Goal: Transaction & Acquisition: Obtain resource

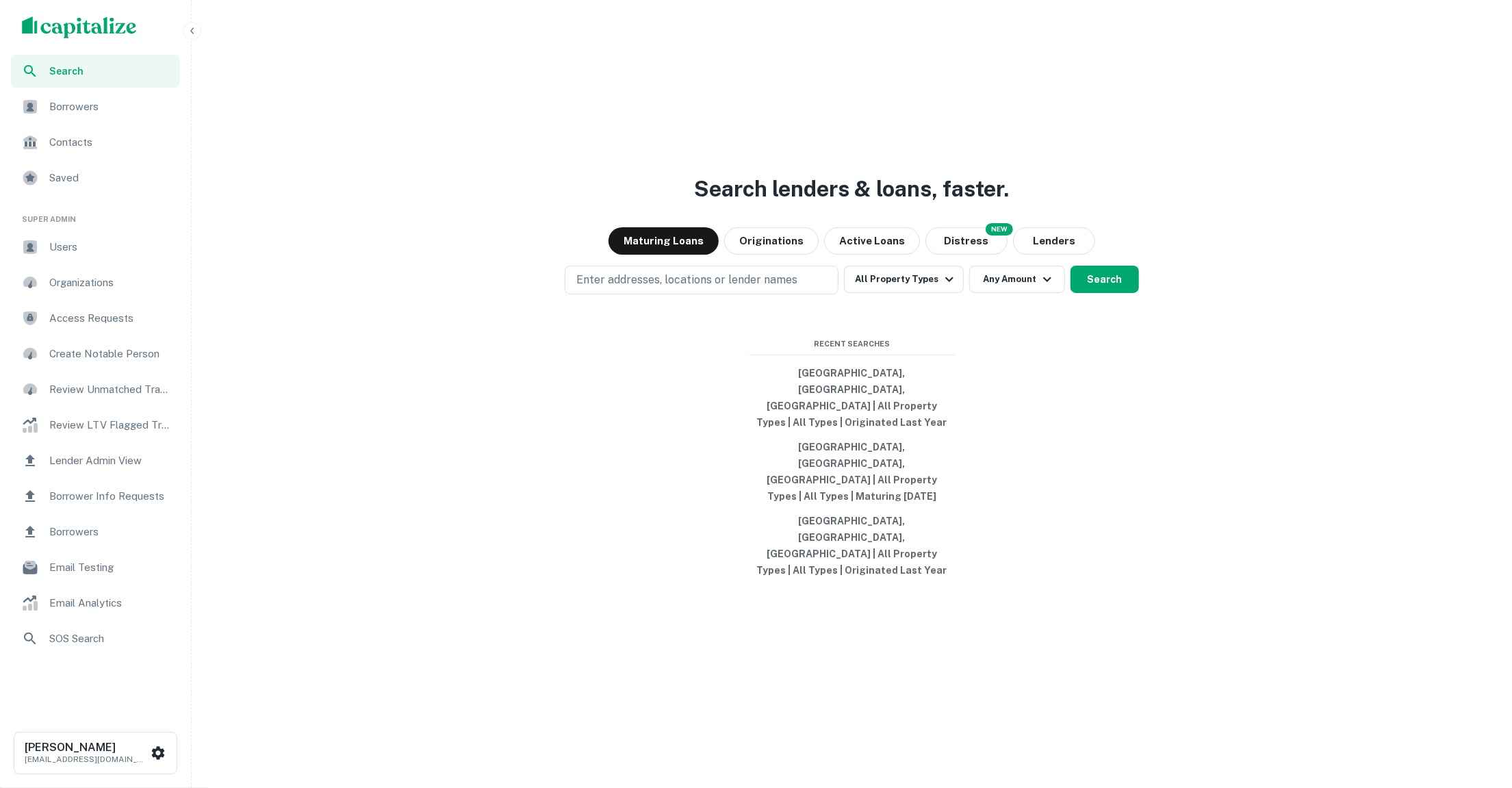
click at [54, 239] on span "Users" at bounding box center [110, 247] width 123 height 16
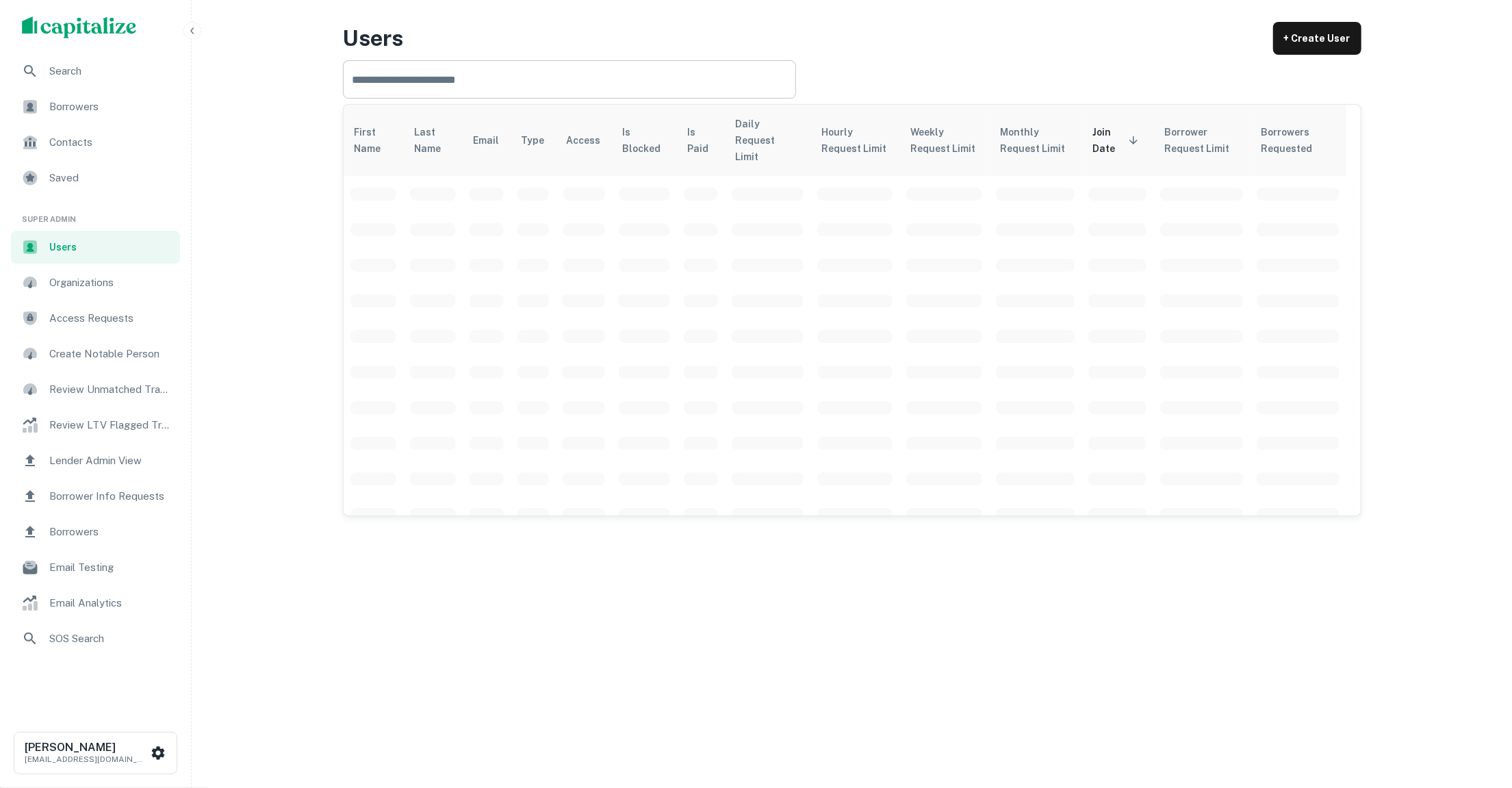
click at [562, 87] on input "text" at bounding box center [564, 79] width 444 height 38
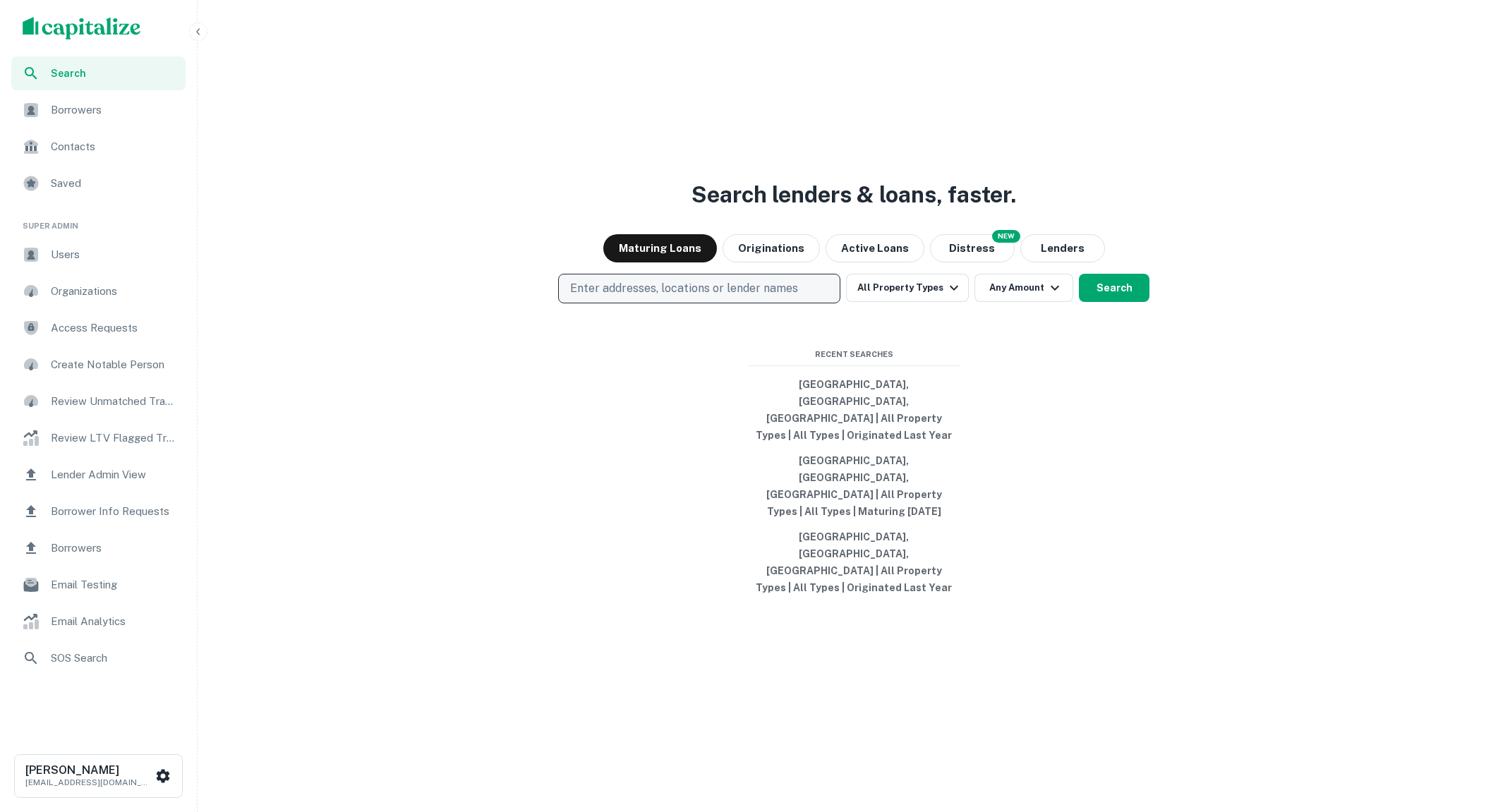
click at [621, 297] on p "Enter addresses, locations or lender names" at bounding box center [683, 288] width 228 height 17
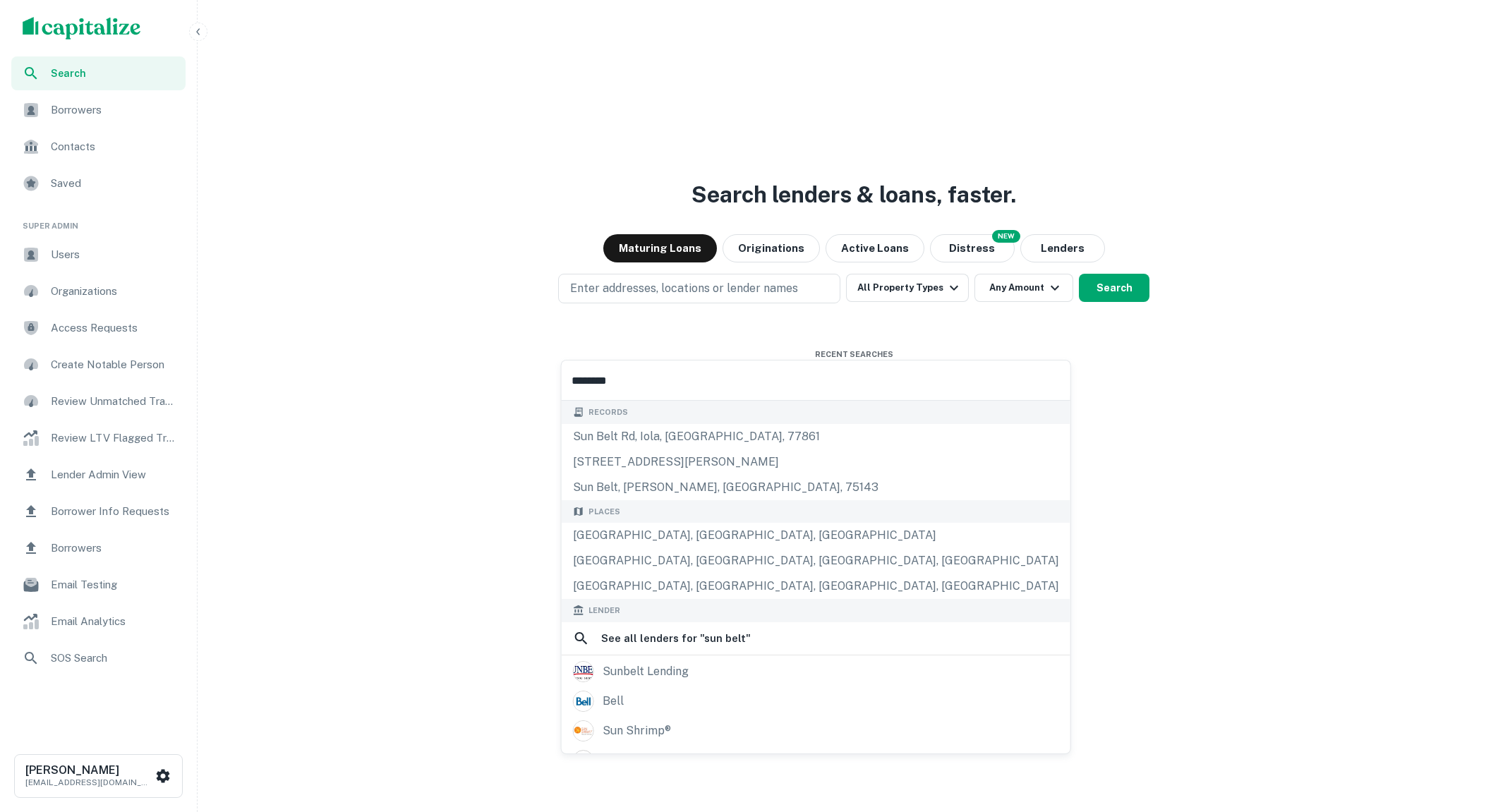
type input "********"
click at [89, 256] on span "Users" at bounding box center [114, 254] width 126 height 17
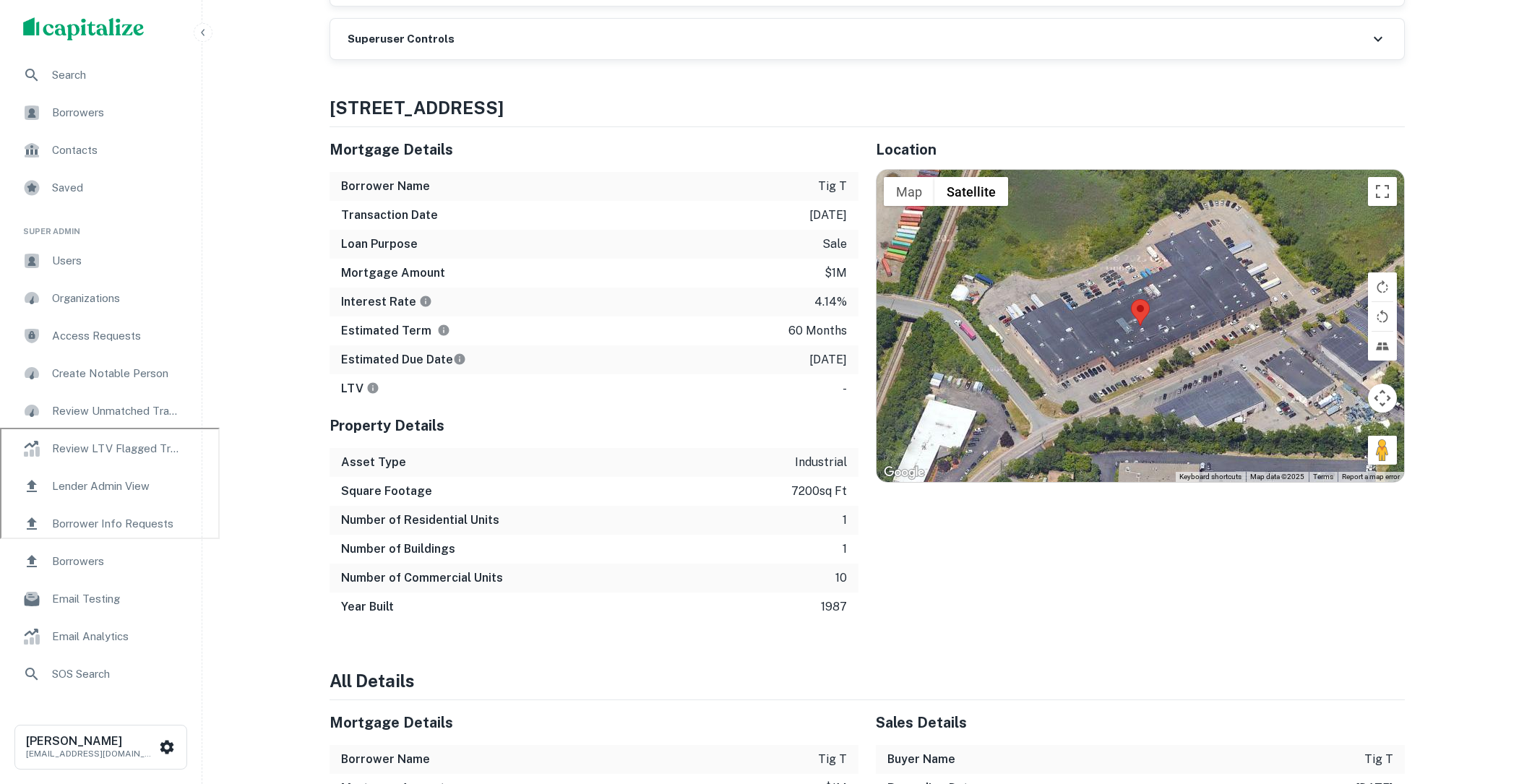
scroll to position [411, 0]
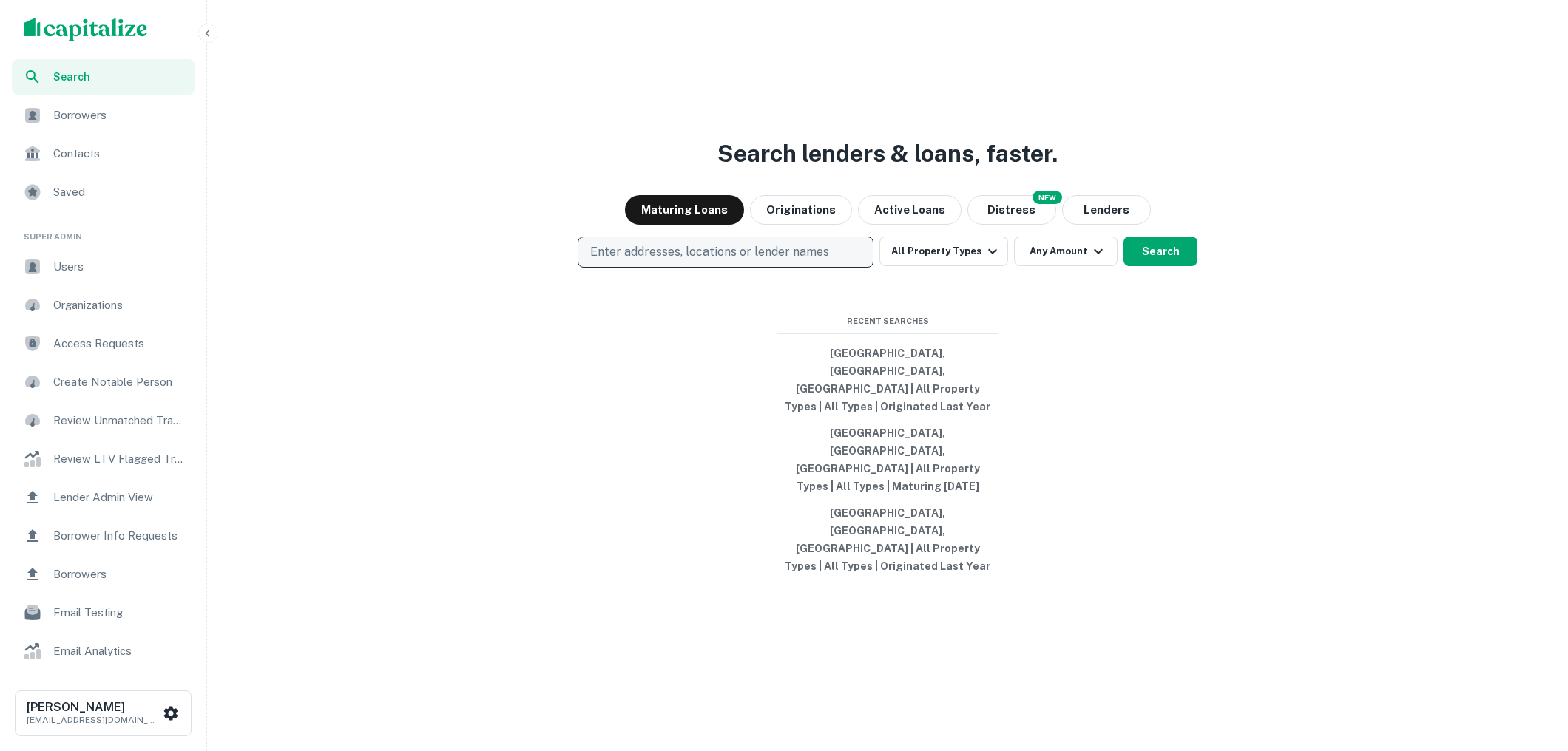
click at [836, 268] on button "Enter addresses, locations or lender names" at bounding box center [725, 251] width 296 height 31
type input "*****"
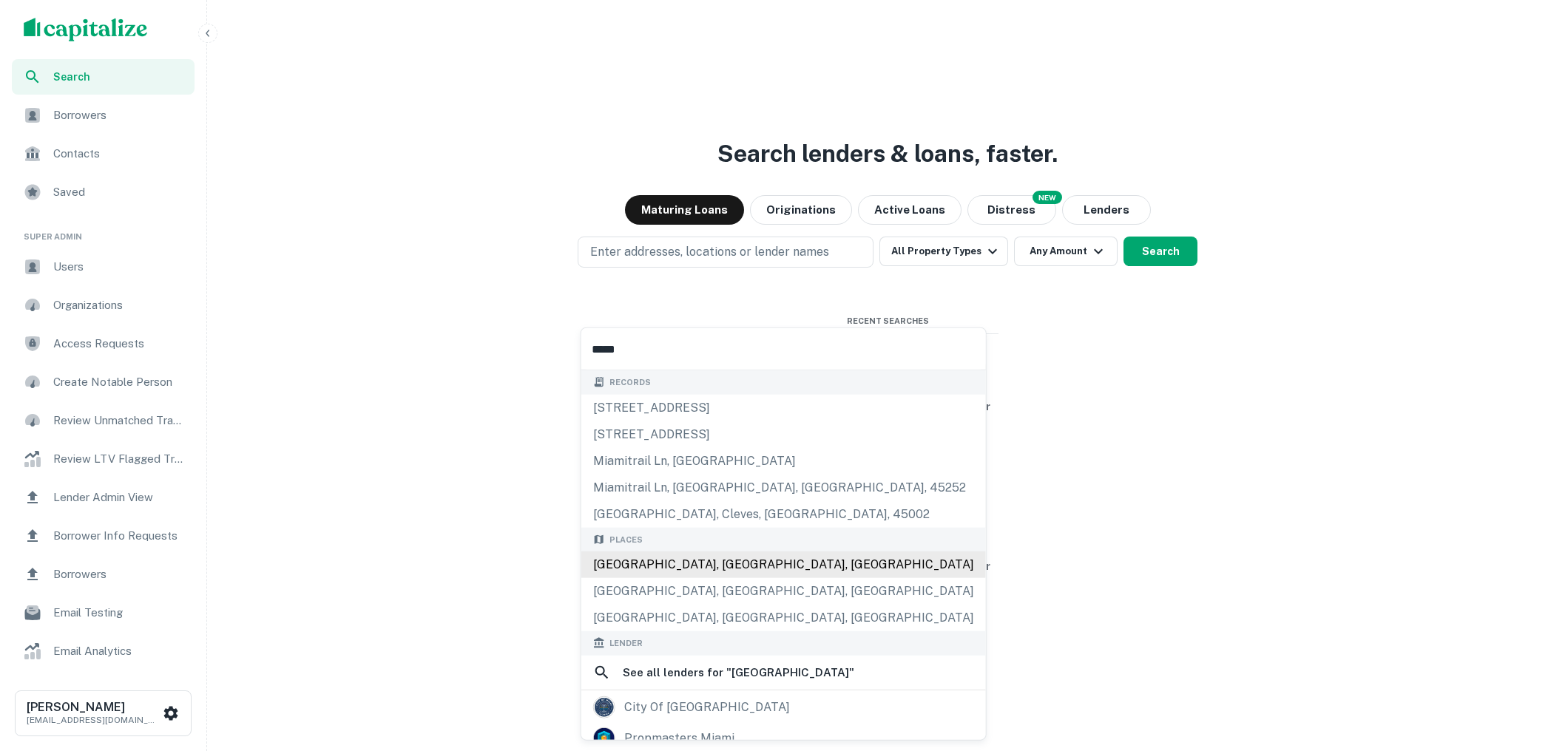
click at [682, 554] on div "Miami, FL, USA" at bounding box center [784, 565] width 404 height 27
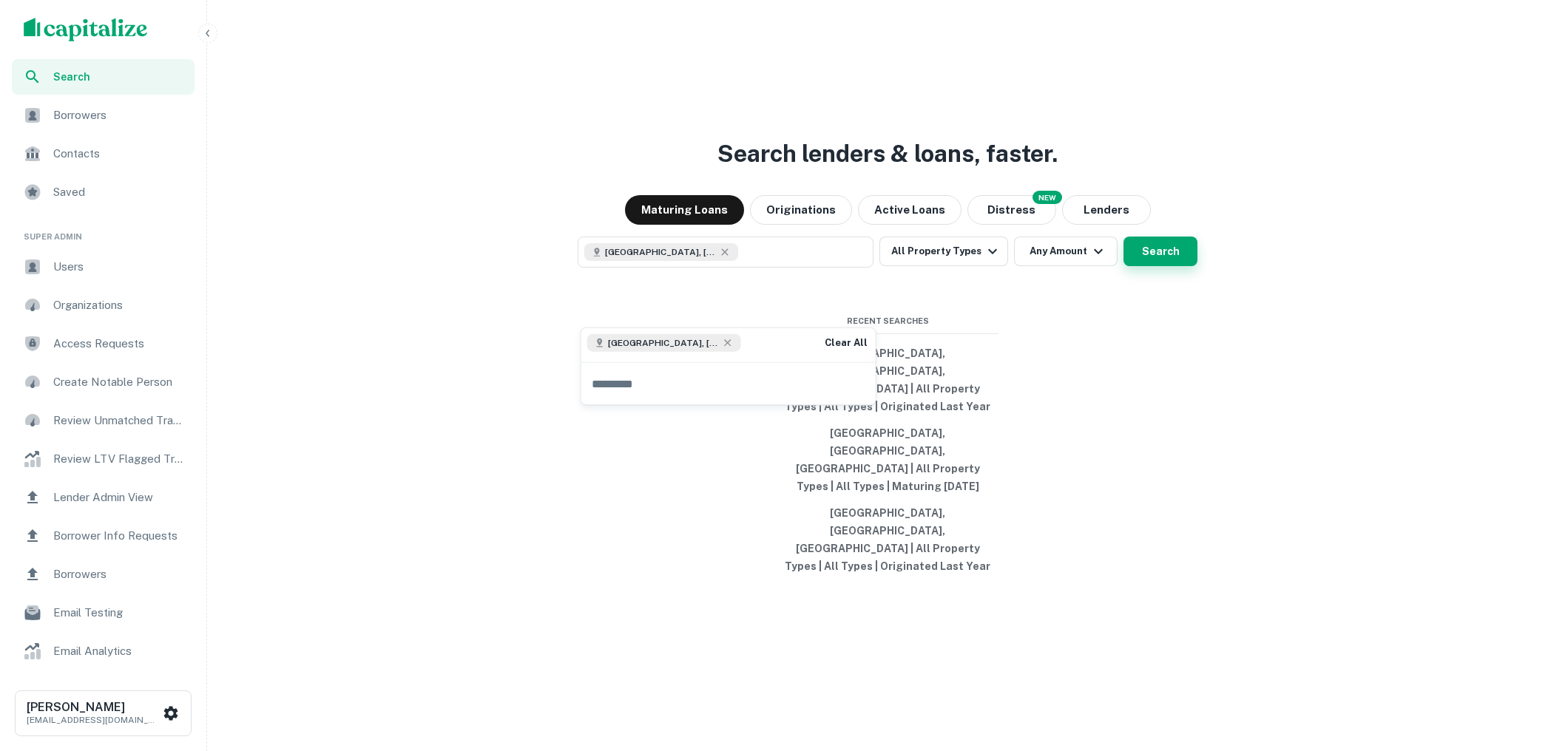
click at [1149, 266] on button "Search" at bounding box center [1160, 251] width 74 height 29
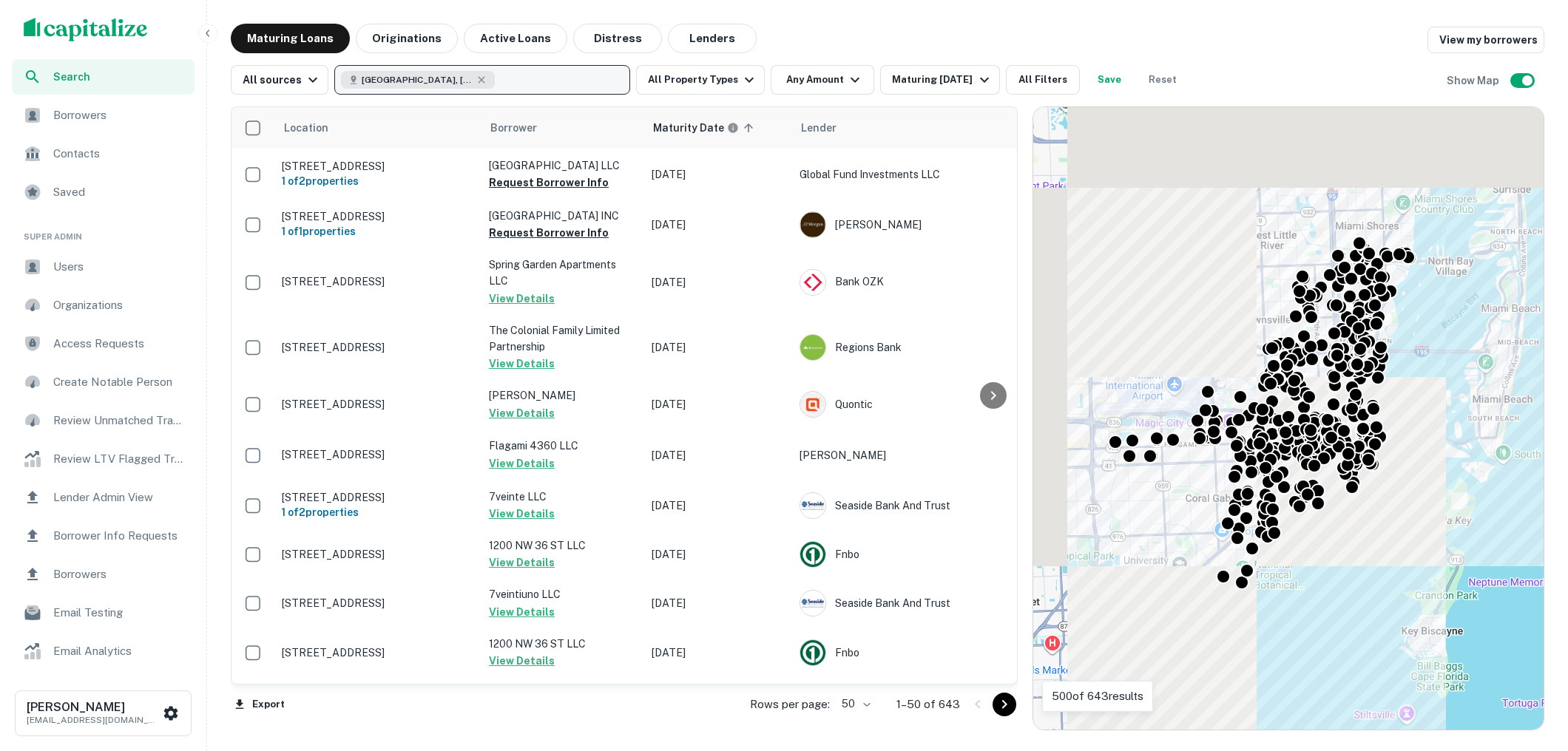
click at [548, 76] on button "Miami, FL, USA" at bounding box center [481, 79] width 296 height 29
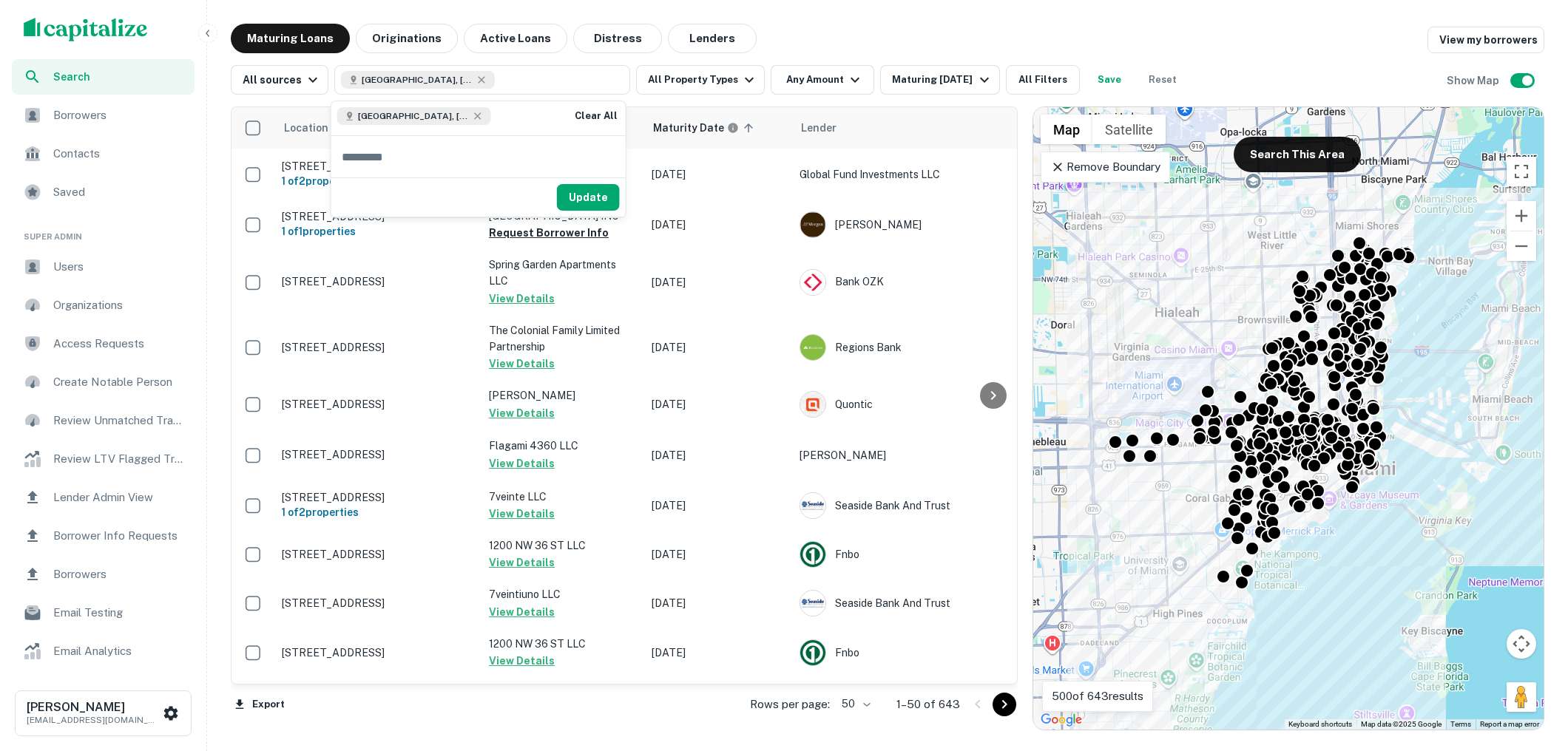
click at [508, 115] on div "Miami, FL, USA Clear All" at bounding box center [478, 118] width 294 height 34
click at [838, 31] on div "Maturing Loans Originations Active Loans Distress Lenders View my borrowers" at bounding box center [888, 38] width 1313 height 29
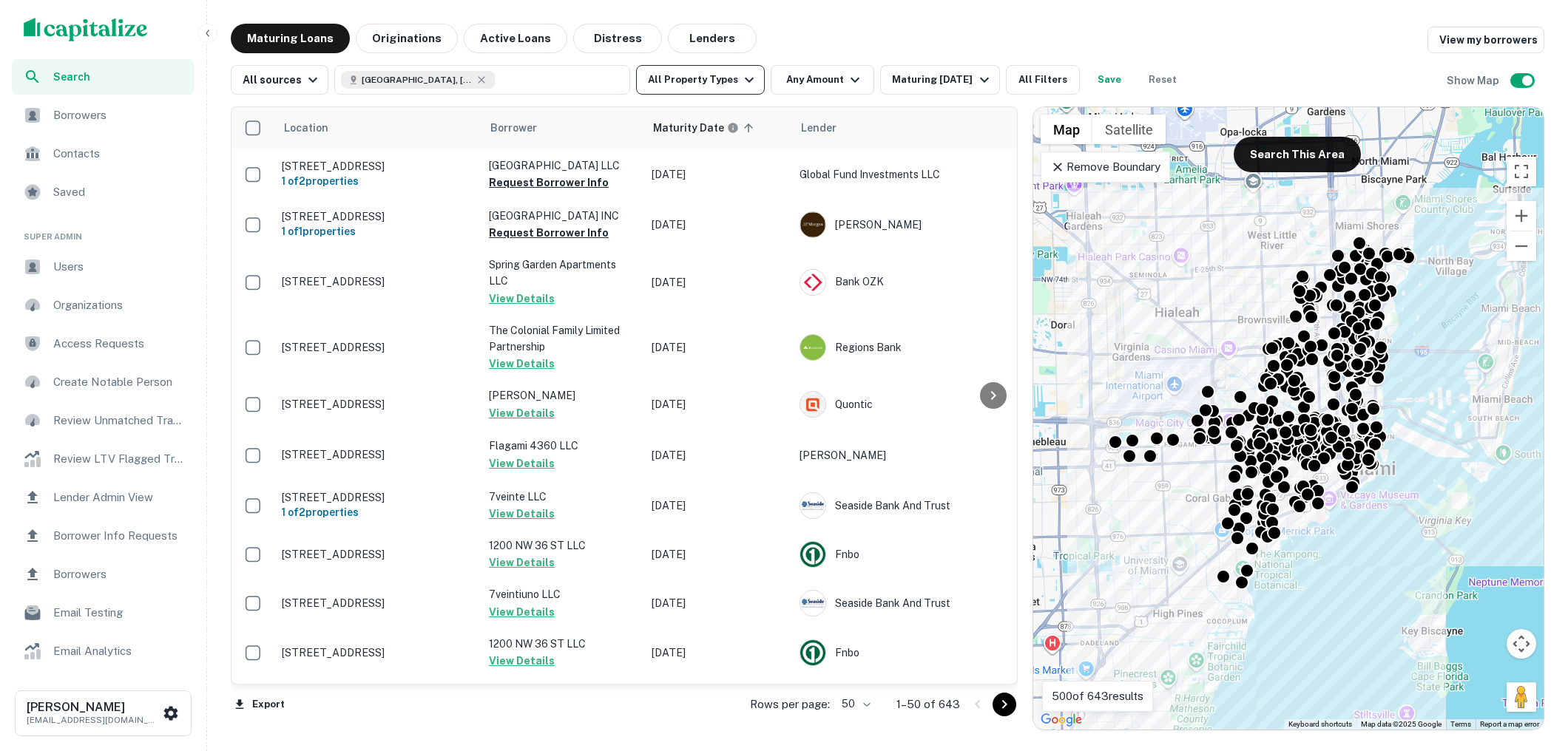
click at [746, 82] on icon "button" at bounding box center [749, 80] width 17 height 17
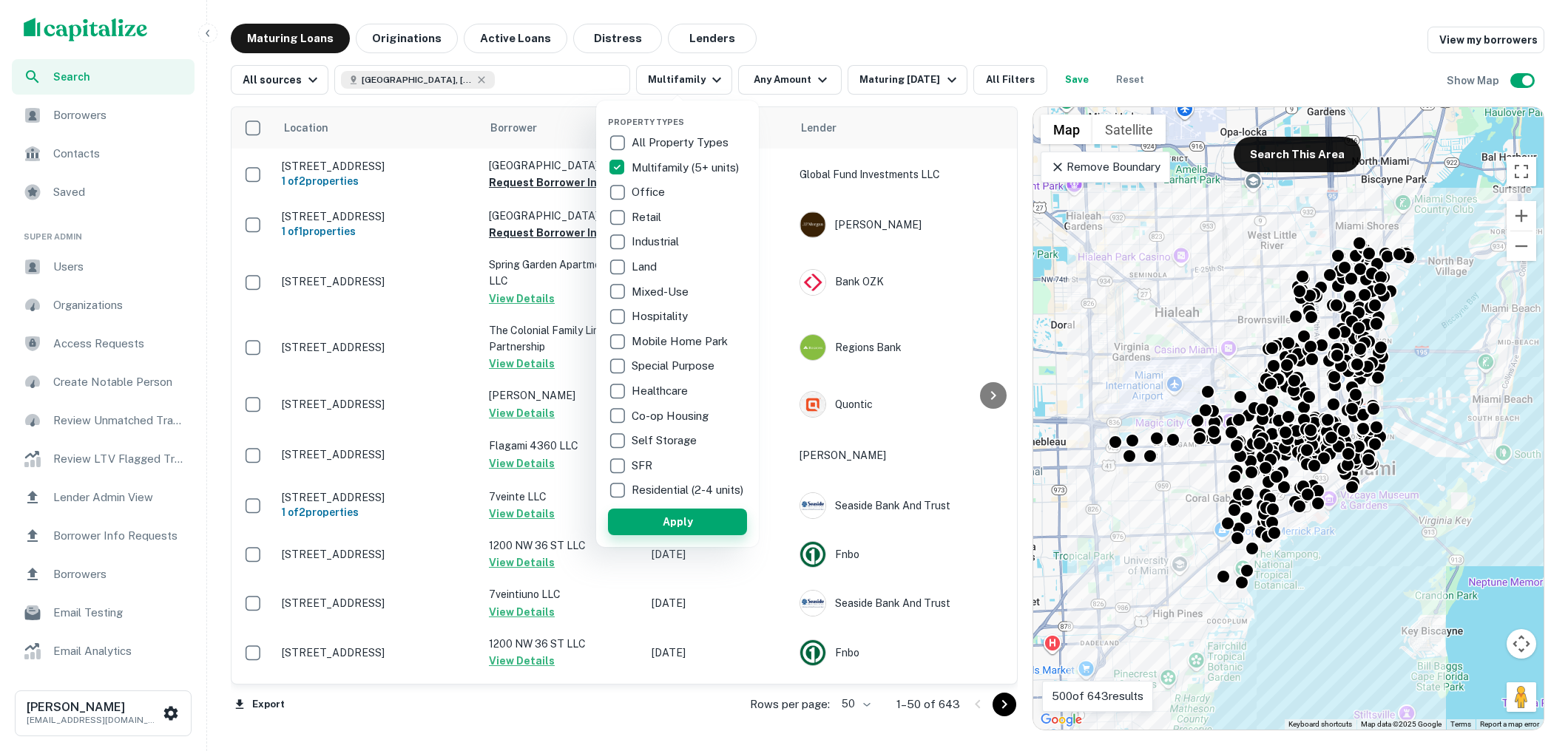
click at [669, 519] on button "Apply" at bounding box center [677, 523] width 139 height 27
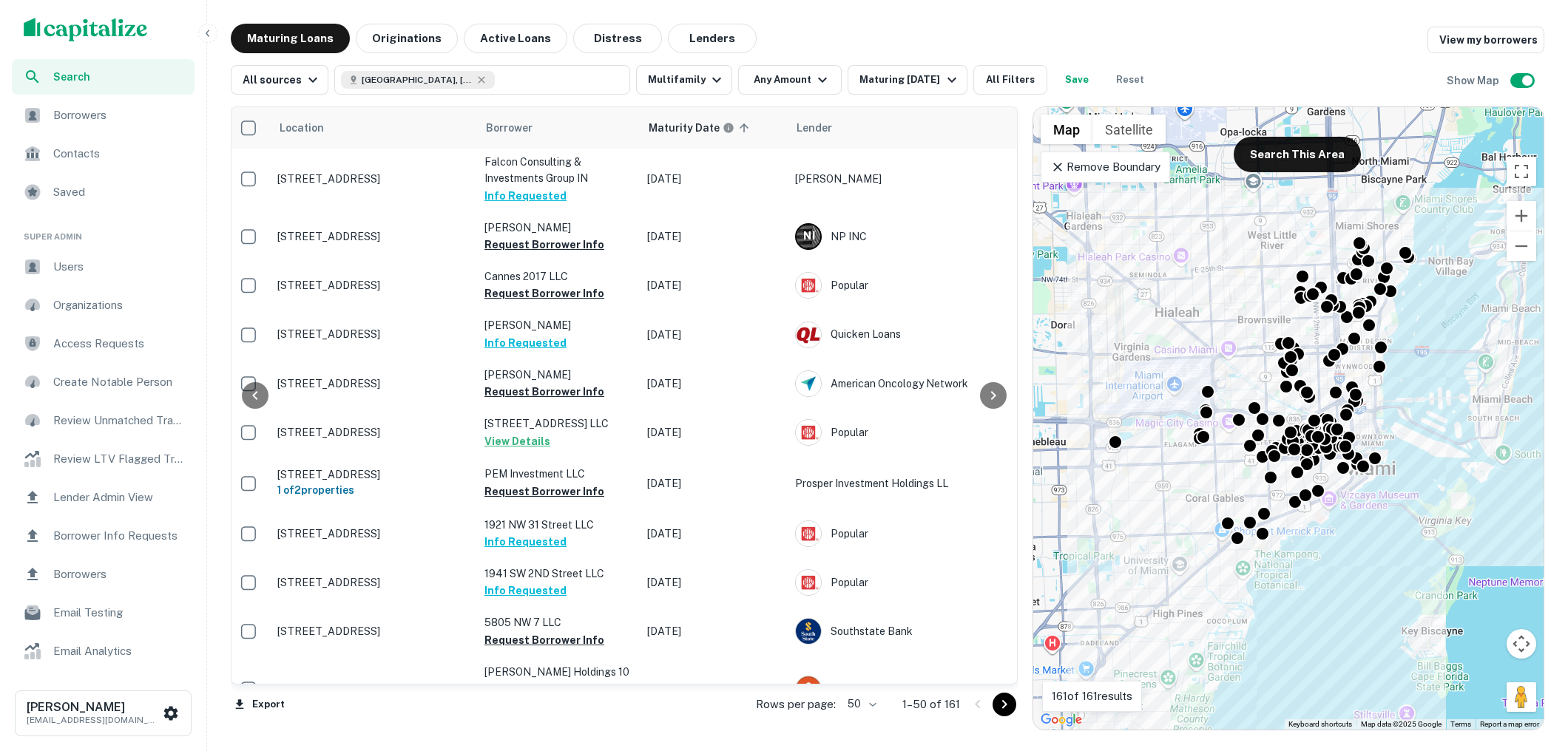
scroll to position [297, 0]
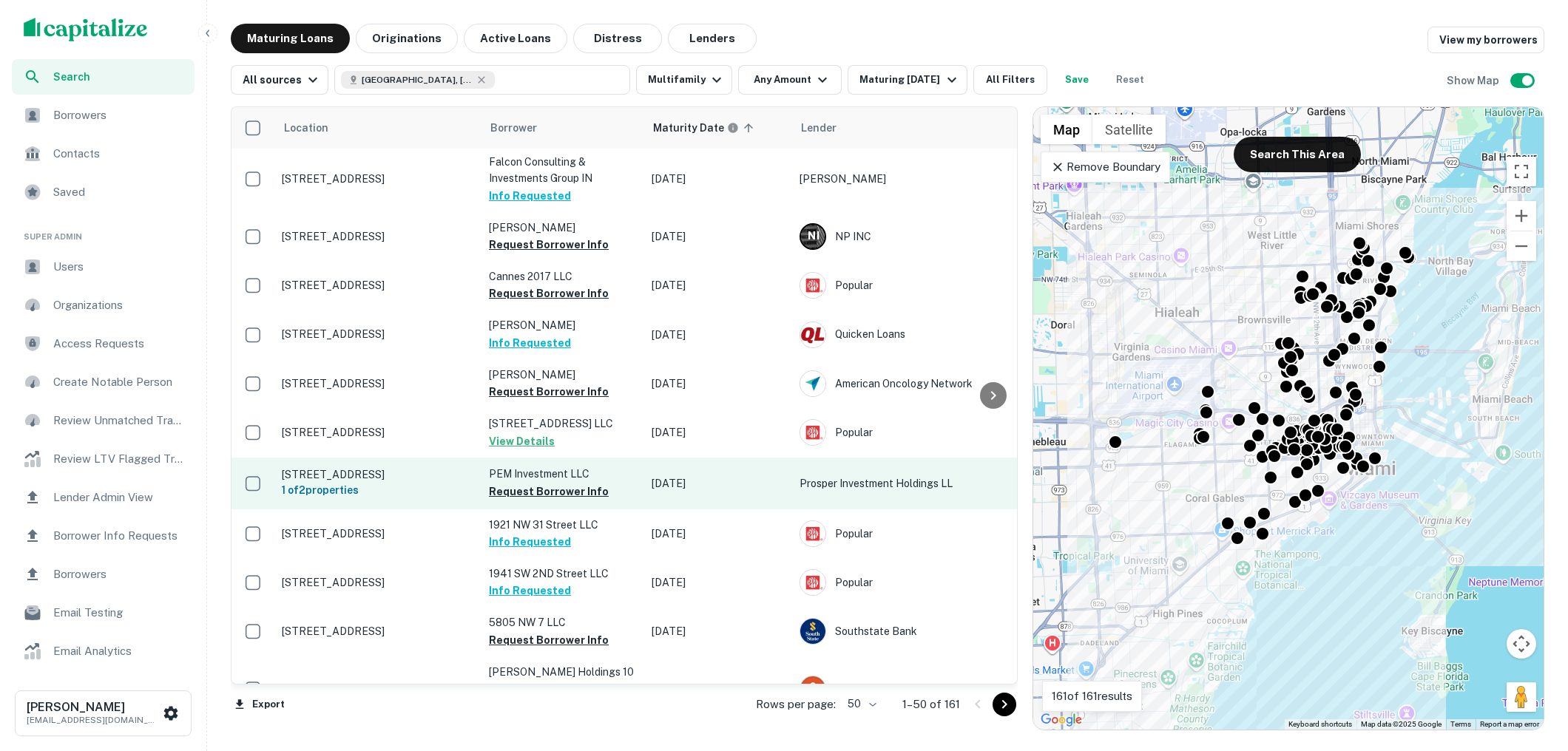
click at [432, 475] on p "1311 Nw 2nd Ave Miami, FL 33136" at bounding box center [378, 474] width 192 height 13
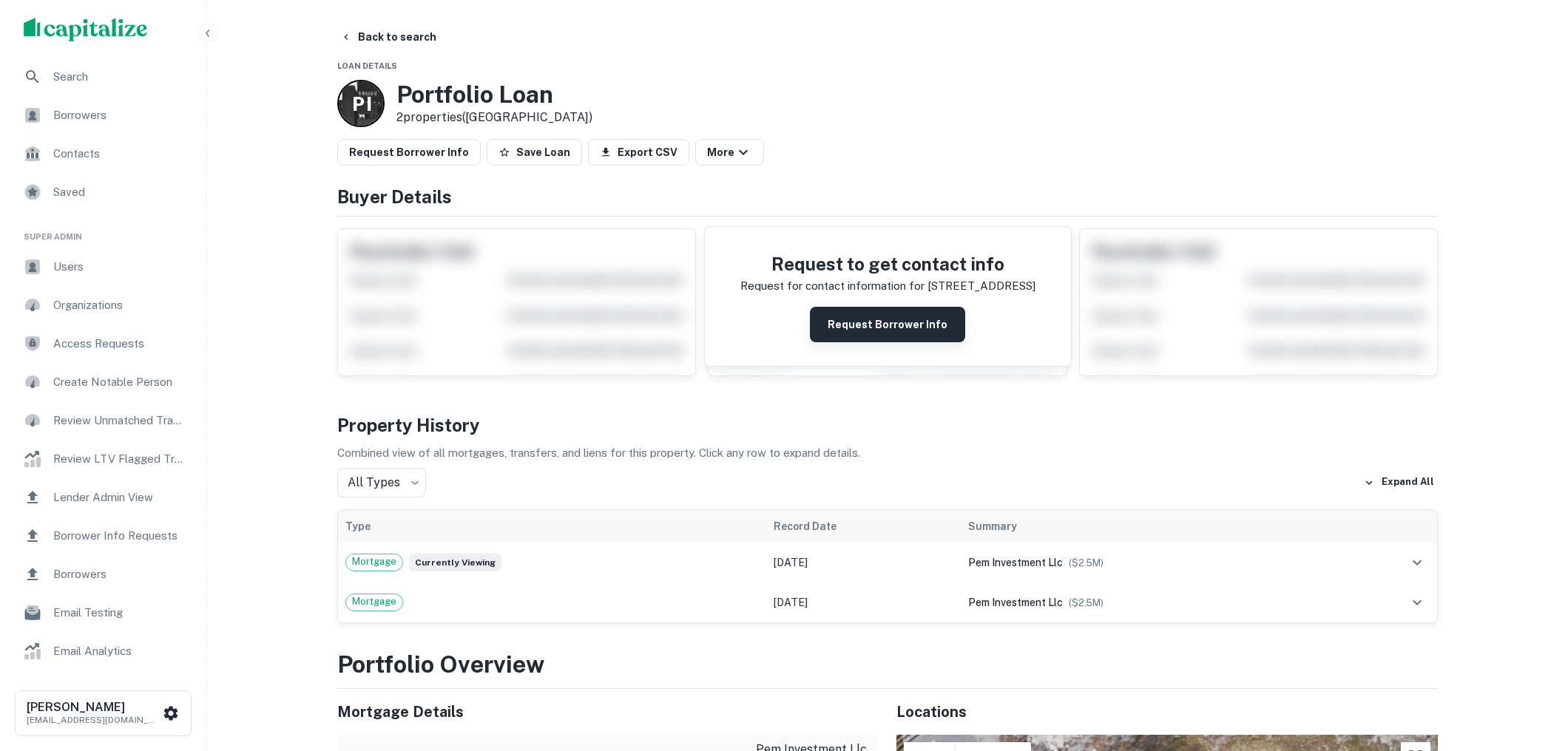
click at [868, 335] on button "Request Borrower Info" at bounding box center [888, 324] width 155 height 36
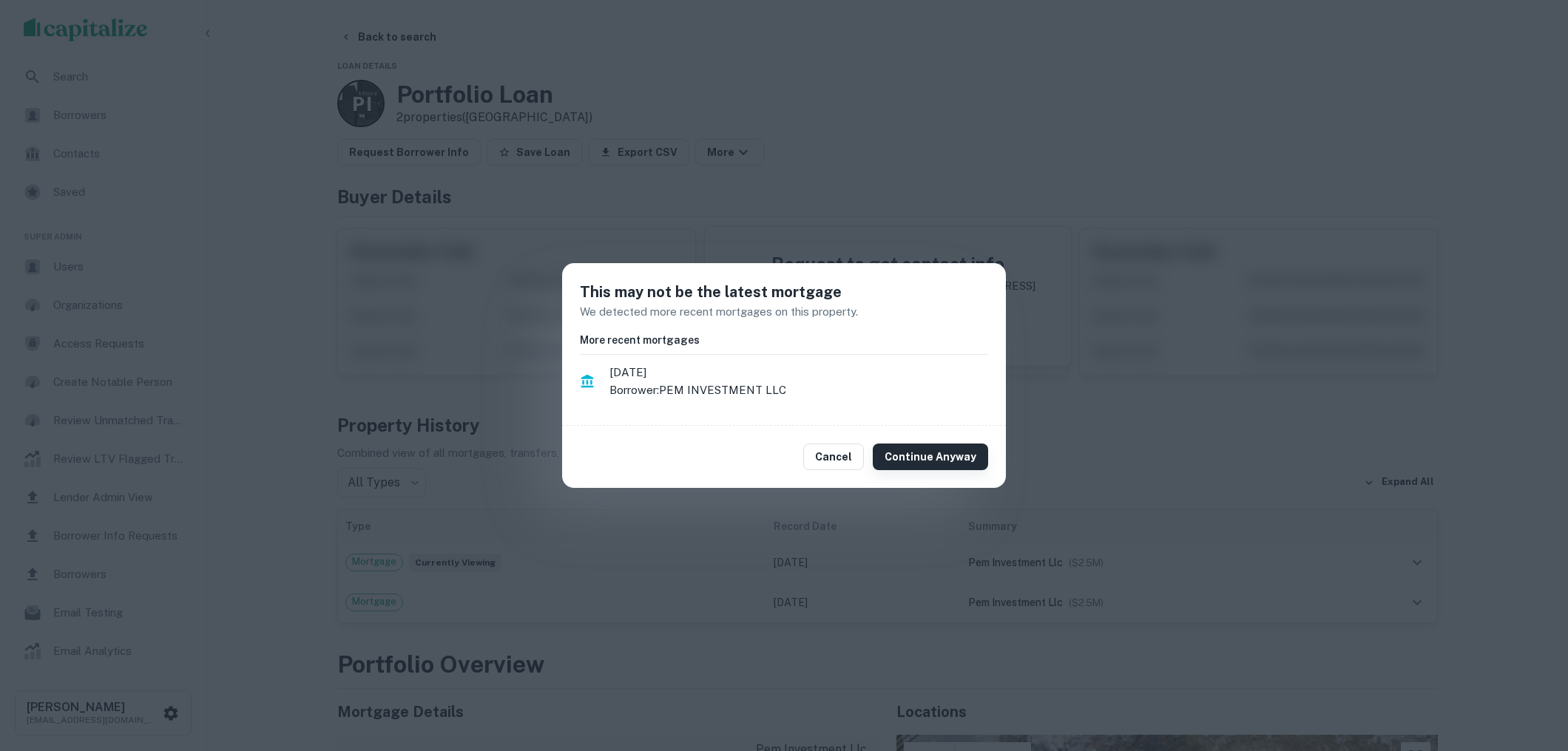
click at [914, 454] on button "Continue Anyway" at bounding box center [930, 457] width 115 height 27
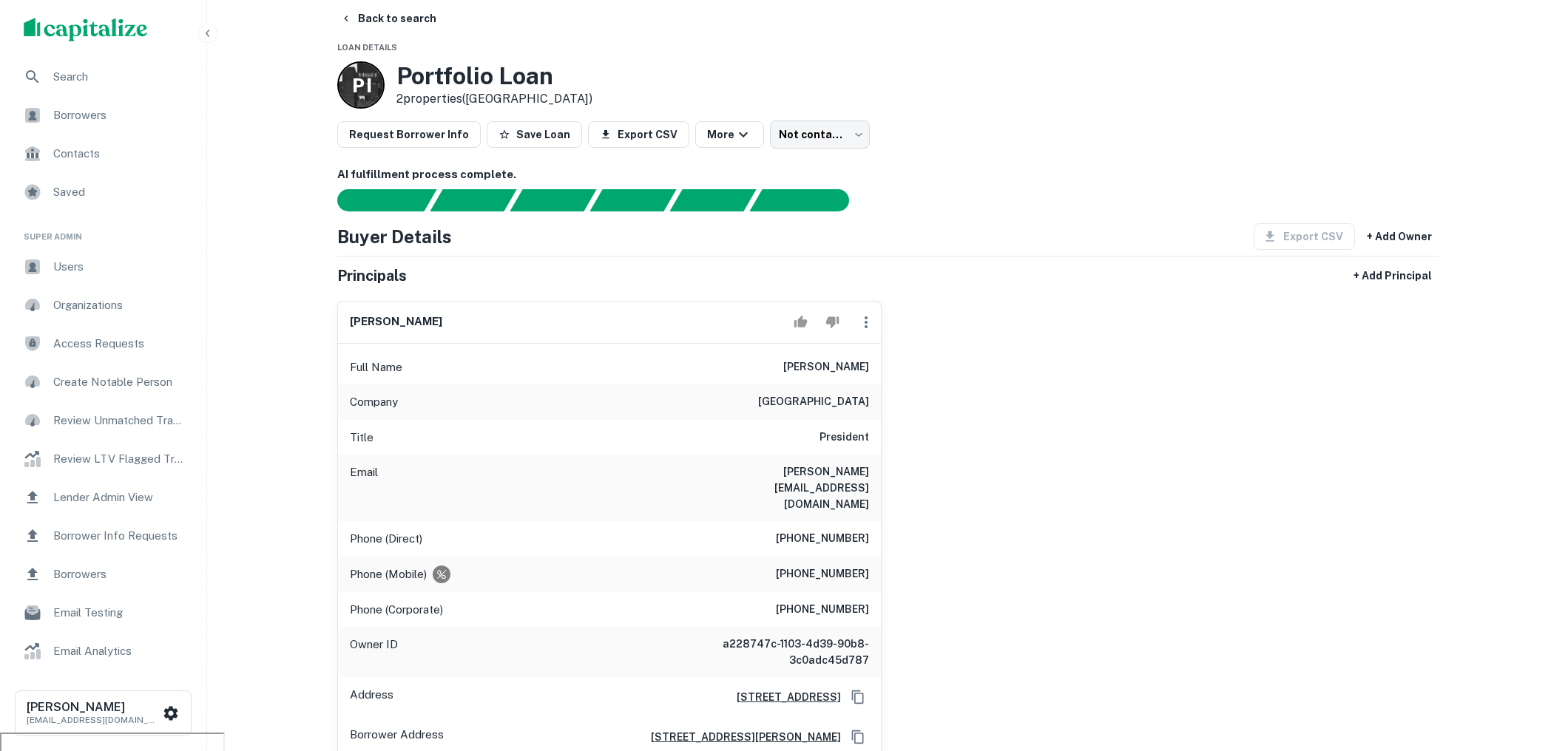
scroll to position [13, 0]
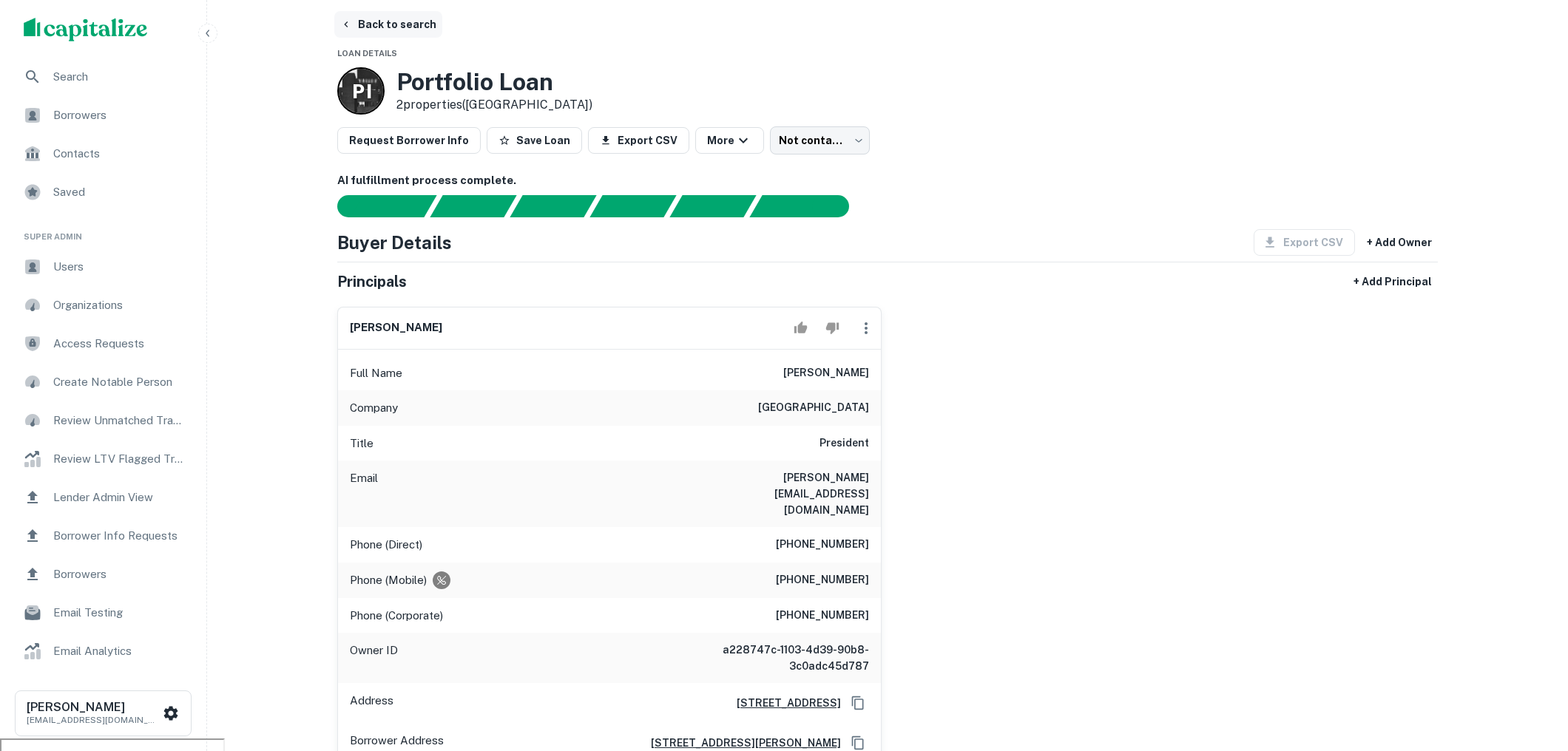
click at [425, 25] on button "Back to search" at bounding box center [388, 25] width 108 height 27
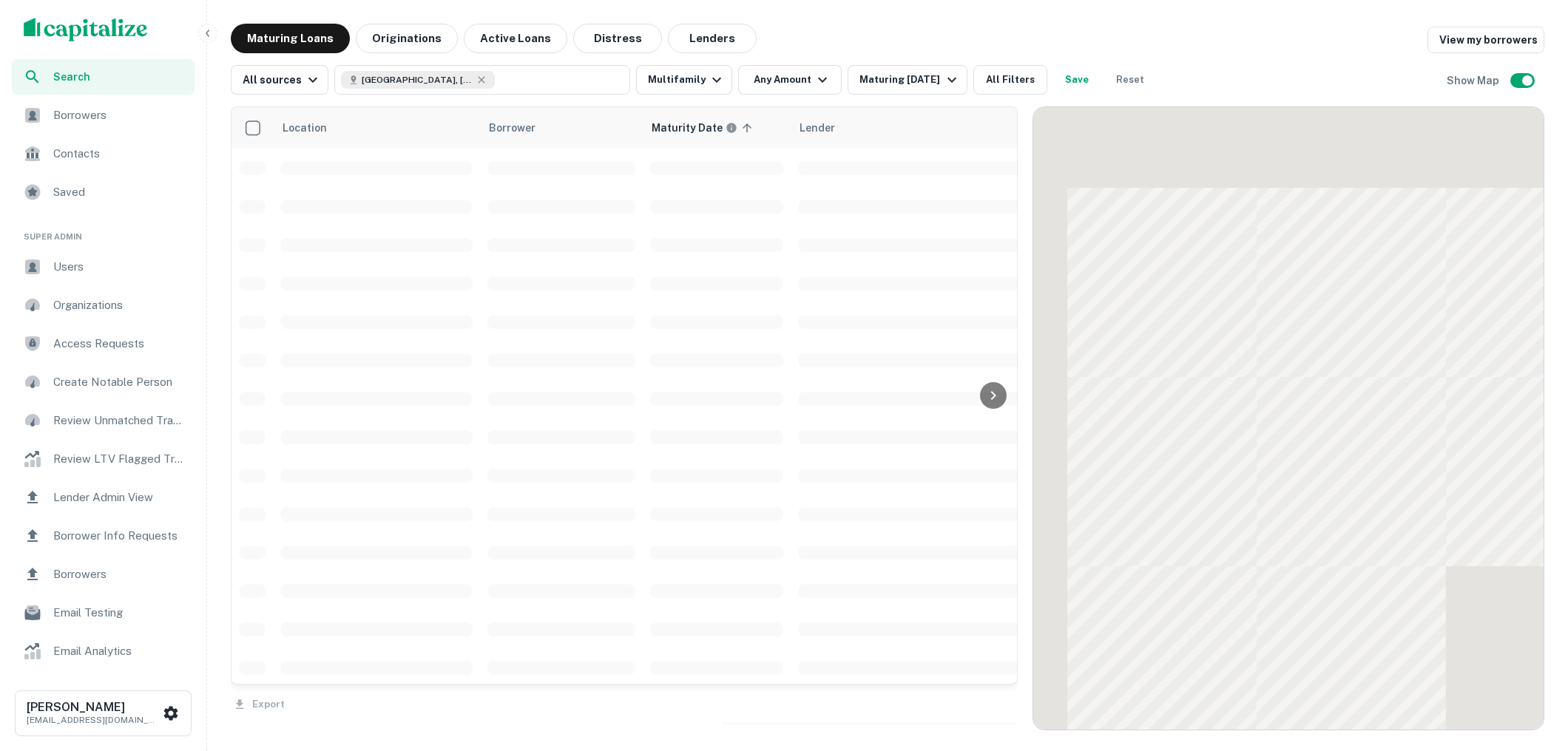
scroll to position [297, 0]
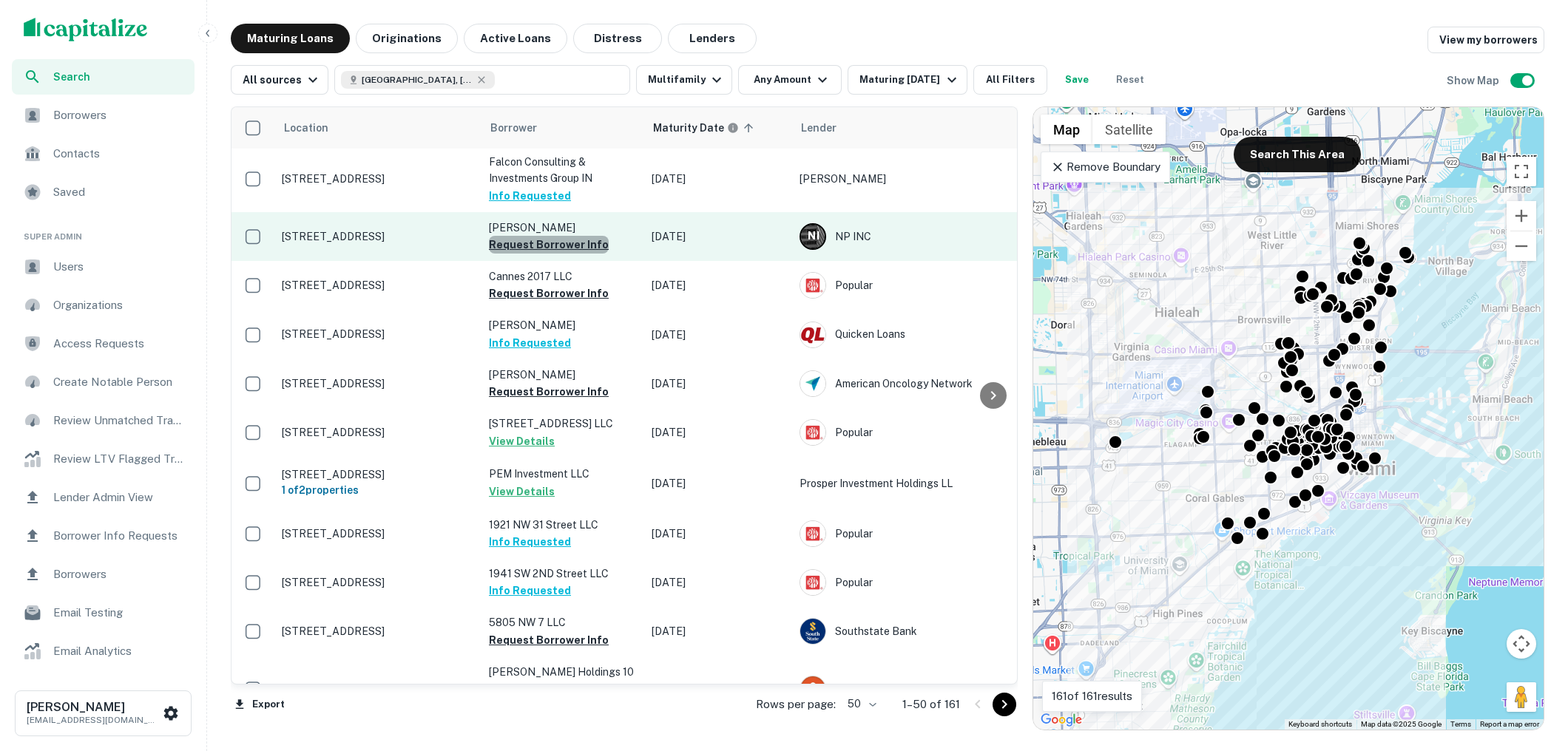
click at [555, 247] on button "Request Borrower Info" at bounding box center [548, 244] width 120 height 17
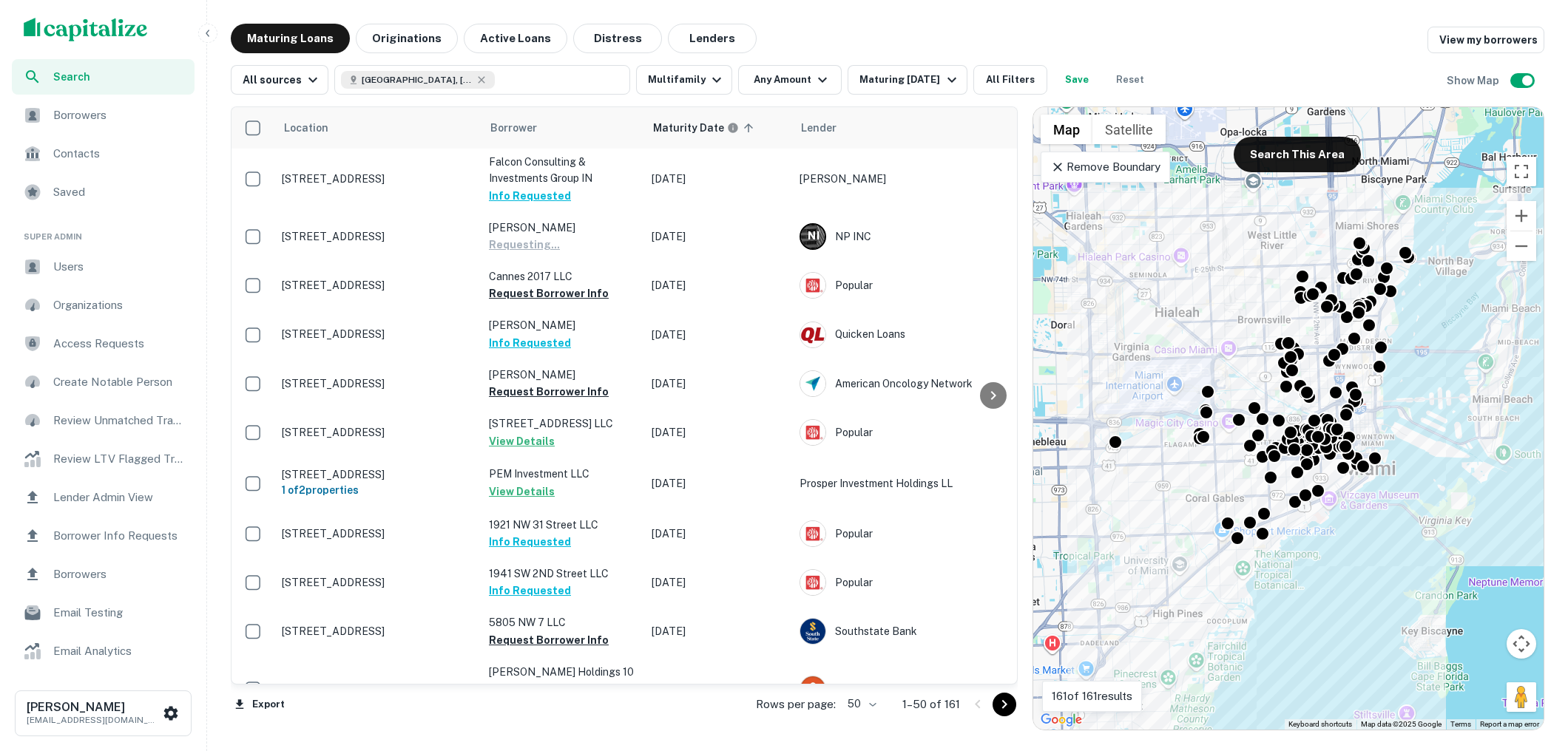
click at [151, 114] on span "Borrowers" at bounding box center [119, 115] width 132 height 17
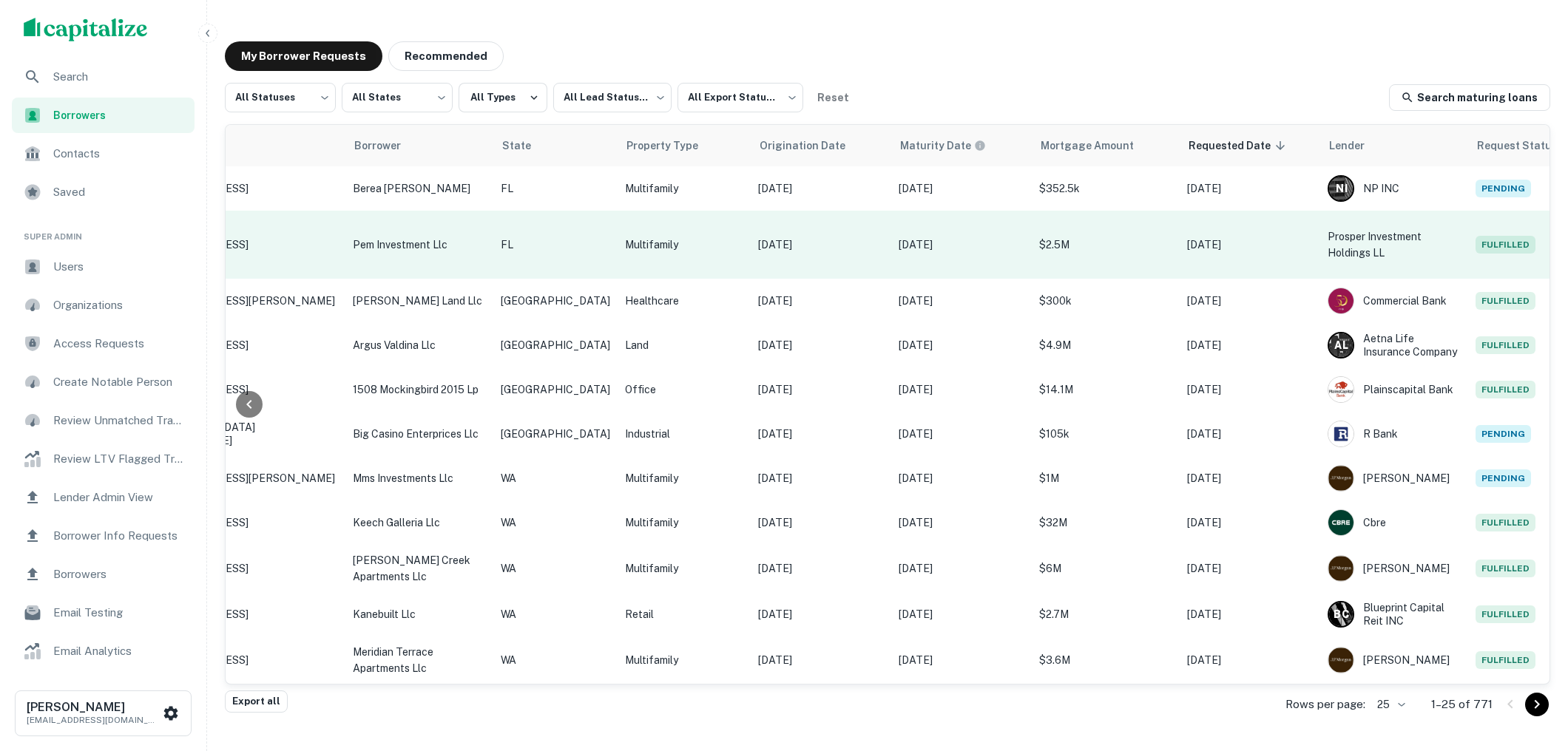
scroll to position [0, 264]
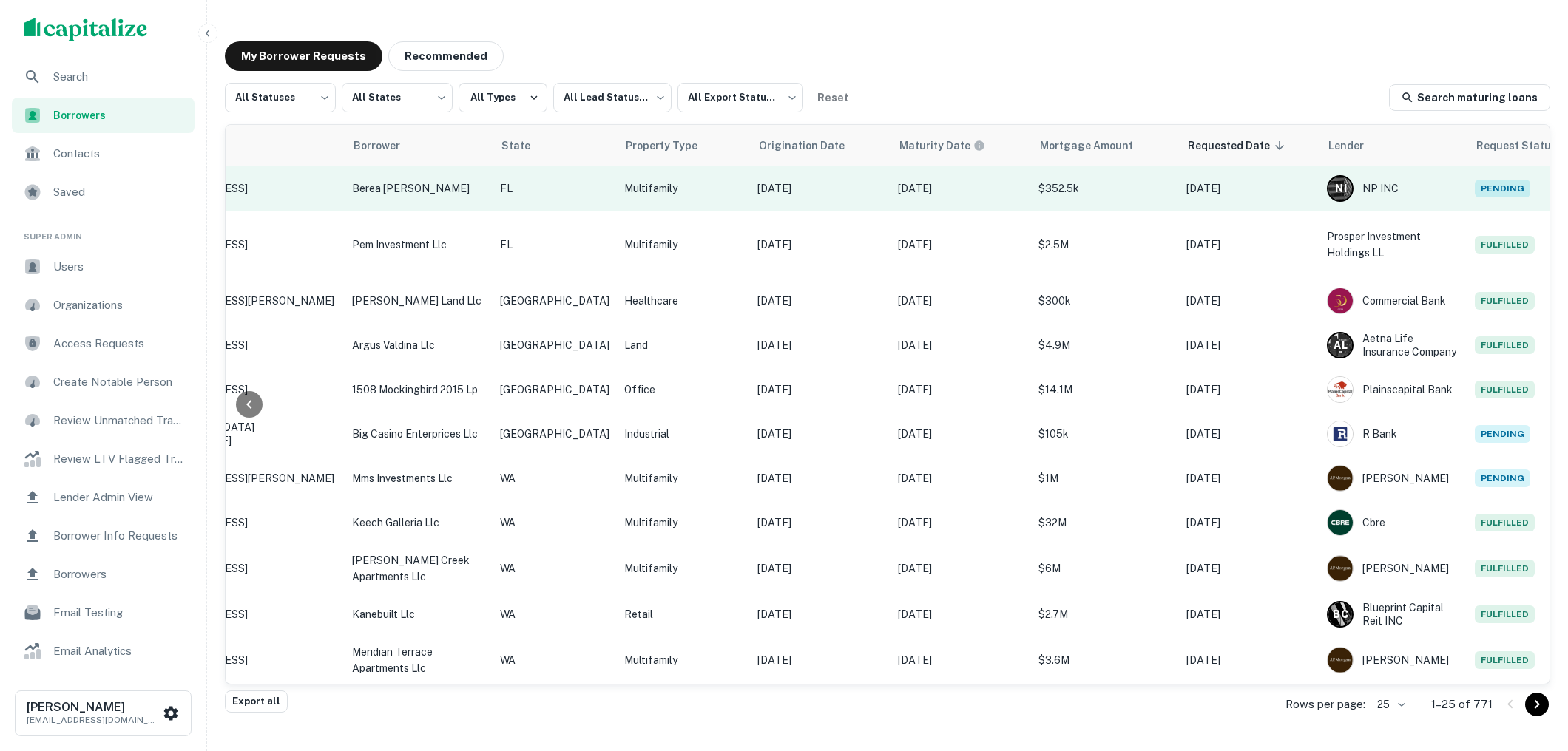
click at [949, 178] on td "Oct 21, 2025" at bounding box center [960, 189] width 140 height 44
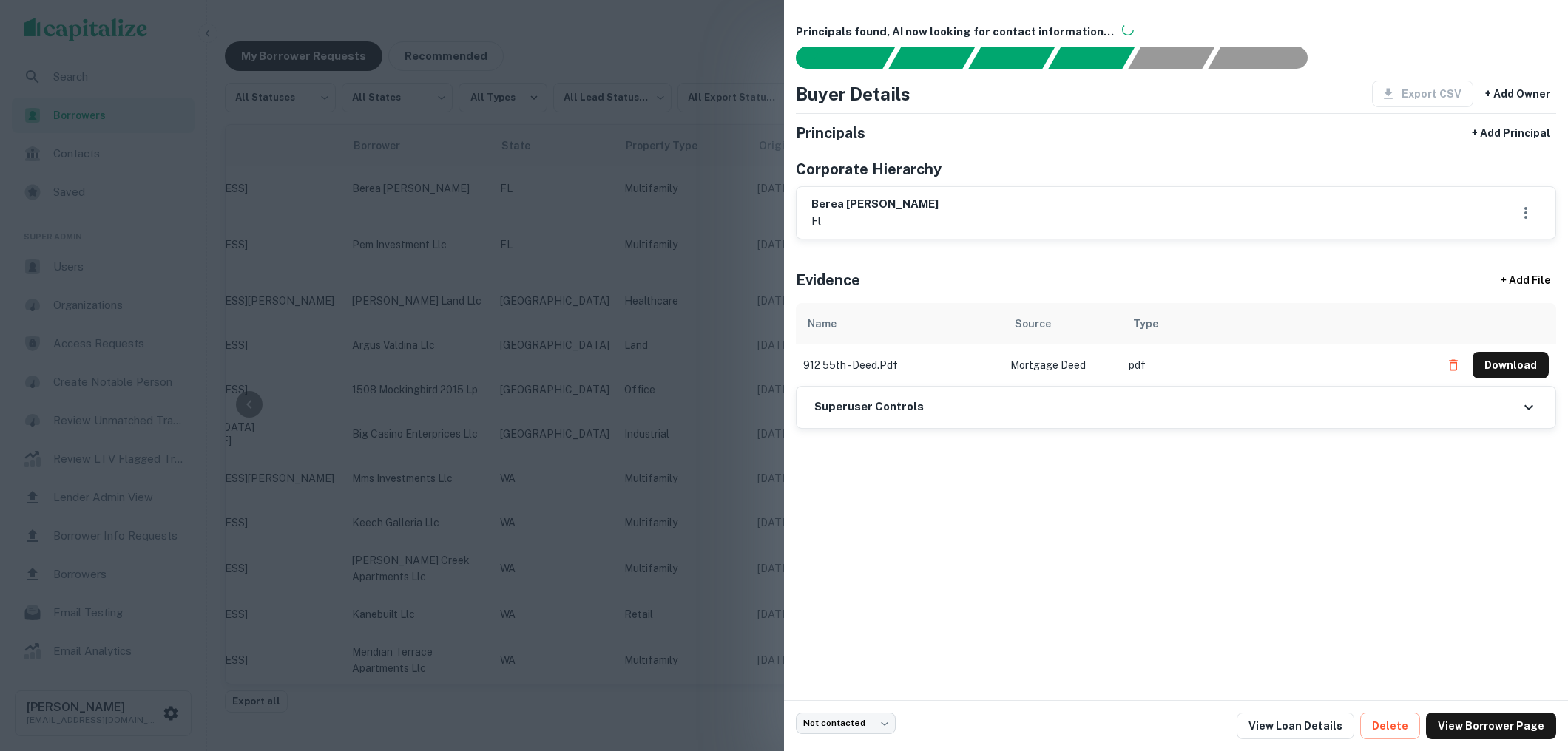
click at [696, 325] on div at bounding box center [784, 375] width 1568 height 751
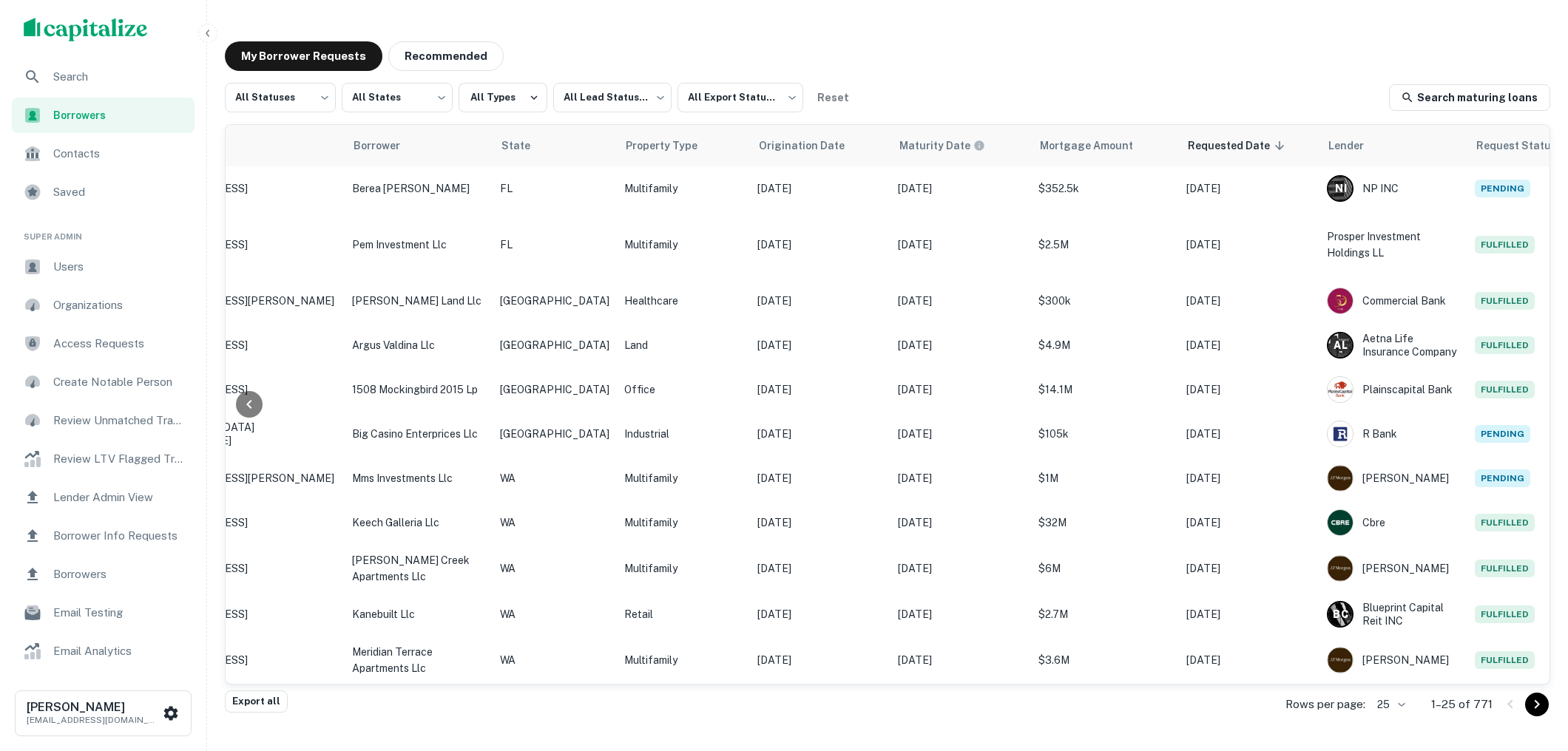
click at [71, 86] on div "Search" at bounding box center [103, 77] width 182 height 36
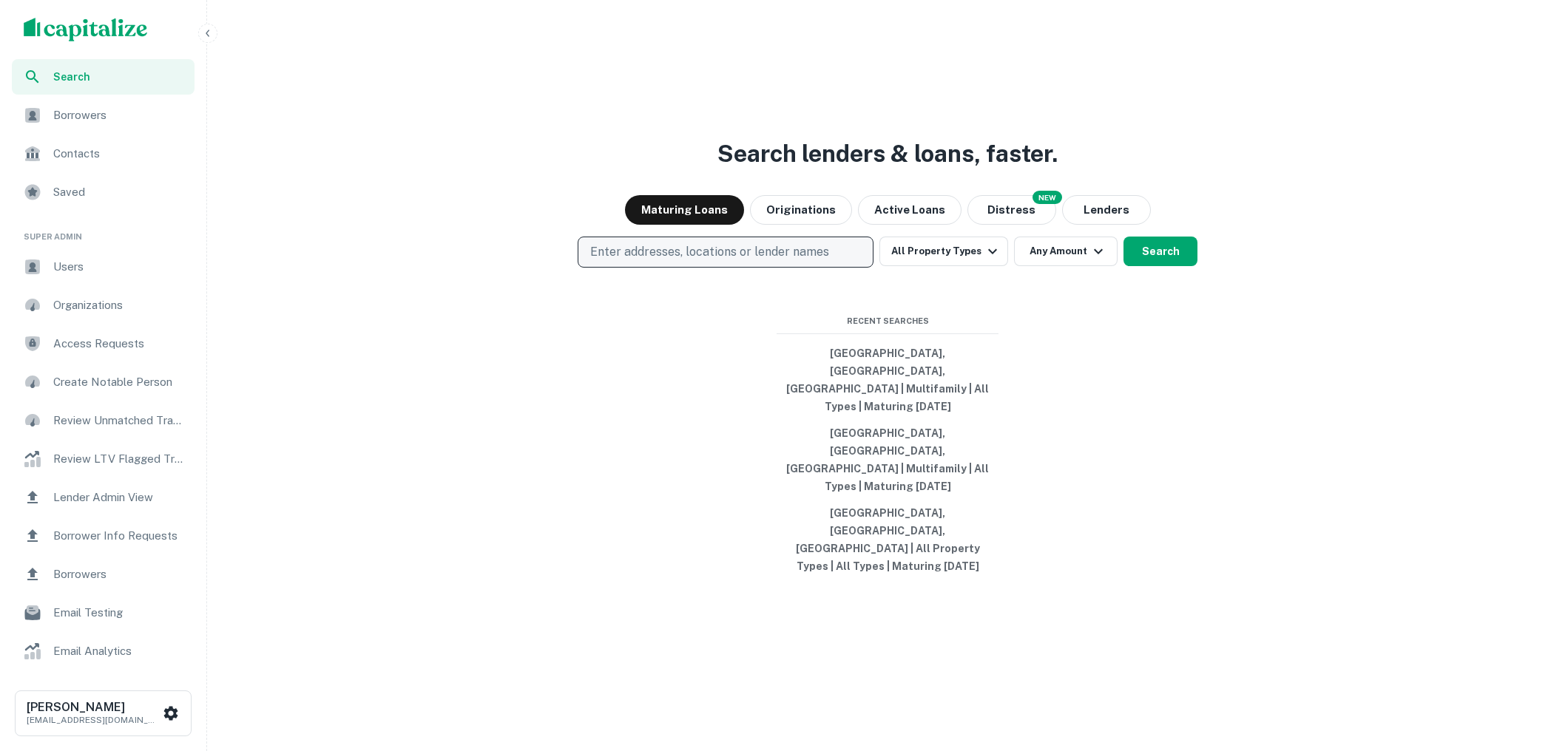
click at [836, 268] on button "Enter addresses, locations or lender names" at bounding box center [725, 251] width 296 height 31
type input "******"
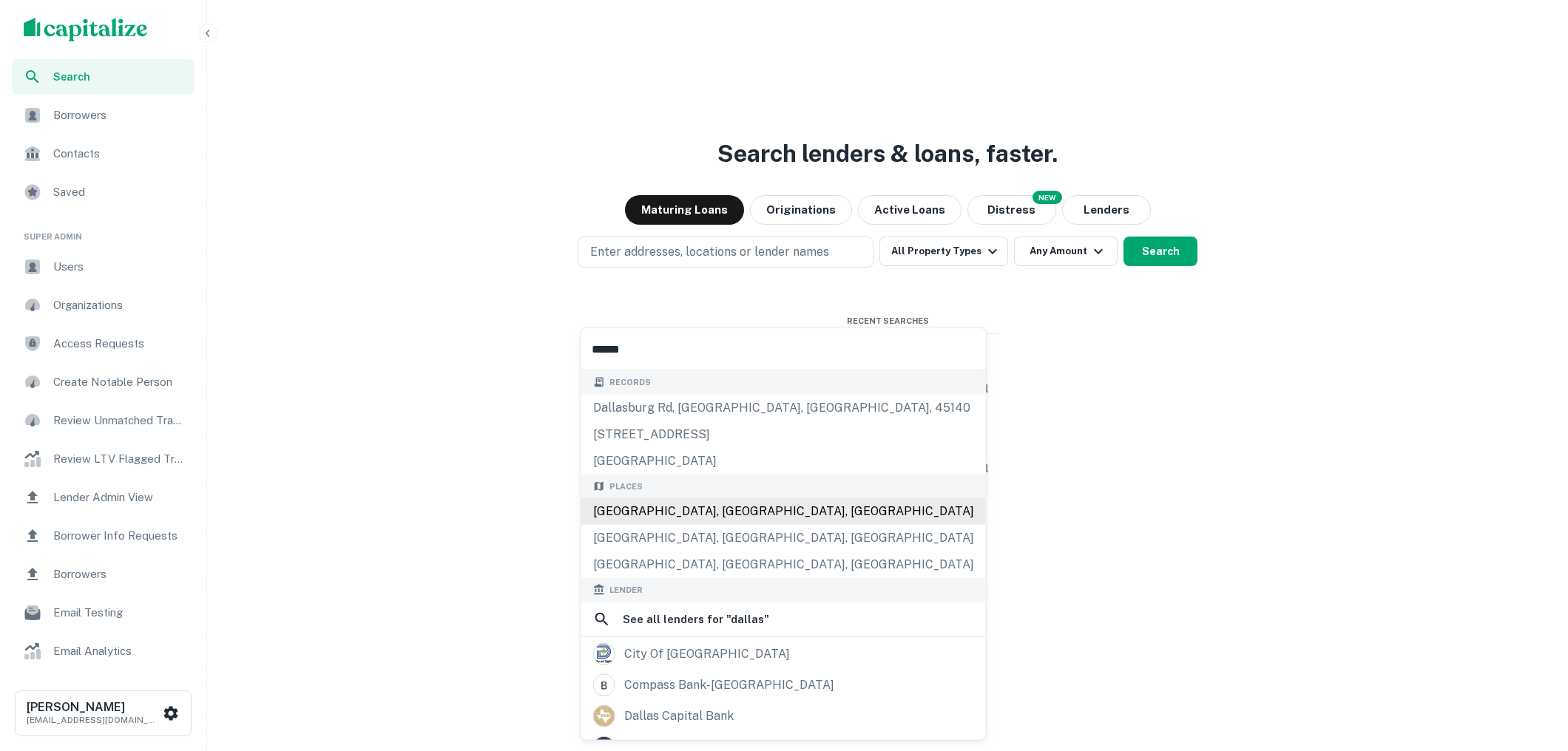
click at [716, 520] on div "Dallas, TX, USA" at bounding box center [784, 512] width 404 height 27
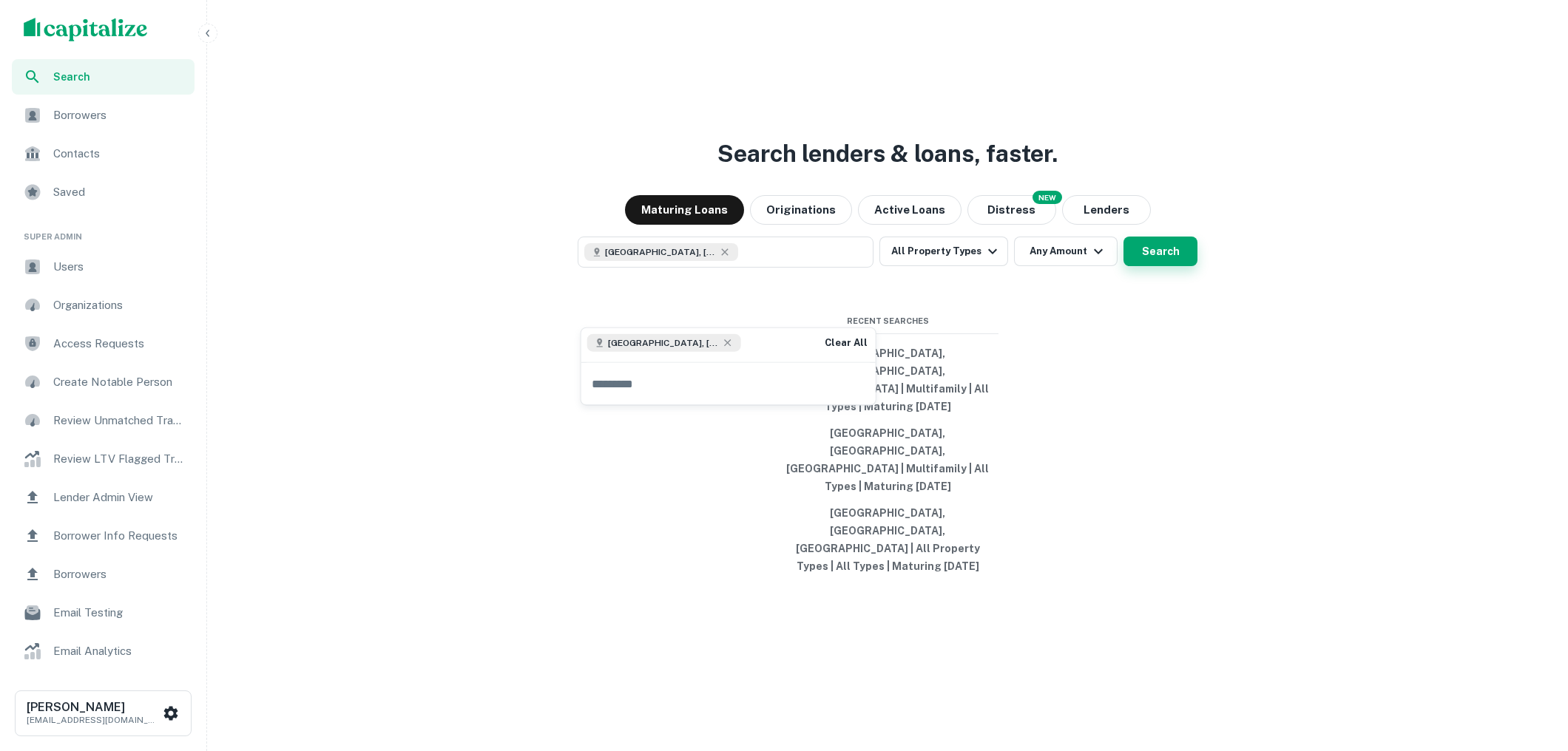
click at [1129, 266] on button "Search" at bounding box center [1160, 251] width 74 height 29
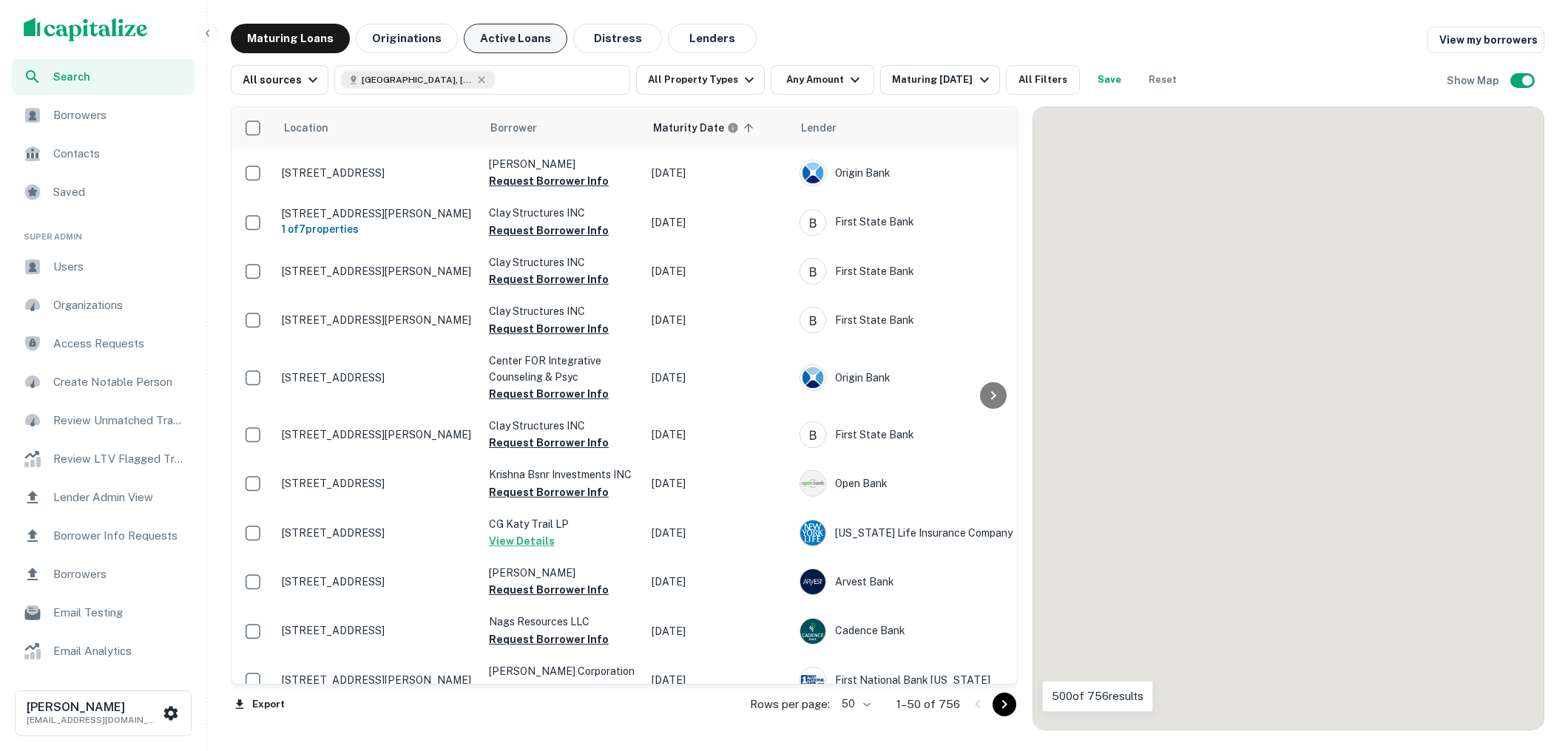
click at [518, 42] on button "Active Loans" at bounding box center [516, 38] width 104 height 29
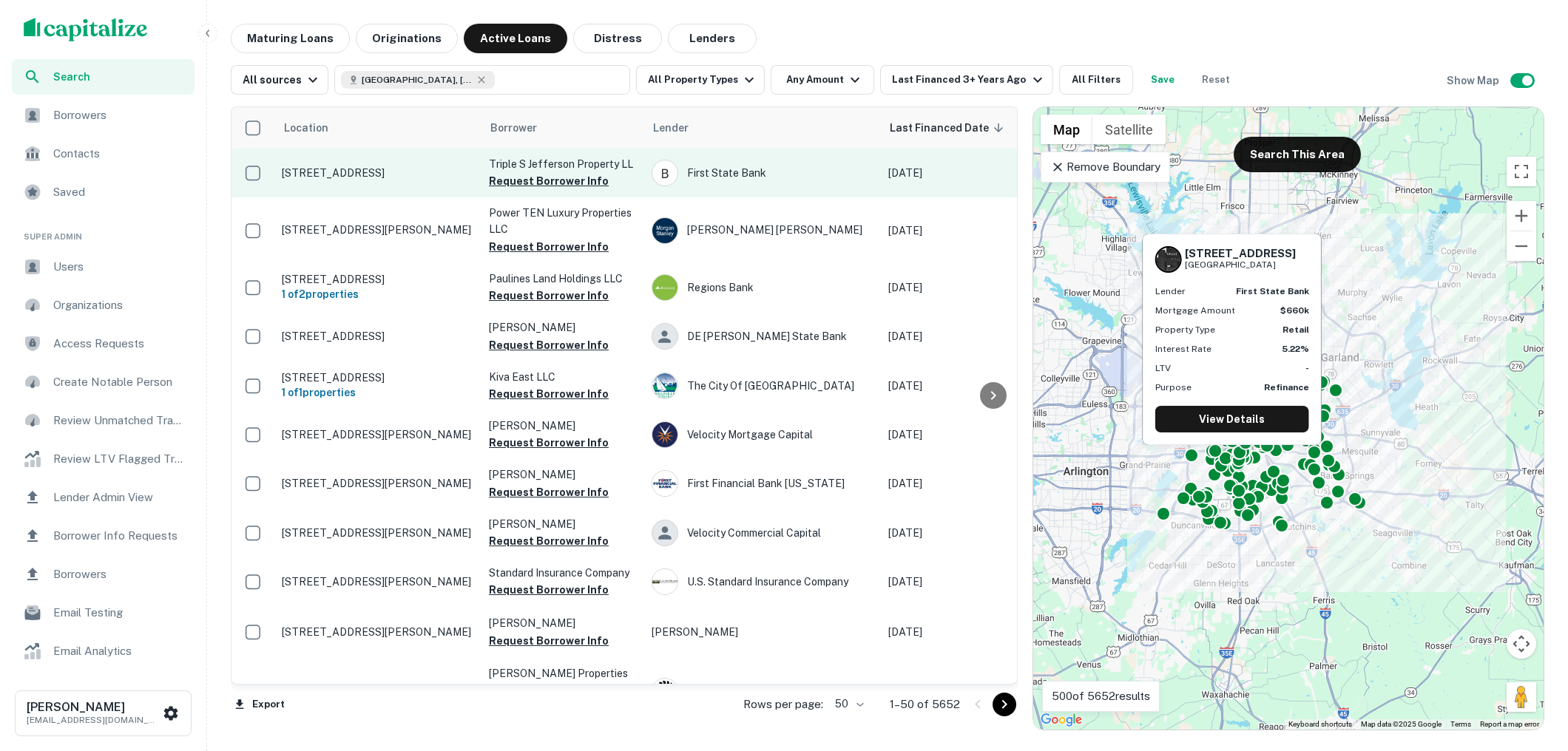
click at [388, 177] on p "912 W Jefferson Blvd Dallas, TX 75208" at bounding box center [378, 173] width 192 height 13
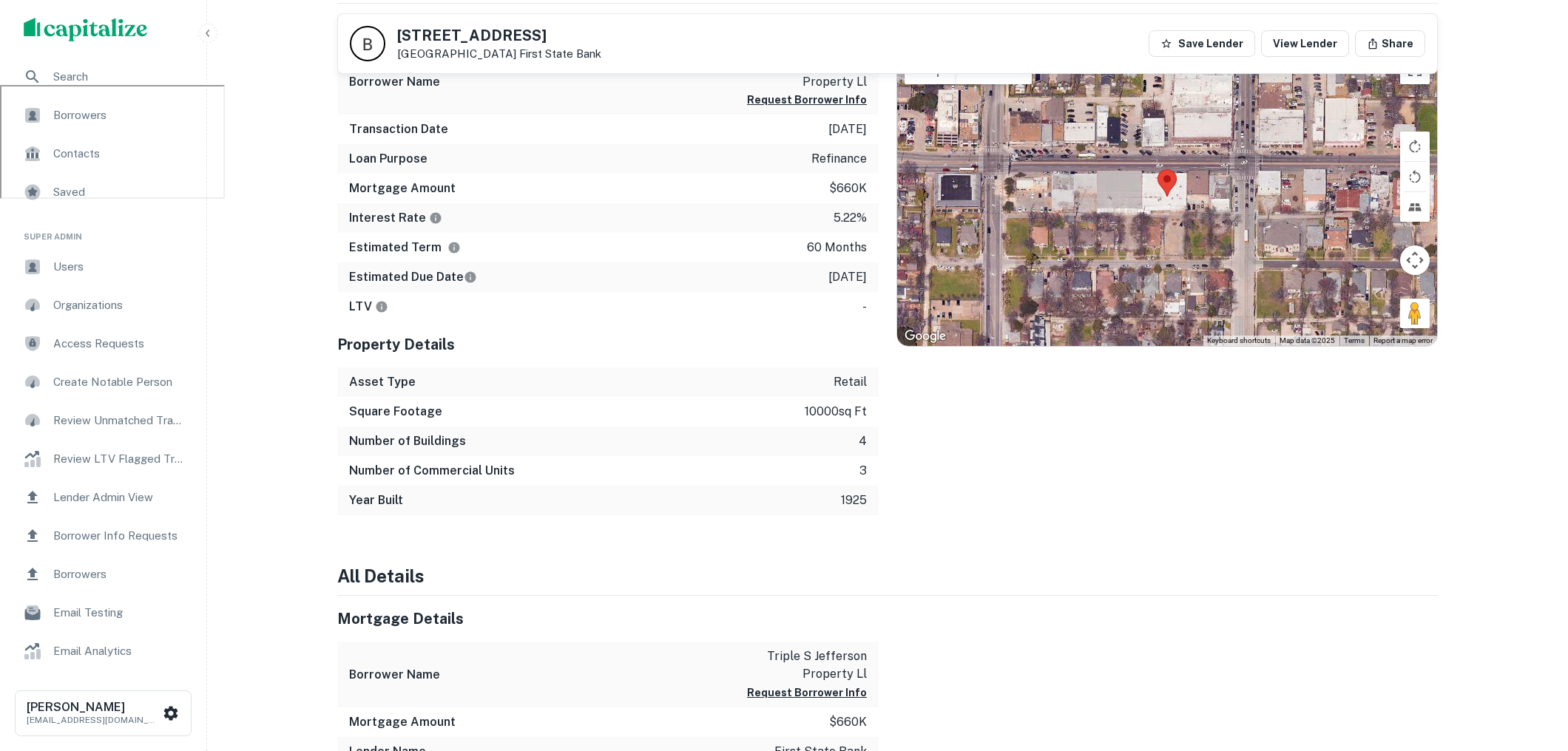
scroll to position [665, 0]
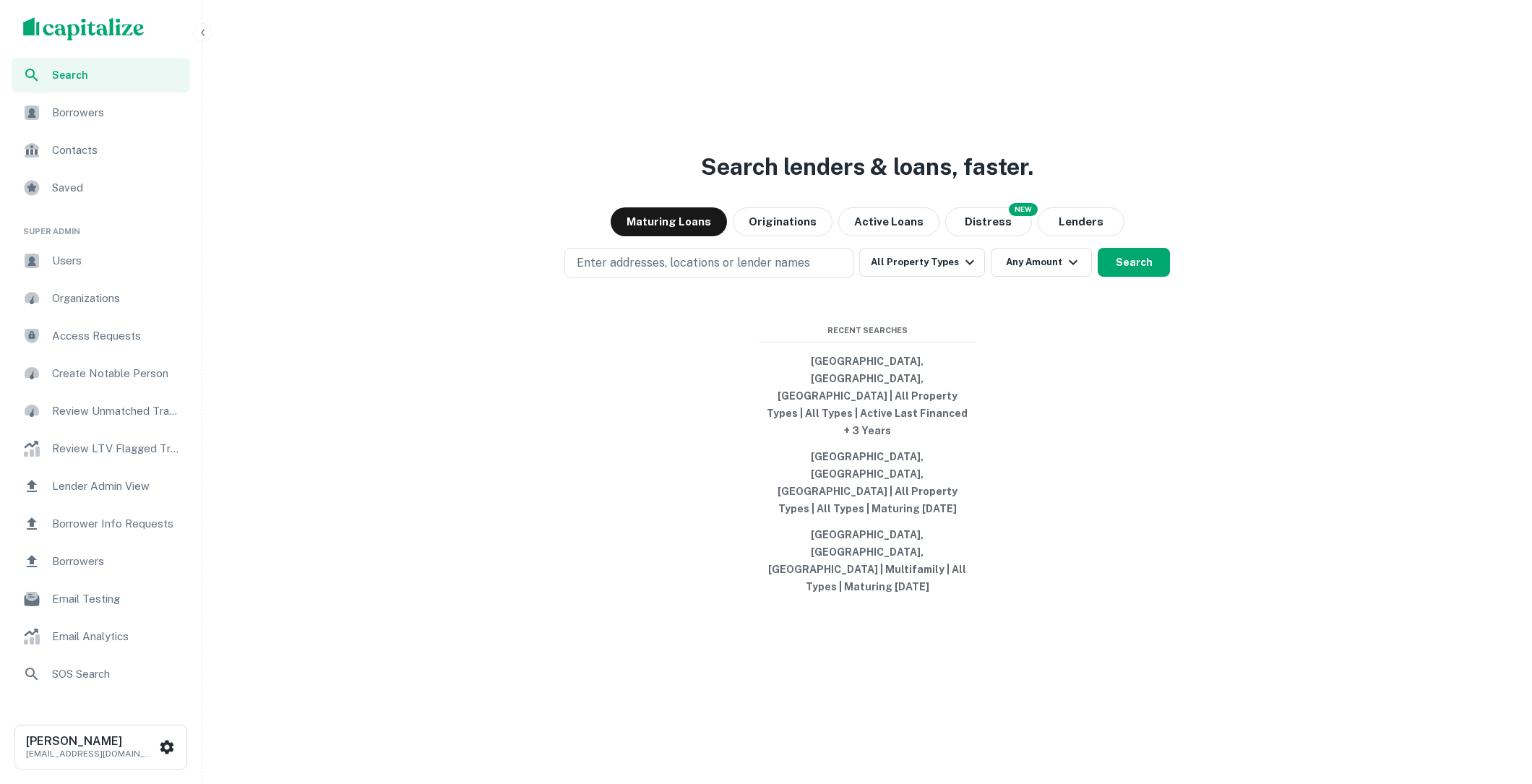
click at [92, 272] on div "Users" at bounding box center [101, 260] width 178 height 35
click at [119, 257] on span "Users" at bounding box center [116, 260] width 129 height 17
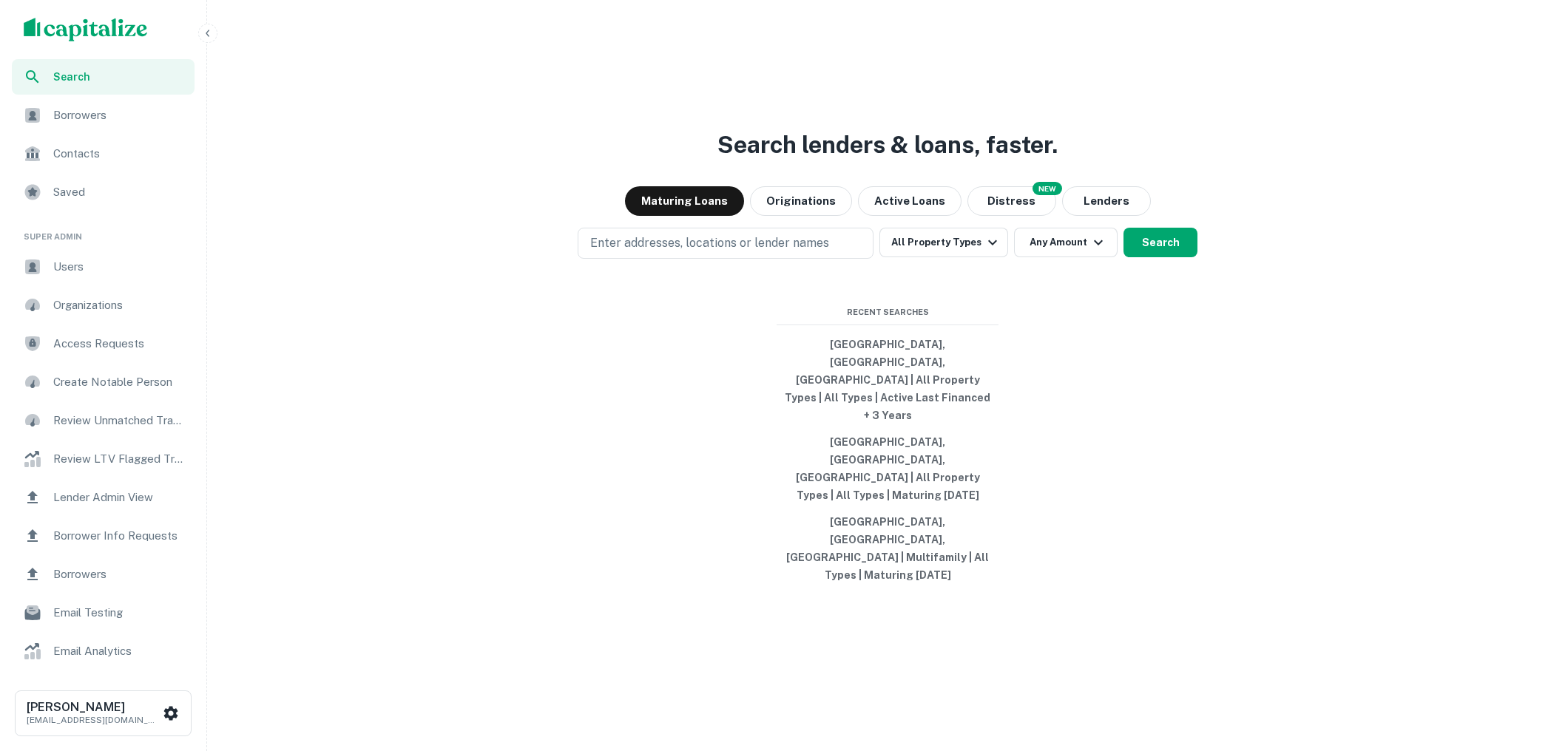
click at [206, 35] on icon "button" at bounding box center [208, 33] width 12 height 12
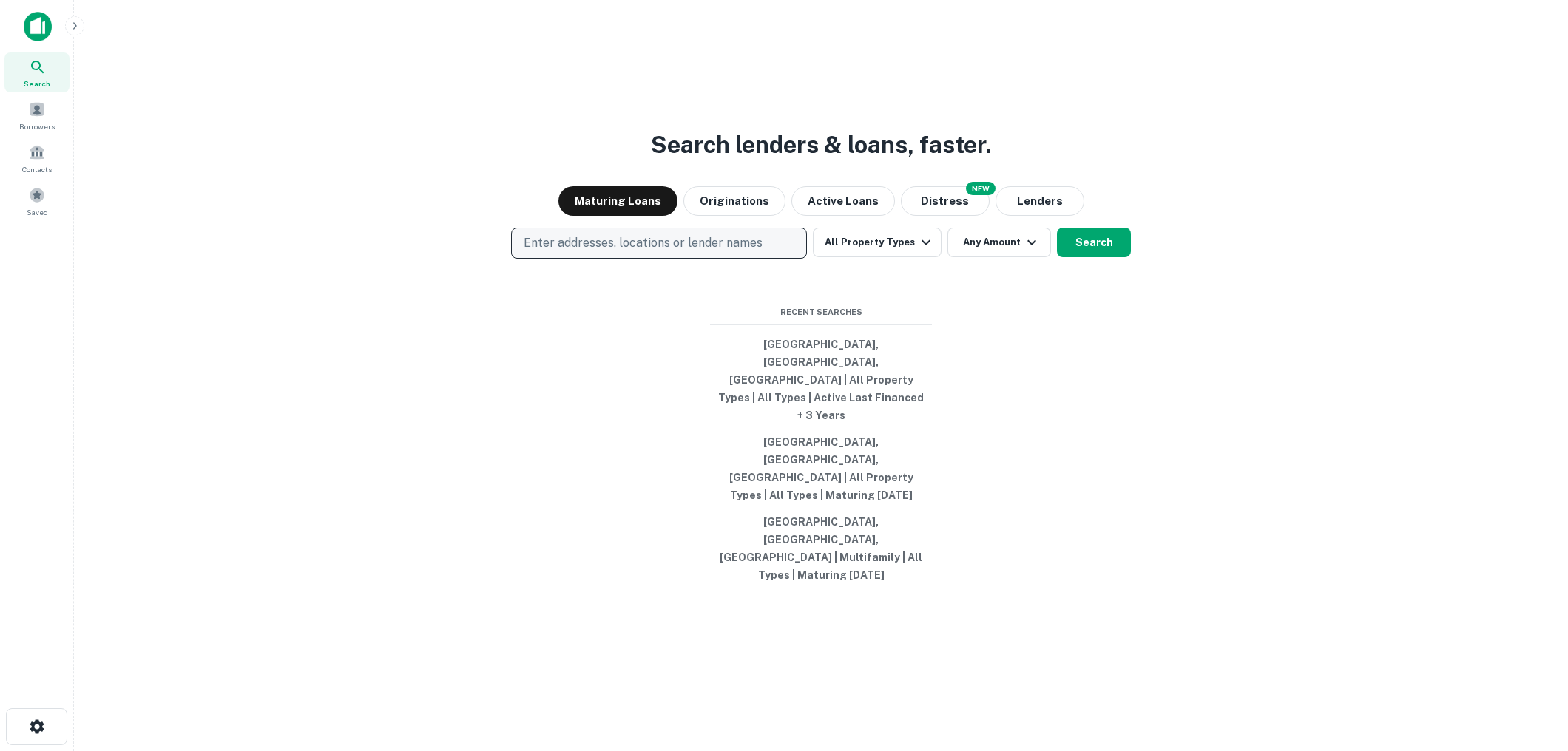
click at [638, 252] on p "Enter addresses, locations or lender names" at bounding box center [642, 243] width 239 height 17
type input "****"
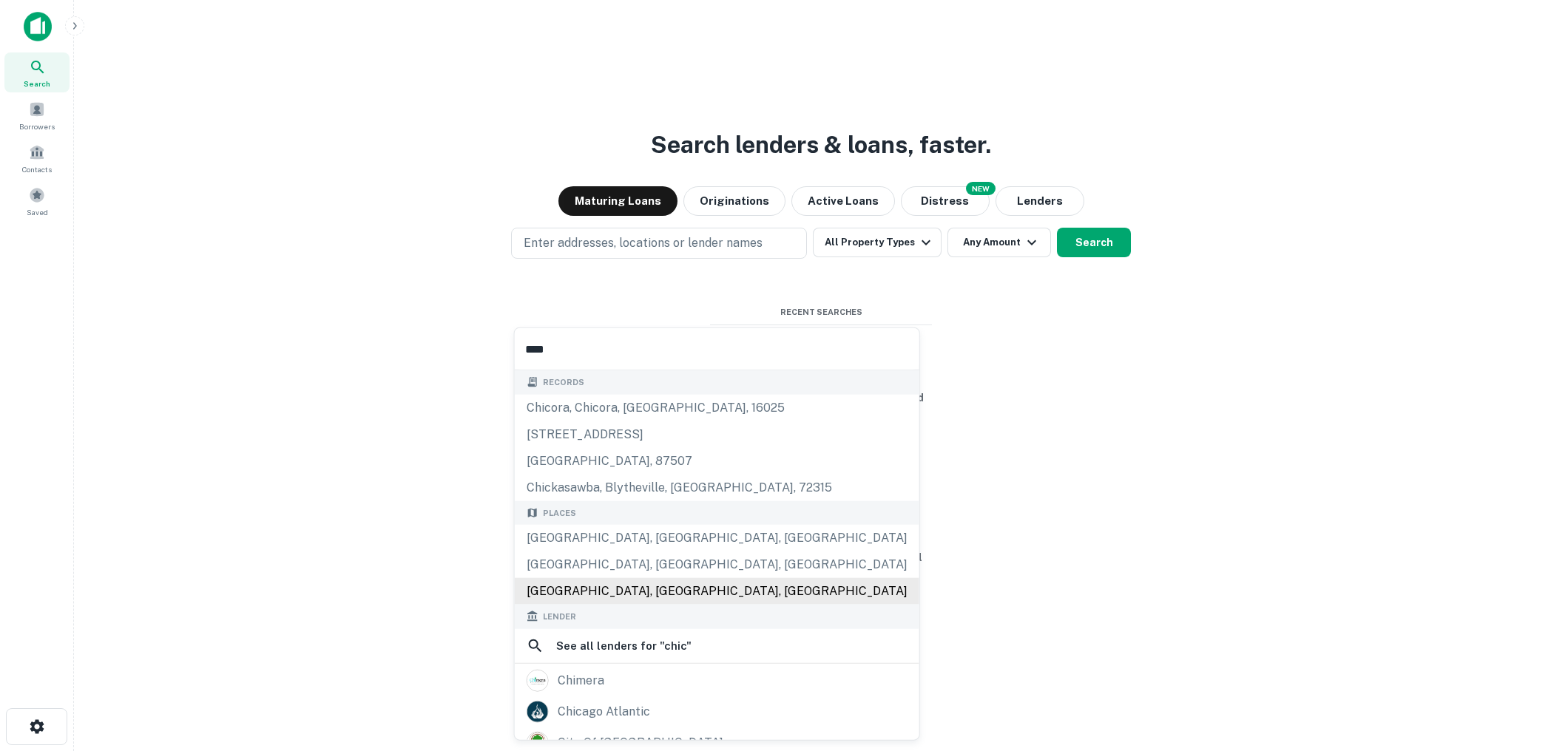
click at [630, 596] on div "[GEOGRAPHIC_DATA], [GEOGRAPHIC_DATA], [GEOGRAPHIC_DATA]" at bounding box center [717, 592] width 404 height 27
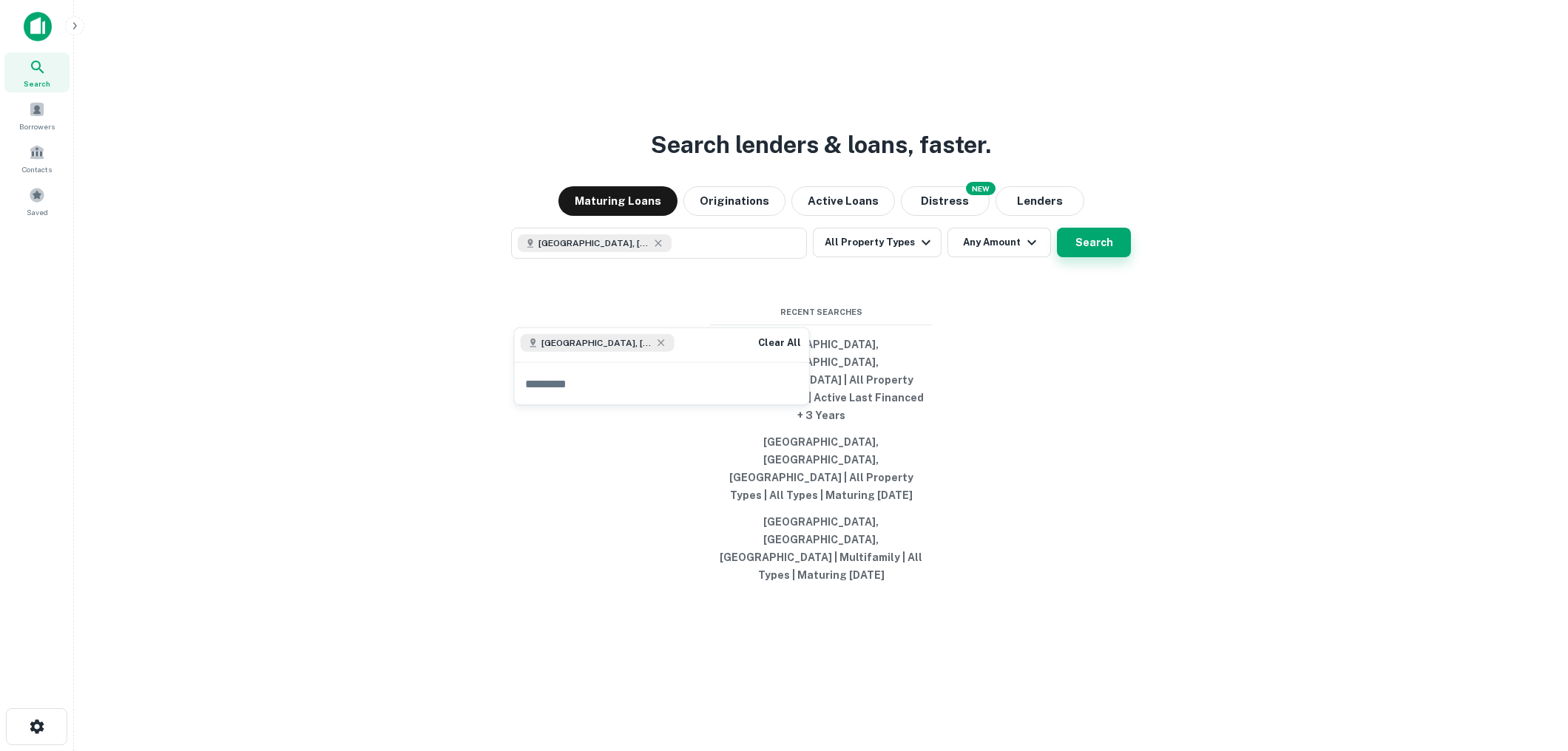
click at [1079, 257] on button "Search" at bounding box center [1093, 242] width 74 height 29
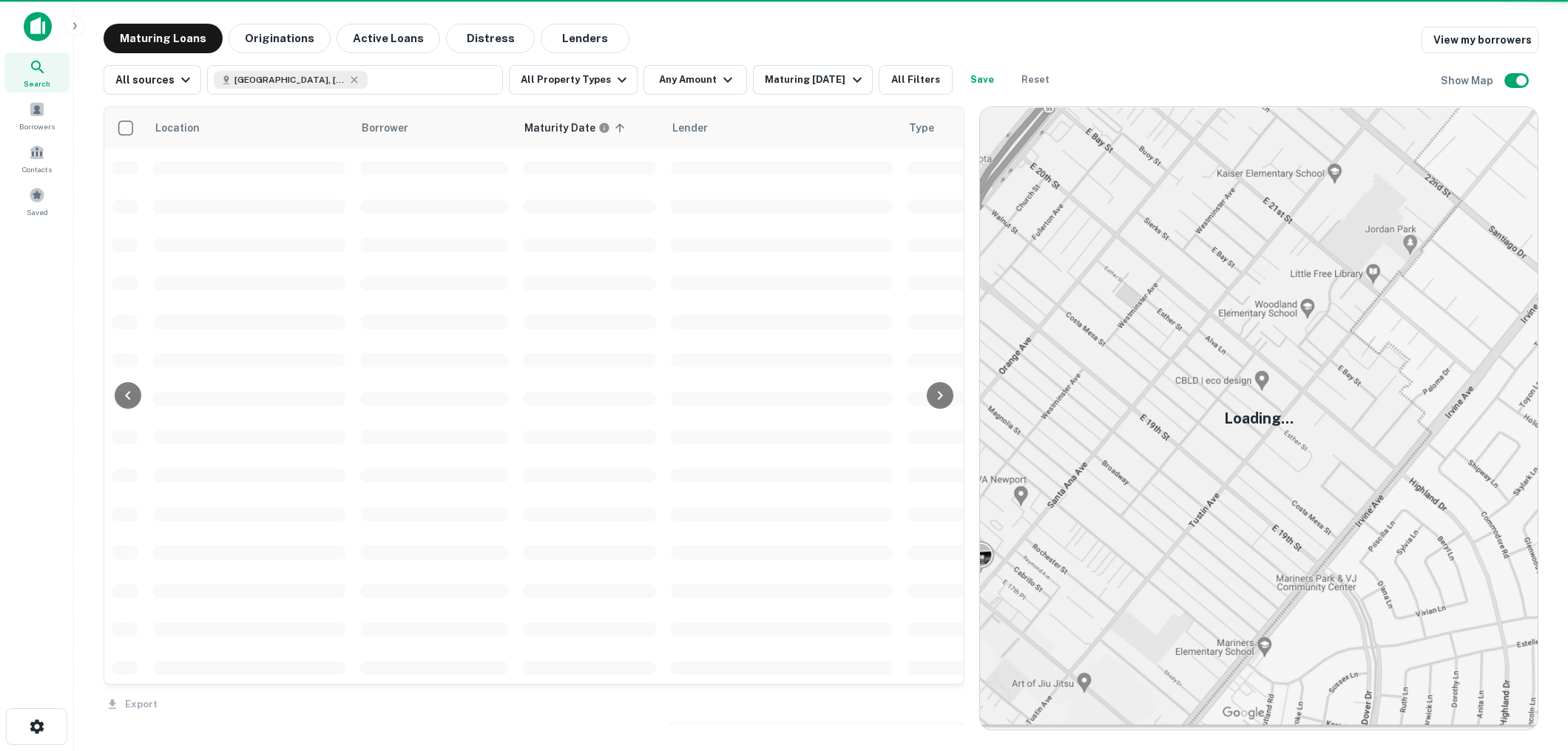
click at [1086, 305] on img at bounding box center [1259, 418] width 558 height 623
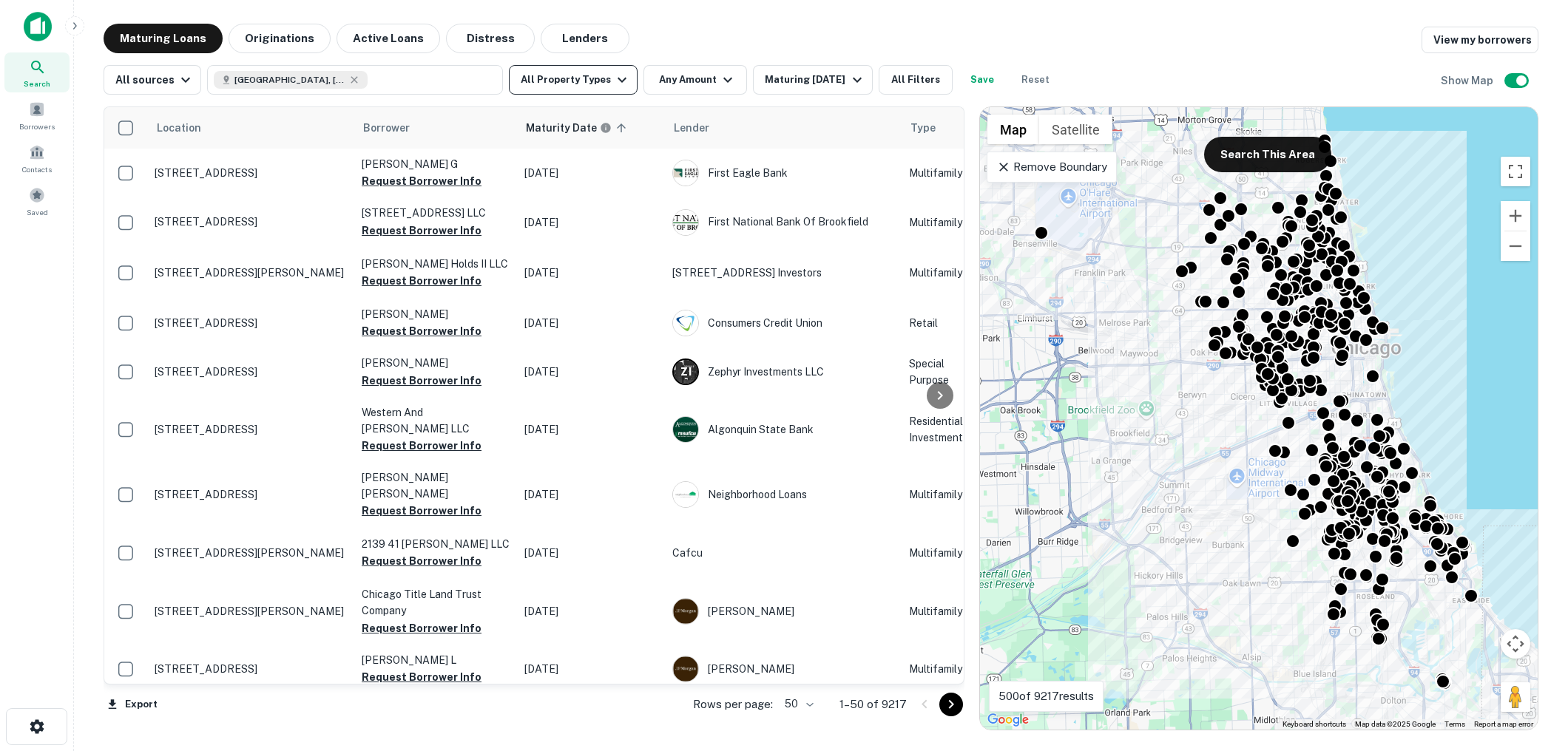
click at [613, 87] on icon "button" at bounding box center [622, 80] width 17 height 17
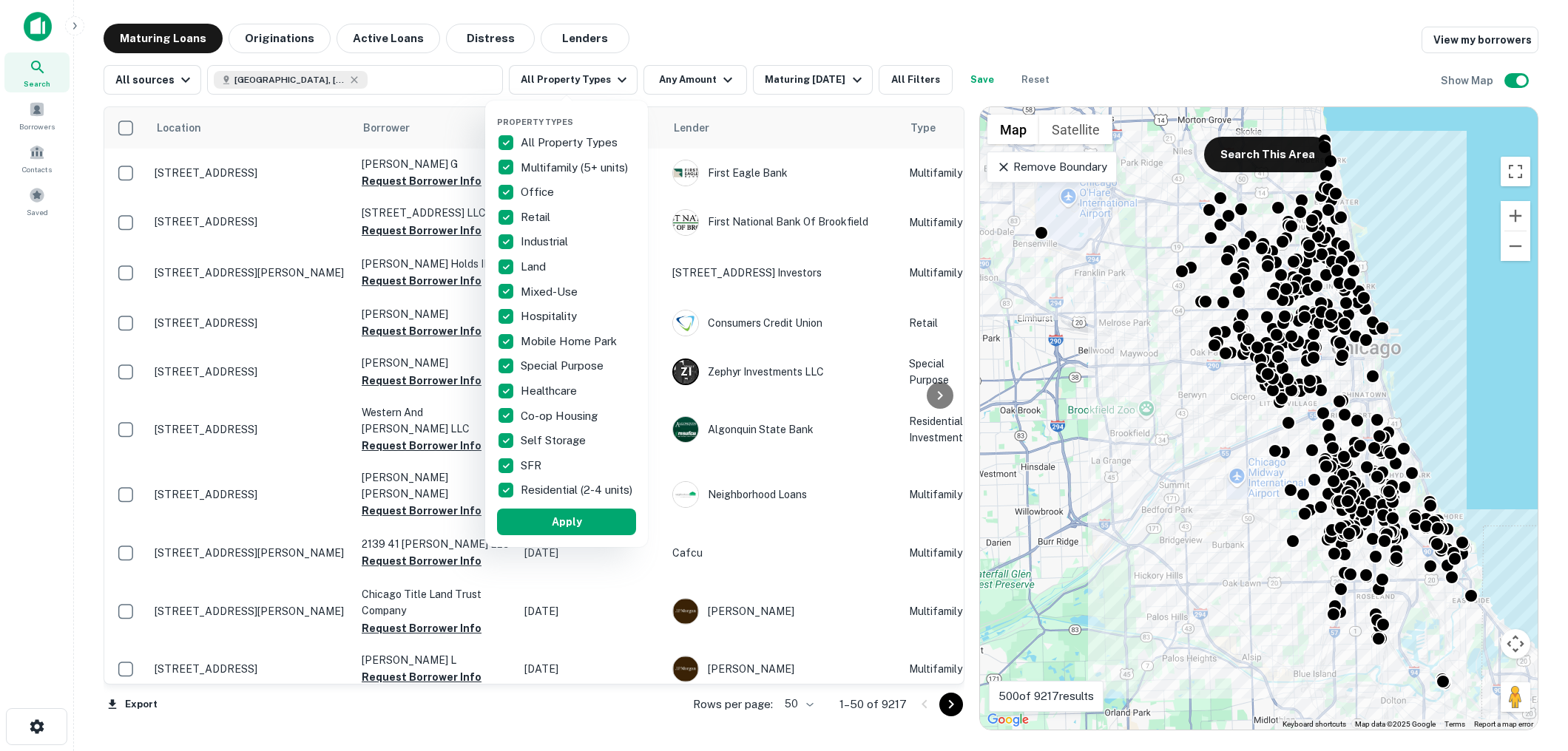
click at [673, 50] on div at bounding box center [784, 375] width 1568 height 751
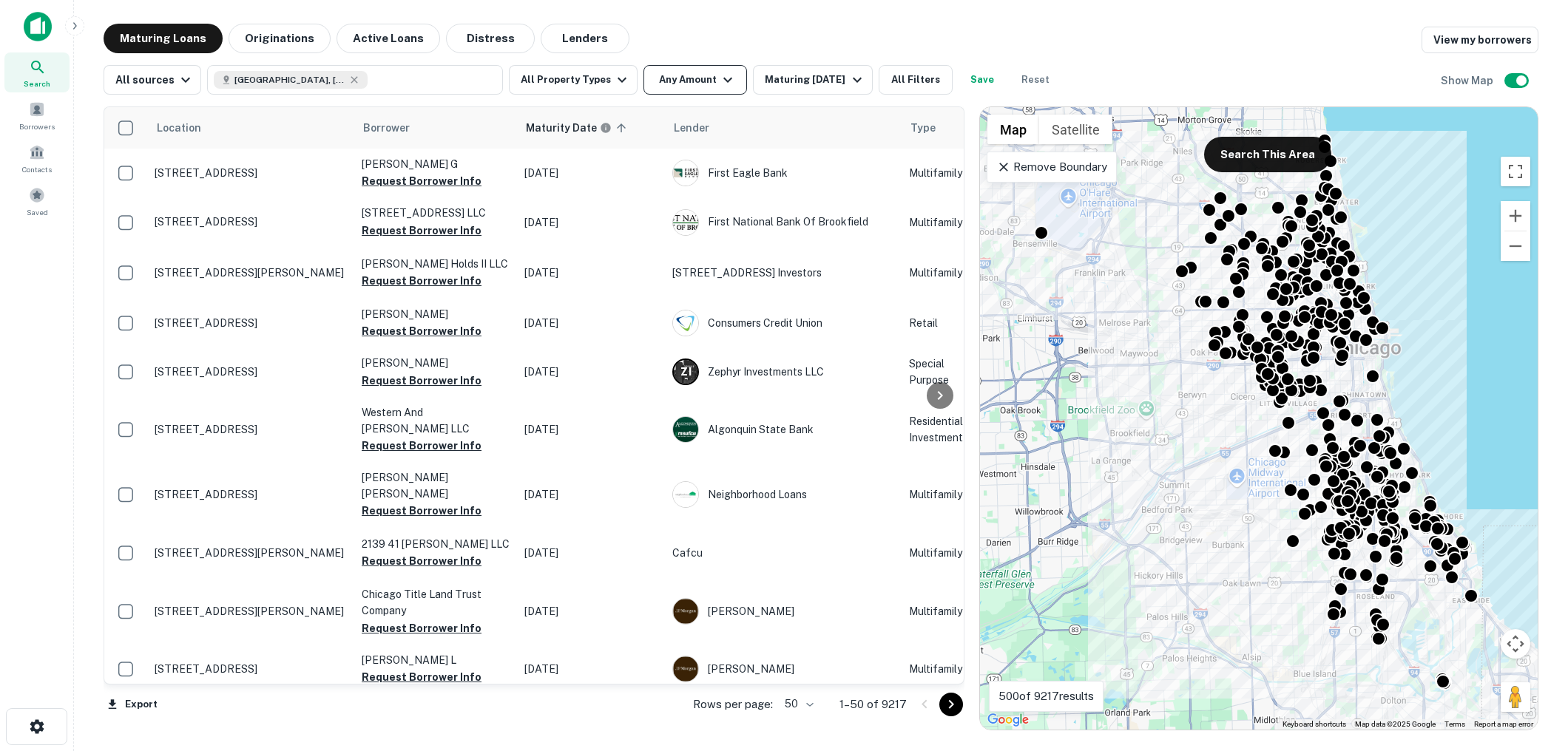
click at [723, 81] on icon "button" at bounding box center [727, 80] width 9 height 6
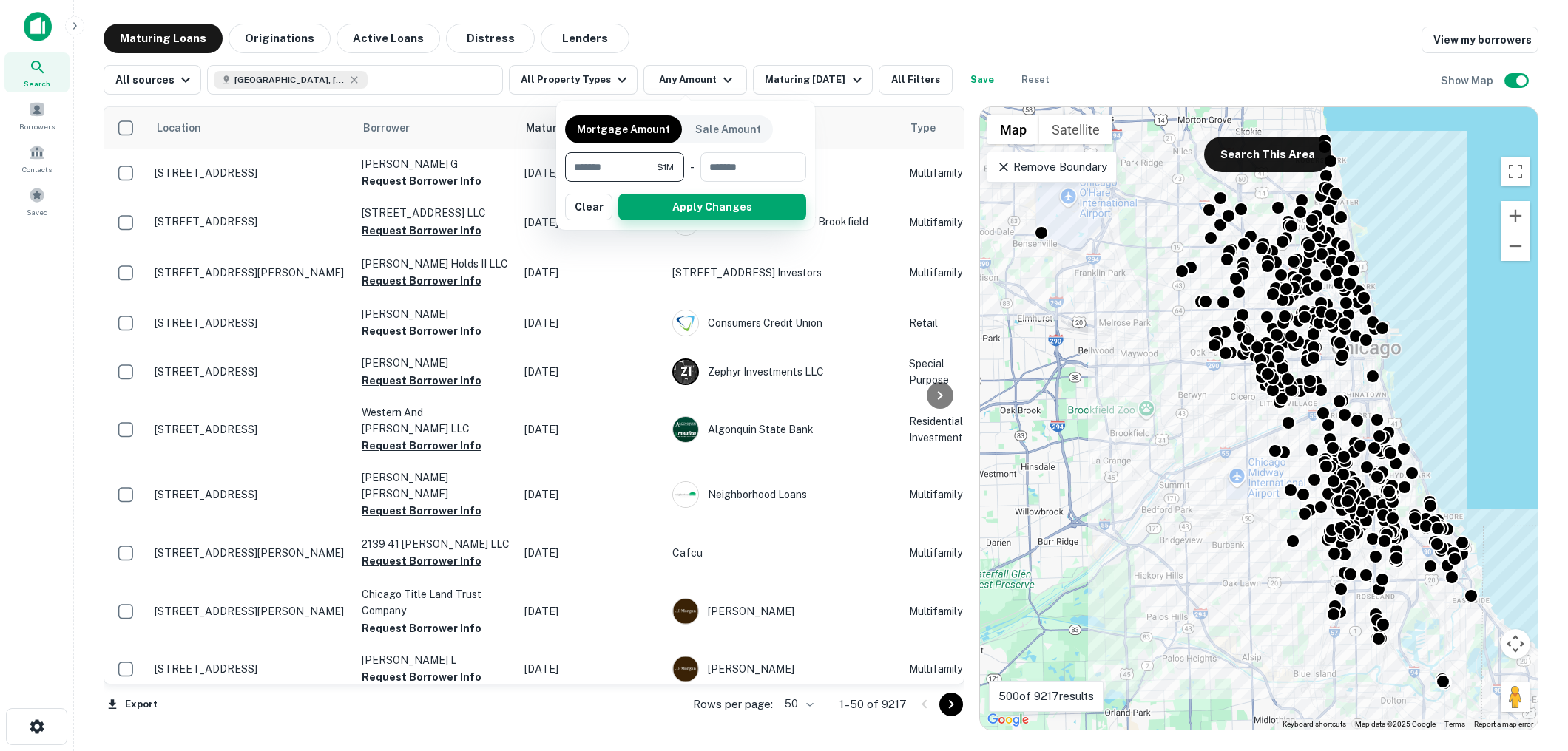
type input "*******"
click at [702, 213] on button "Apply Changes" at bounding box center [712, 207] width 188 height 27
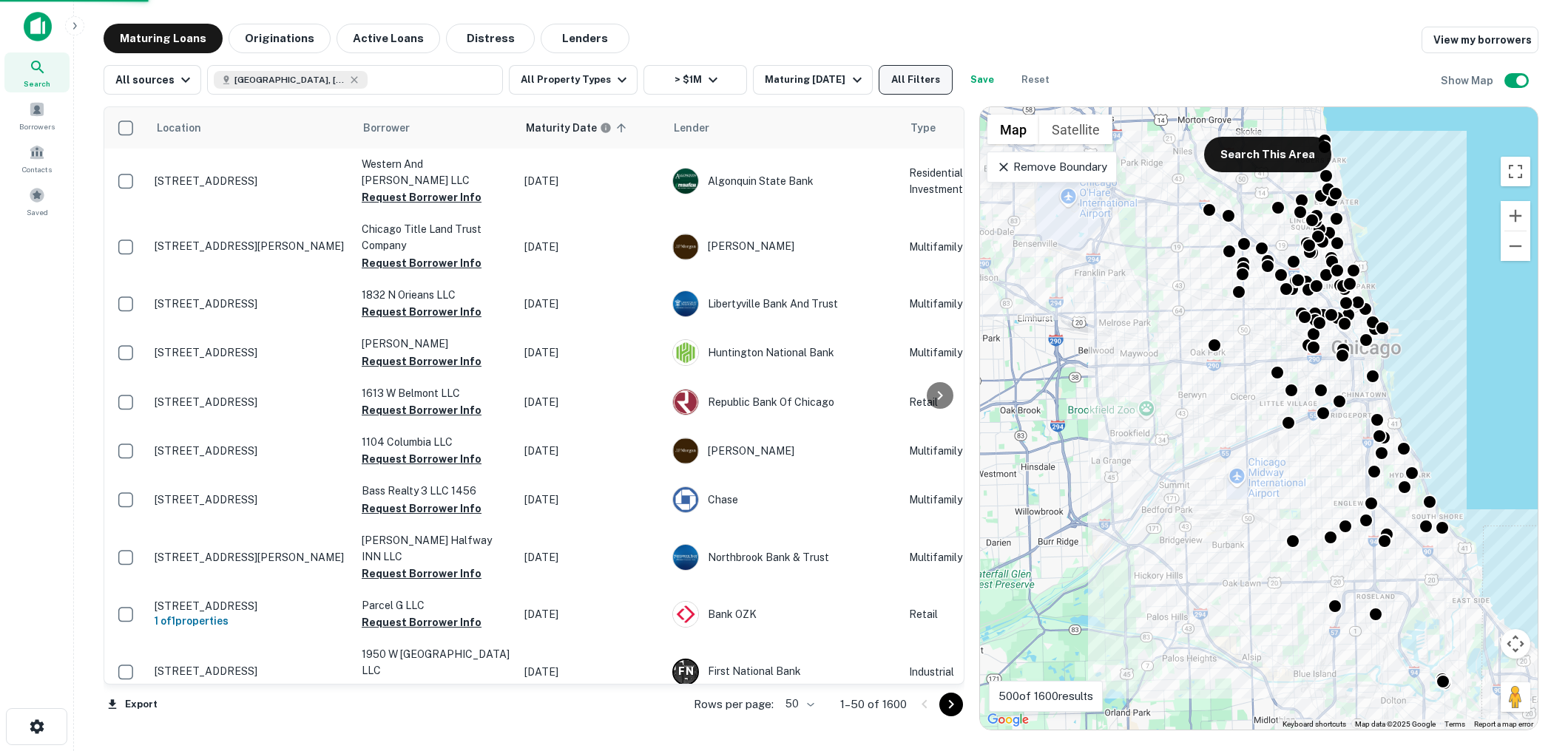
click at [910, 82] on button "All Filters" at bounding box center [915, 79] width 74 height 29
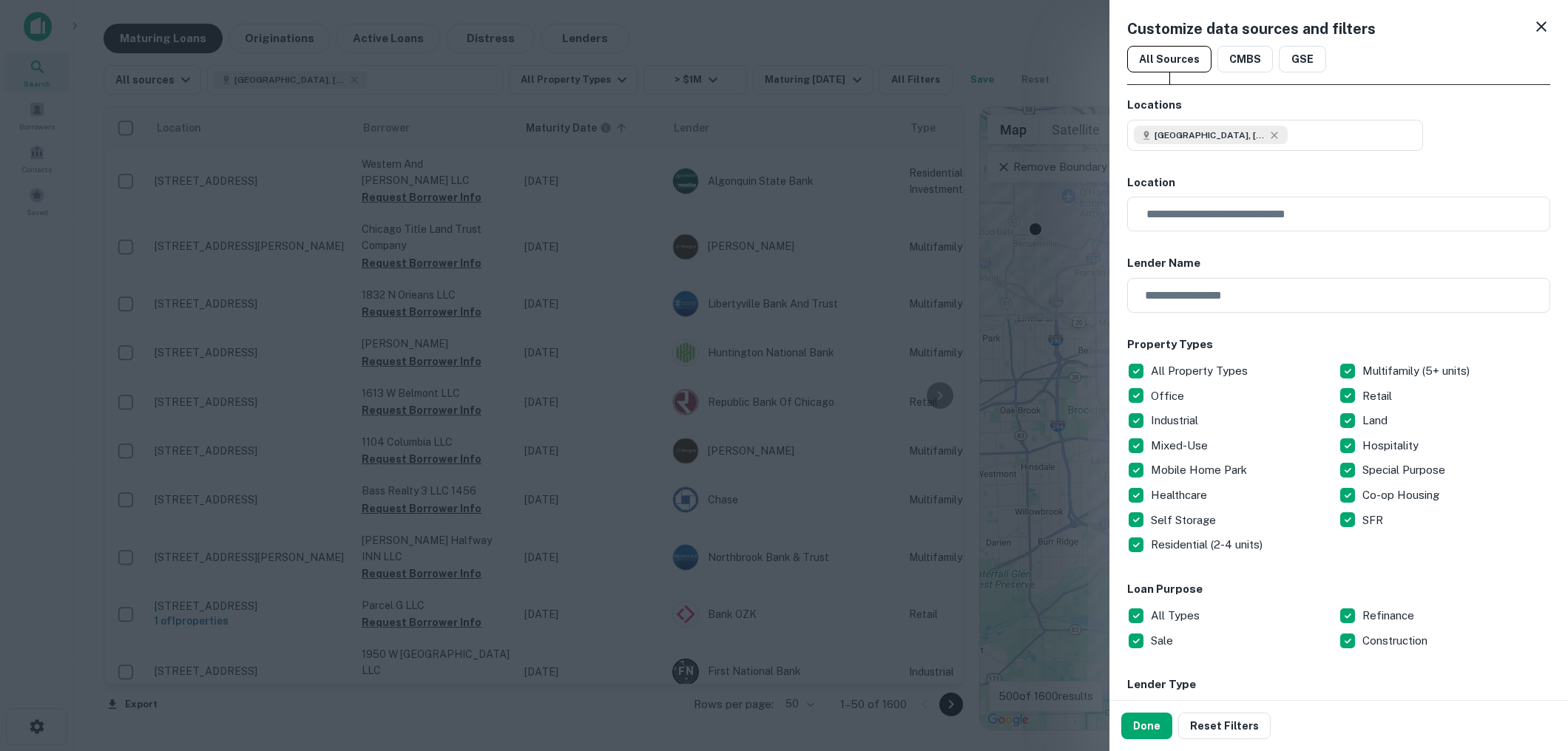
click at [903, 37] on div at bounding box center [784, 375] width 1568 height 751
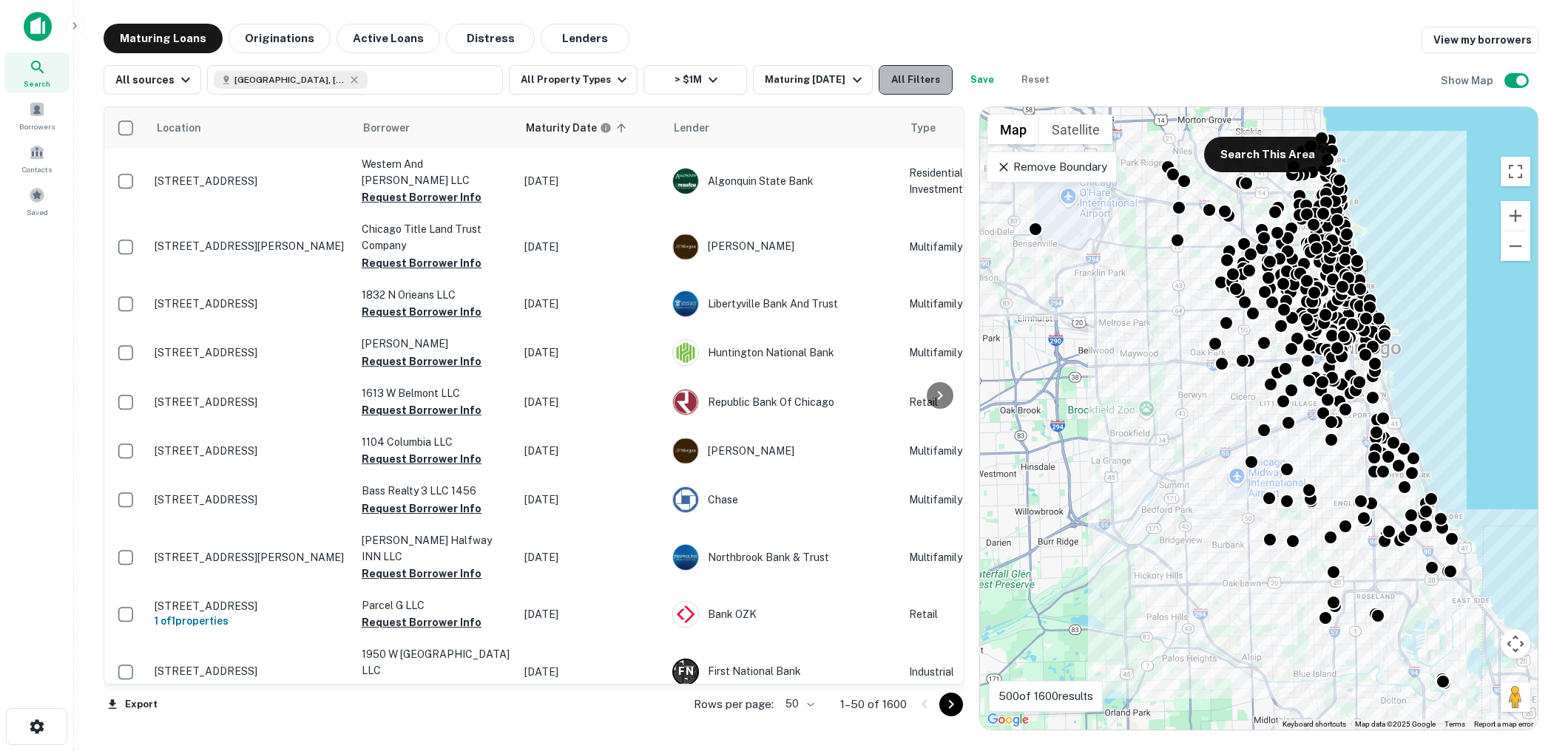
click at [899, 81] on button "All Filters" at bounding box center [915, 79] width 74 height 29
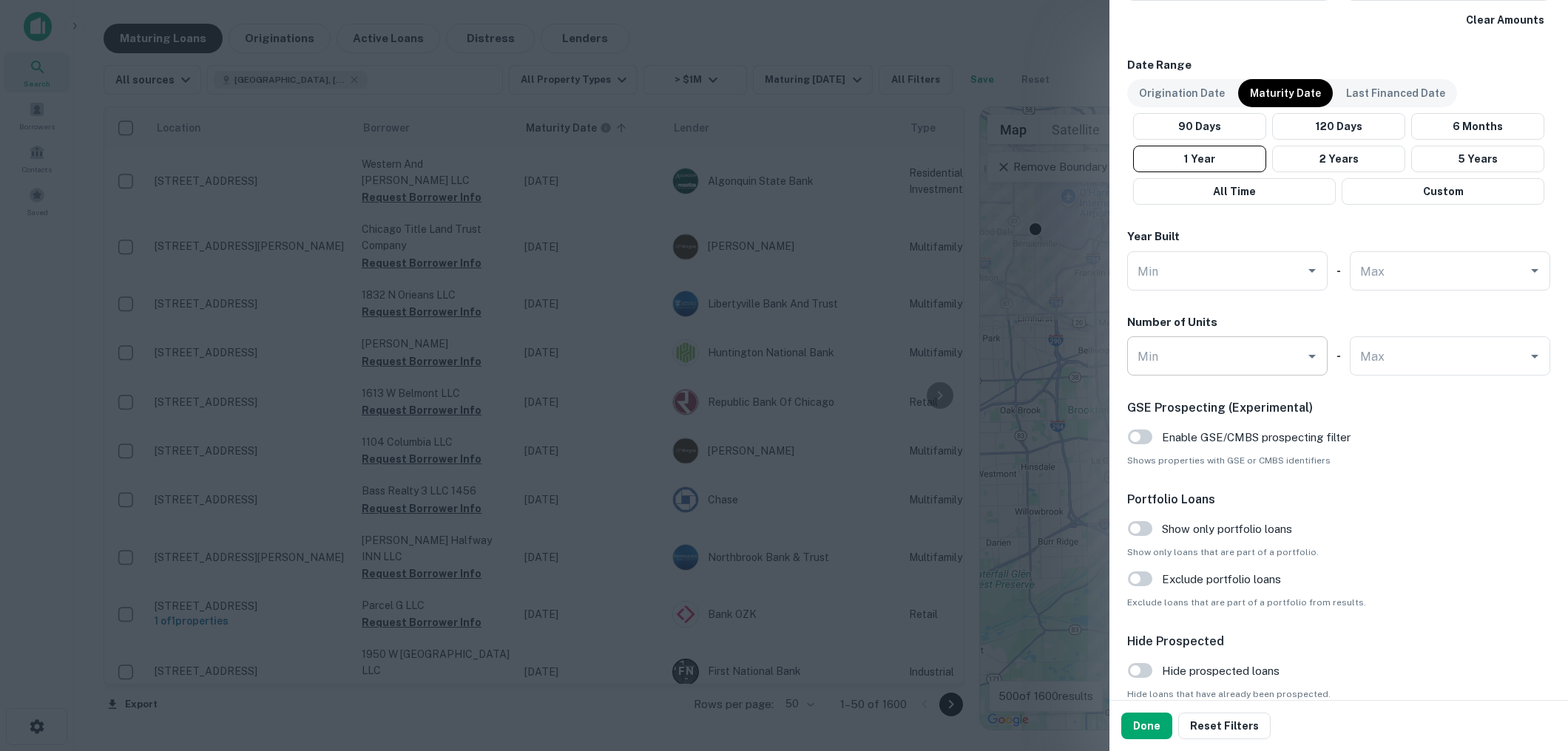
scroll to position [939, 0]
click at [1144, 728] on button "Done" at bounding box center [1147, 726] width 51 height 27
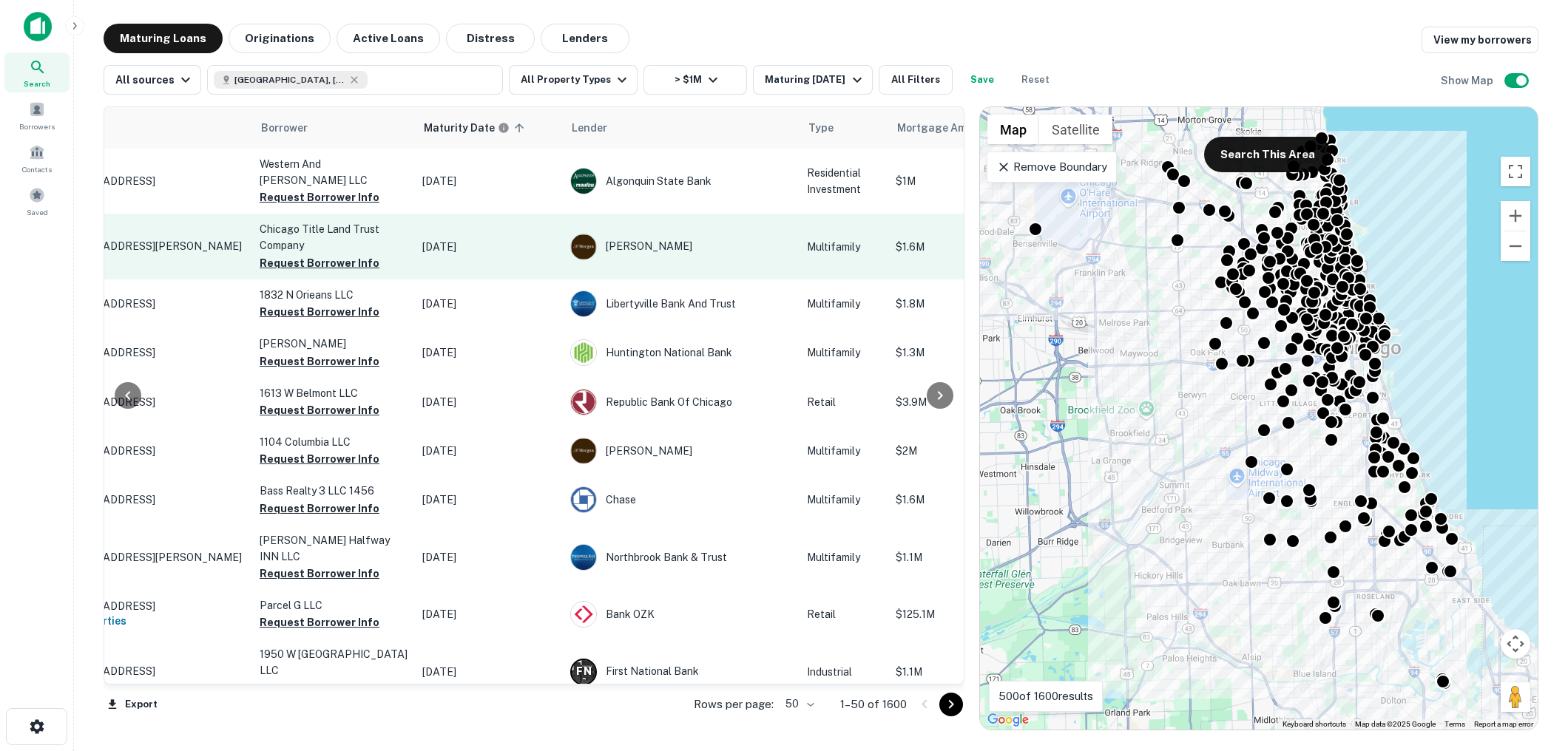
scroll to position [0, 0]
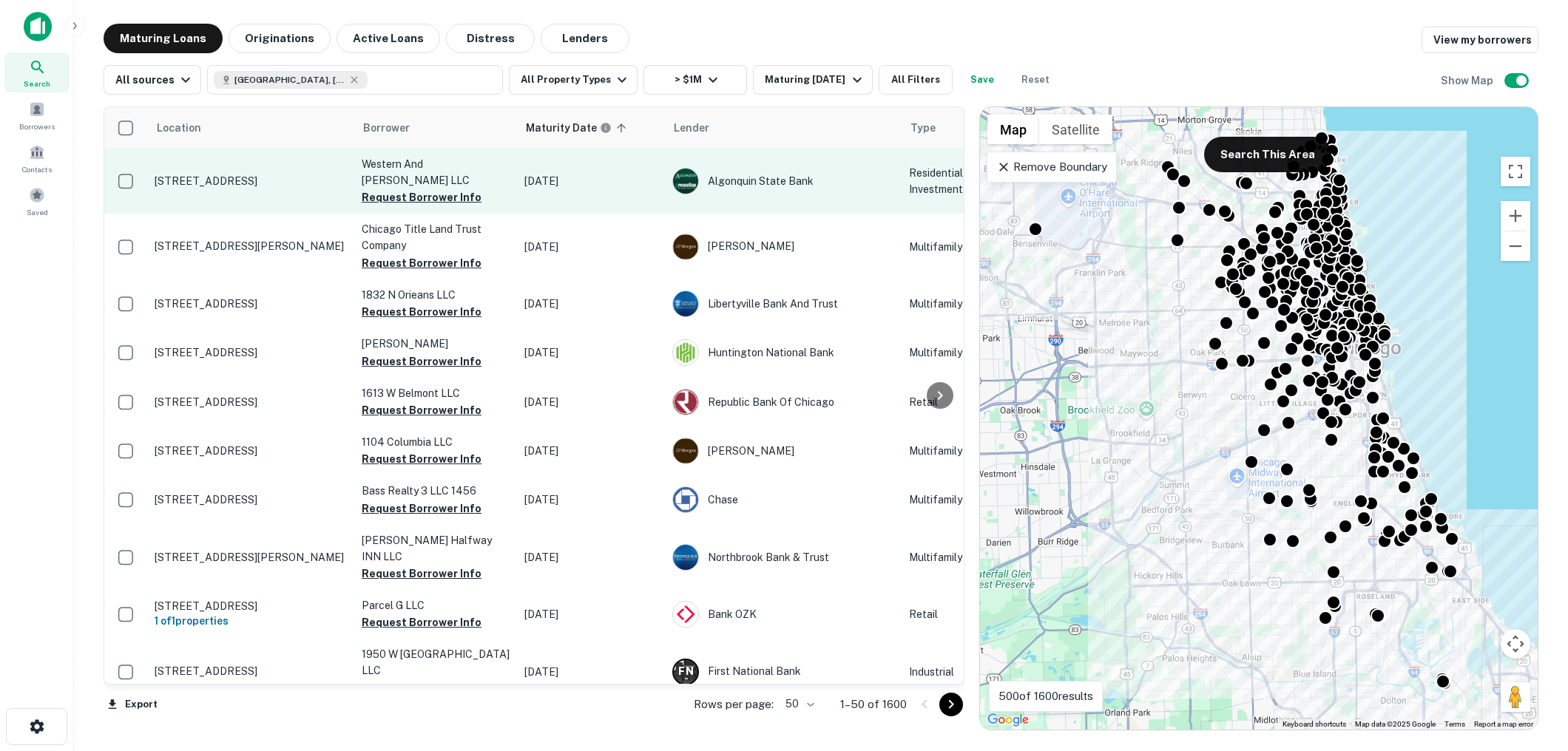
click at [268, 174] on p "[STREET_ADDRESS]" at bounding box center [251, 181] width 192 height 13
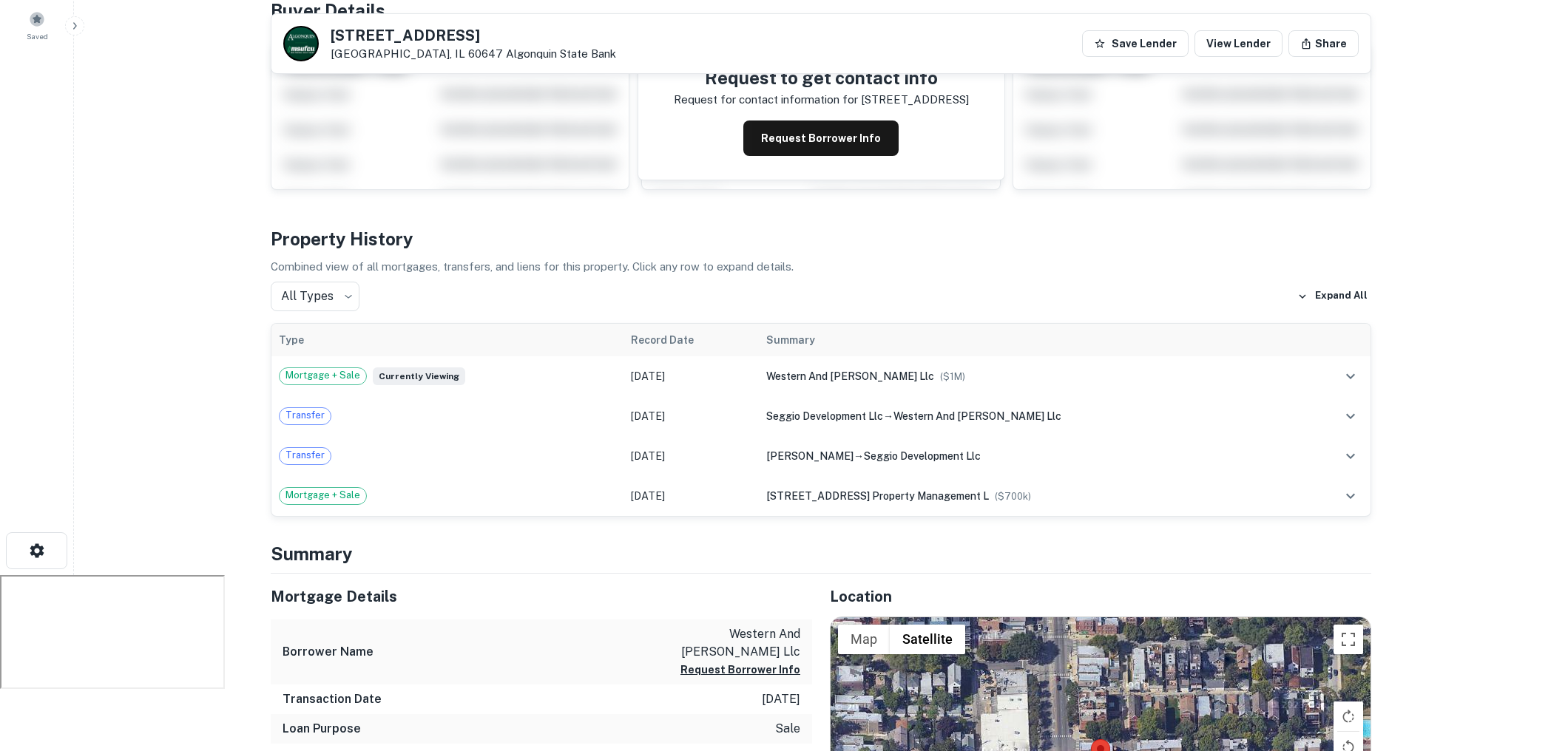
scroll to position [116, 0]
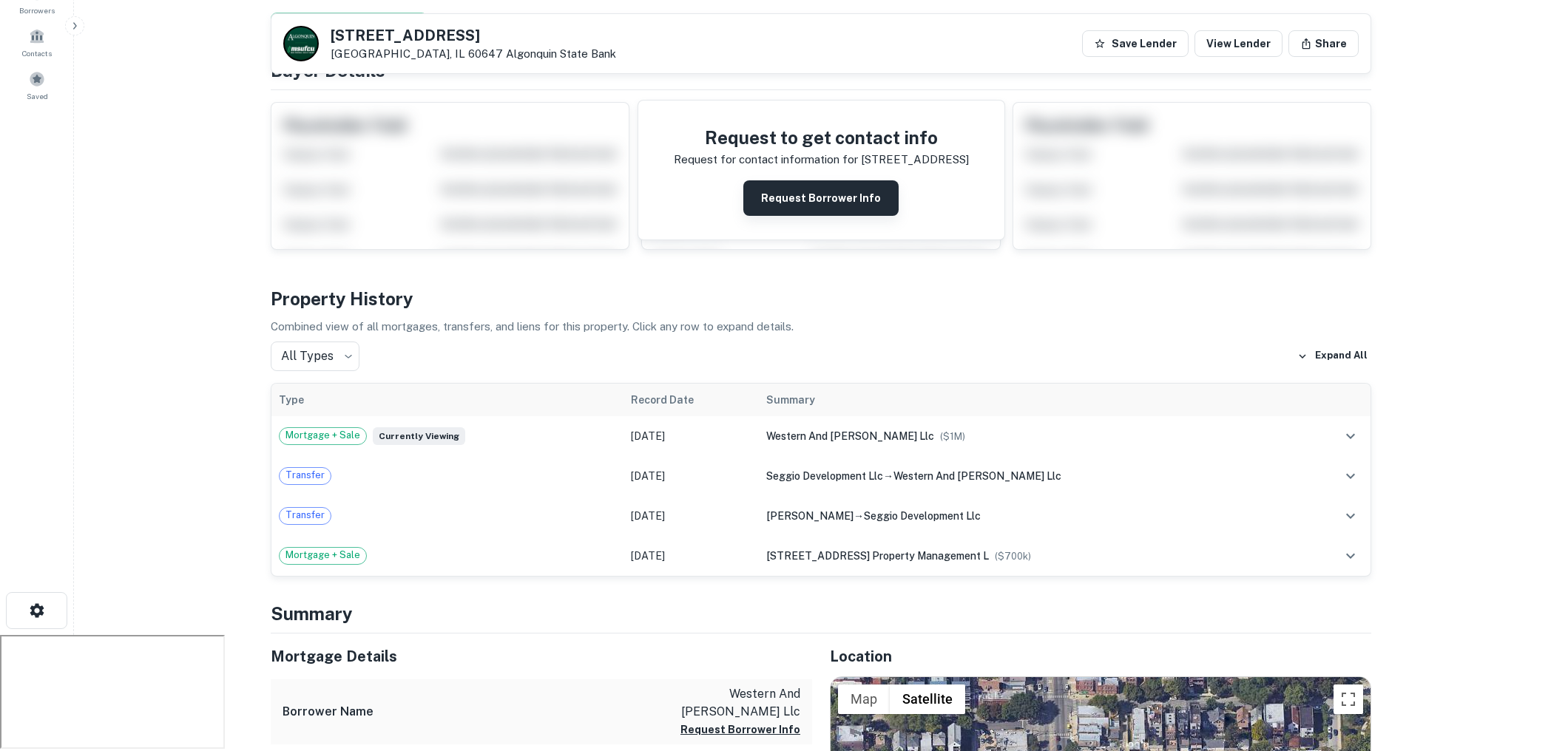
click at [816, 203] on button "Request Borrower Info" at bounding box center [821, 198] width 155 height 36
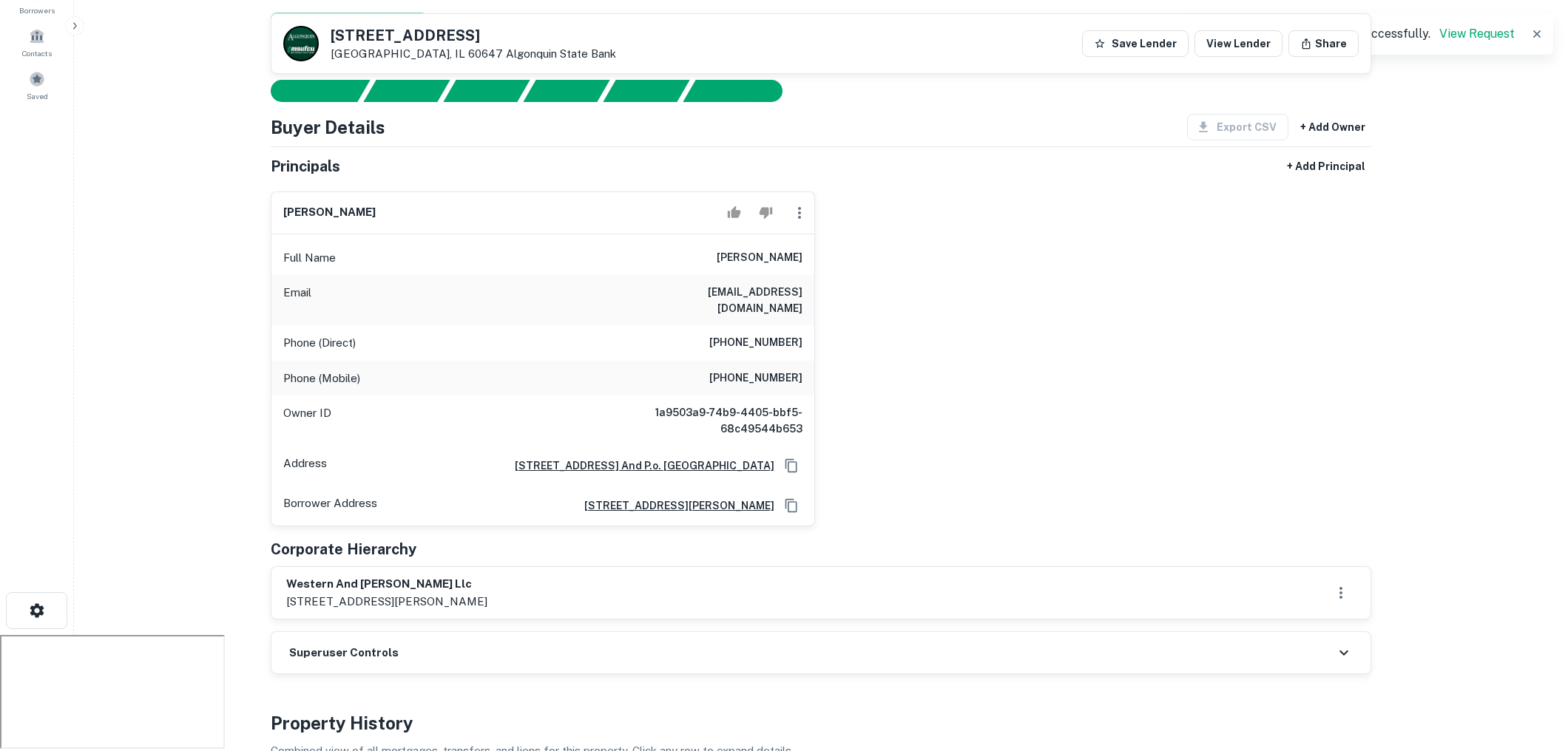
drag, startPoint x: 728, startPoint y: 255, endPoint x: 836, endPoint y: 254, distance: 108.0
click at [836, 254] on div "gino battaglia Full Name gino battaglia Email gbattaglia@netscape.net Phone (Di…" at bounding box center [815, 354] width 1112 height 347
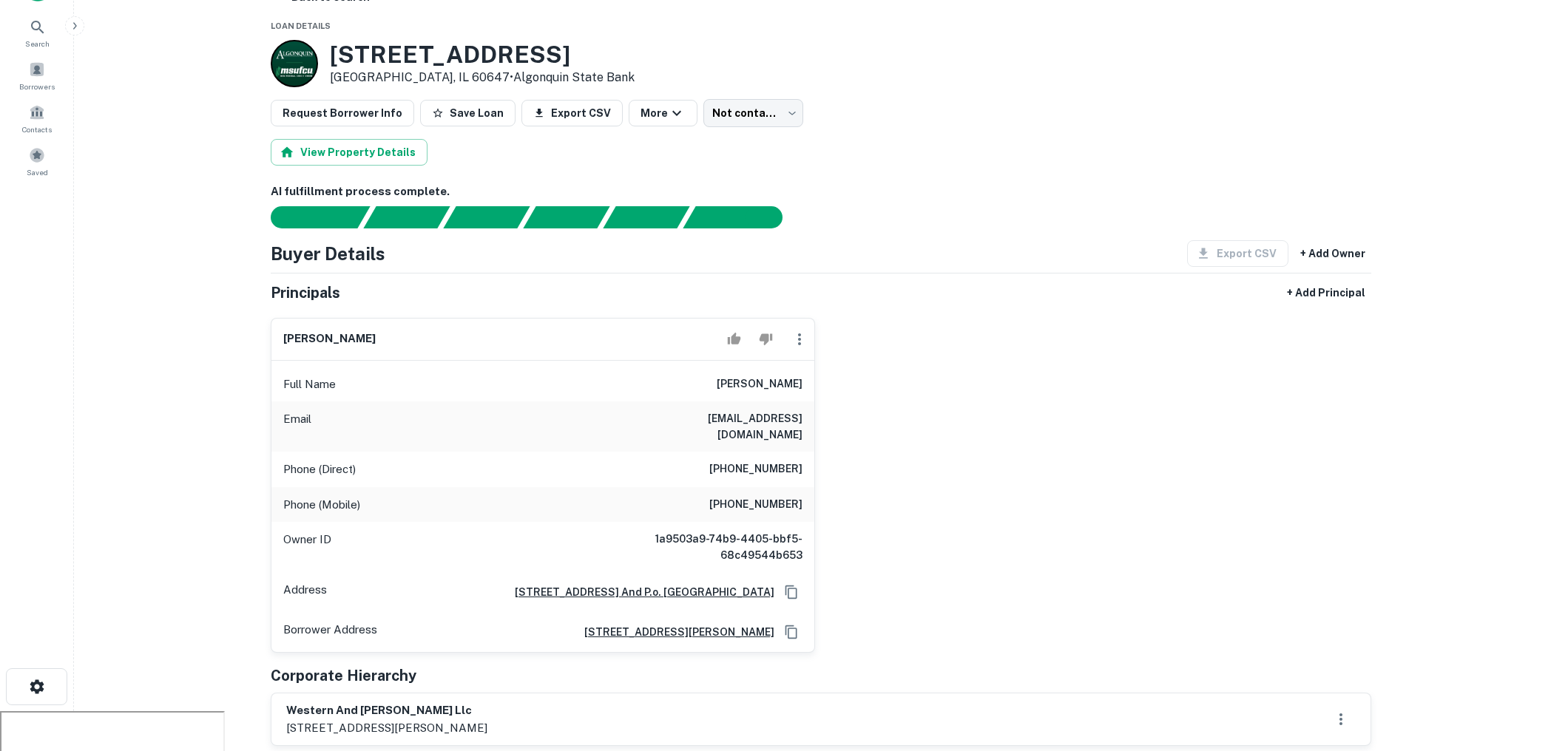
scroll to position [0, 0]
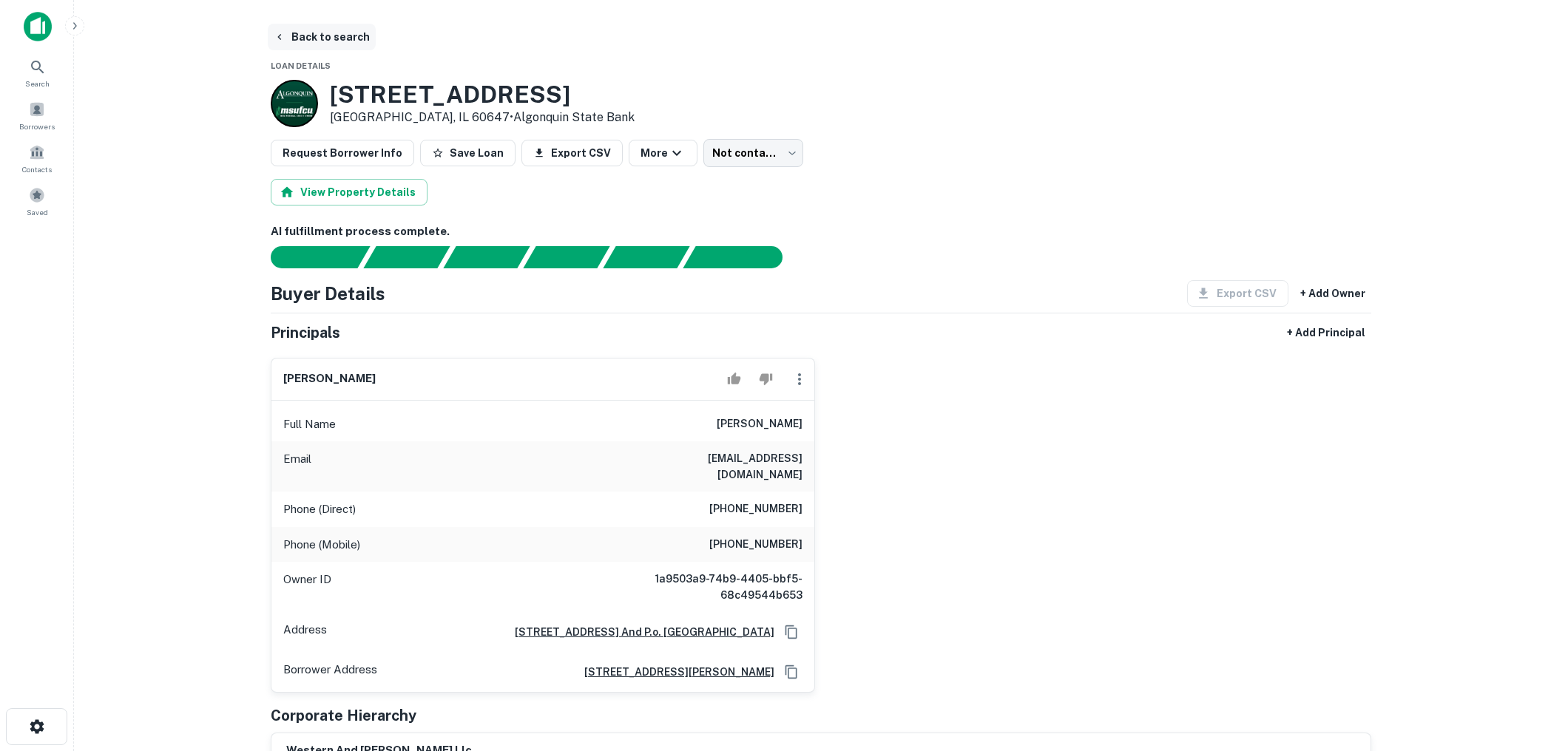
click at [329, 29] on button "Back to search" at bounding box center [322, 37] width 108 height 27
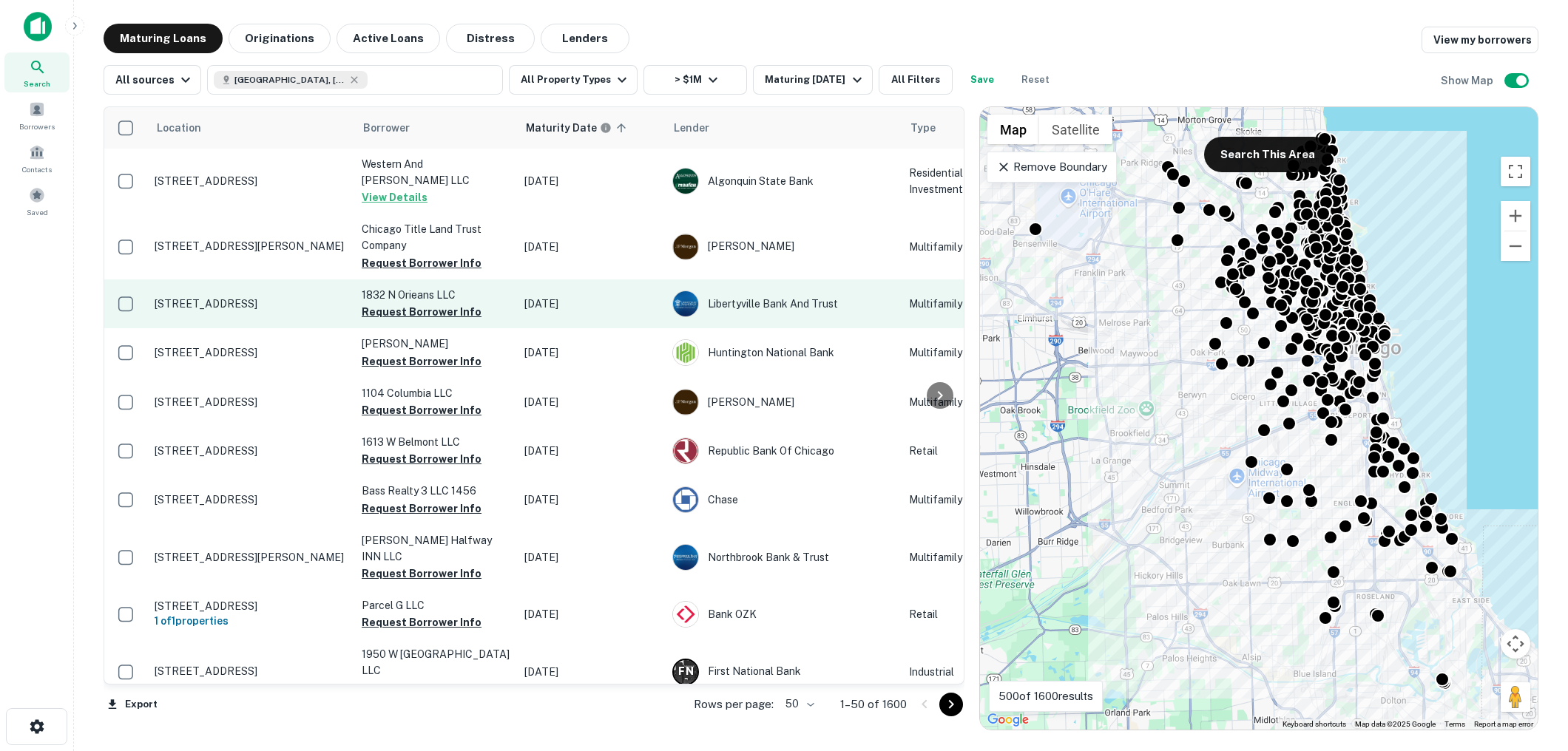
click at [285, 297] on p "1832 N Orleans St Chicago, IL 60614" at bounding box center [251, 304] width 192 height 13
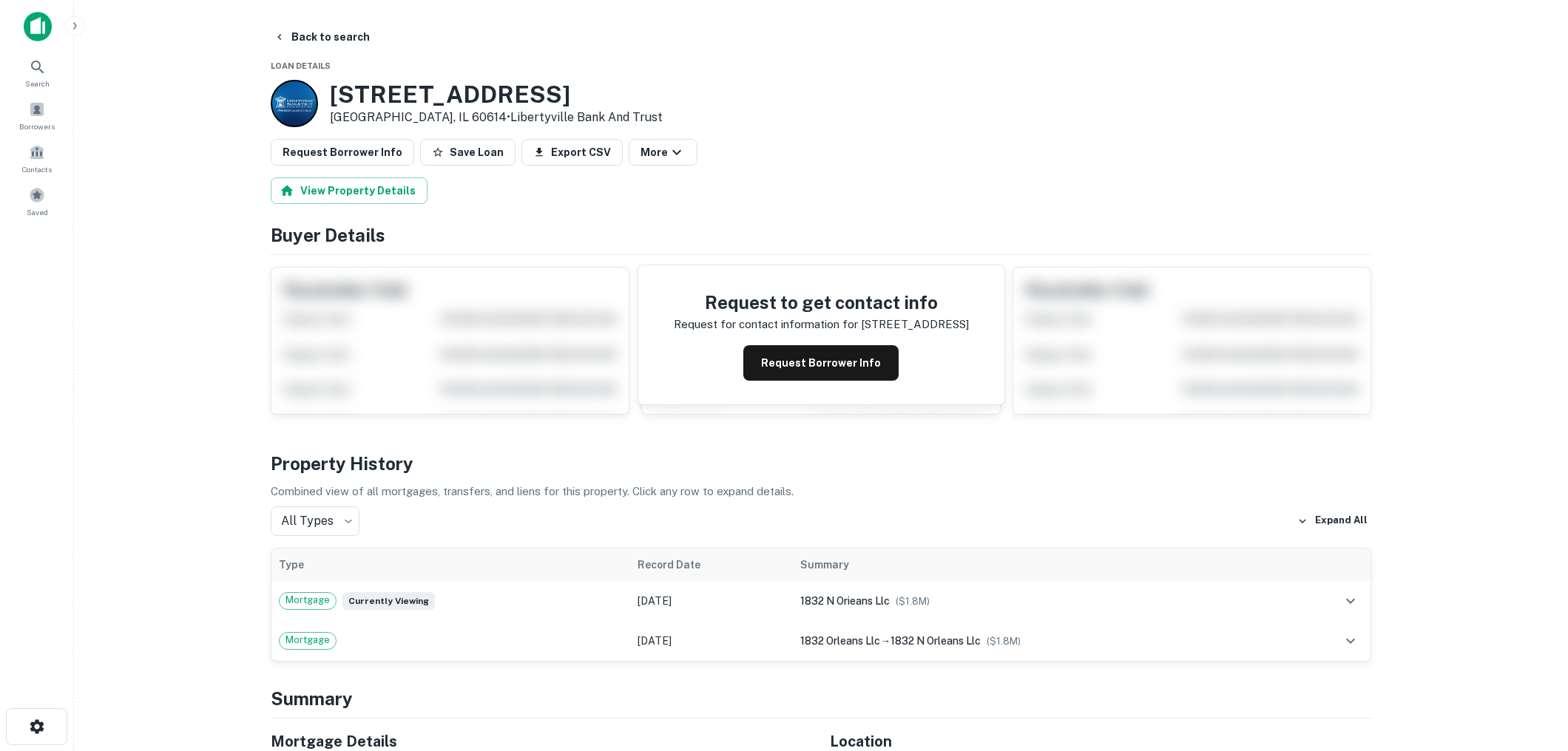
scroll to position [55, 0]
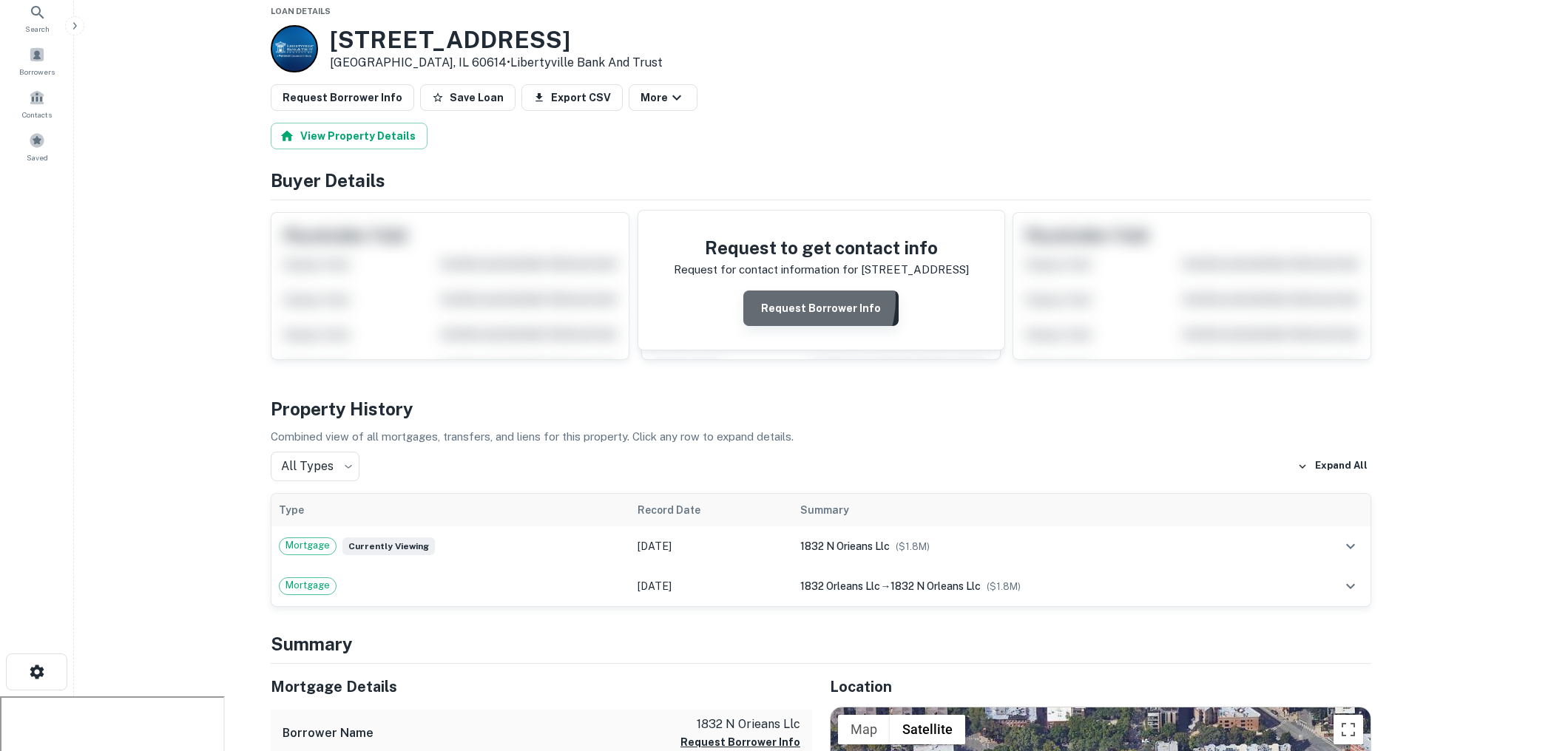
click at [794, 297] on button "Request Borrower Info" at bounding box center [821, 308] width 155 height 36
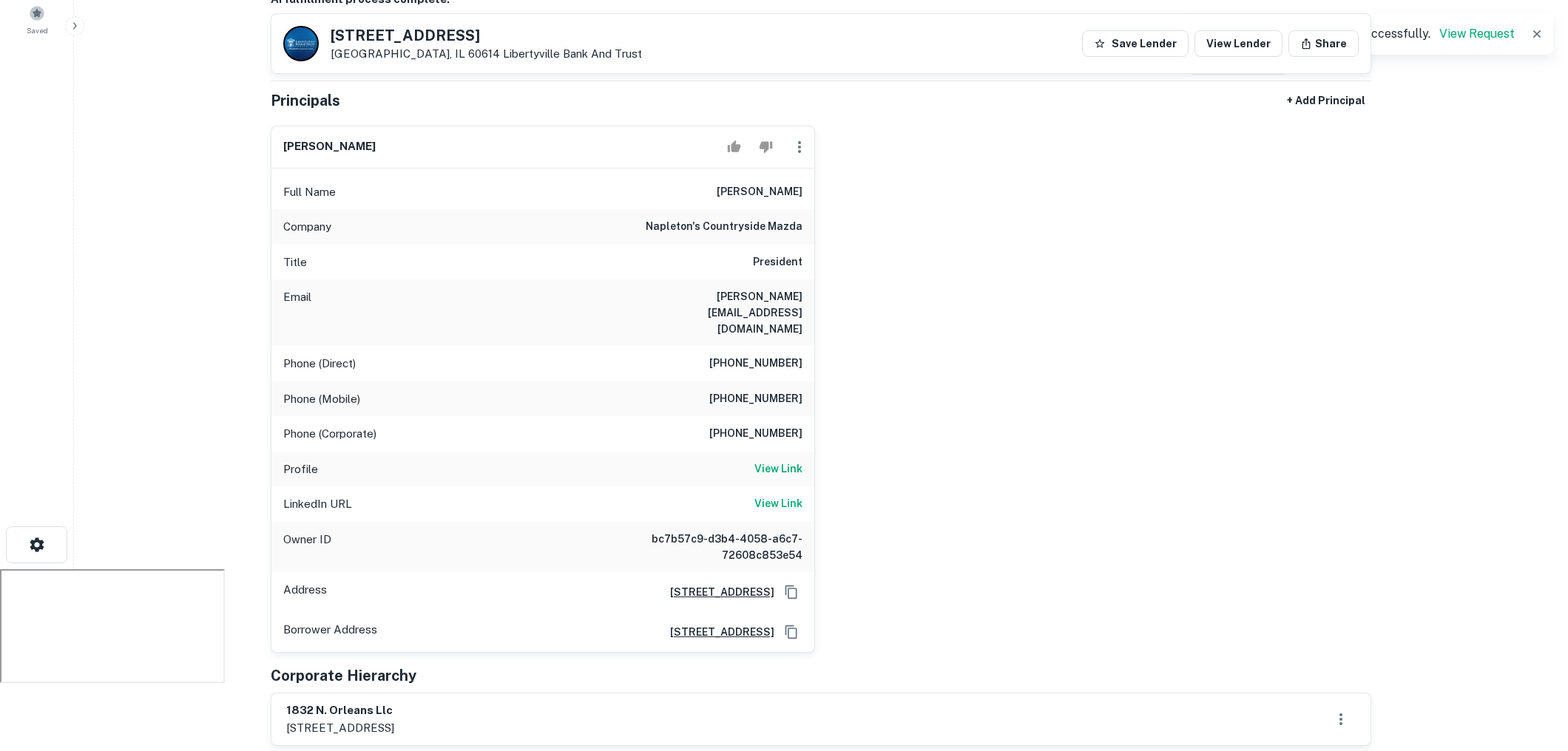
scroll to position [184, 0]
drag, startPoint x: 728, startPoint y: 190, endPoint x: 811, endPoint y: 190, distance: 83.0
click at [811, 190] on div "Full Name steve napleton" at bounding box center [542, 190] width 542 height 36
click at [947, 230] on div "steve napleton Full Name steve napleton Company napleton's countryside mazda Ti…" at bounding box center [815, 381] width 1112 height 540
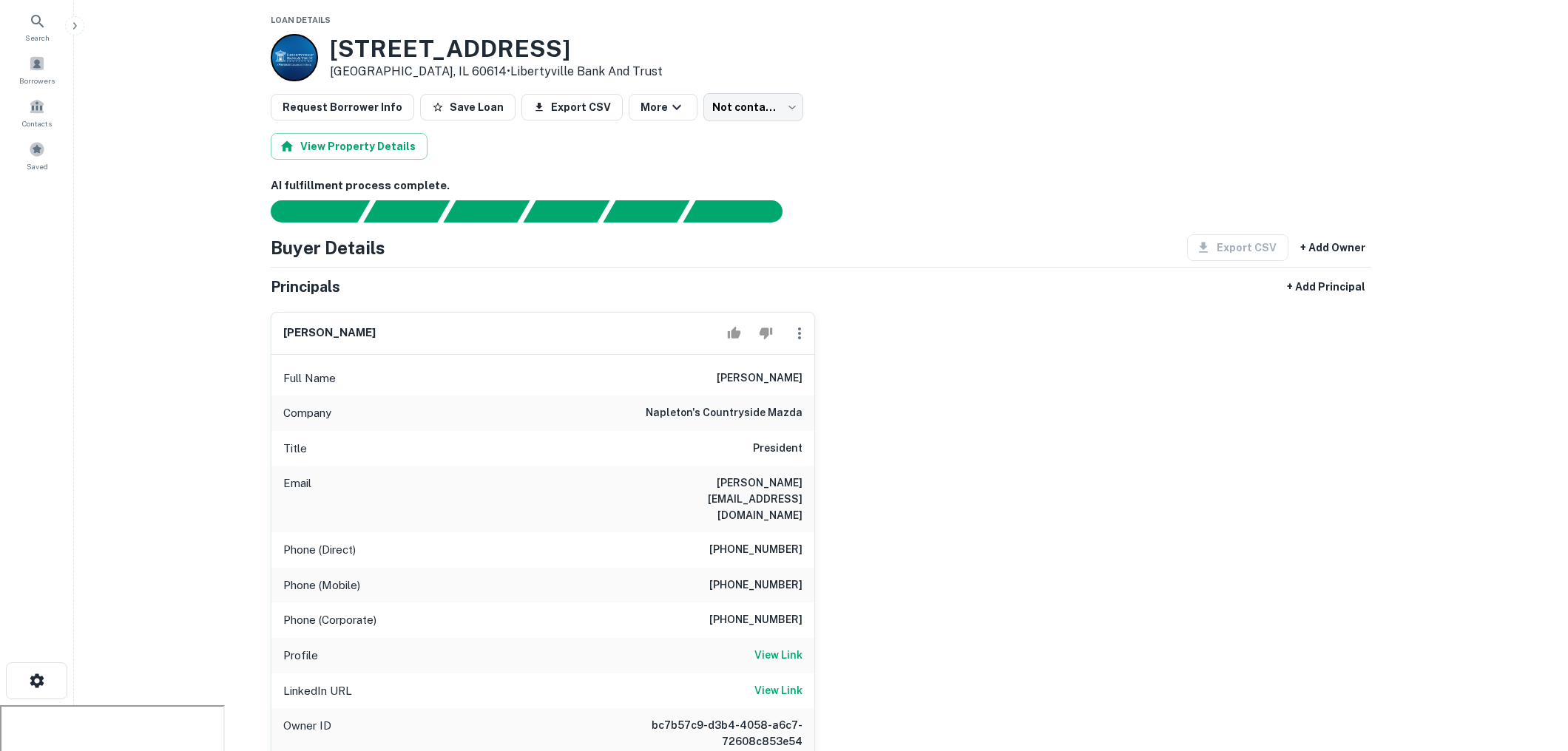
scroll to position [0, 0]
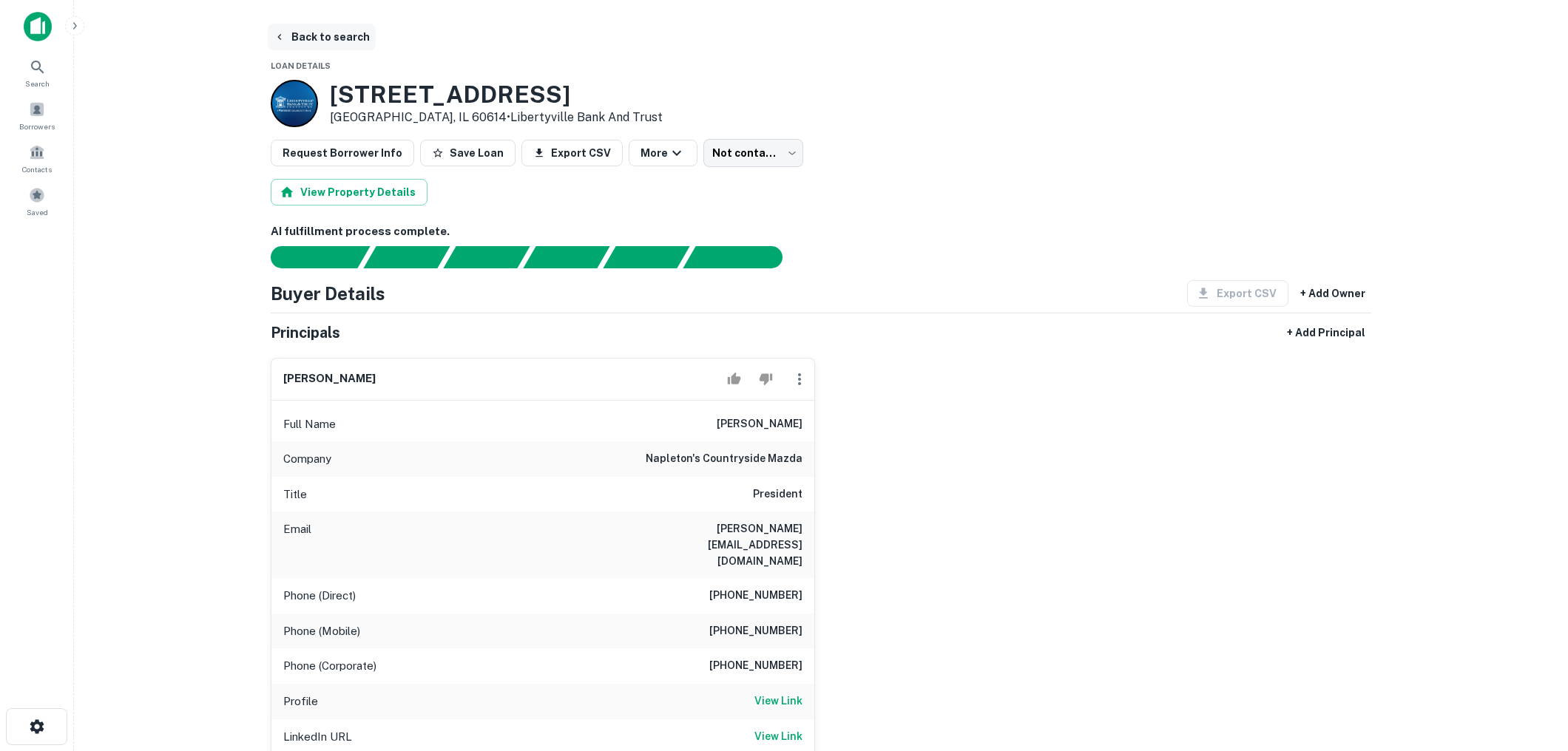
click at [340, 38] on button "Back to search" at bounding box center [322, 37] width 108 height 27
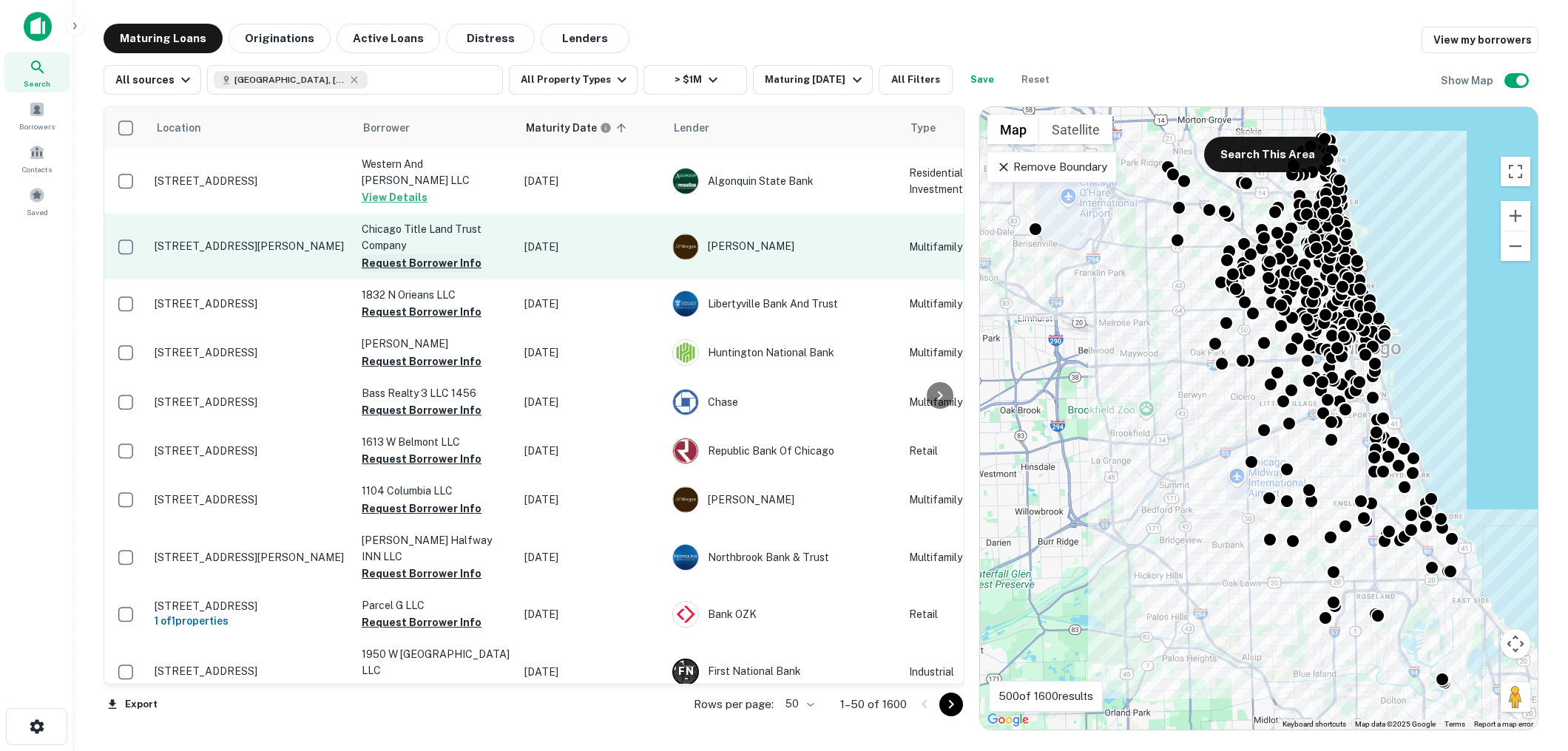
click at [412, 255] on button "Request Borrower Info" at bounding box center [421, 263] width 120 height 17
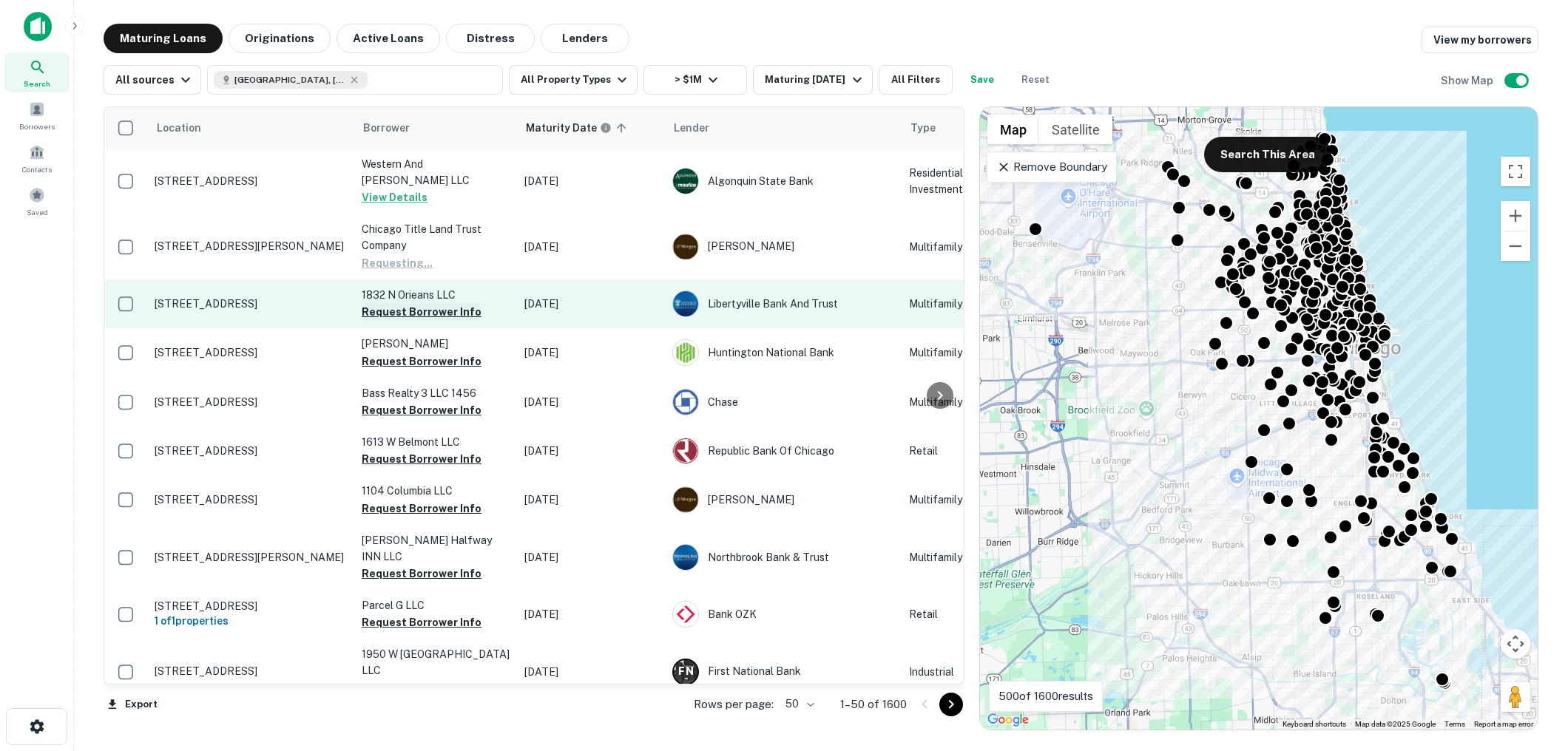
click at [424, 303] on button "Request Borrower Info" at bounding box center [421, 312] width 120 height 17
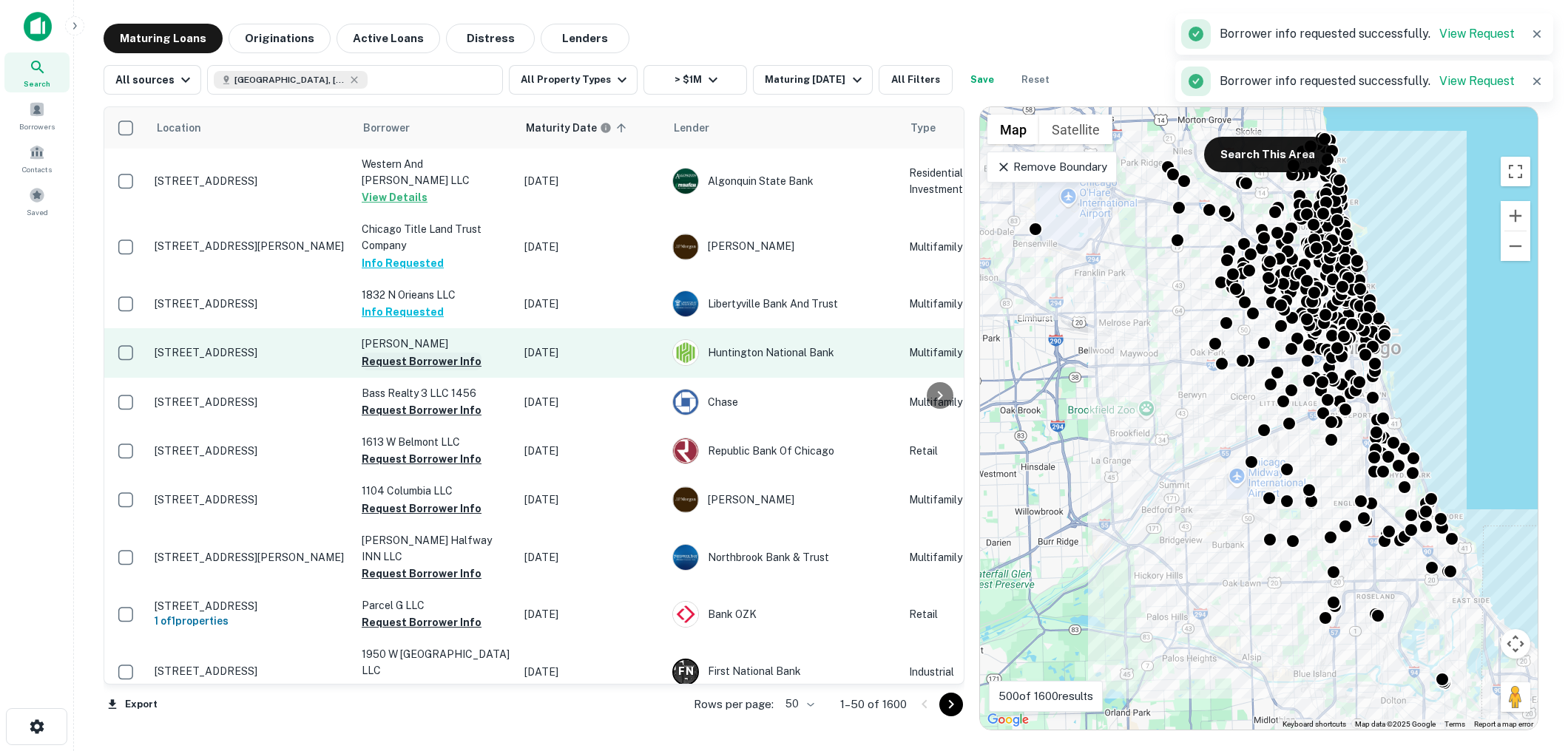
click at [422, 353] on button "Request Borrower Info" at bounding box center [421, 362] width 120 height 17
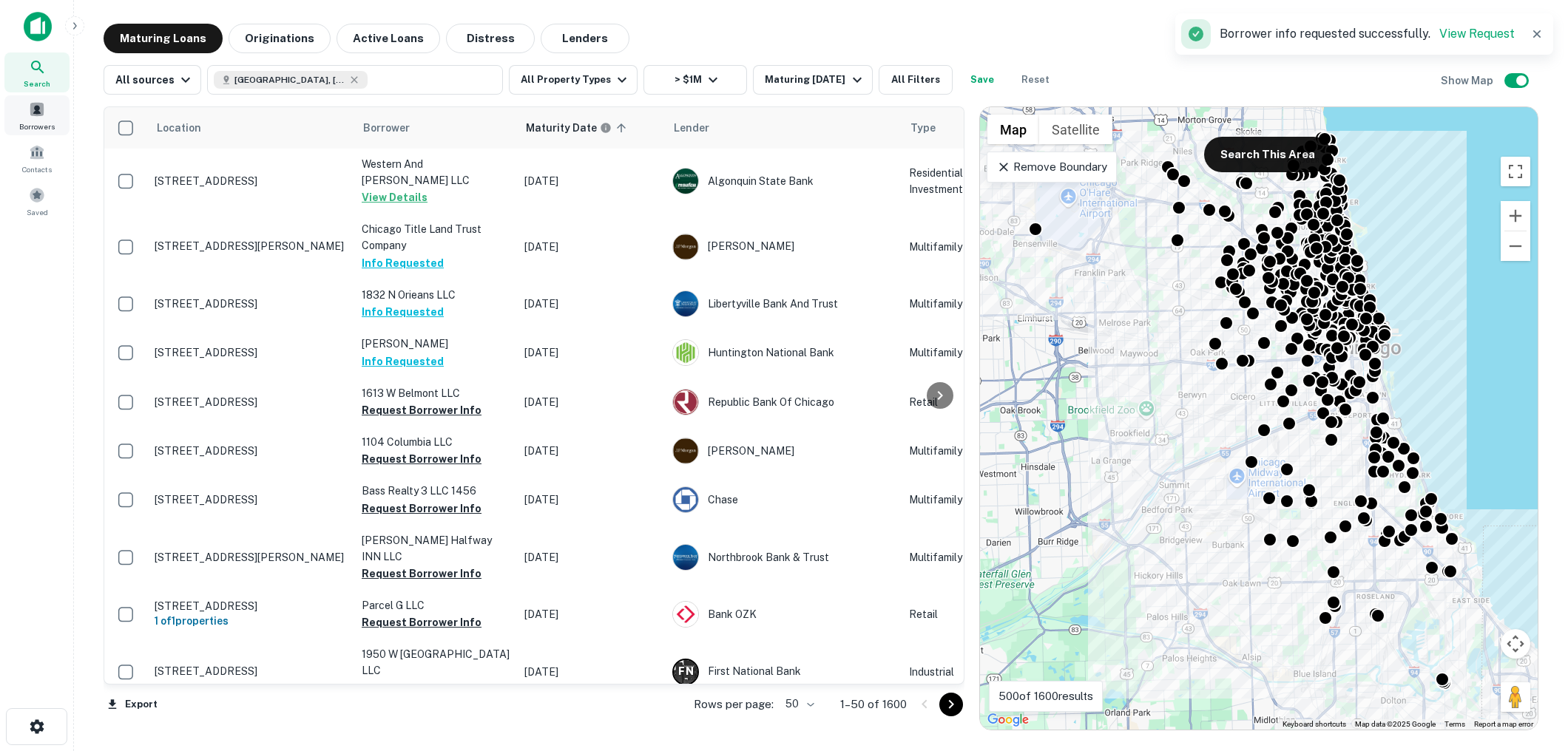
click at [40, 103] on span at bounding box center [36, 109] width 17 height 17
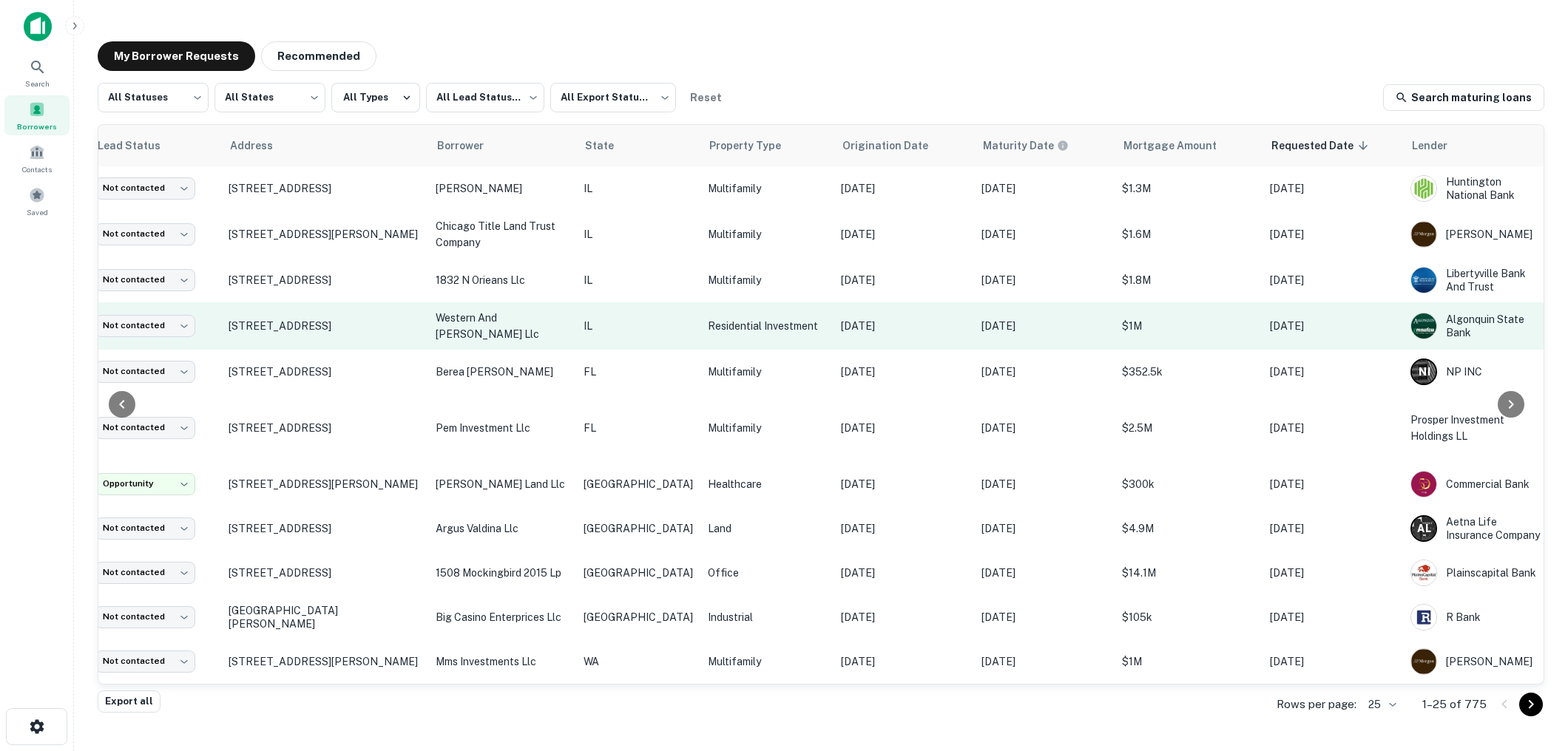
scroll to position [0, 71]
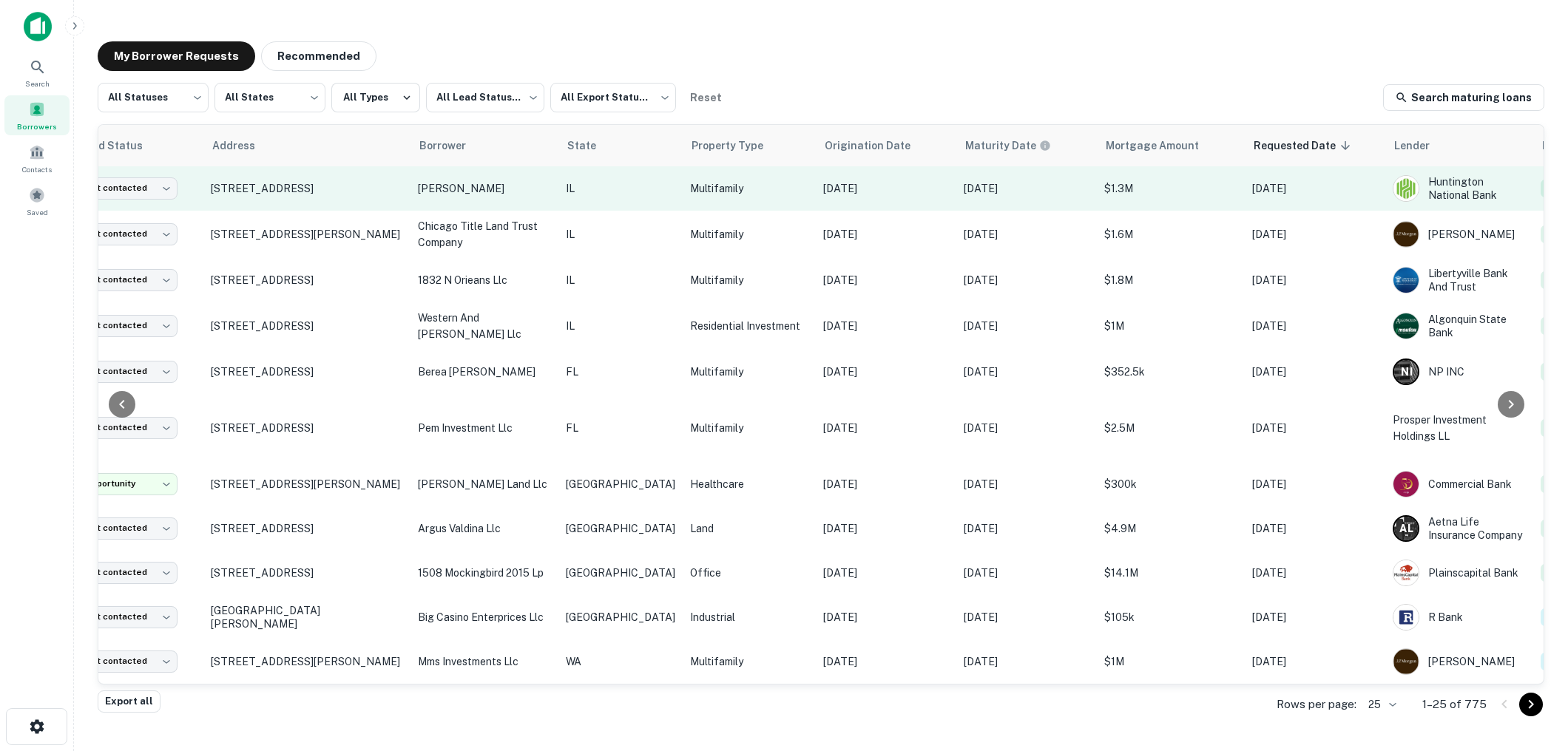
click at [610, 182] on p "IL" at bounding box center [620, 189] width 109 height 17
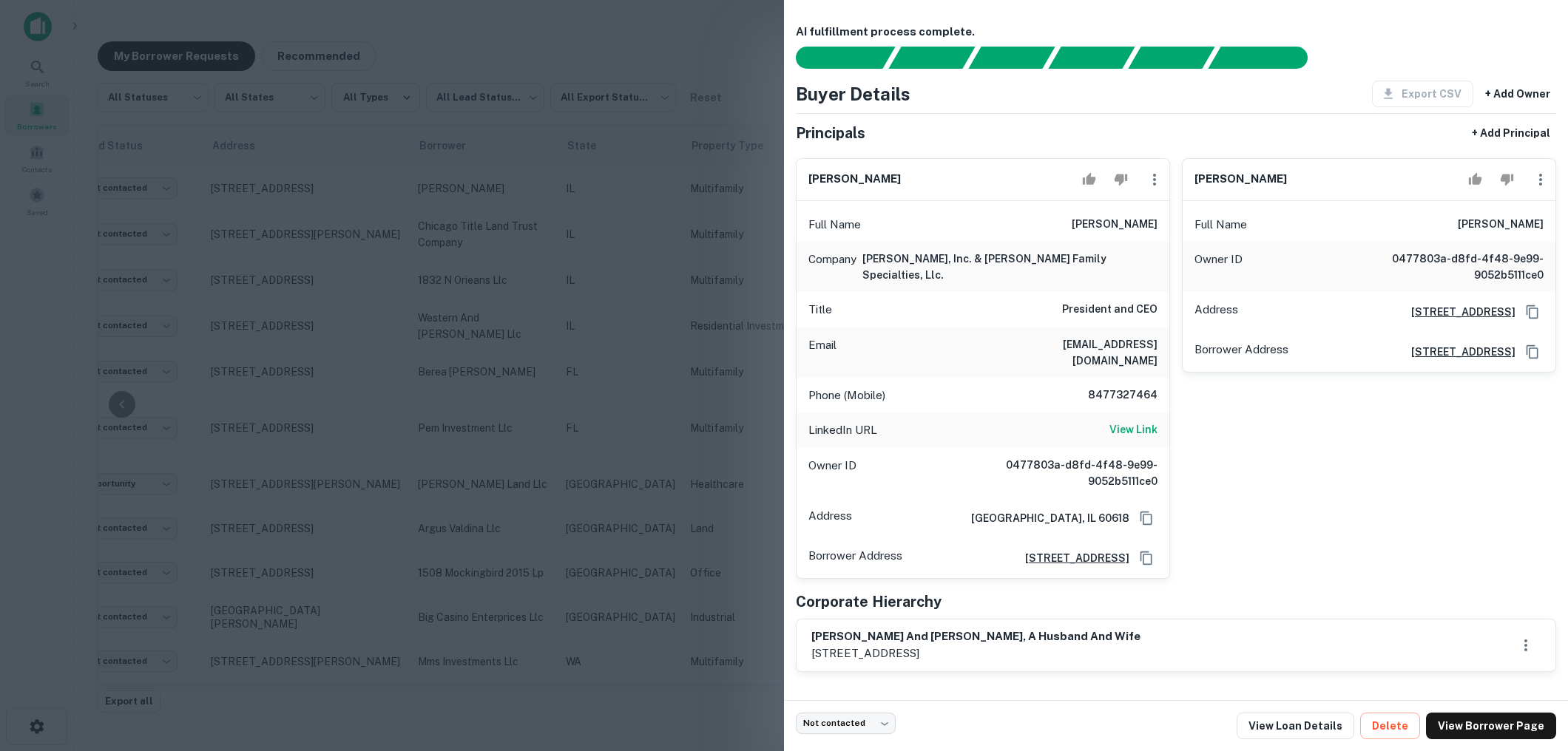
scroll to position [152, 0]
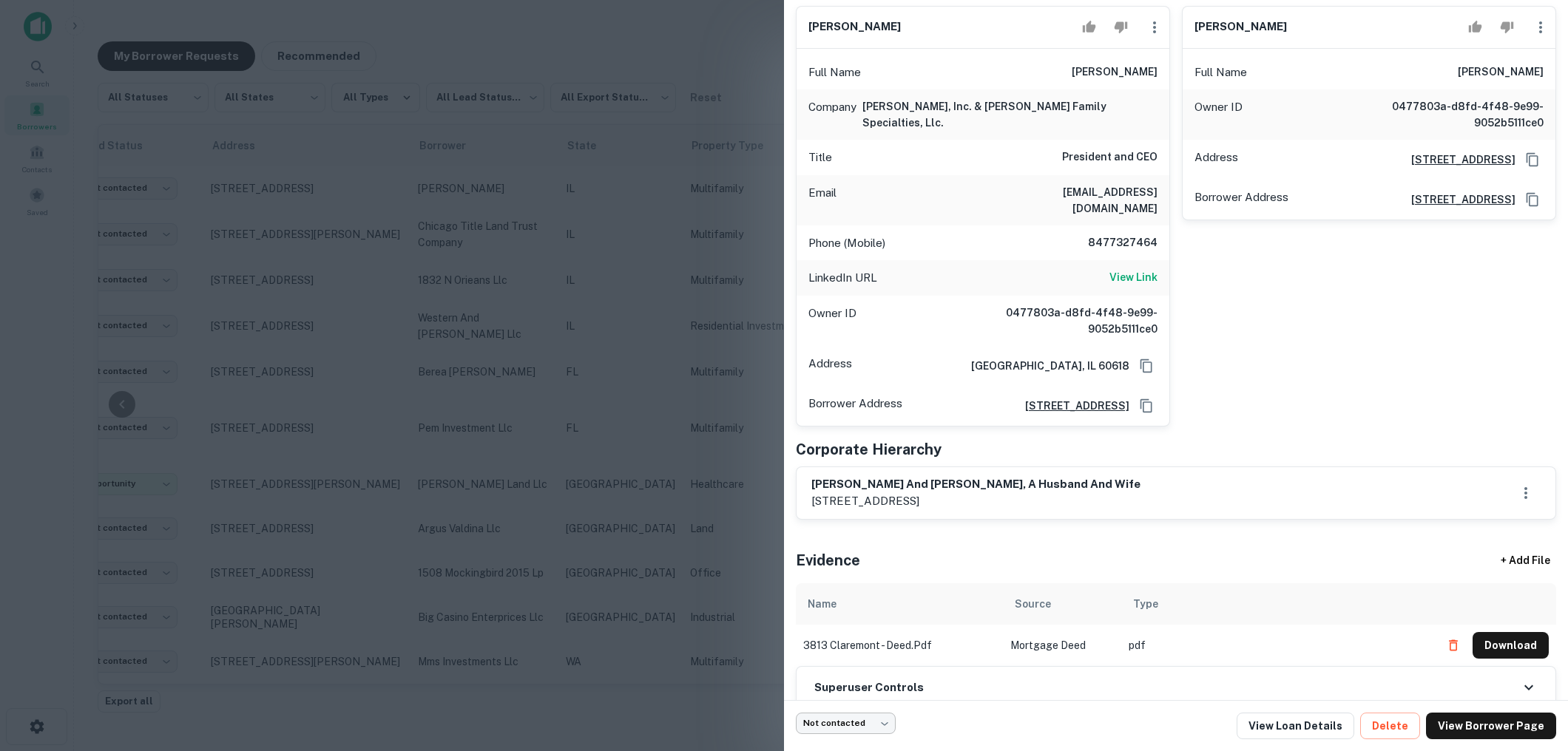
click at [884, 718] on body "Search Borrowers Contacts Saved My Borrower Requests Recommended All Statuses *…" at bounding box center [784, 375] width 1568 height 751
click at [719, 582] on div at bounding box center [784, 375] width 1568 height 751
click at [688, 327] on div at bounding box center [784, 375] width 1568 height 751
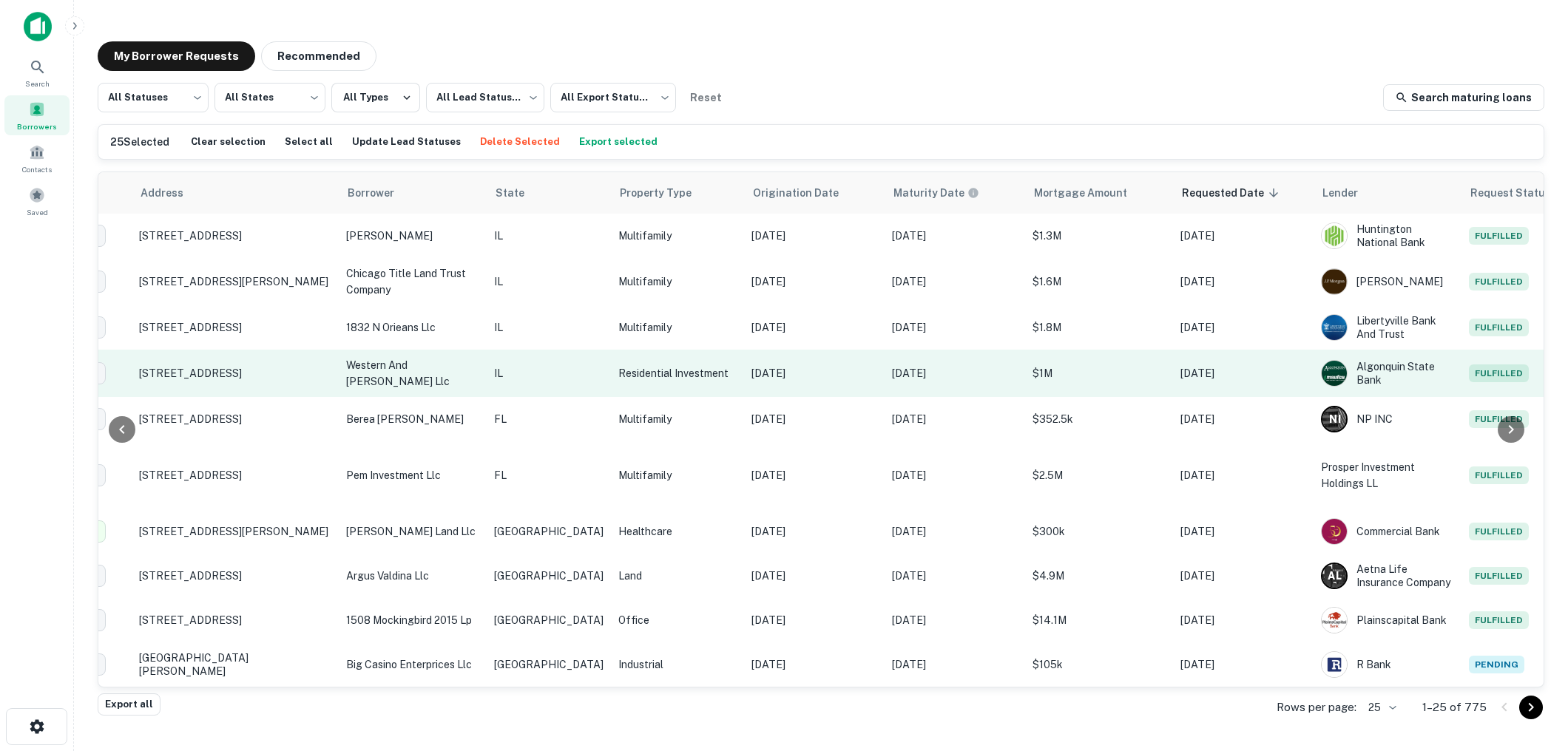
scroll to position [0, 0]
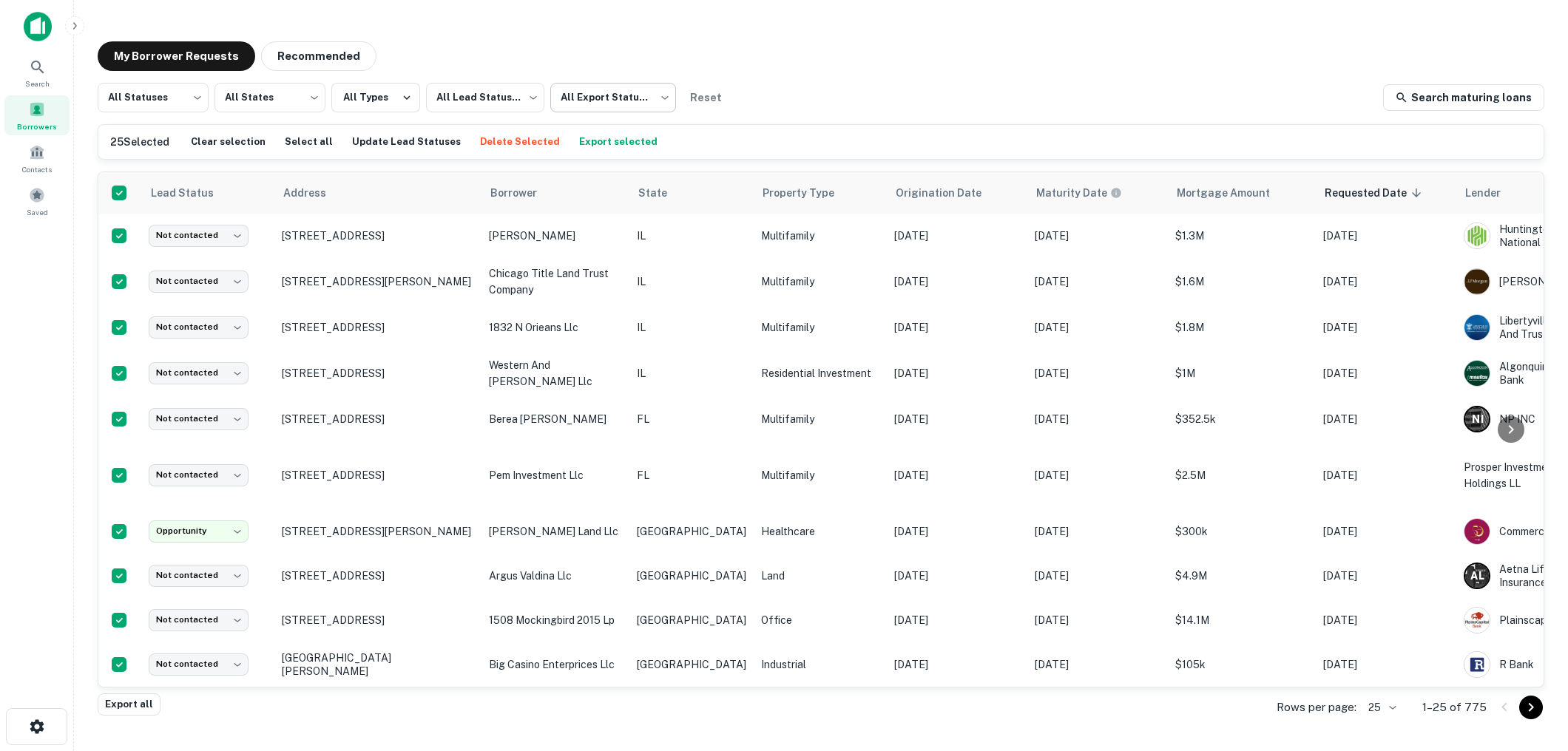
click at [661, 105] on body "Search Borrowers Contacts Saved My Borrower Requests Recommended All Statuses *…" at bounding box center [784, 375] width 1568 height 751
click at [815, 107] on div at bounding box center [784, 375] width 1568 height 751
click at [578, 134] on button "Export selected" at bounding box center [611, 142] width 86 height 22
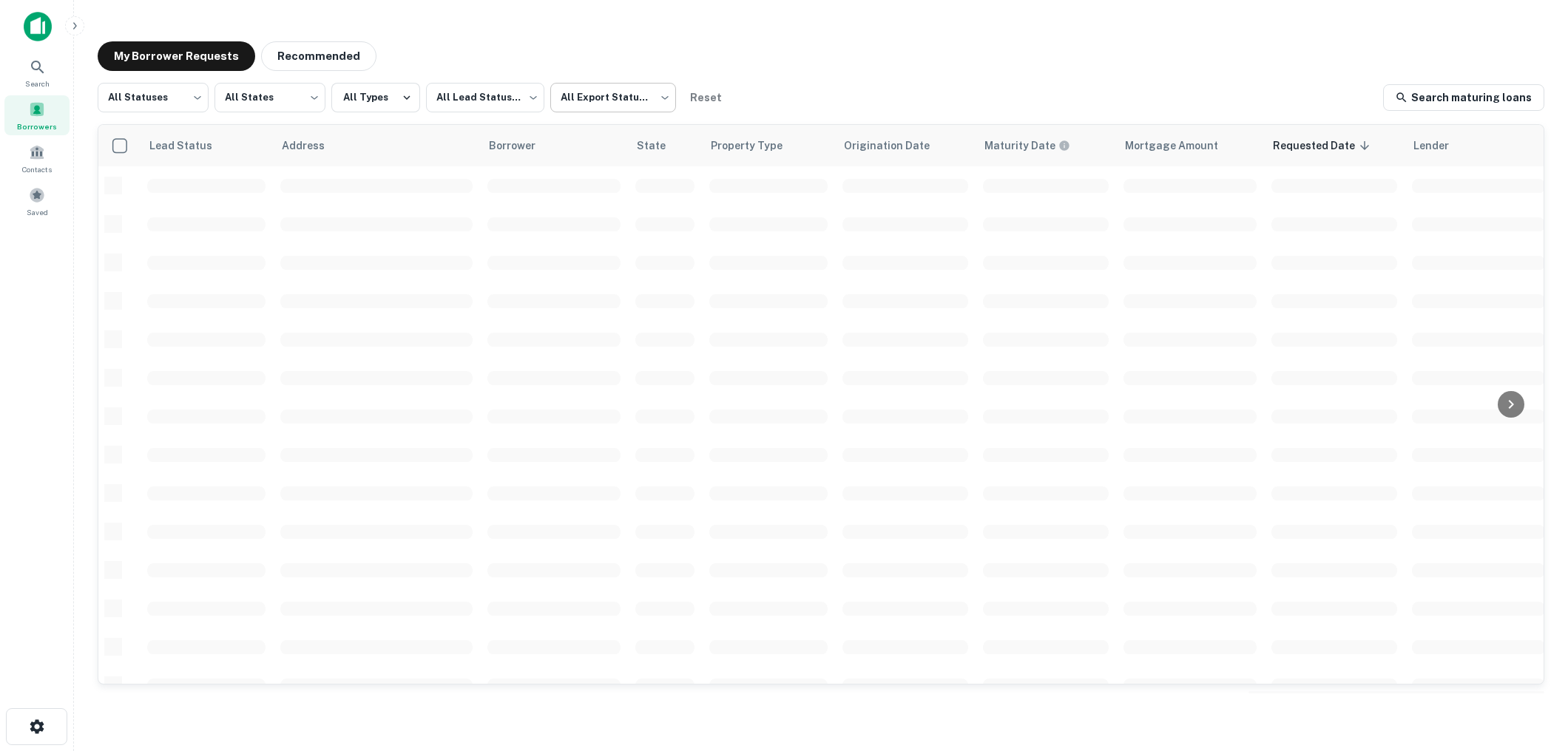
click at [656, 104] on body "Search Borrowers Contacts Saved My Borrower Requests Recommended All Statuses *…" at bounding box center [784, 375] width 1568 height 751
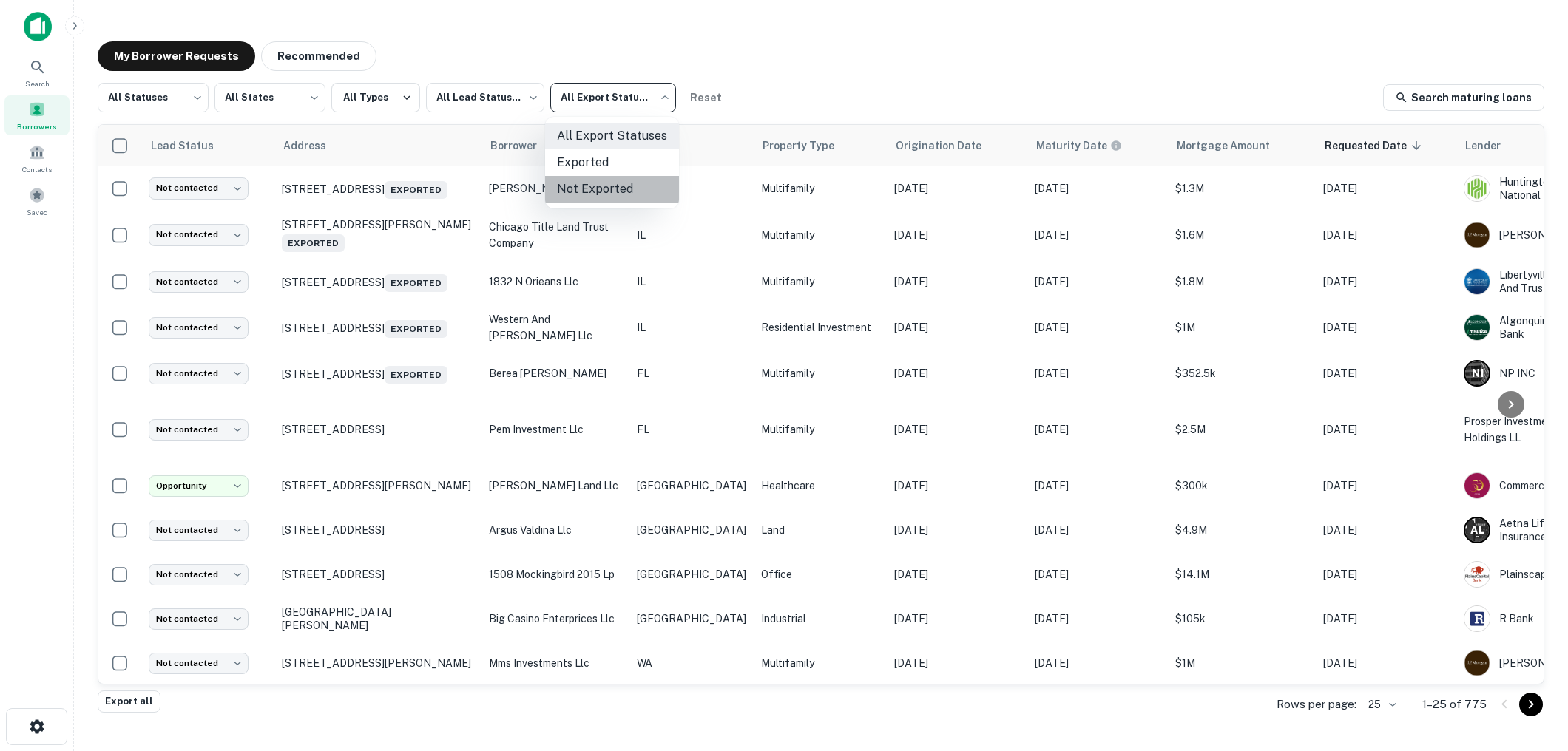
click at [614, 190] on li "Not Exported" at bounding box center [611, 190] width 134 height 27
type input "*****"
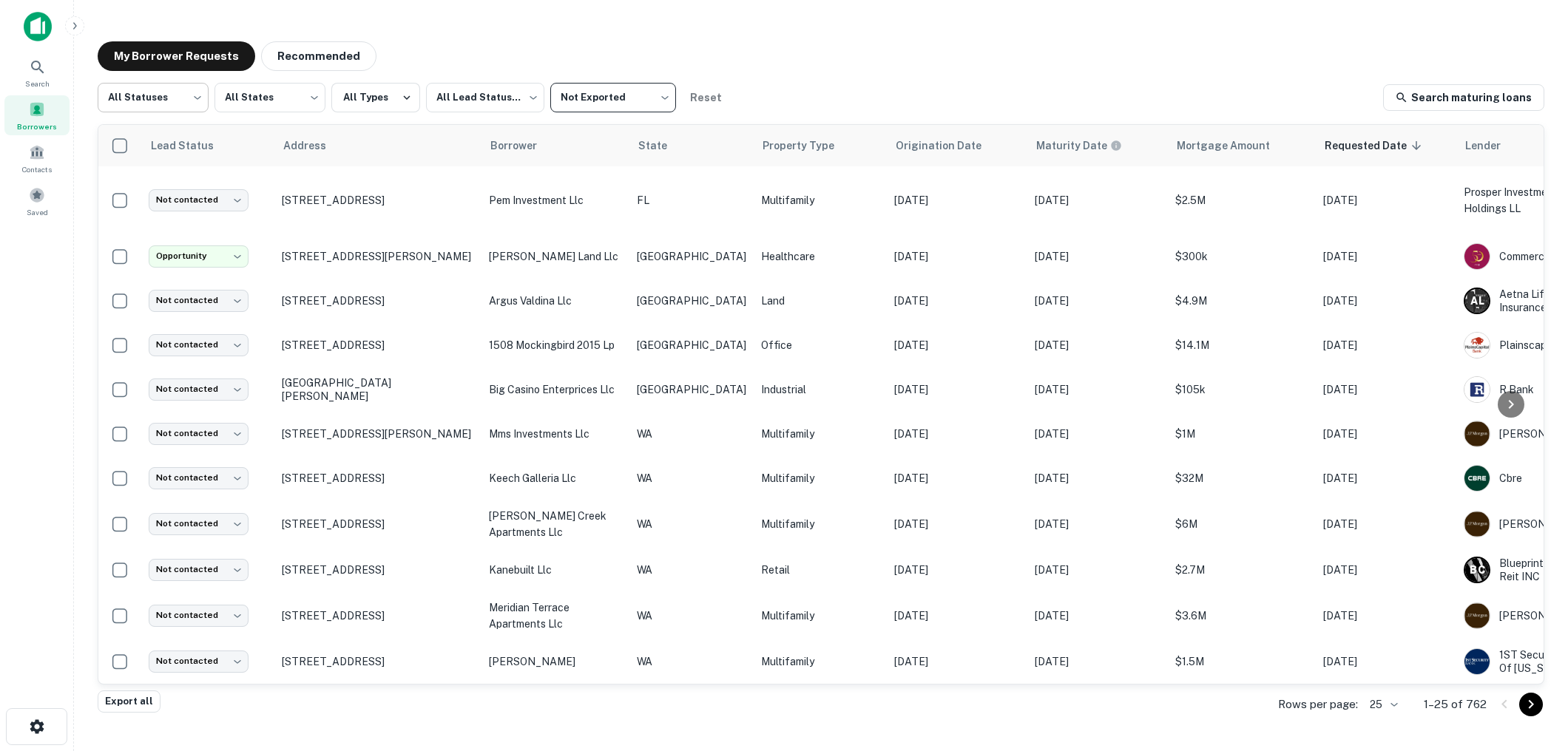
click at [202, 103] on body "**********" at bounding box center [784, 375] width 1568 height 751
click at [148, 190] on li "Fulfilled" at bounding box center [153, 190] width 111 height 27
type input "*********"
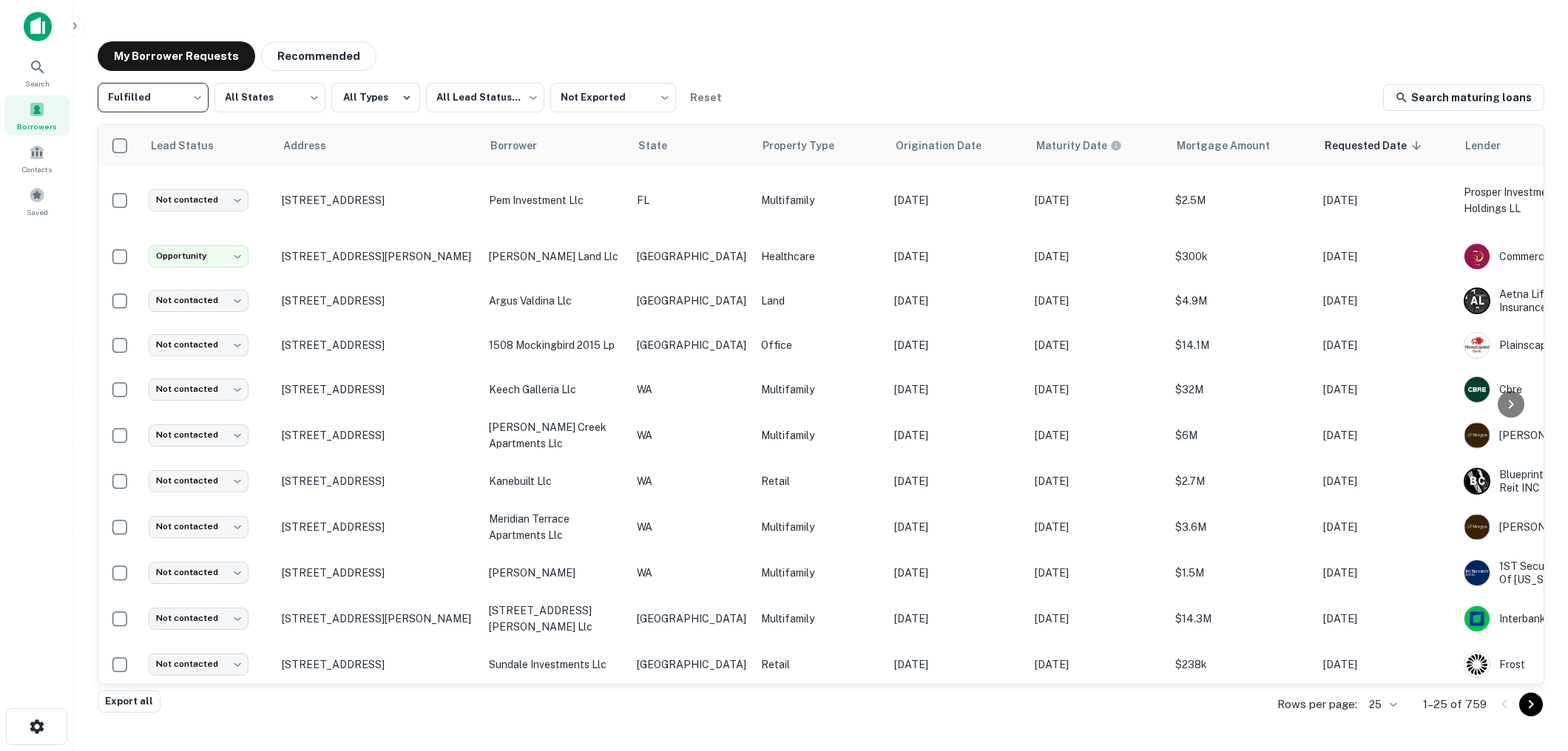
click at [197, 107] on body "**********" at bounding box center [784, 375] width 1568 height 751
click at [915, 58] on div at bounding box center [784, 375] width 1568 height 751
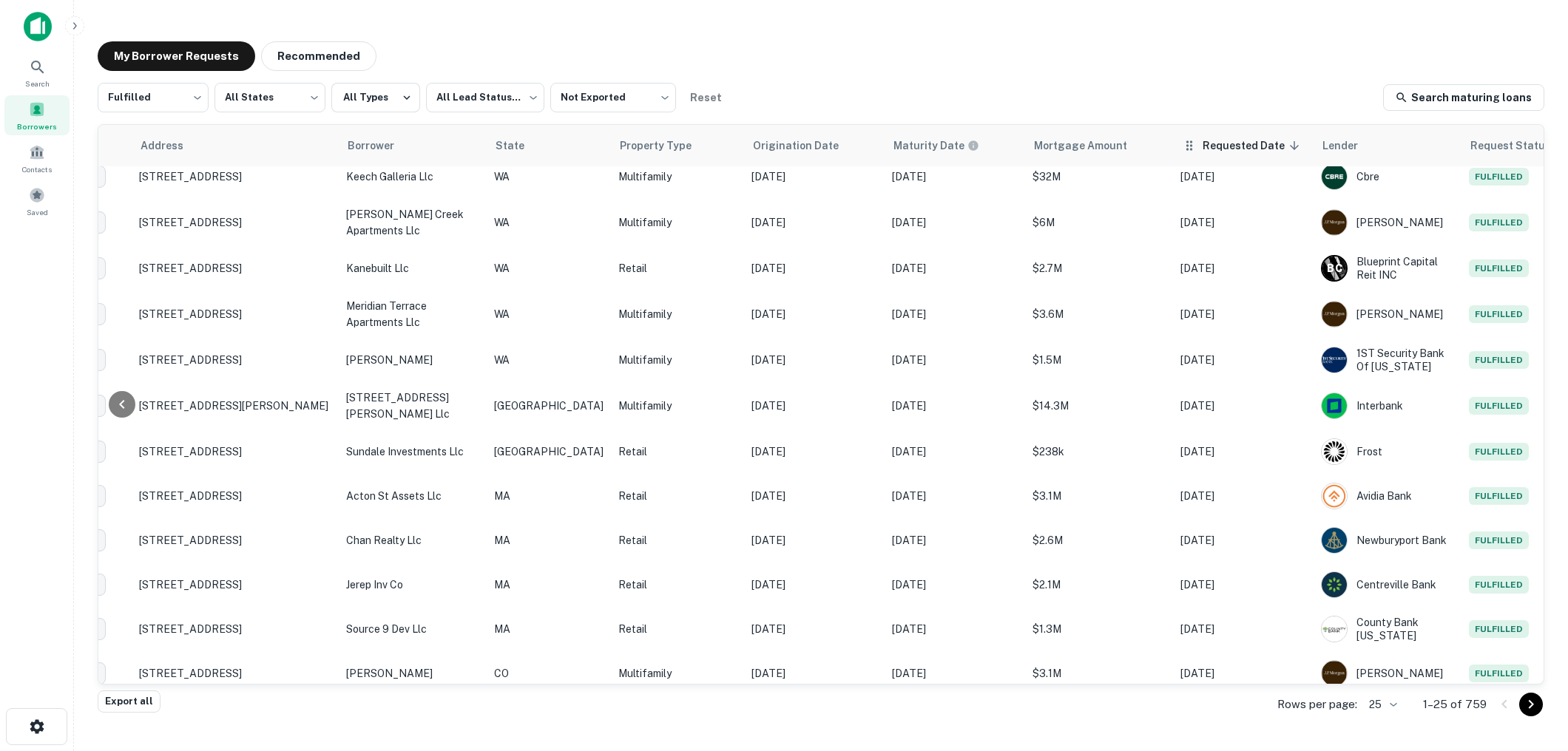
scroll to position [0, 143]
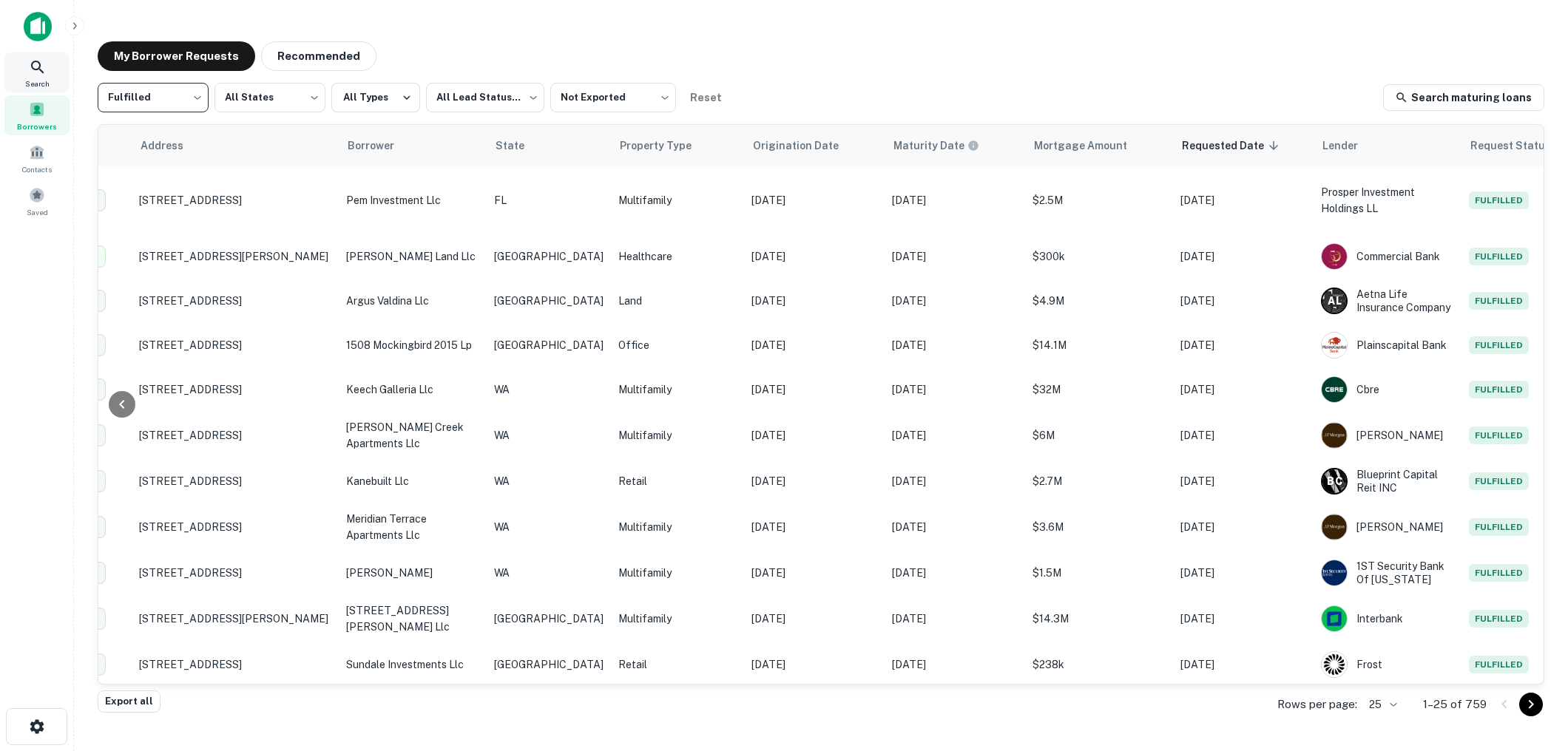
click at [42, 74] on icon at bounding box center [37, 67] width 17 height 17
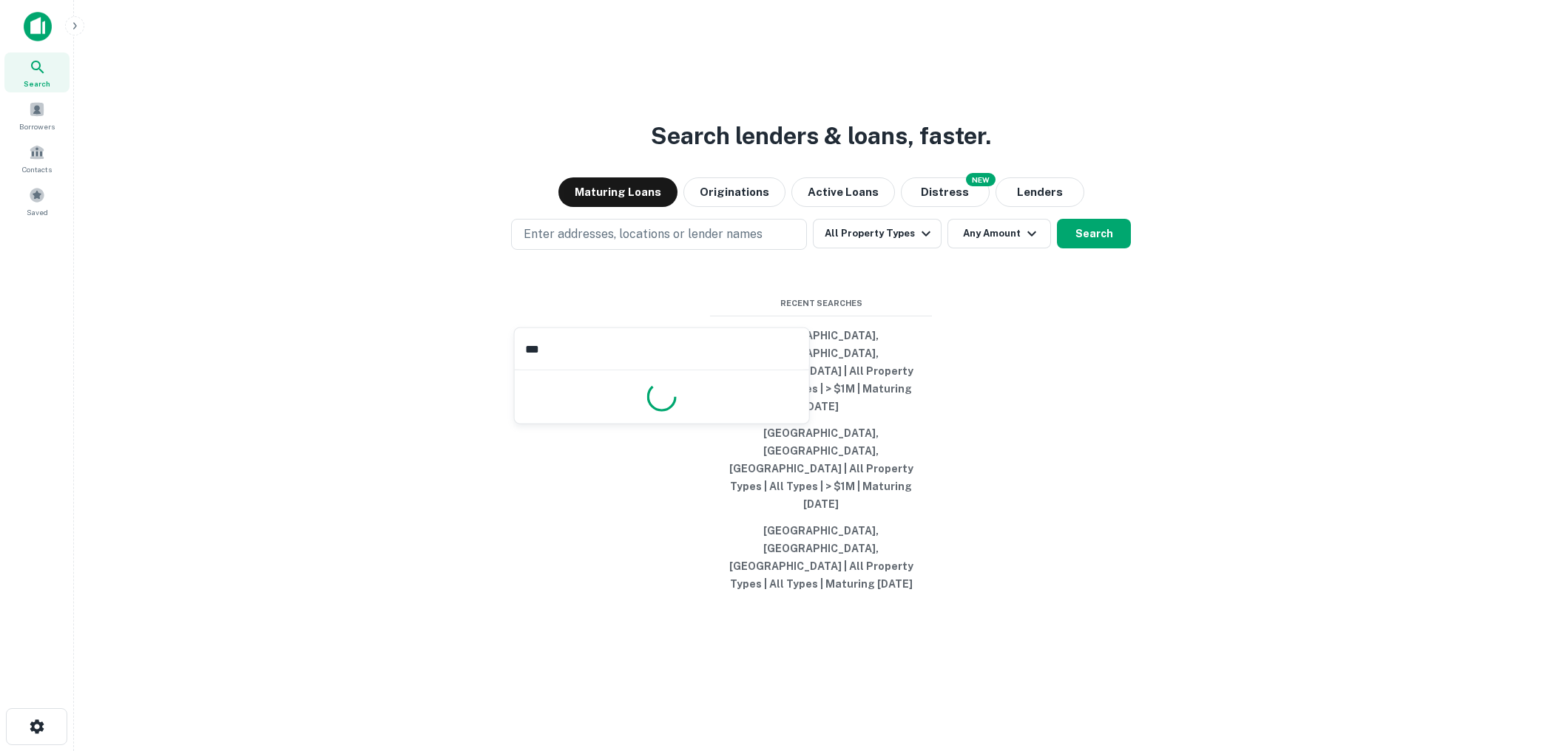
type input "****"
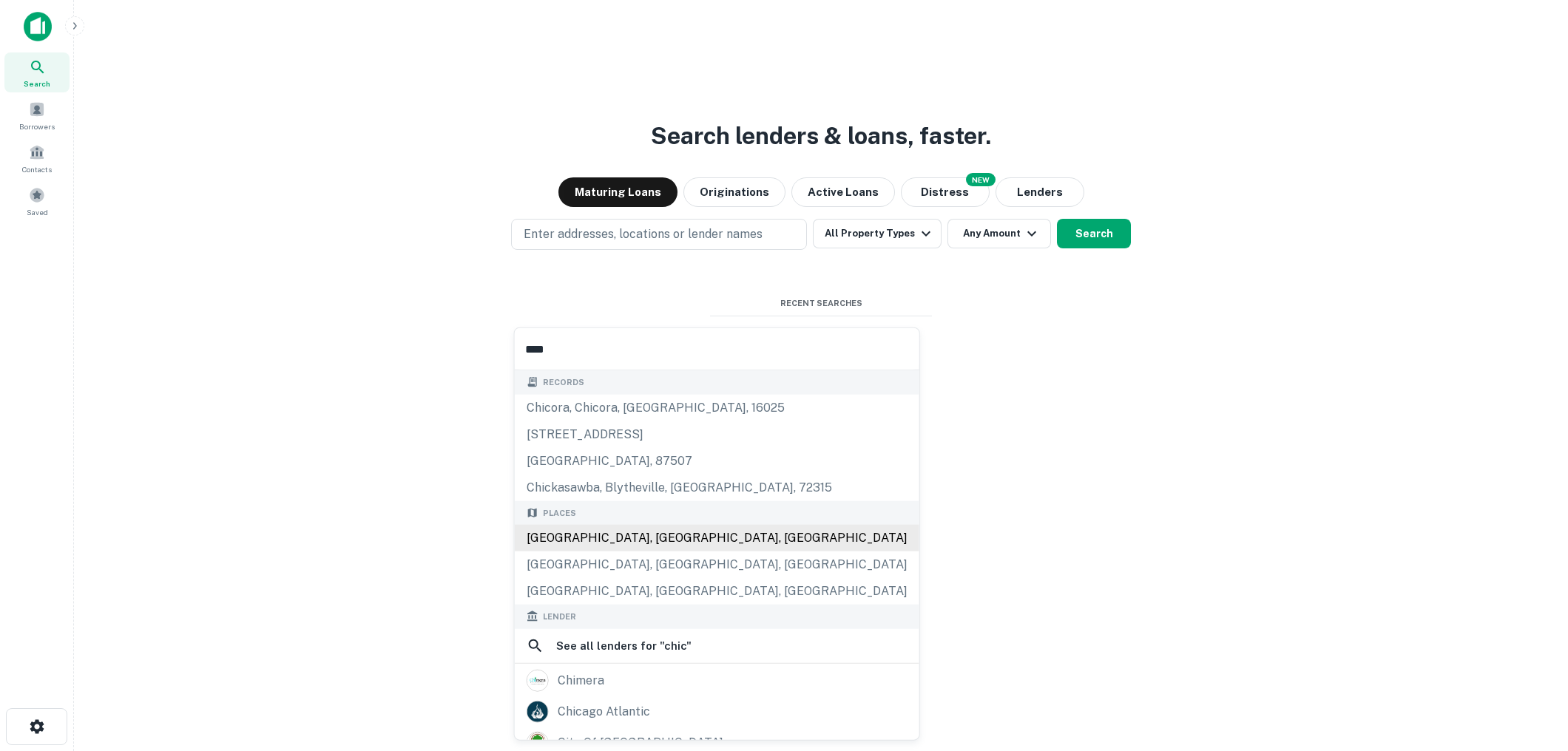
click at [636, 542] on div "[GEOGRAPHIC_DATA], [GEOGRAPHIC_DATA], [GEOGRAPHIC_DATA]" at bounding box center [717, 538] width 404 height 27
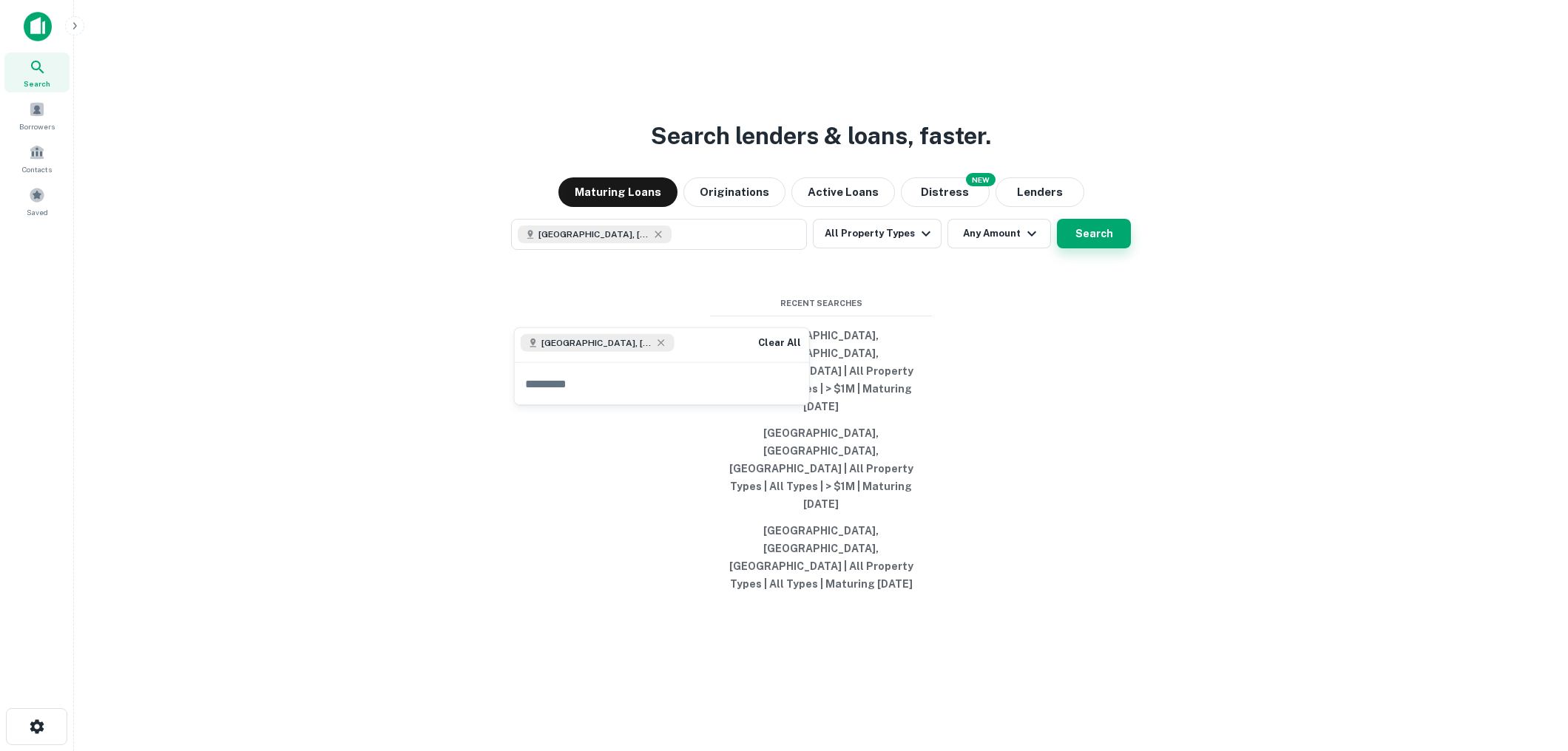
click at [1091, 248] on button "Search" at bounding box center [1093, 233] width 74 height 29
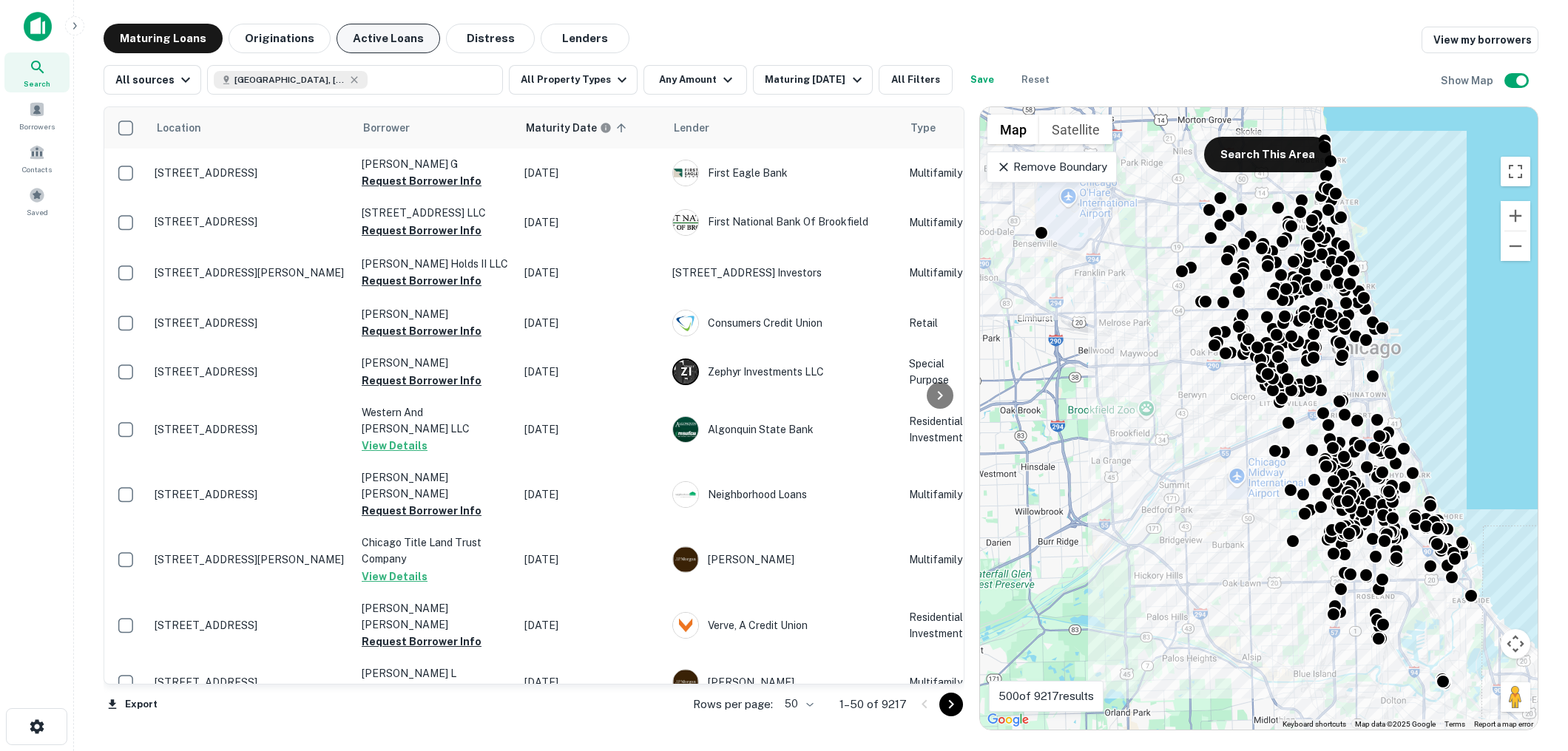
click at [400, 48] on button "Active Loans" at bounding box center [388, 38] width 104 height 29
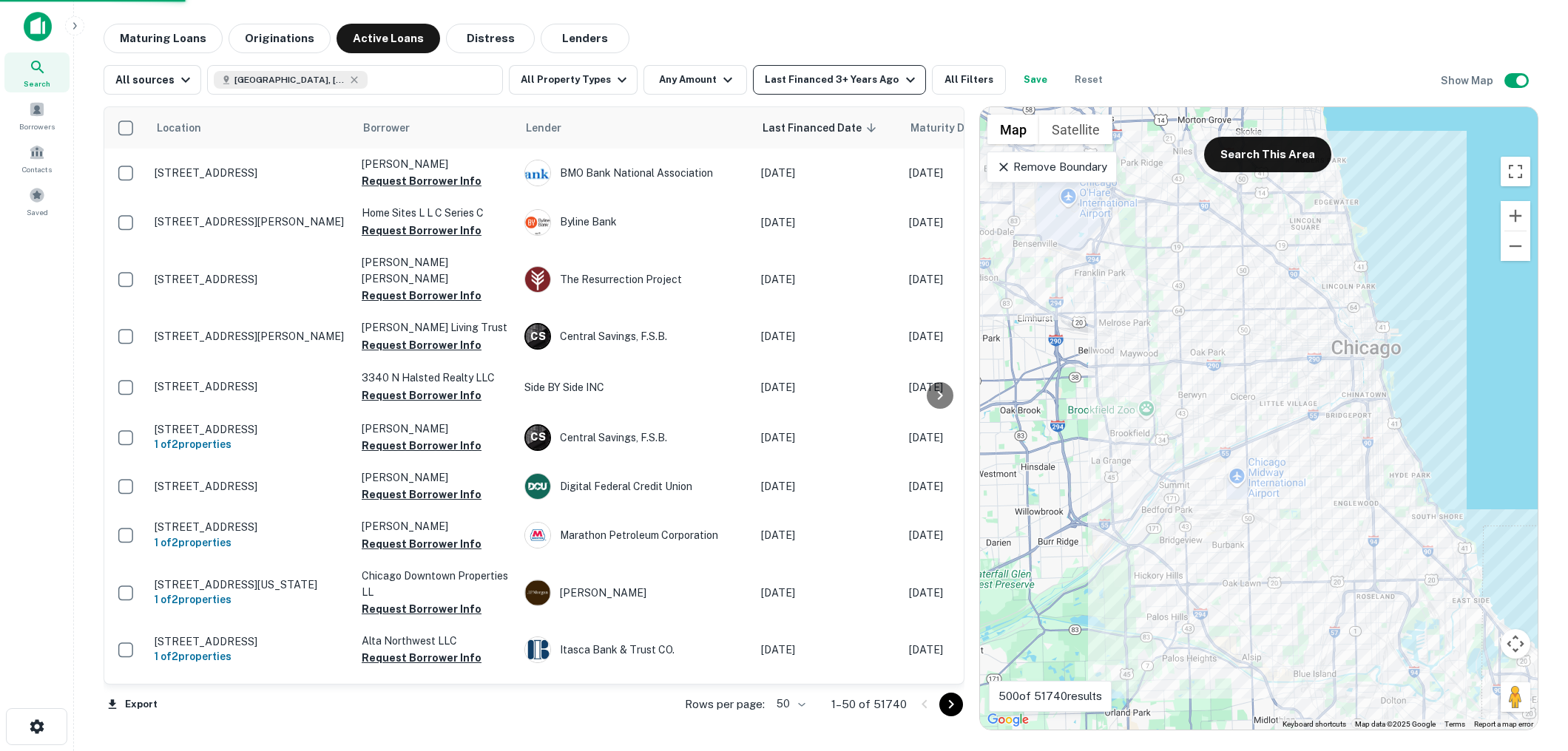
click at [902, 85] on icon "button" at bounding box center [911, 80] width 17 height 17
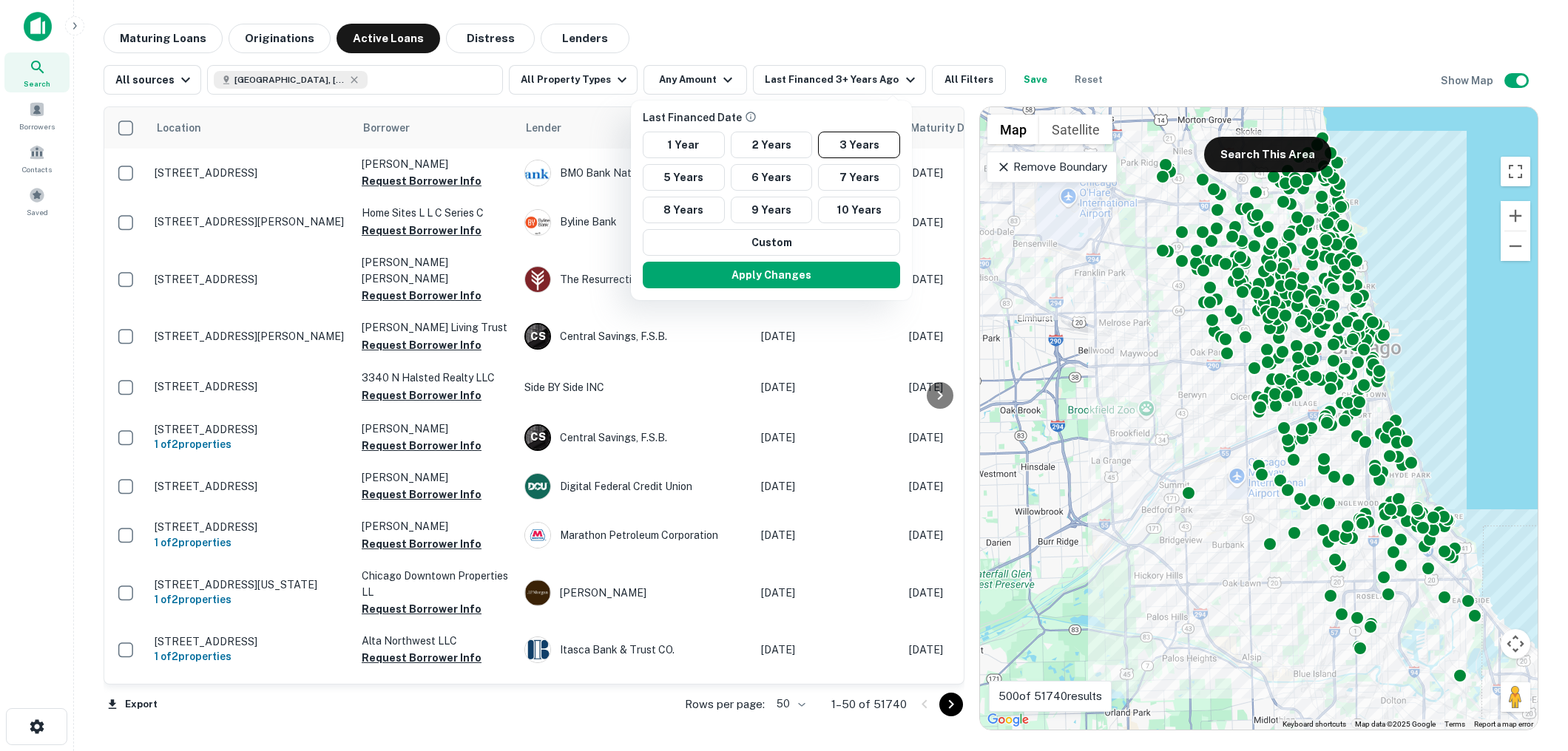
click at [465, 38] on div at bounding box center [784, 375] width 1568 height 751
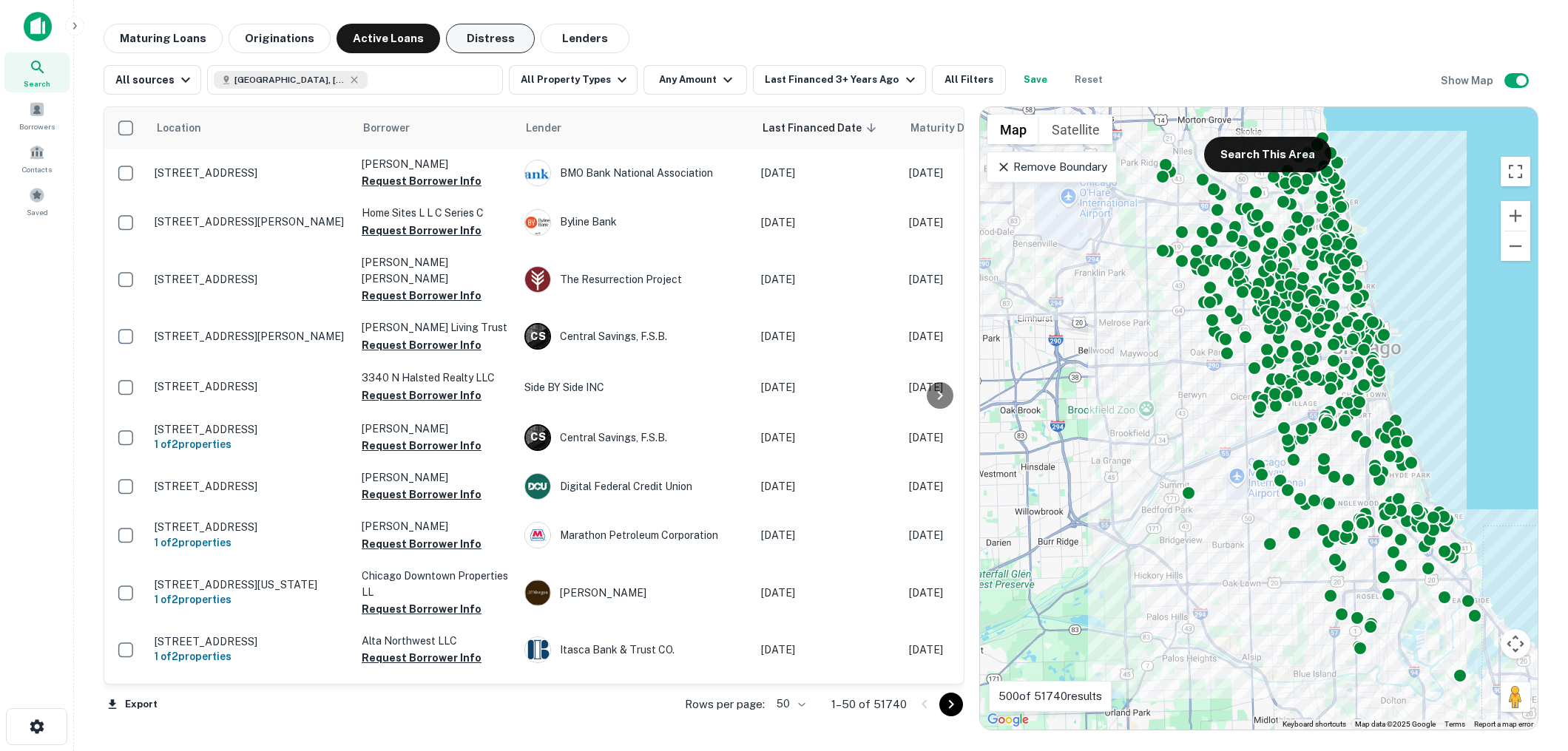
click at [482, 45] on button "Distress" at bounding box center [490, 38] width 89 height 29
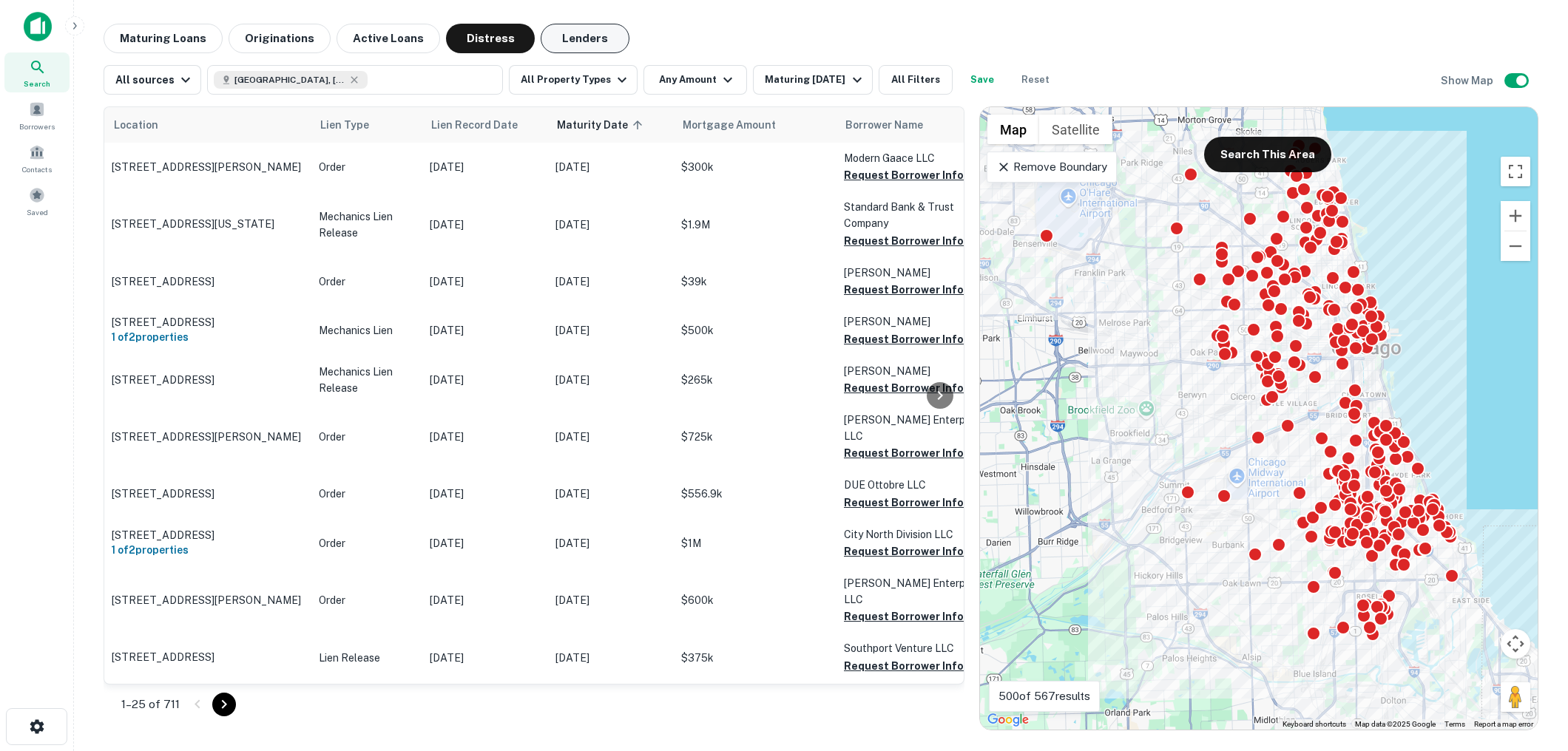
click at [569, 40] on button "Lenders" at bounding box center [585, 38] width 89 height 29
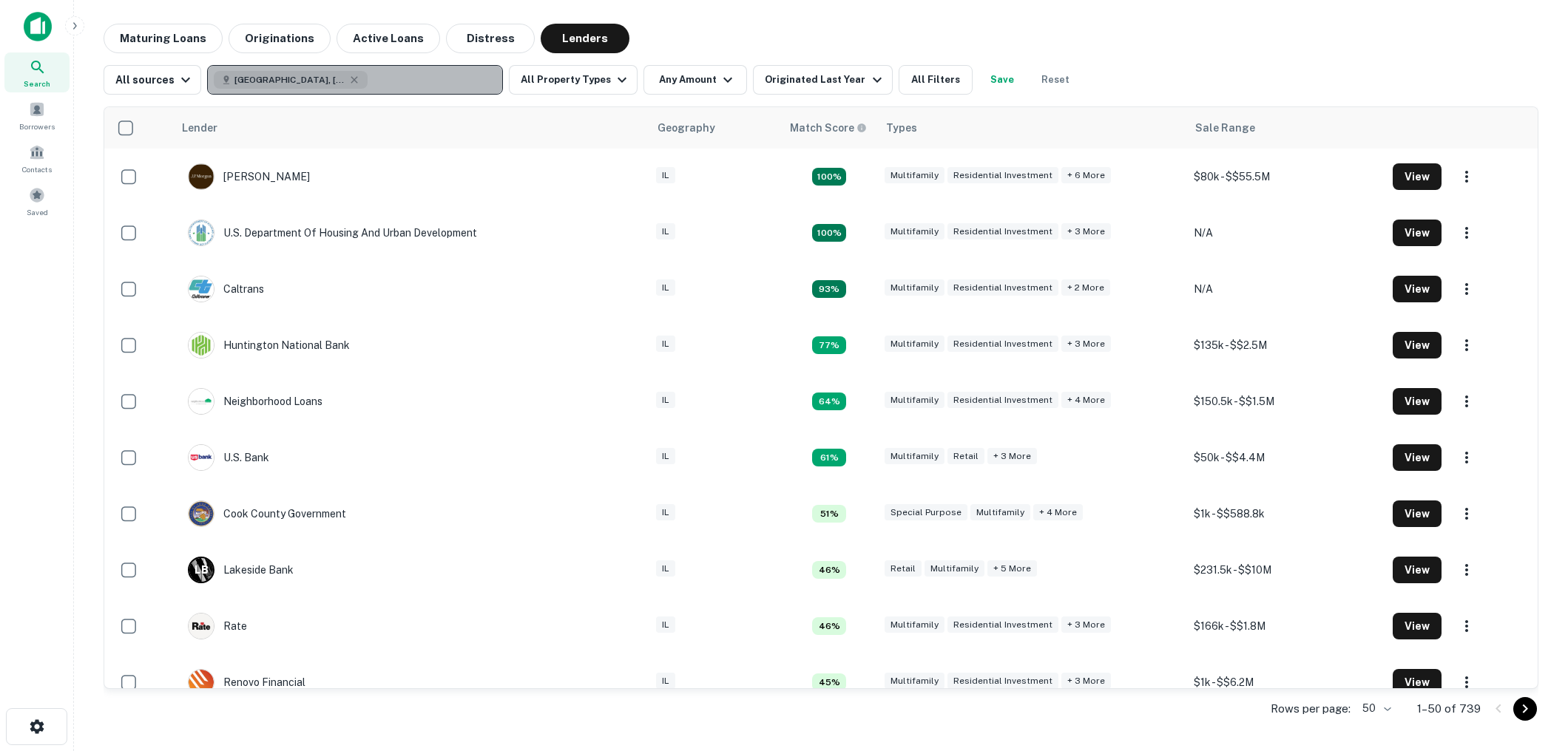
click at [427, 82] on button "Chicago, IL, USA" at bounding box center [355, 79] width 296 height 29
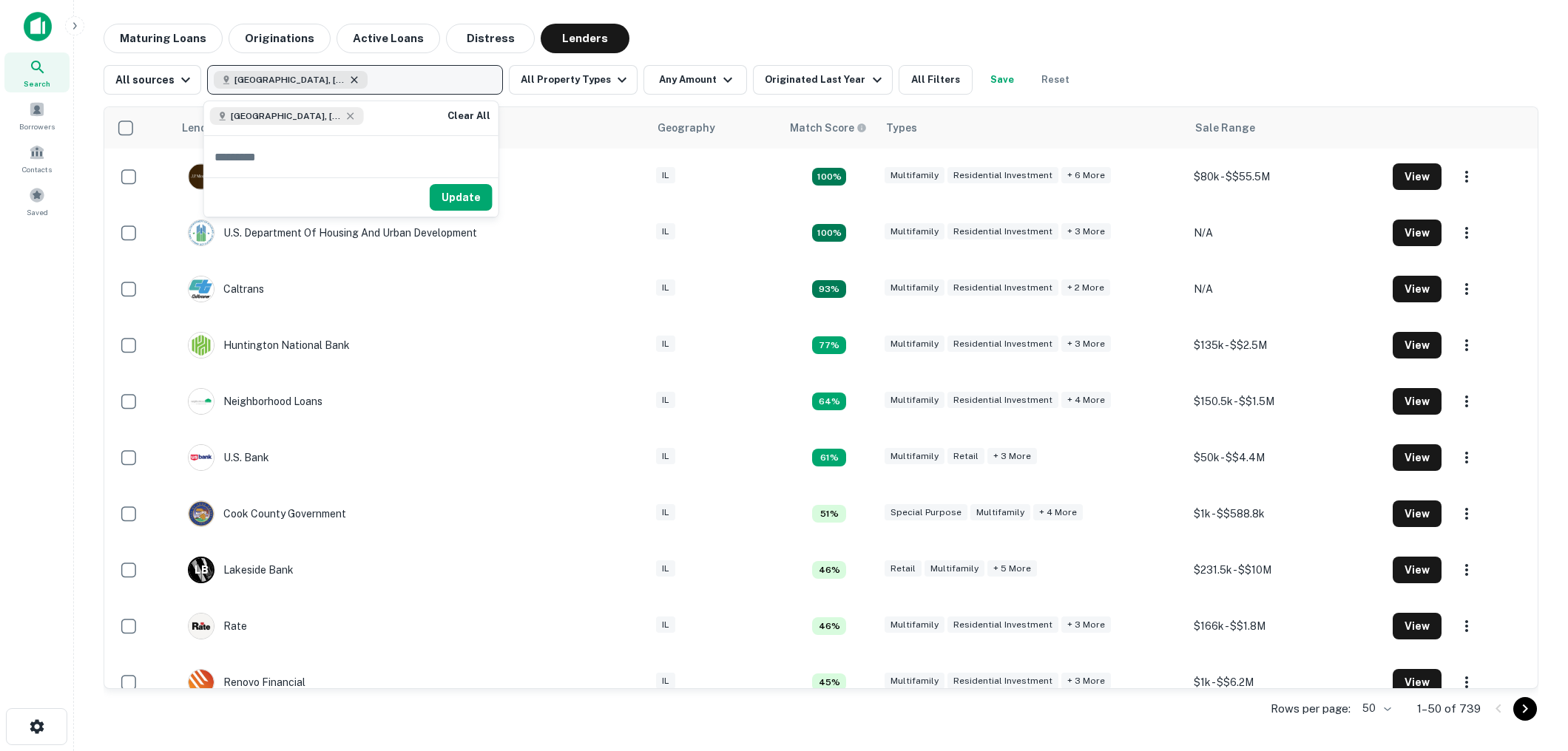
click at [348, 79] on icon "button" at bounding box center [354, 79] width 12 height 12
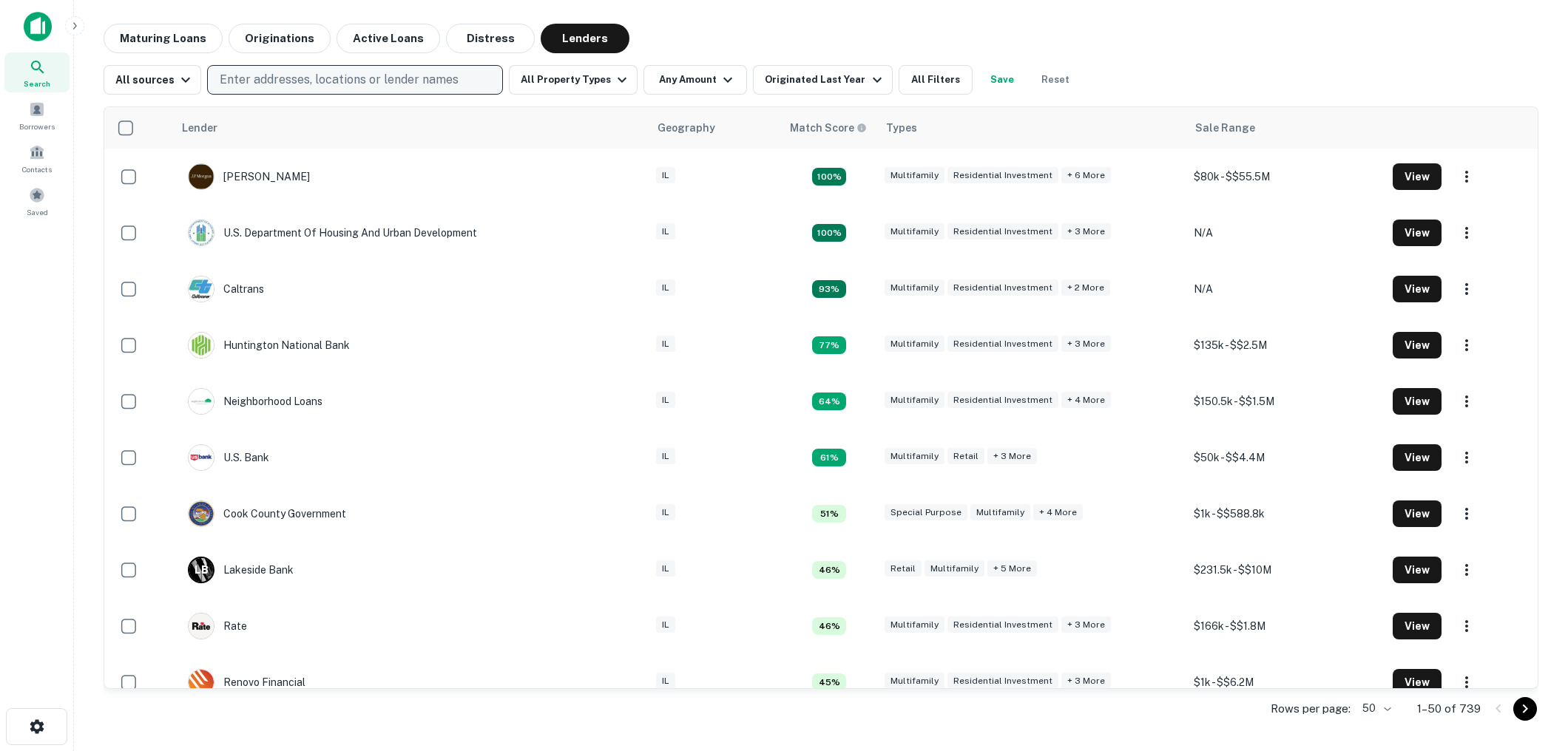
click at [322, 81] on p "Enter addresses, locations or lender names" at bounding box center [339, 80] width 239 height 17
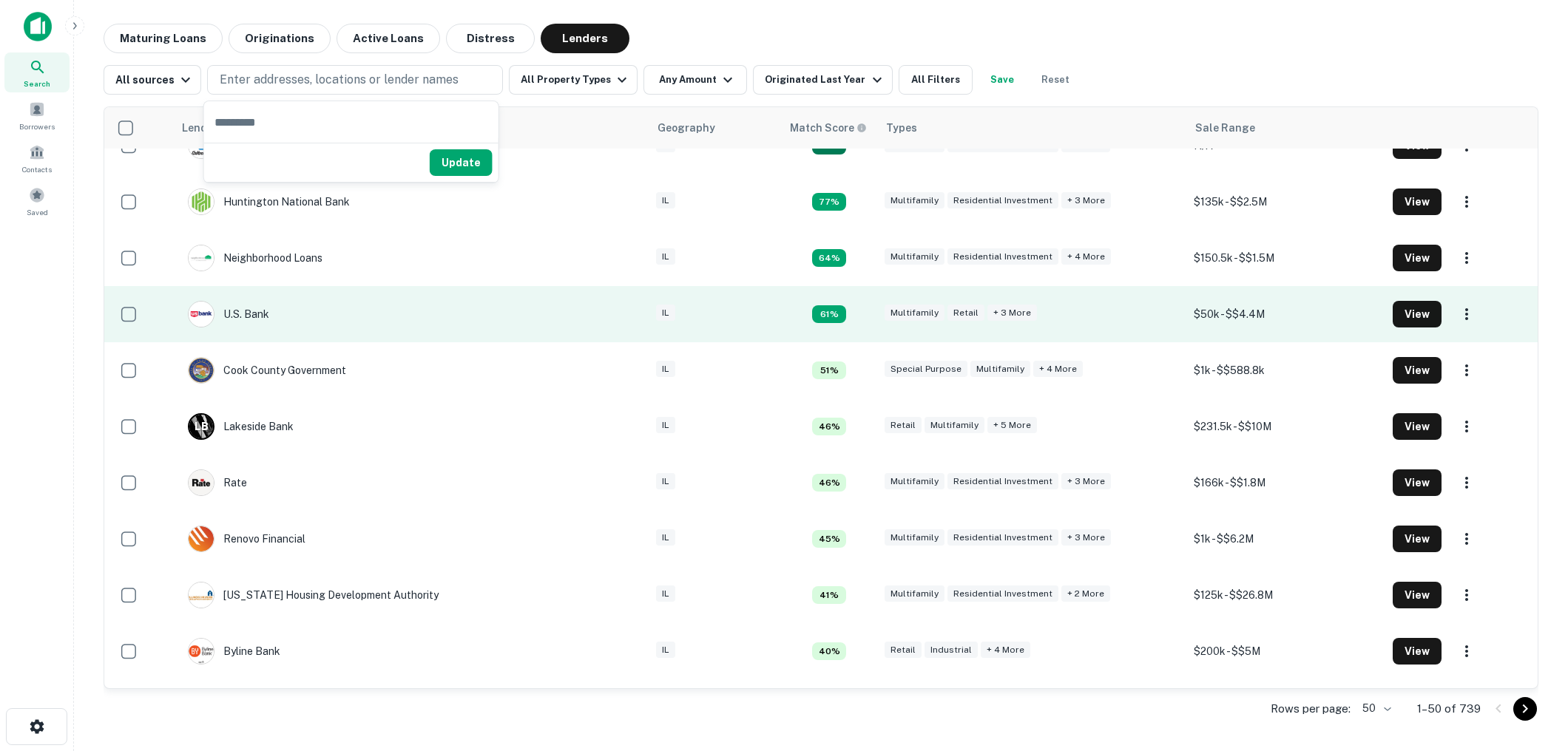
scroll to position [151, 0]
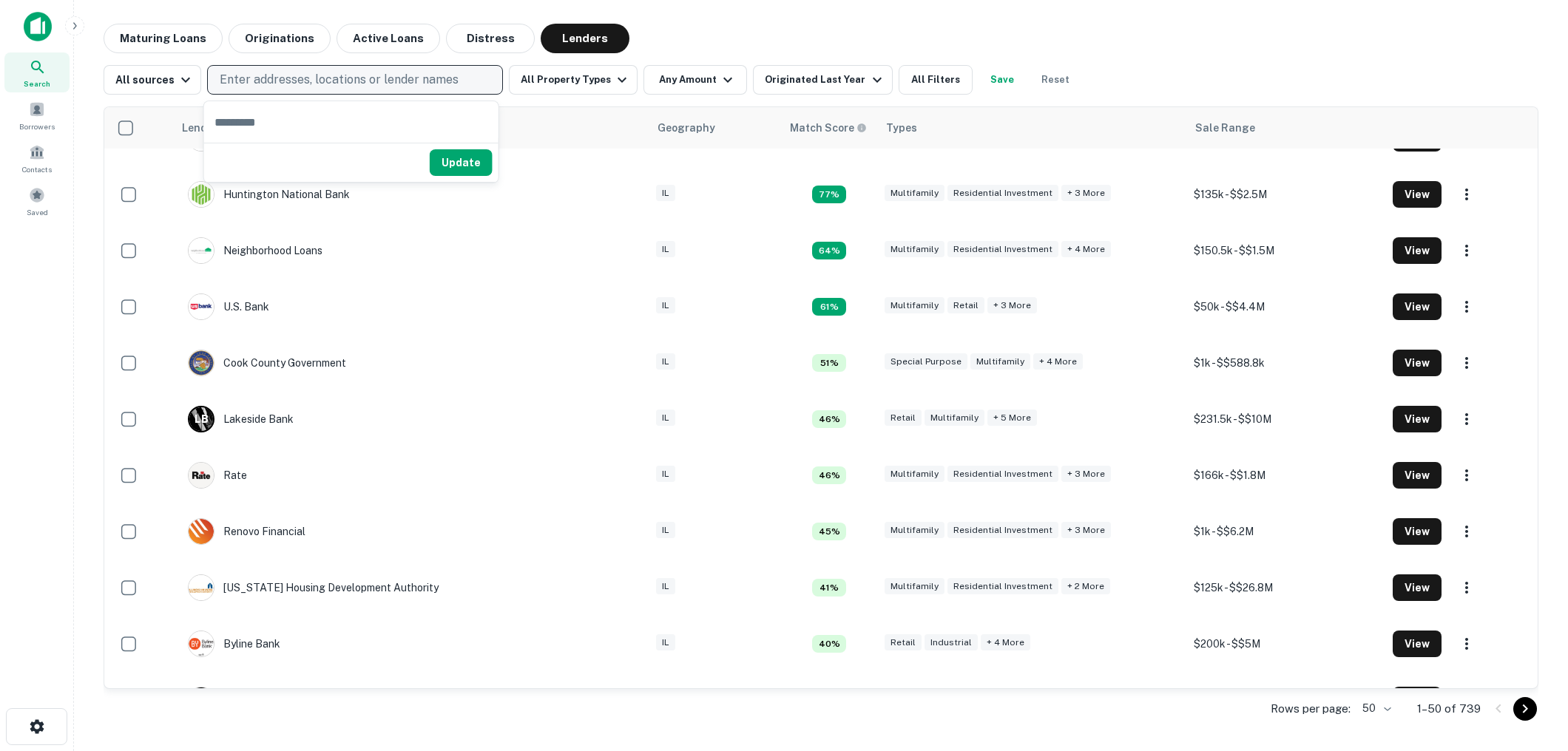
click at [388, 76] on p "Enter addresses, locations or lender names" at bounding box center [339, 80] width 239 height 17
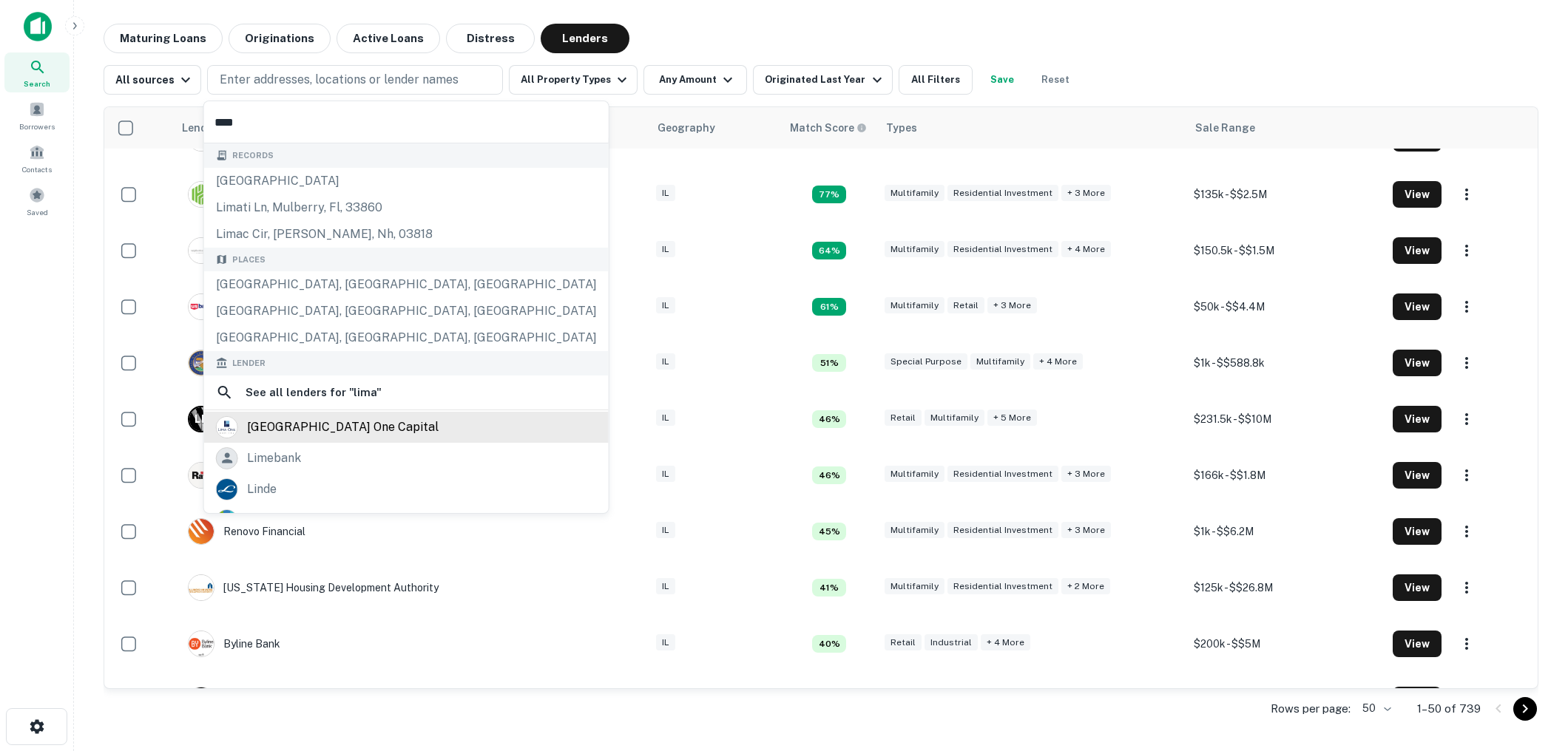
type input "****"
click at [337, 426] on div "lima one capital" at bounding box center [343, 427] width 192 height 22
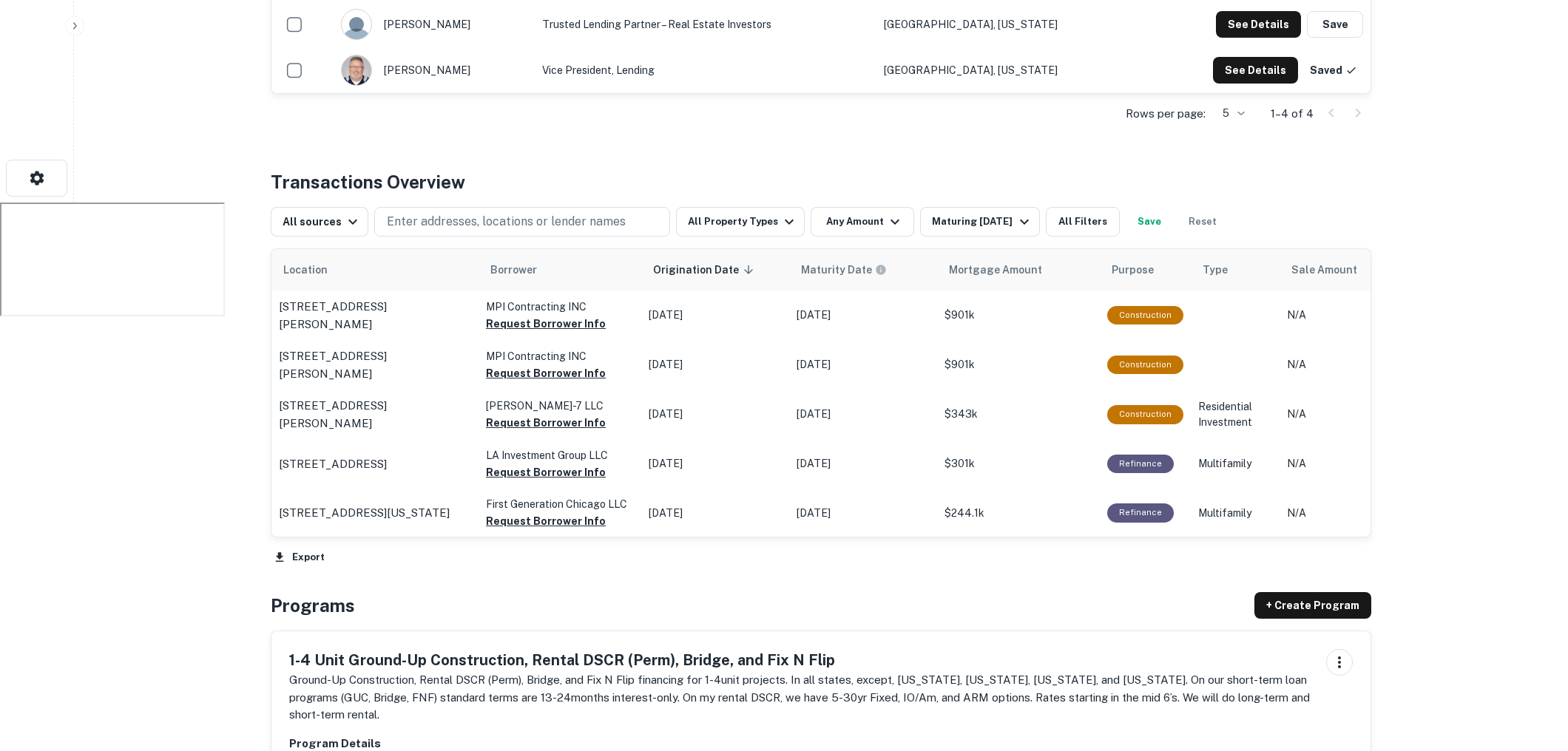
scroll to position [557, 0]
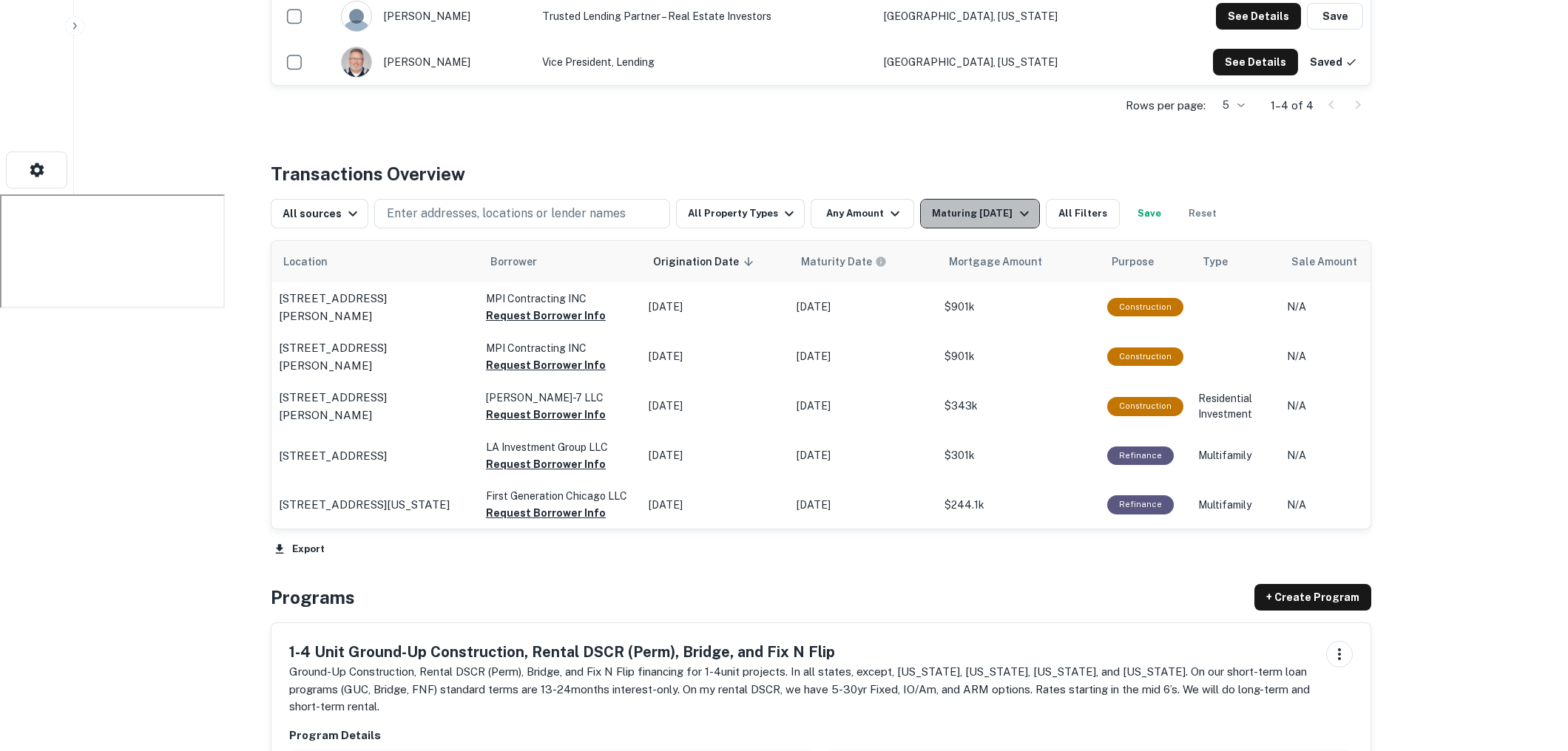
click at [1015, 219] on icon "button" at bounding box center [1024, 213] width 17 height 17
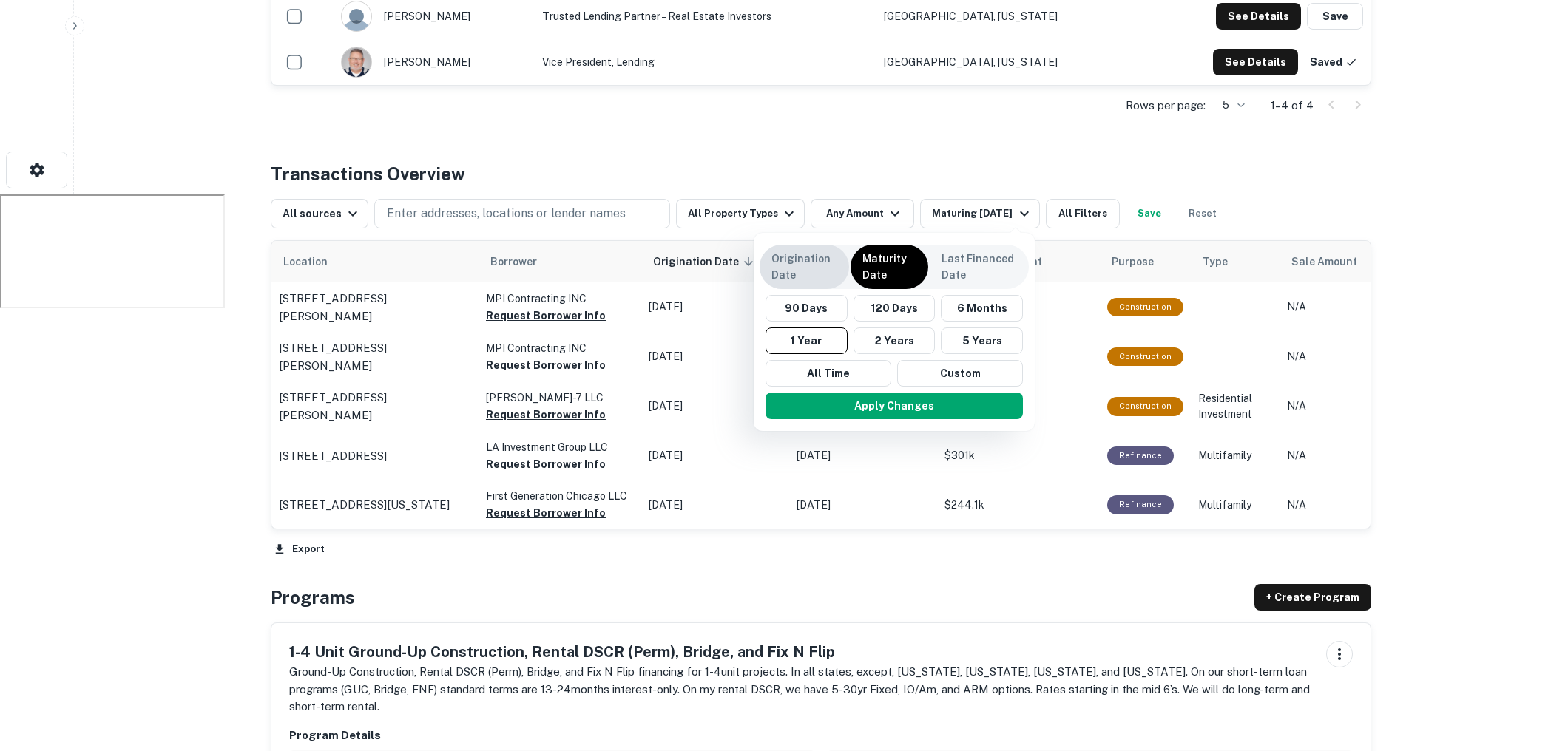
click at [803, 267] on p "Origination Date" at bounding box center [804, 266] width 66 height 33
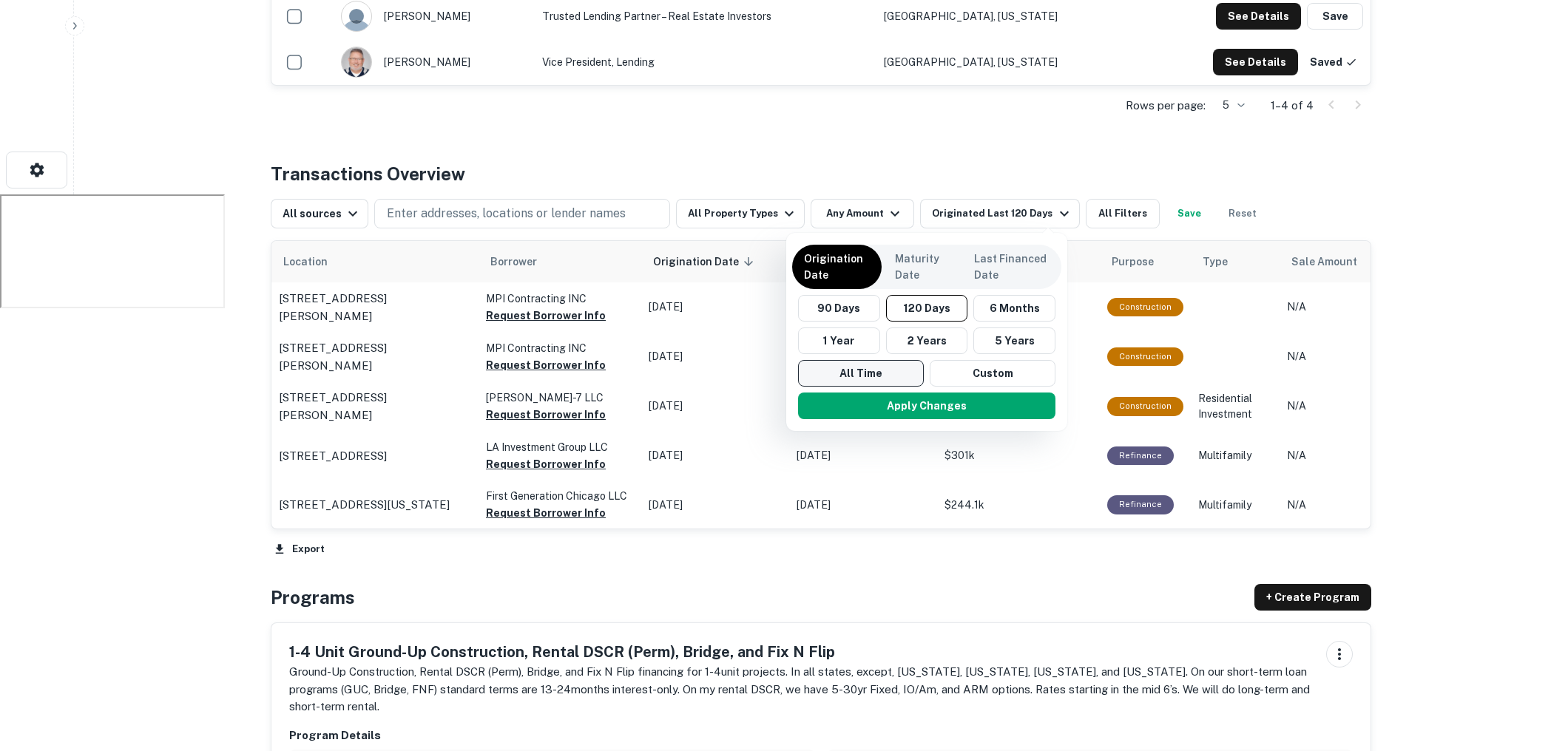
click at [880, 375] on button "All Time" at bounding box center [861, 374] width 126 height 27
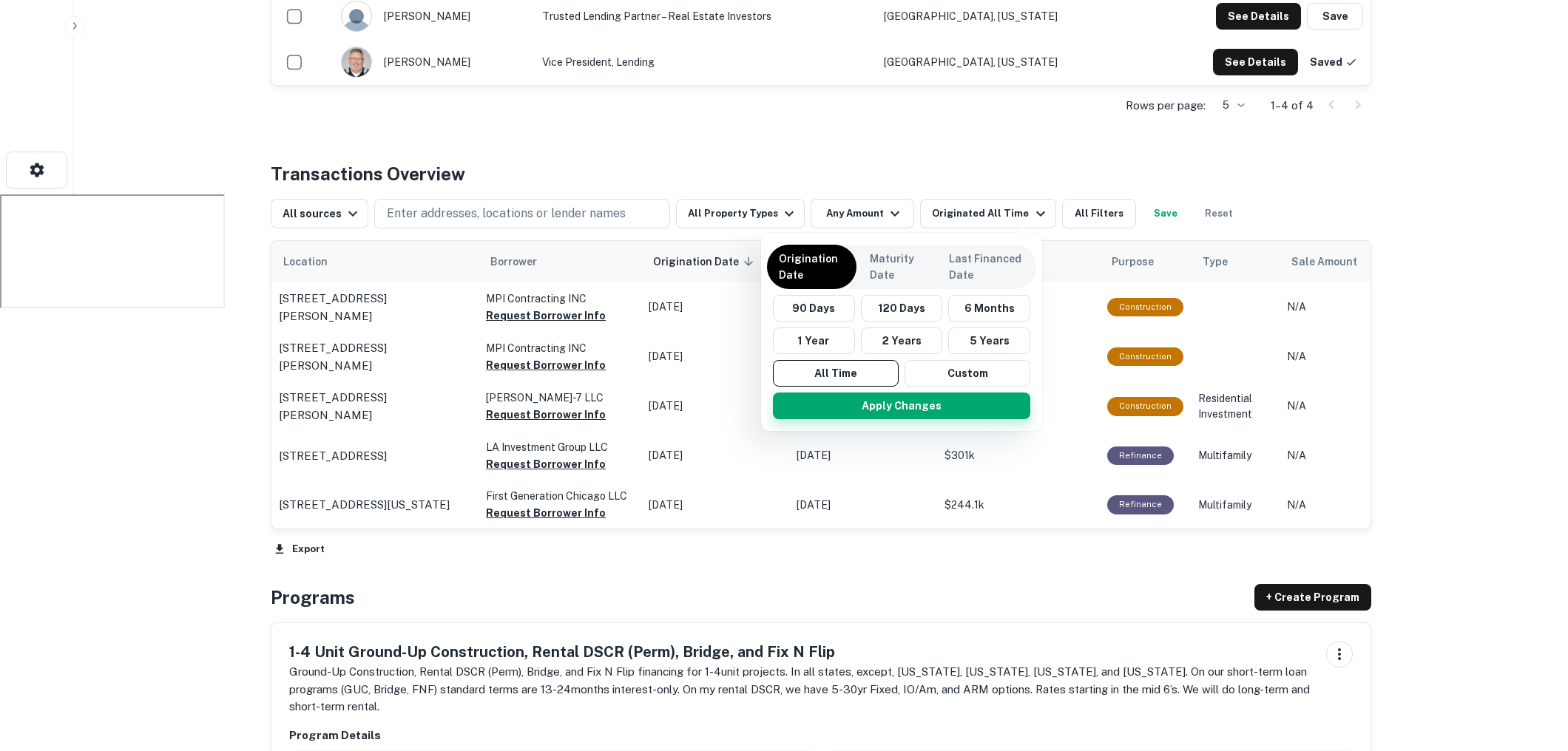
click at [895, 403] on button "Apply Changes" at bounding box center [901, 406] width 257 height 27
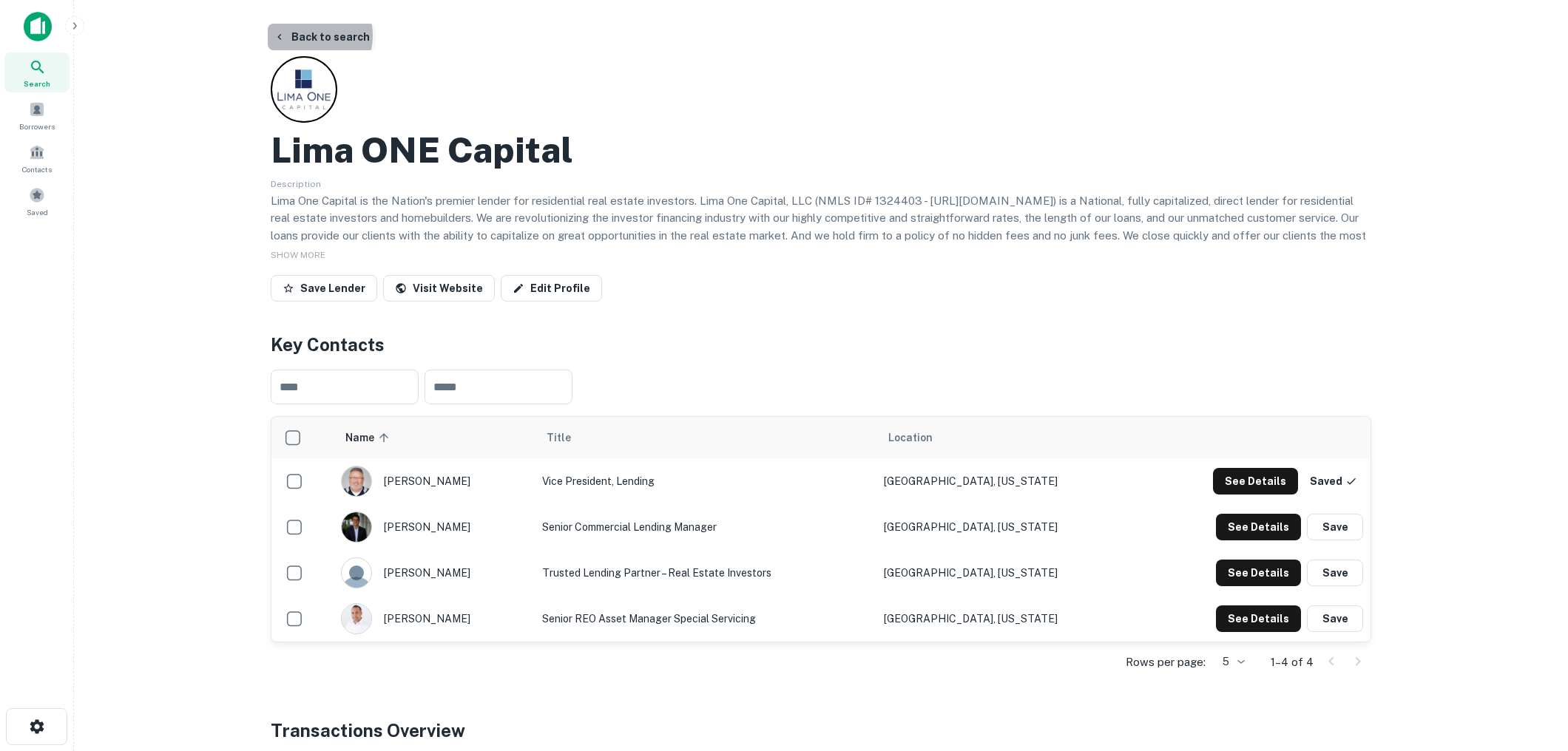
click at [309, 36] on button "Back to search" at bounding box center [322, 37] width 108 height 27
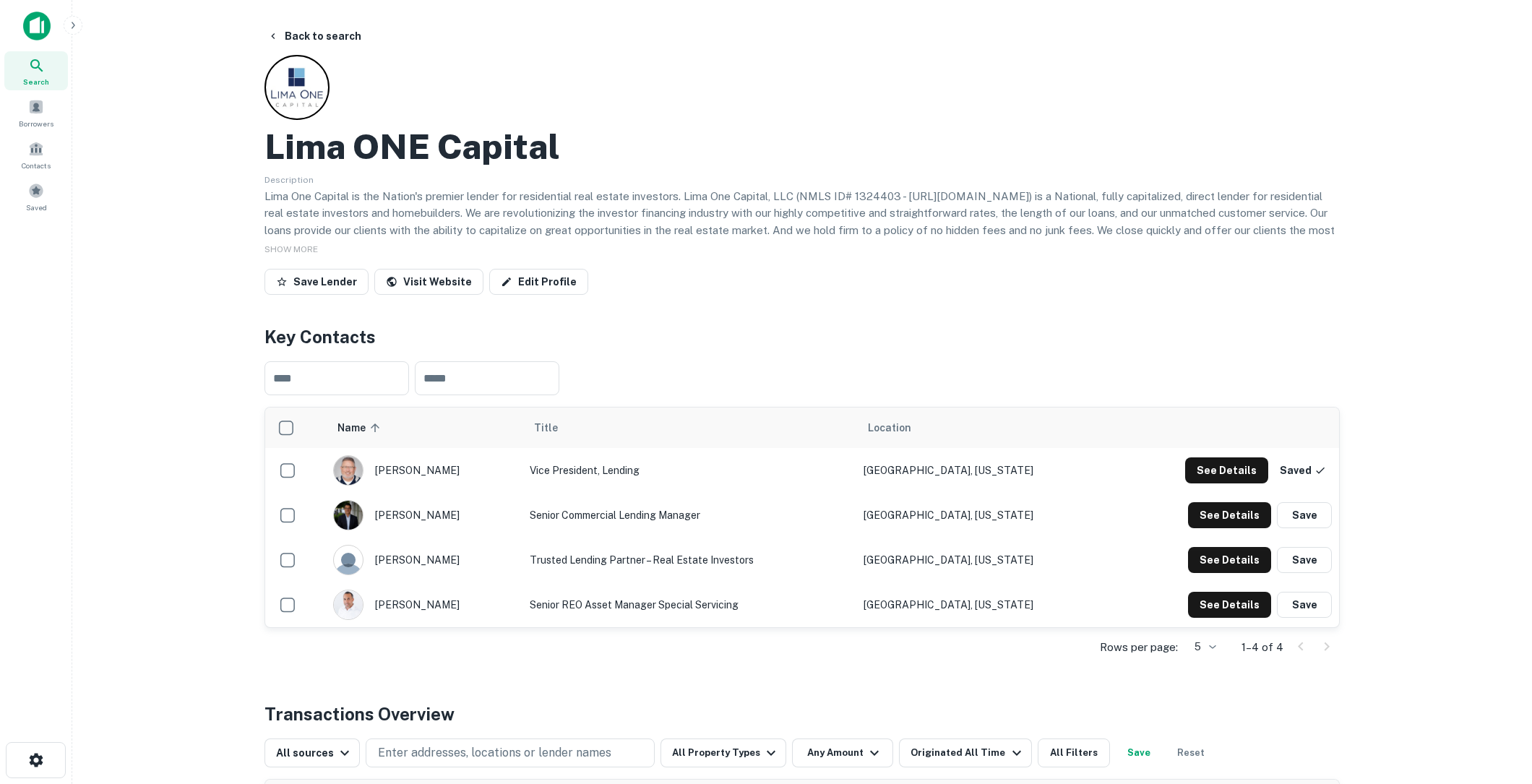
click at [30, 74] on div "Search" at bounding box center [36, 70] width 64 height 39
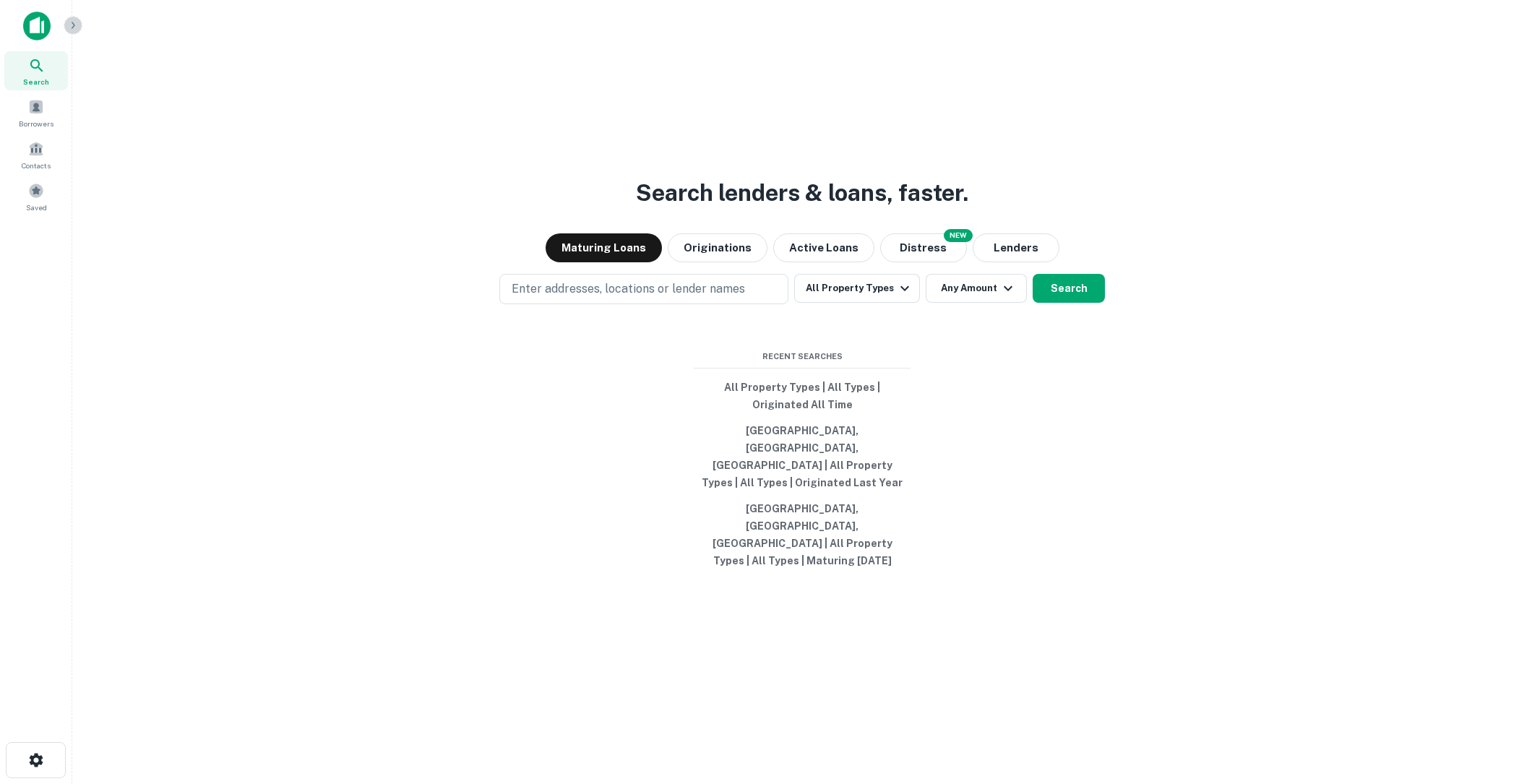
click at [71, 26] on icon "button" at bounding box center [73, 25] width 12 height 12
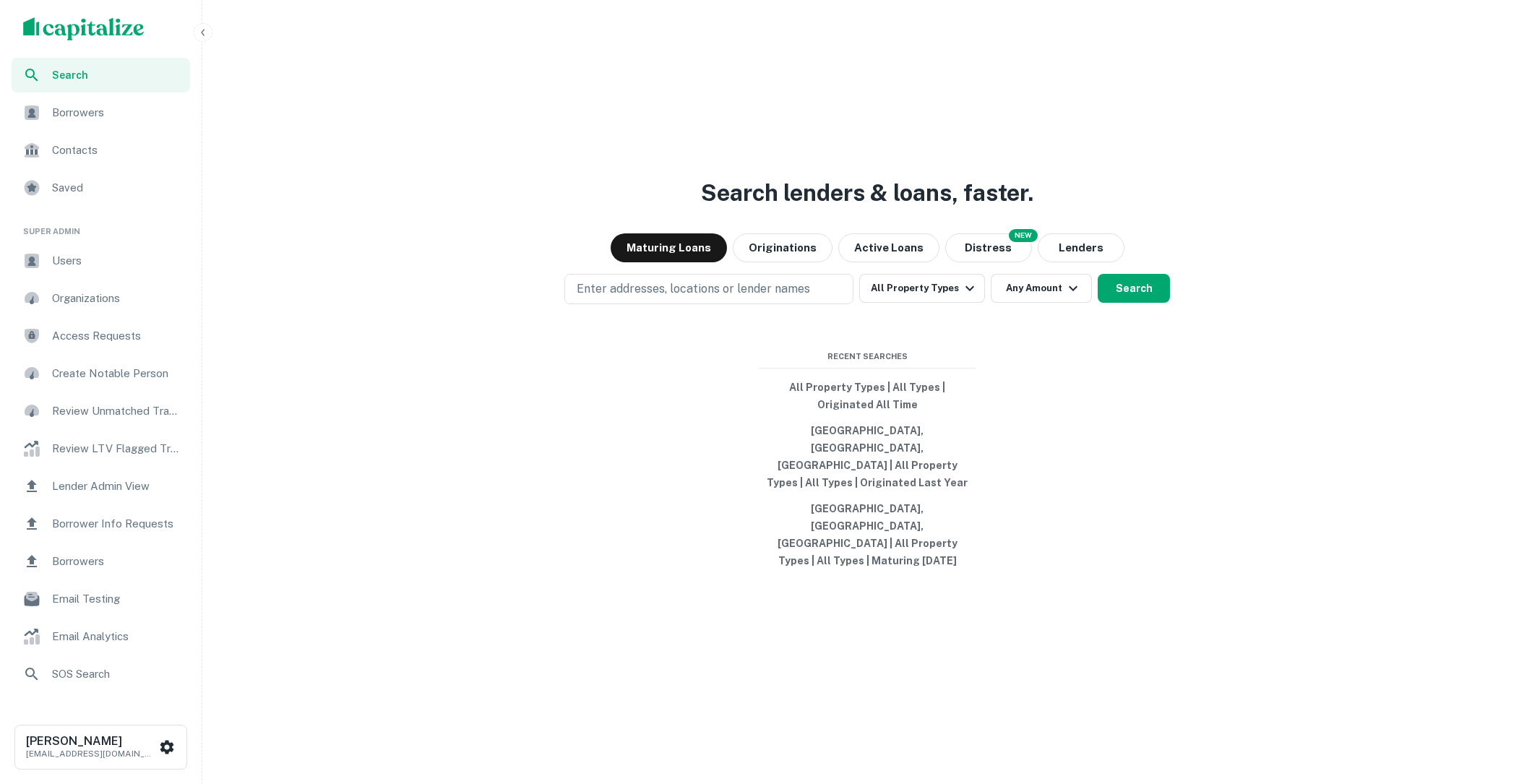
click at [89, 262] on span "Users" at bounding box center [116, 260] width 129 height 17
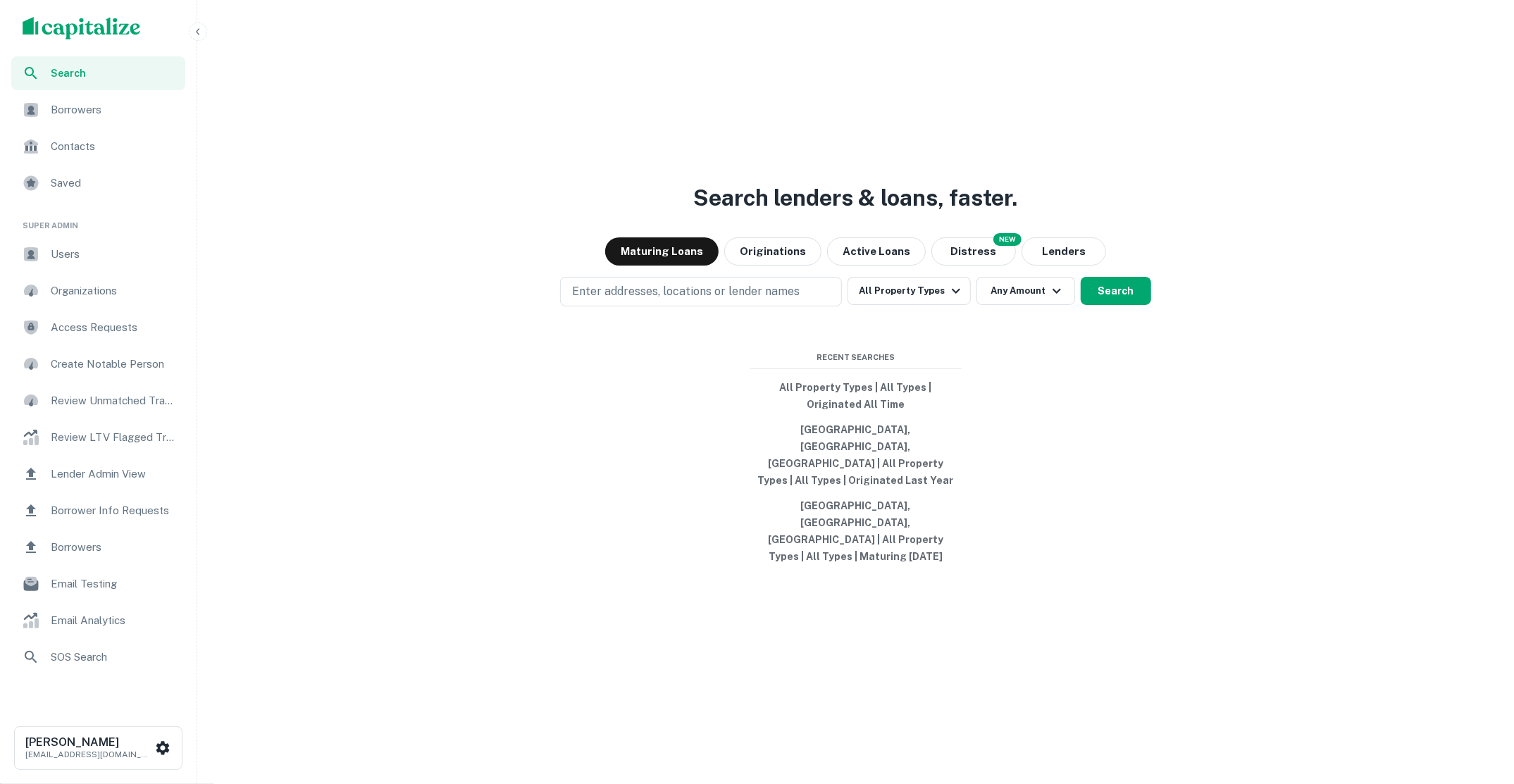
click at [83, 270] on div "Users" at bounding box center [98, 254] width 174 height 34
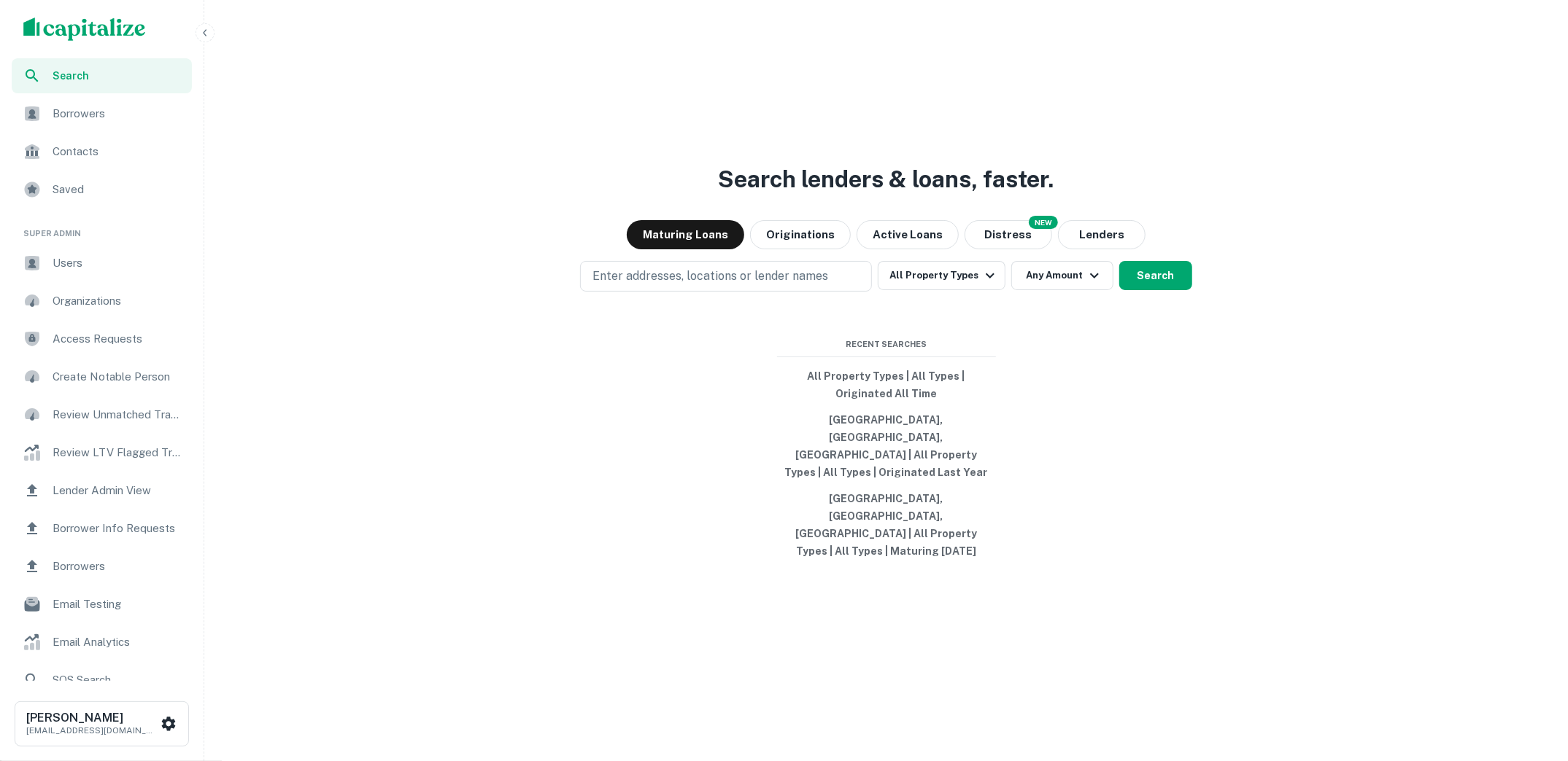
click at [202, 39] on button "button" at bounding box center [205, 33] width 19 height 19
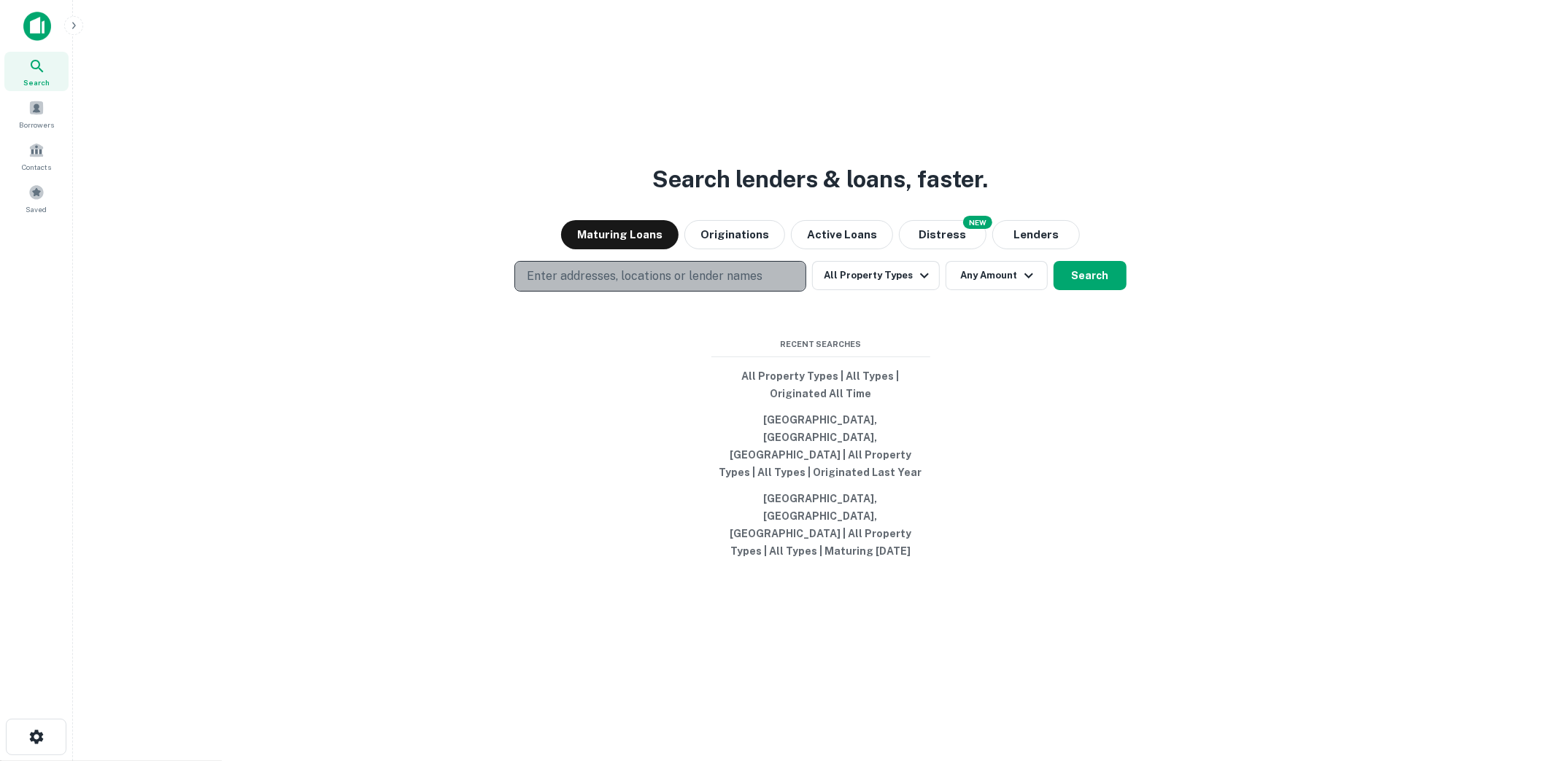
click at [696, 285] on p "Enter addresses, locations or lender names" at bounding box center [644, 276] width 236 height 17
type input "*********"
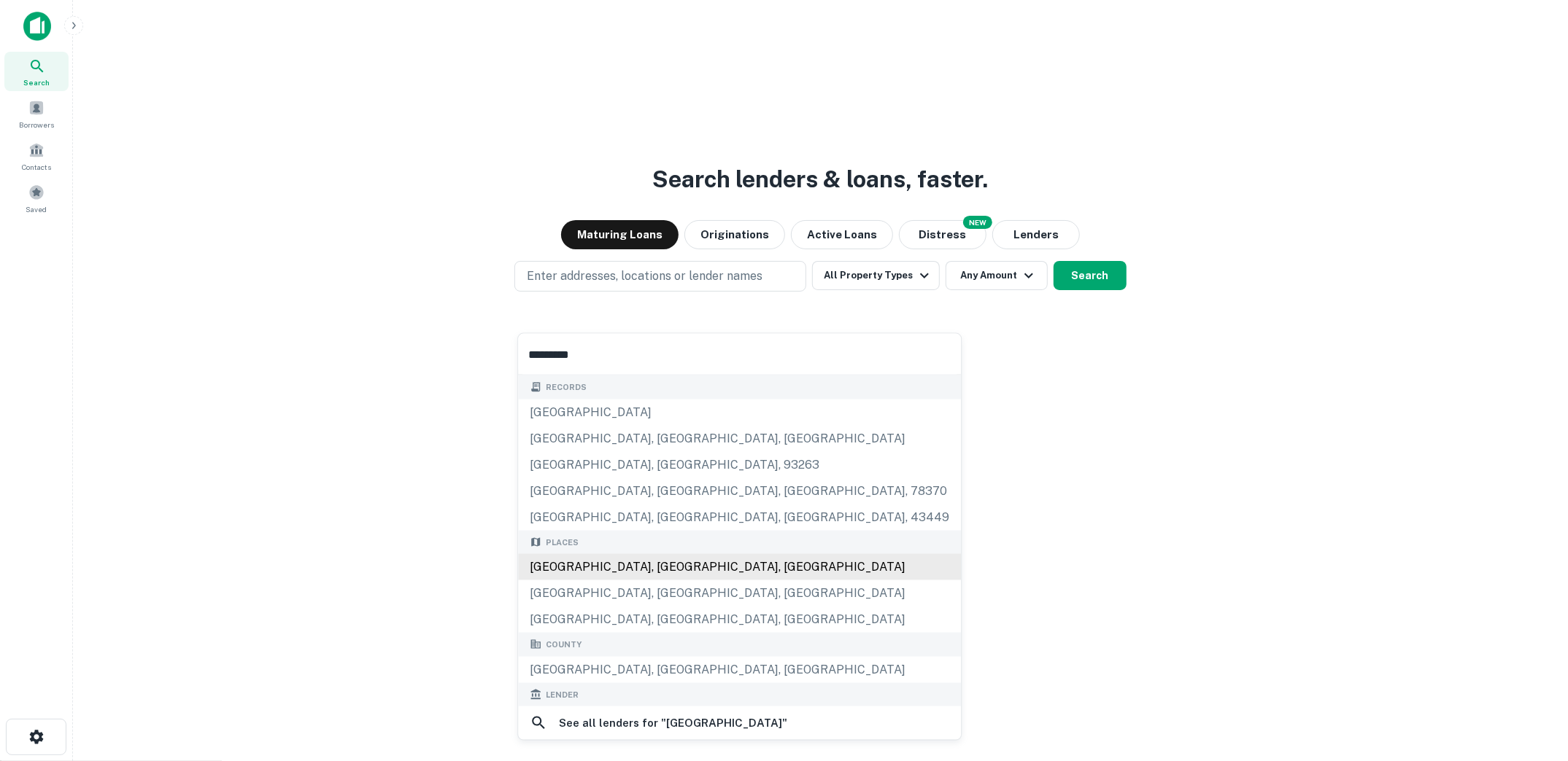
click at [689, 564] on div "[GEOGRAPHIC_DATA], [GEOGRAPHIC_DATA], [GEOGRAPHIC_DATA]" at bounding box center [739, 568] width 443 height 27
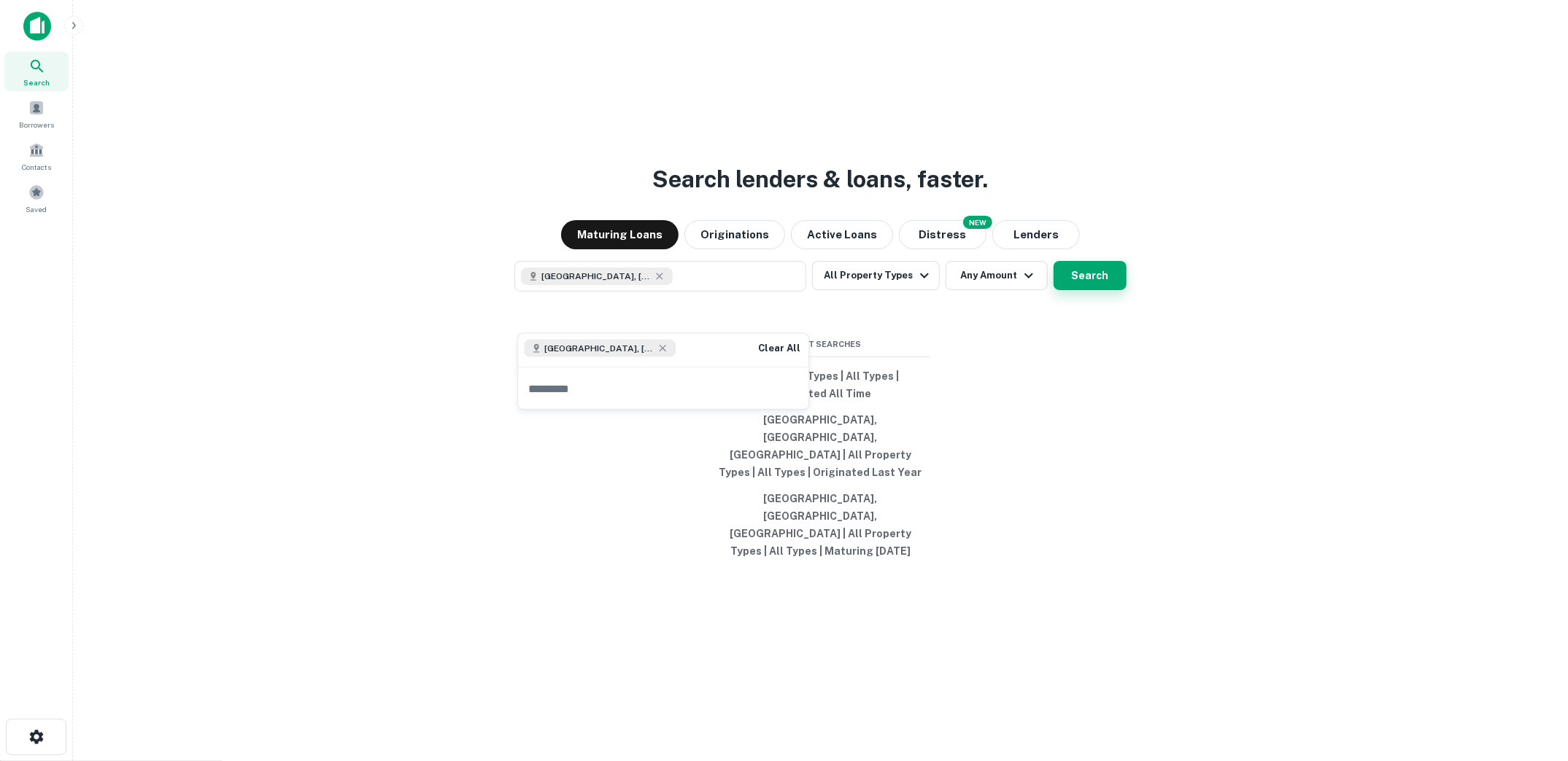
click at [1097, 290] on button "Search" at bounding box center [1089, 275] width 73 height 29
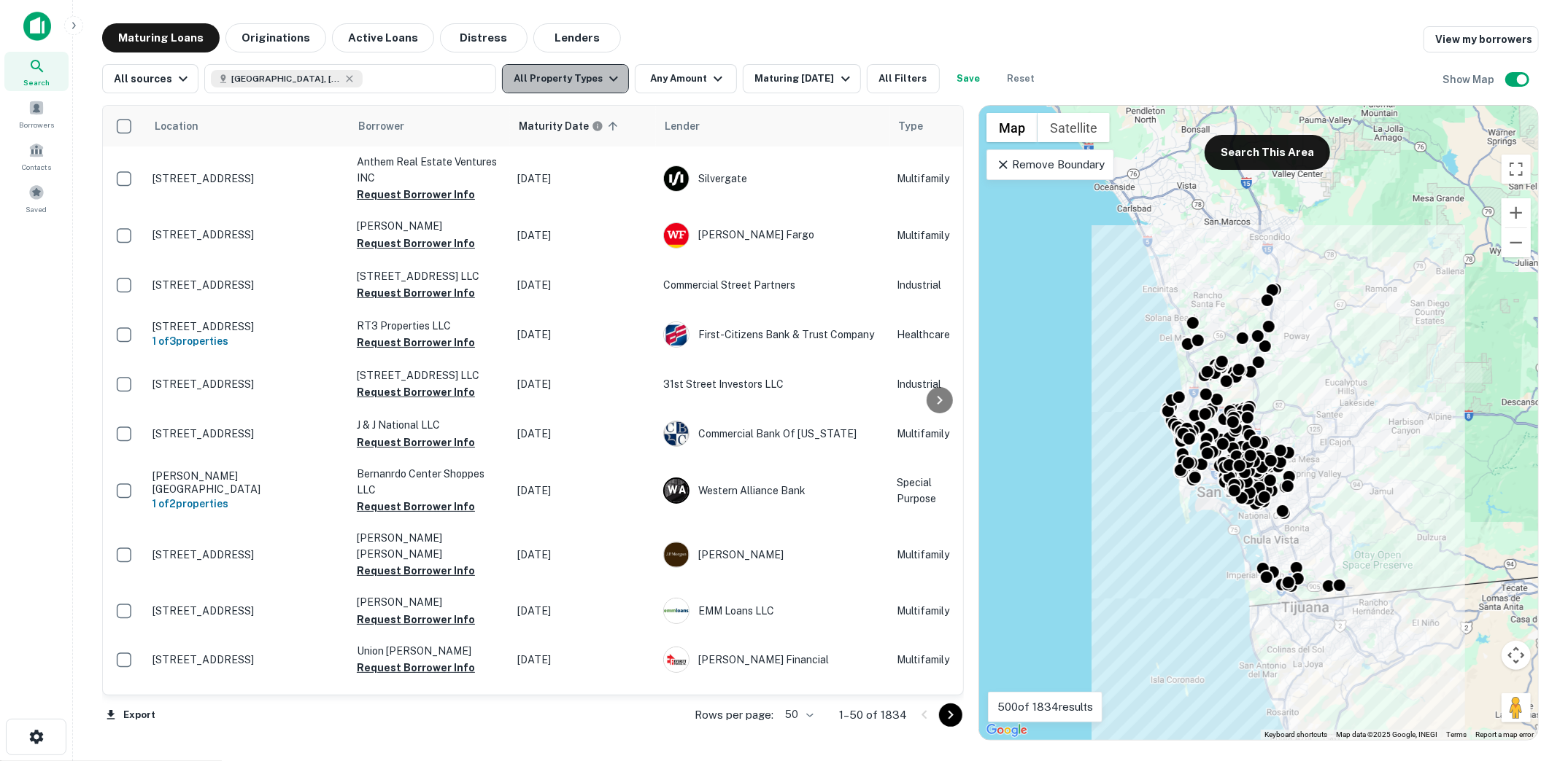
click at [610, 83] on icon "button" at bounding box center [613, 79] width 17 height 17
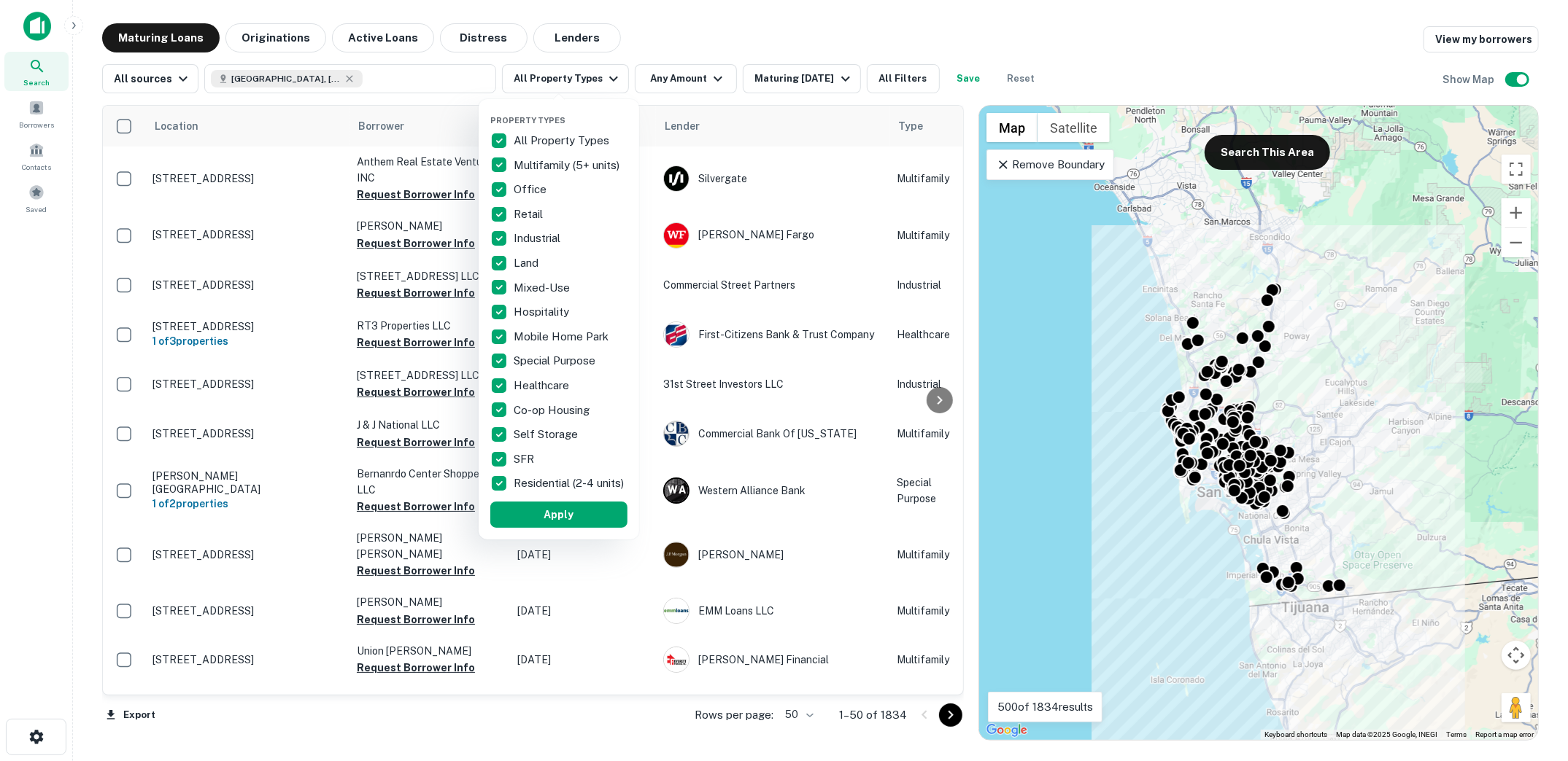
click at [684, 37] on div at bounding box center [784, 380] width 1568 height 761
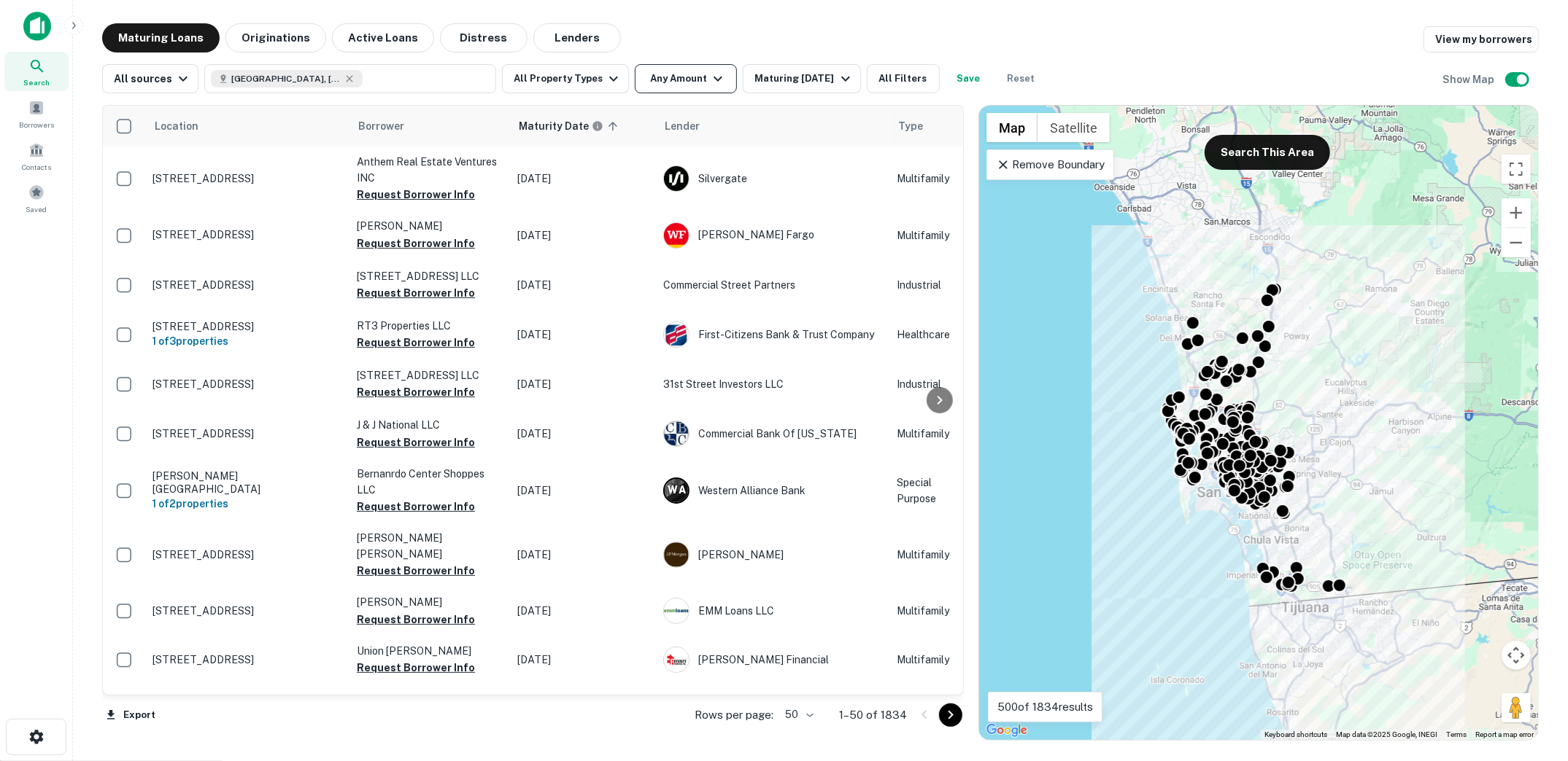
click at [714, 79] on icon "button" at bounding box center [717, 79] width 9 height 5
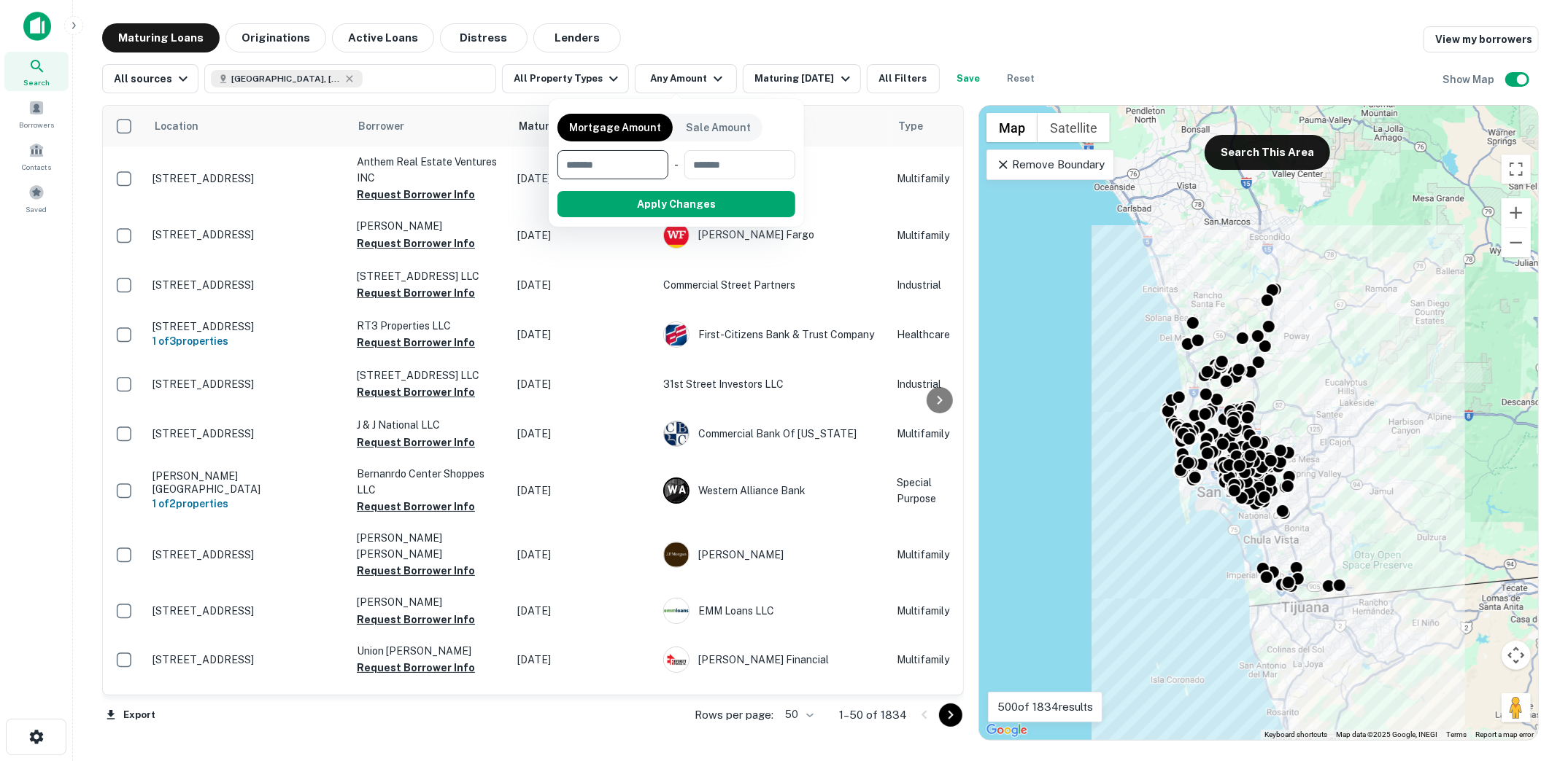
click at [826, 38] on div at bounding box center [784, 380] width 1568 height 761
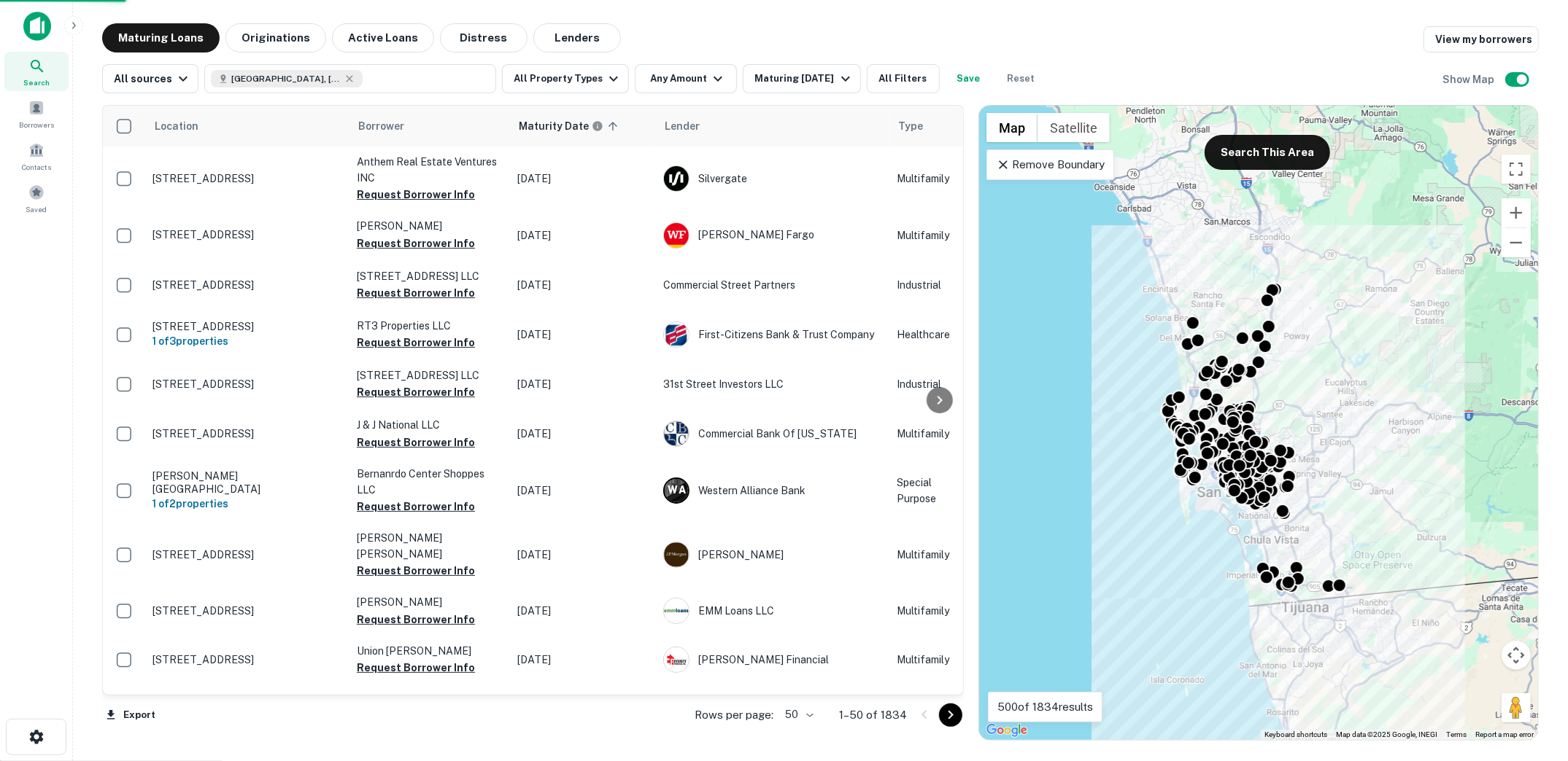
click at [826, 74] on div "Maturing In 1 Year" at bounding box center [804, 79] width 99 height 17
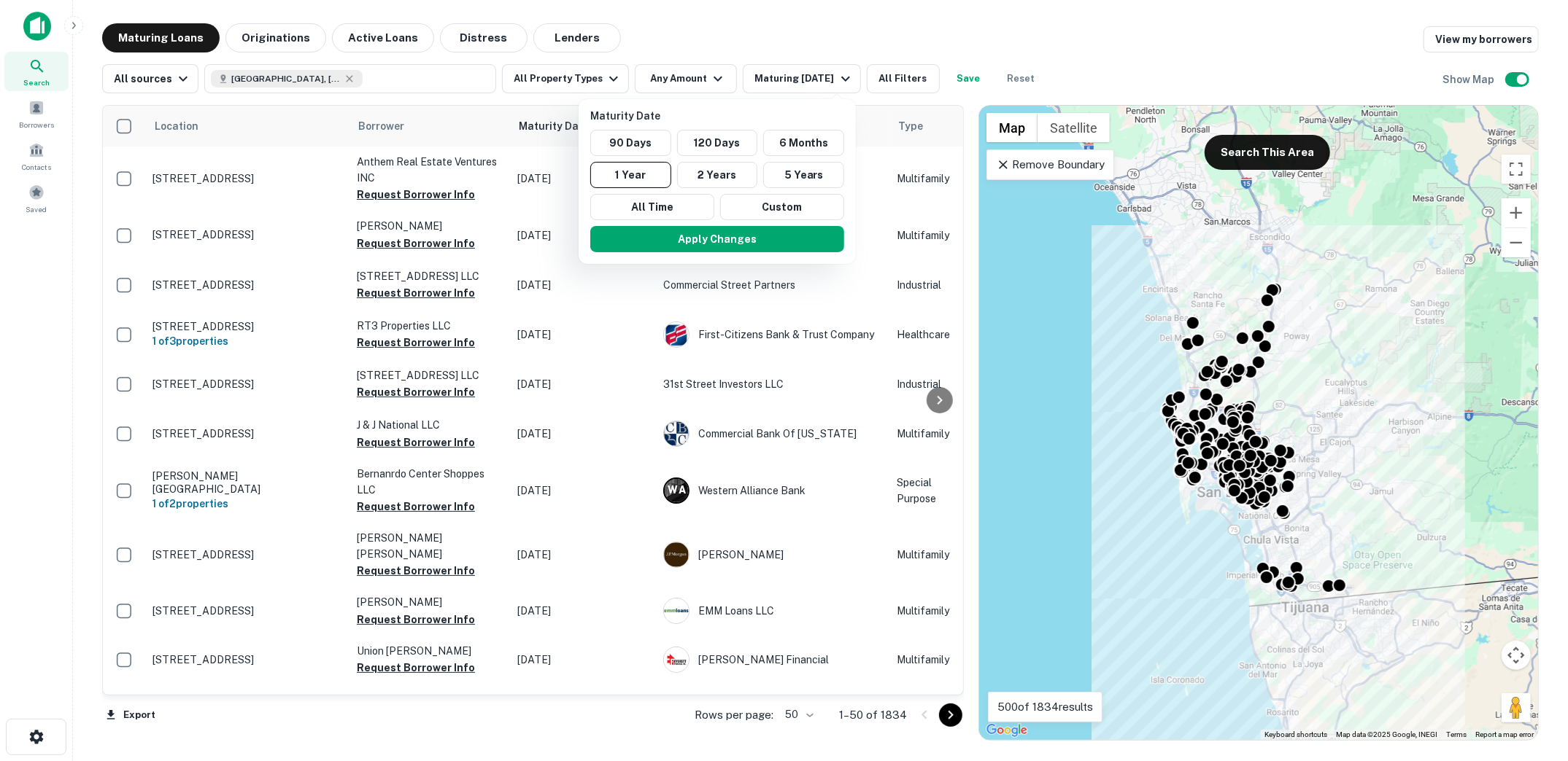
click at [849, 61] on div at bounding box center [784, 380] width 1568 height 761
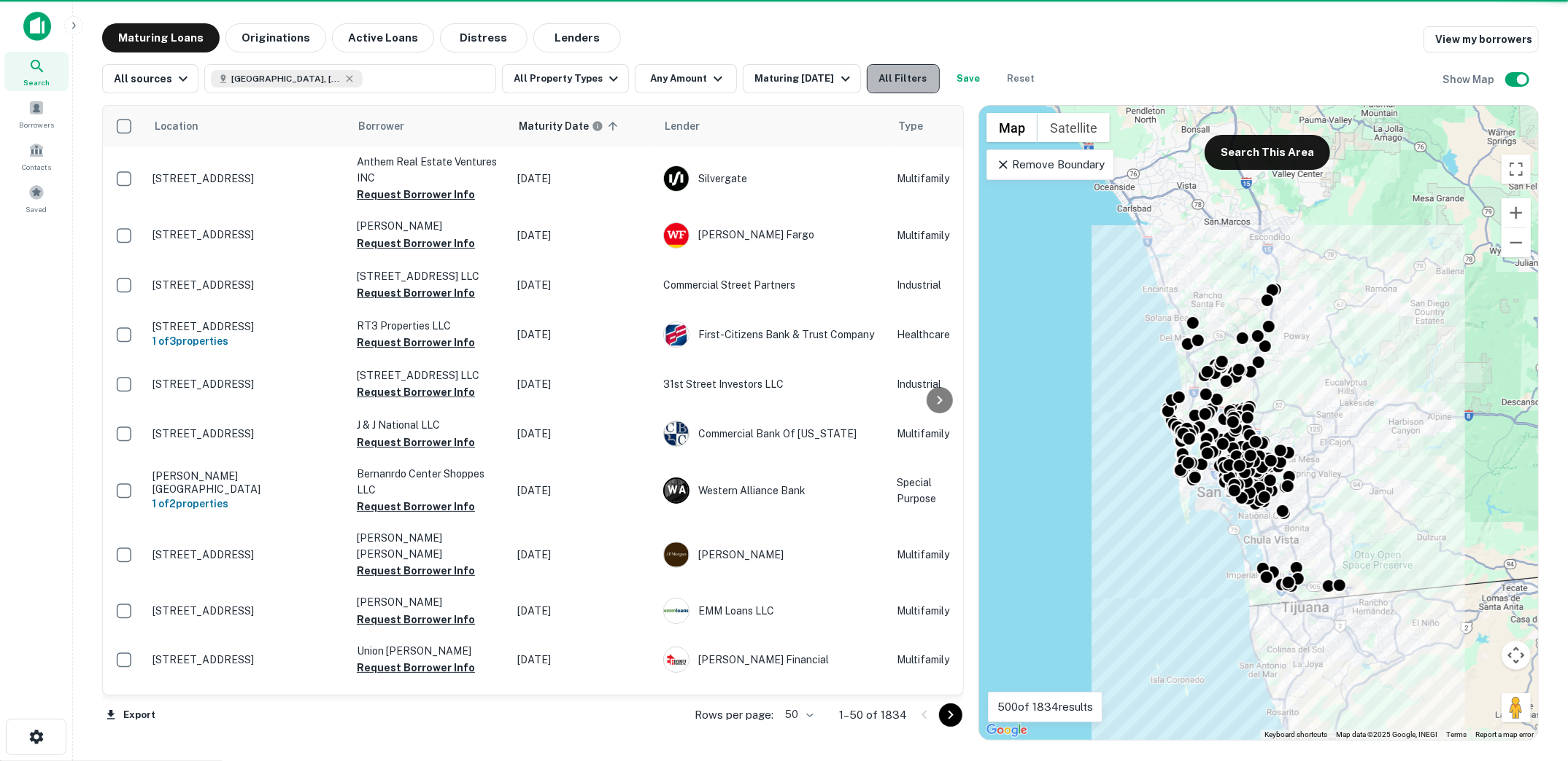
click at [898, 77] on button "All Filters" at bounding box center [903, 78] width 73 height 29
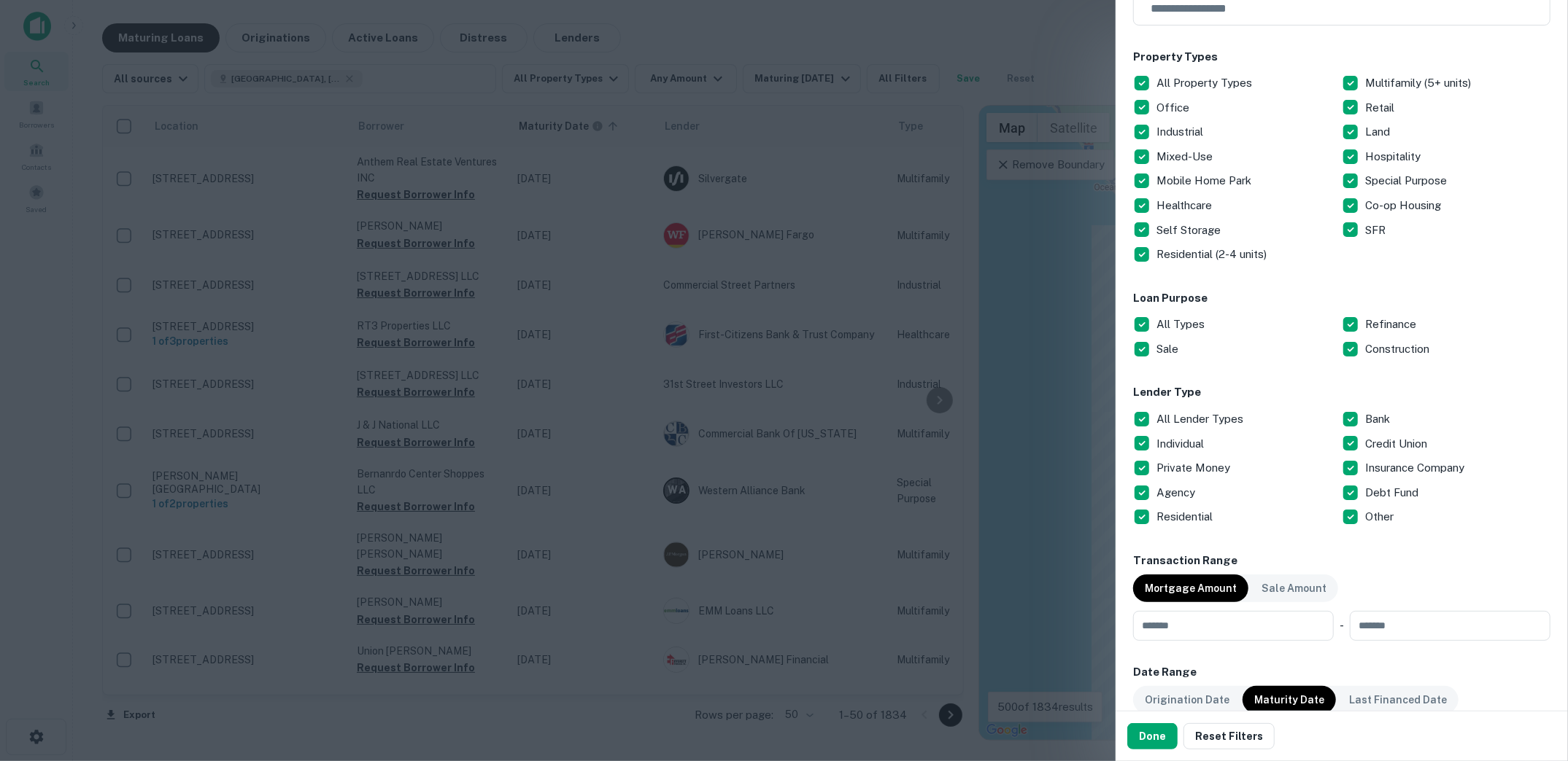
scroll to position [286, 0]
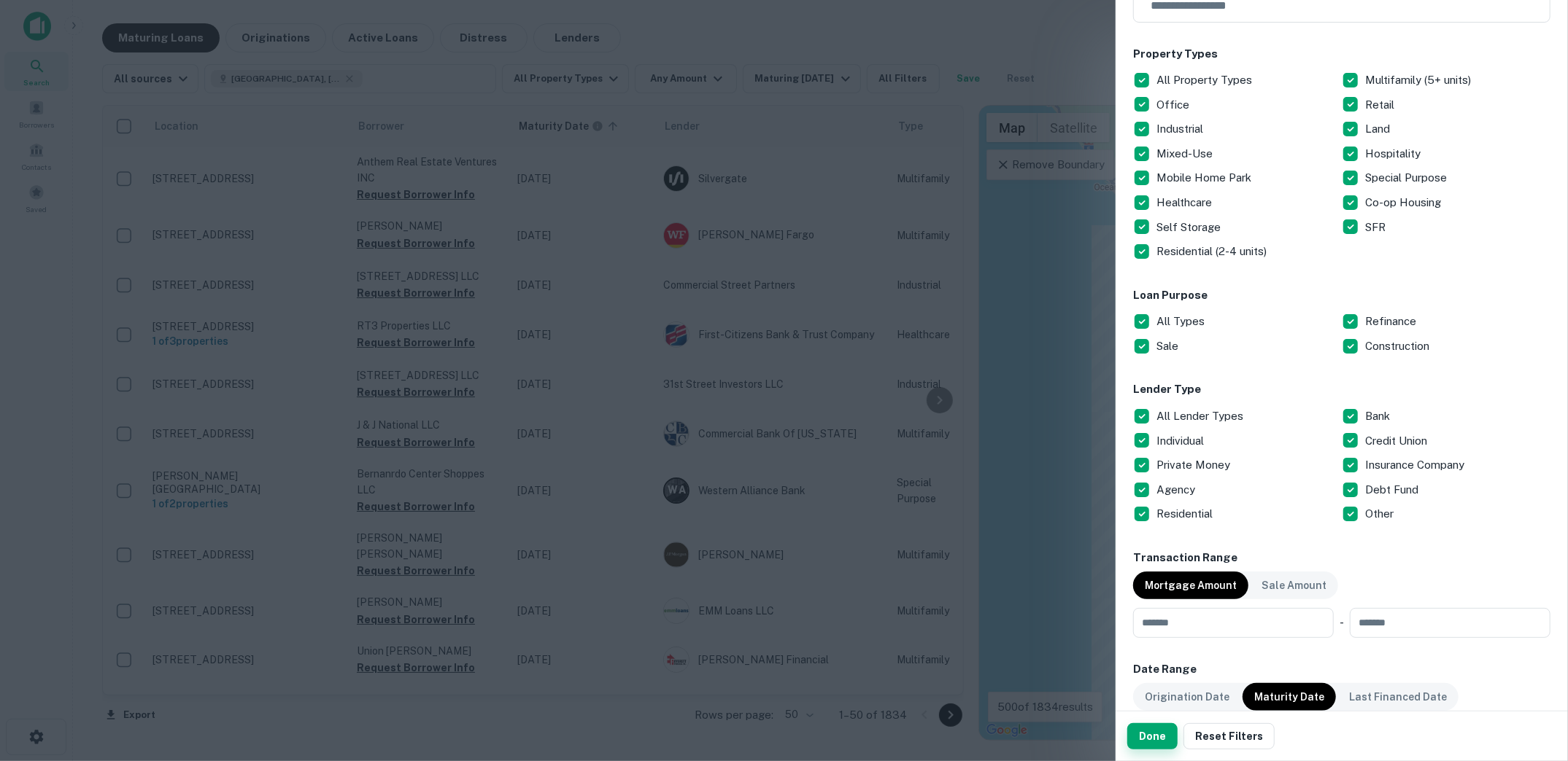
click at [1151, 737] on button "Done" at bounding box center [1153, 737] width 50 height 27
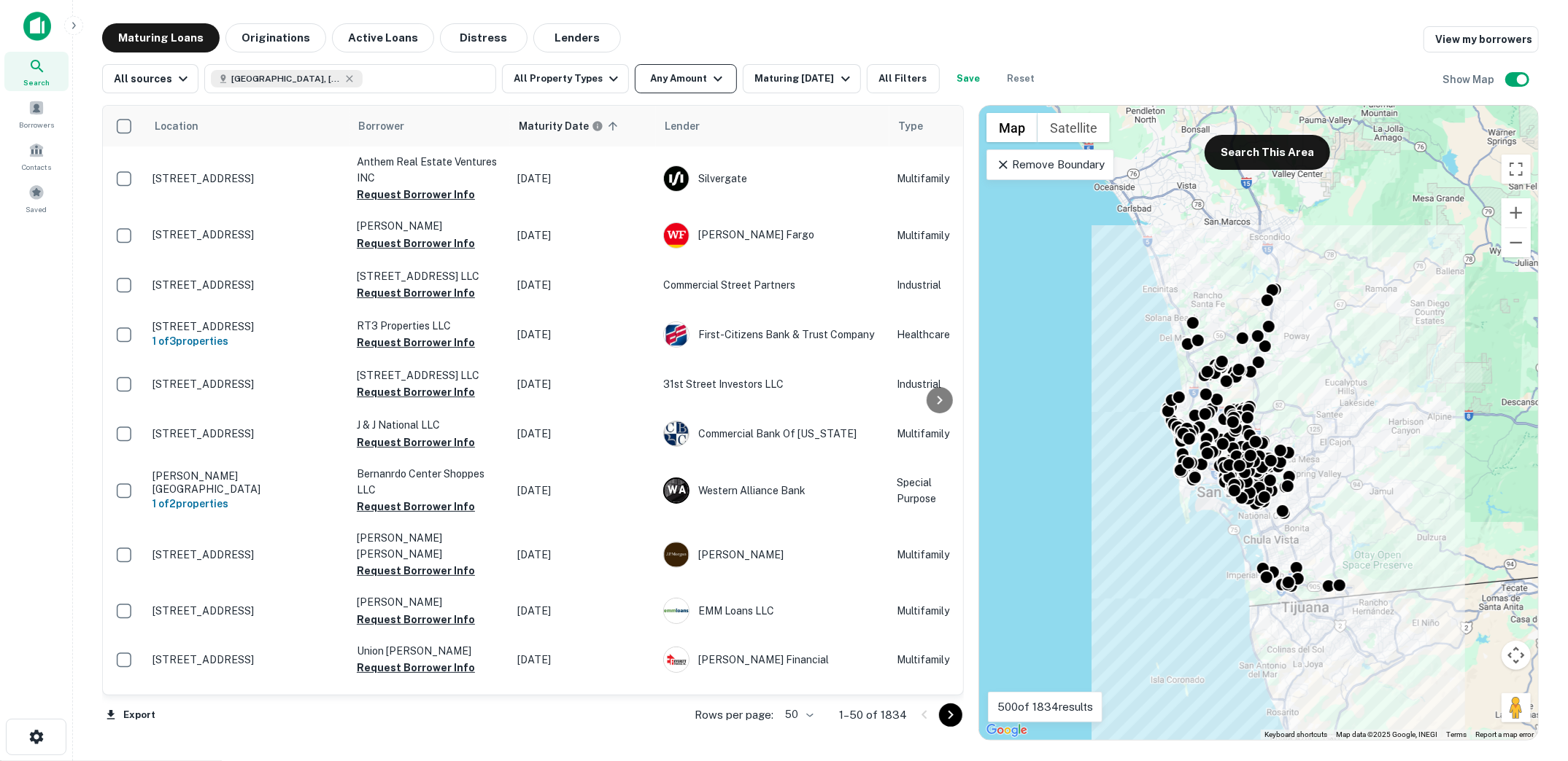
click at [709, 77] on icon "button" at bounding box center [717, 79] width 17 height 17
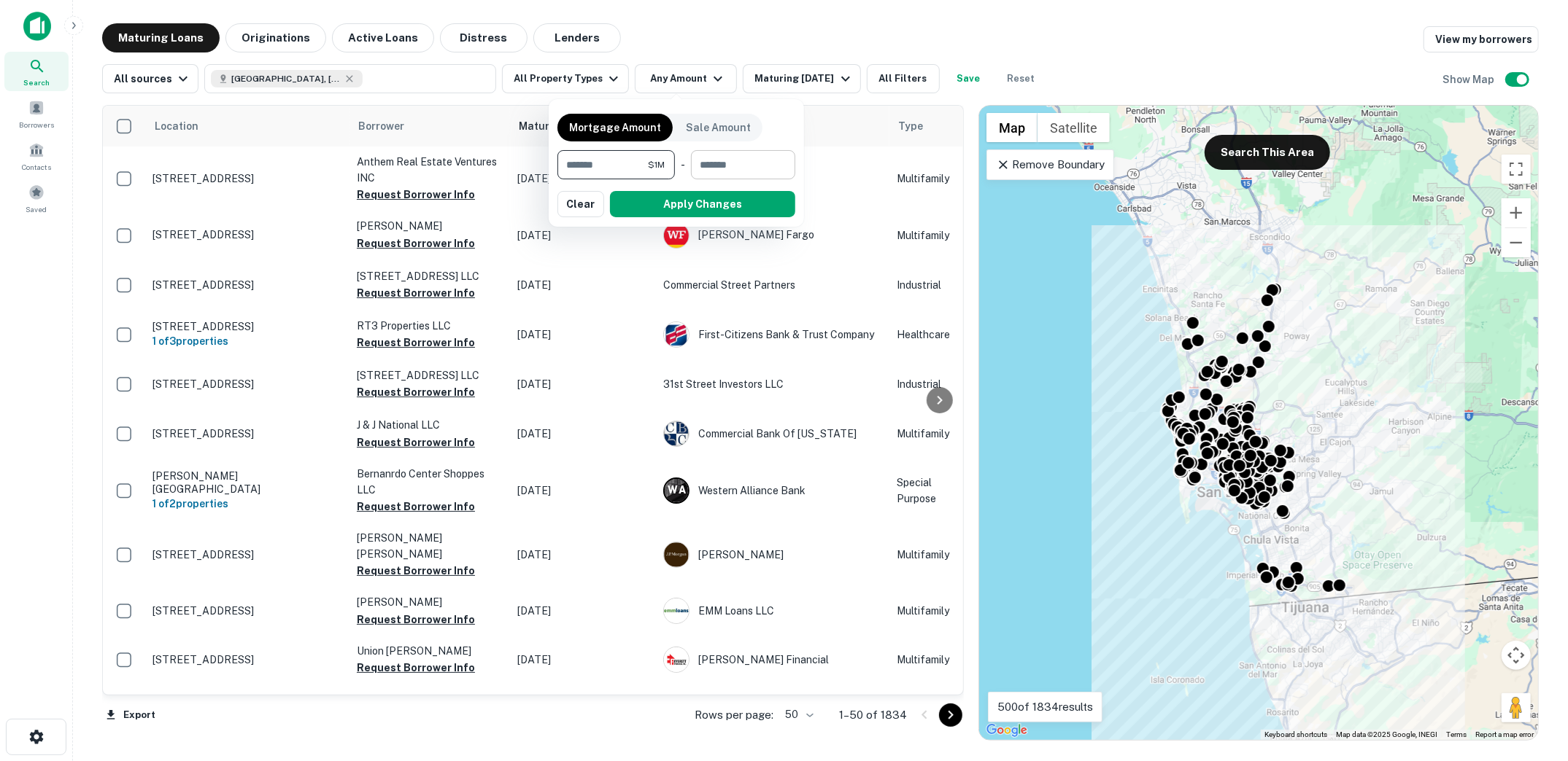
type input "*******"
click at [704, 173] on input "number" at bounding box center [738, 164] width 94 height 29
type input "*"
type input "********"
click at [688, 203] on button "Apply Changes" at bounding box center [703, 204] width 185 height 27
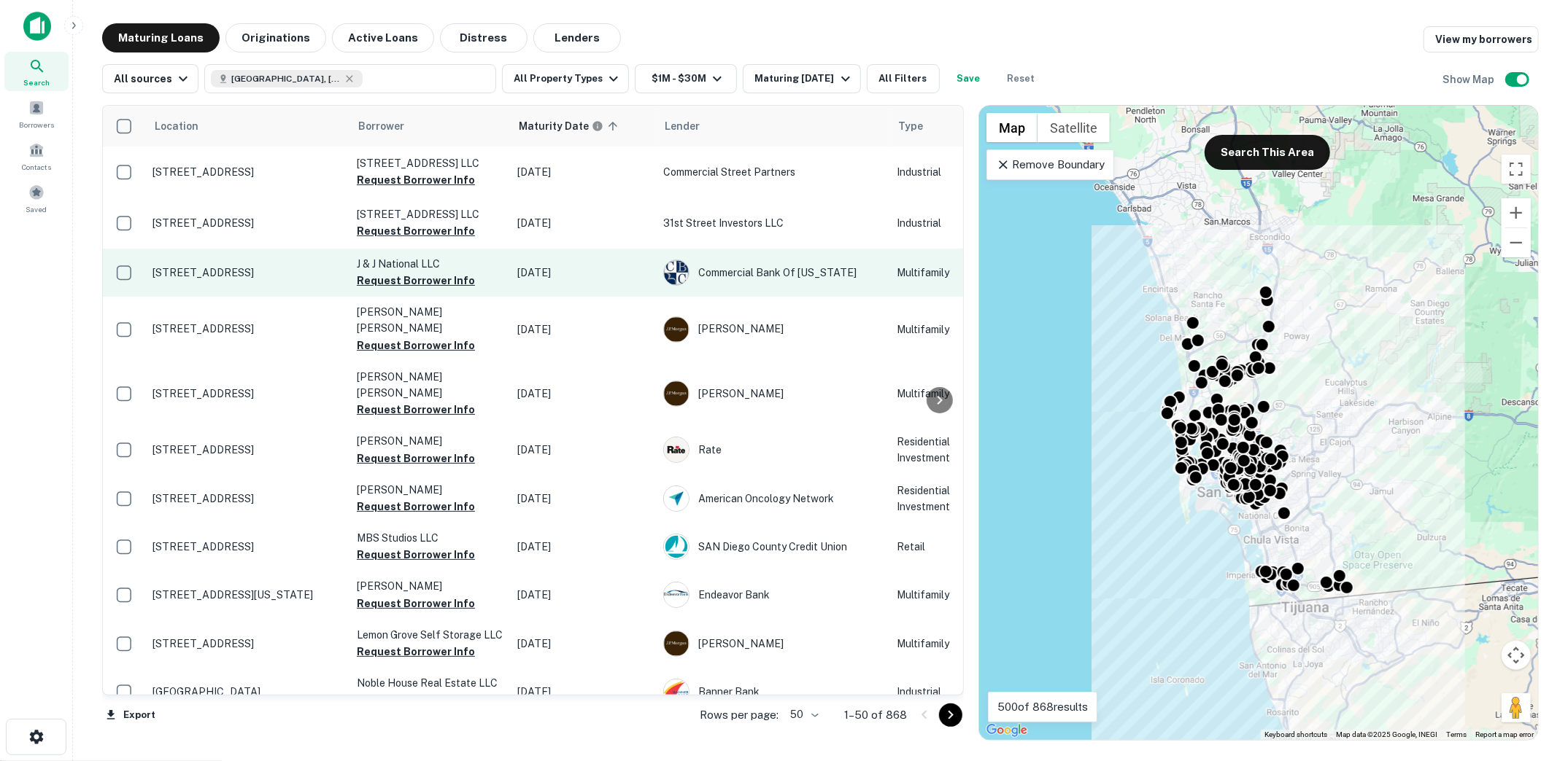
click at [250, 271] on p "[STREET_ADDRESS]" at bounding box center [247, 272] width 189 height 13
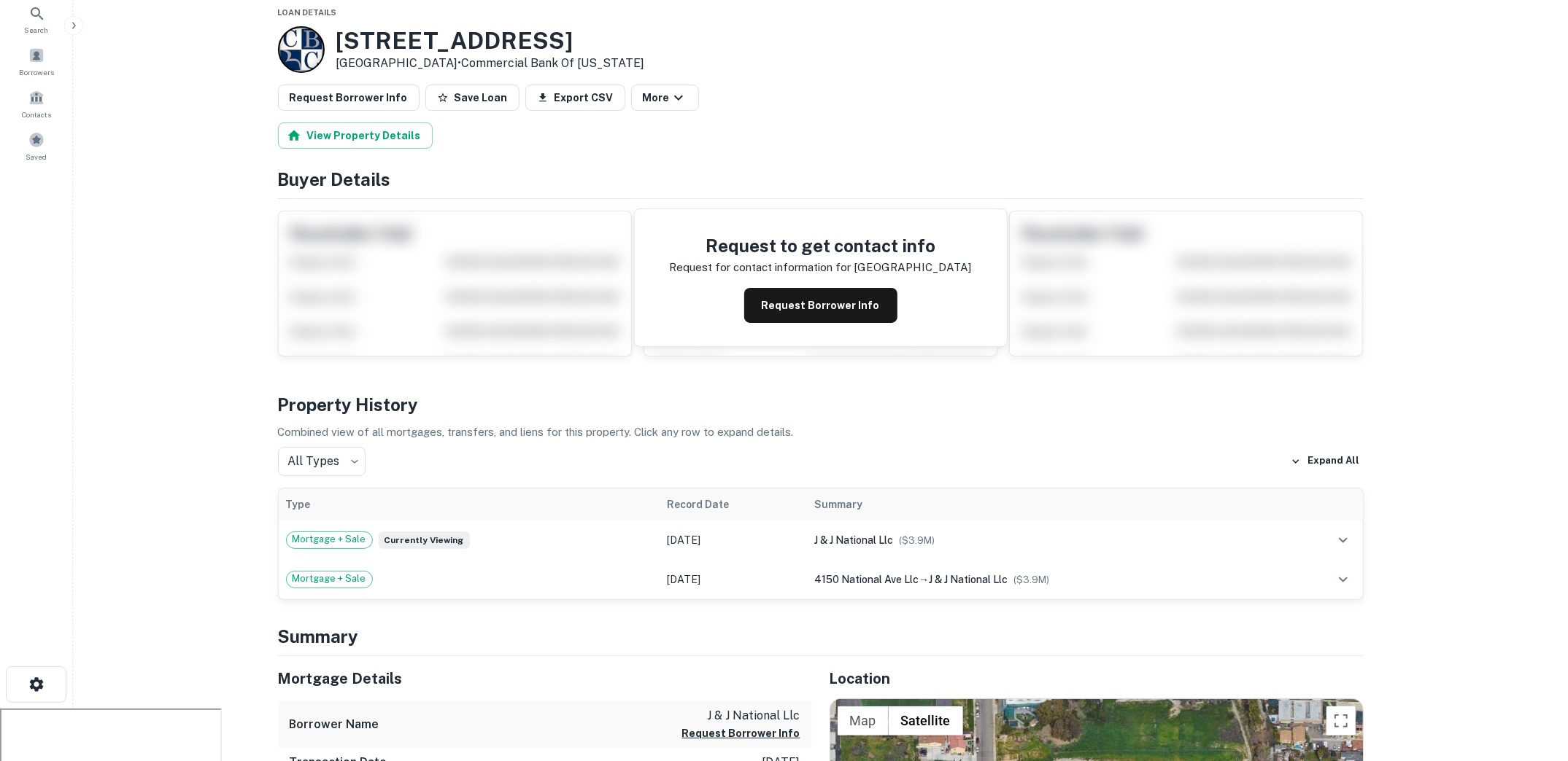
scroll to position [46, 0]
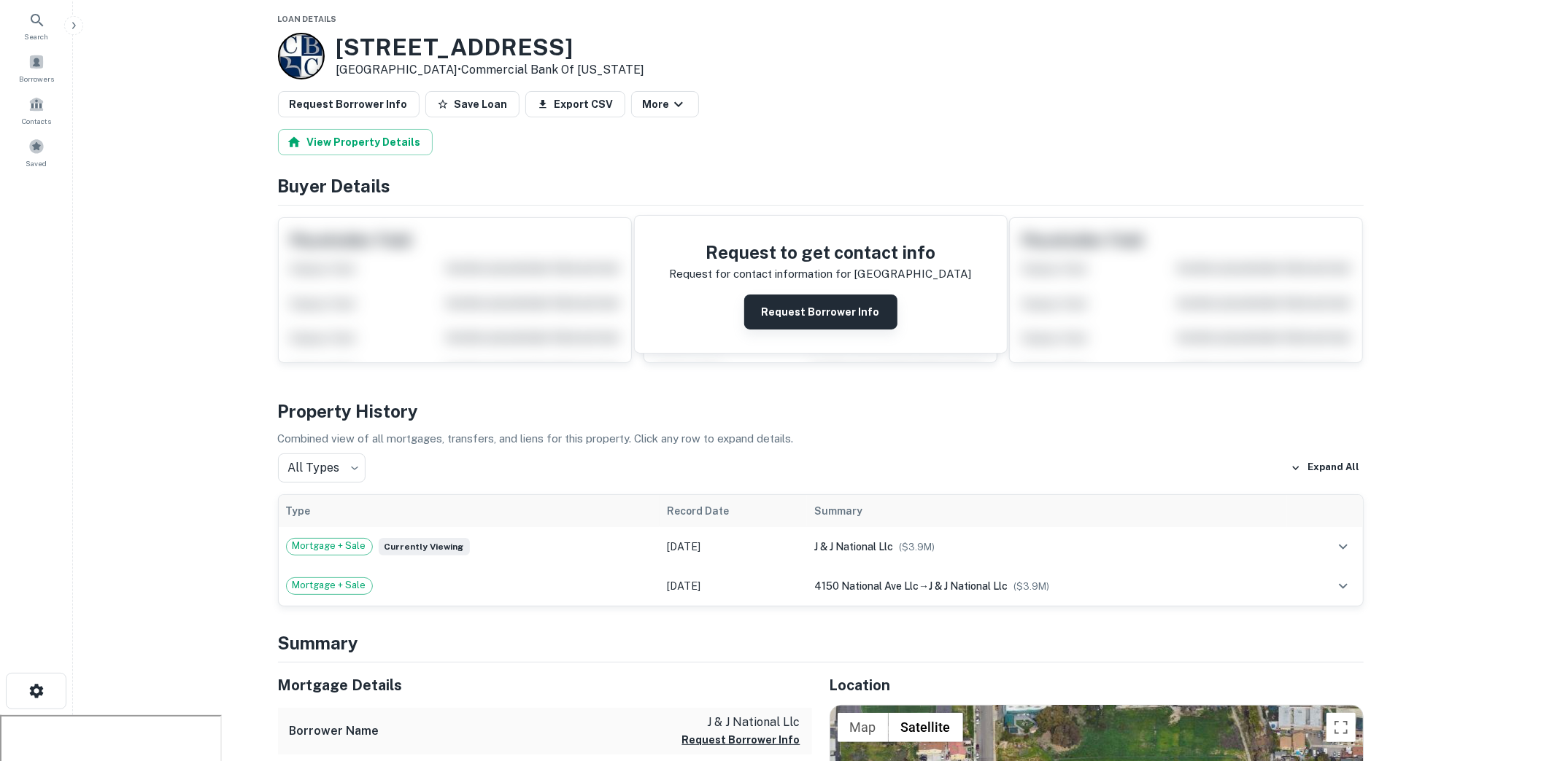
click at [780, 318] on button "Request Borrower Info" at bounding box center [821, 312] width 153 height 35
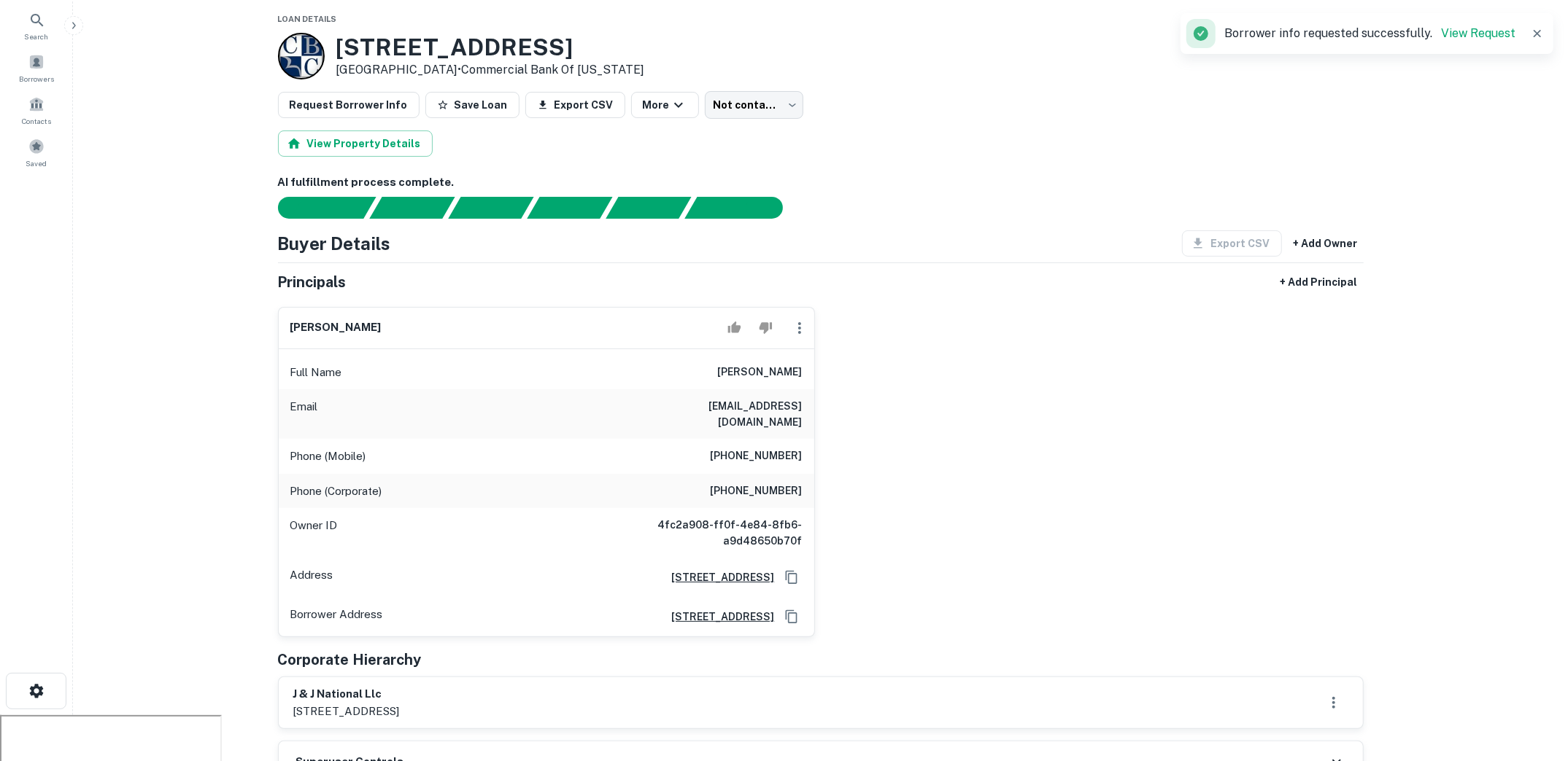
scroll to position [111, 0]
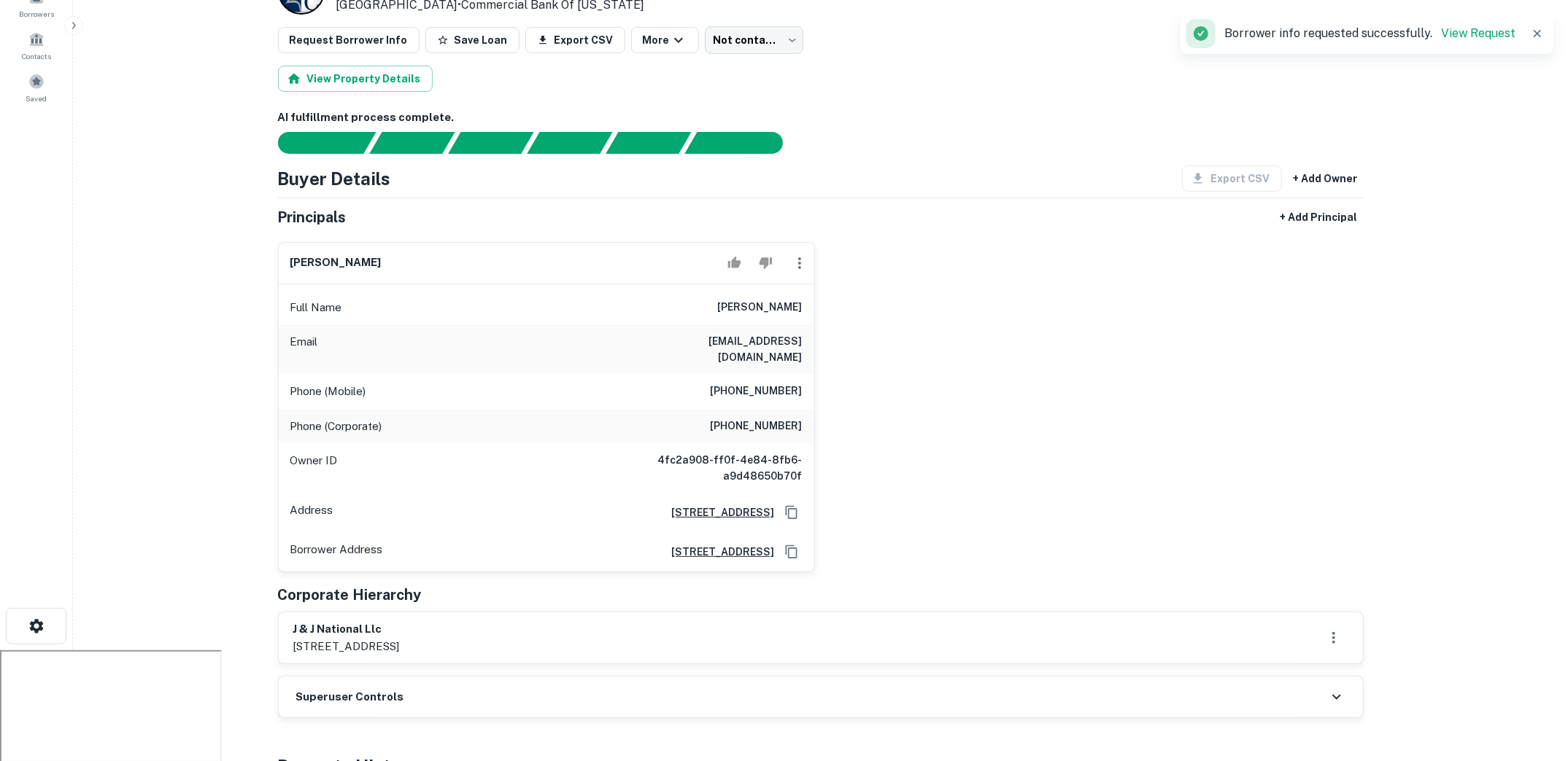
click at [732, 304] on div "Full Name kaizad najmi" at bounding box center [546, 307] width 535 height 35
click at [732, 305] on div "Full Name kaizad najmi" at bounding box center [546, 307] width 535 height 35
drag, startPoint x: 739, startPoint y: 301, endPoint x: 783, endPoint y: 304, distance: 44.1
click at [783, 304] on div "Full Name kaizad najmi" at bounding box center [546, 307] width 535 height 35
drag, startPoint x: 659, startPoint y: 337, endPoint x: 818, endPoint y: 339, distance: 159.0
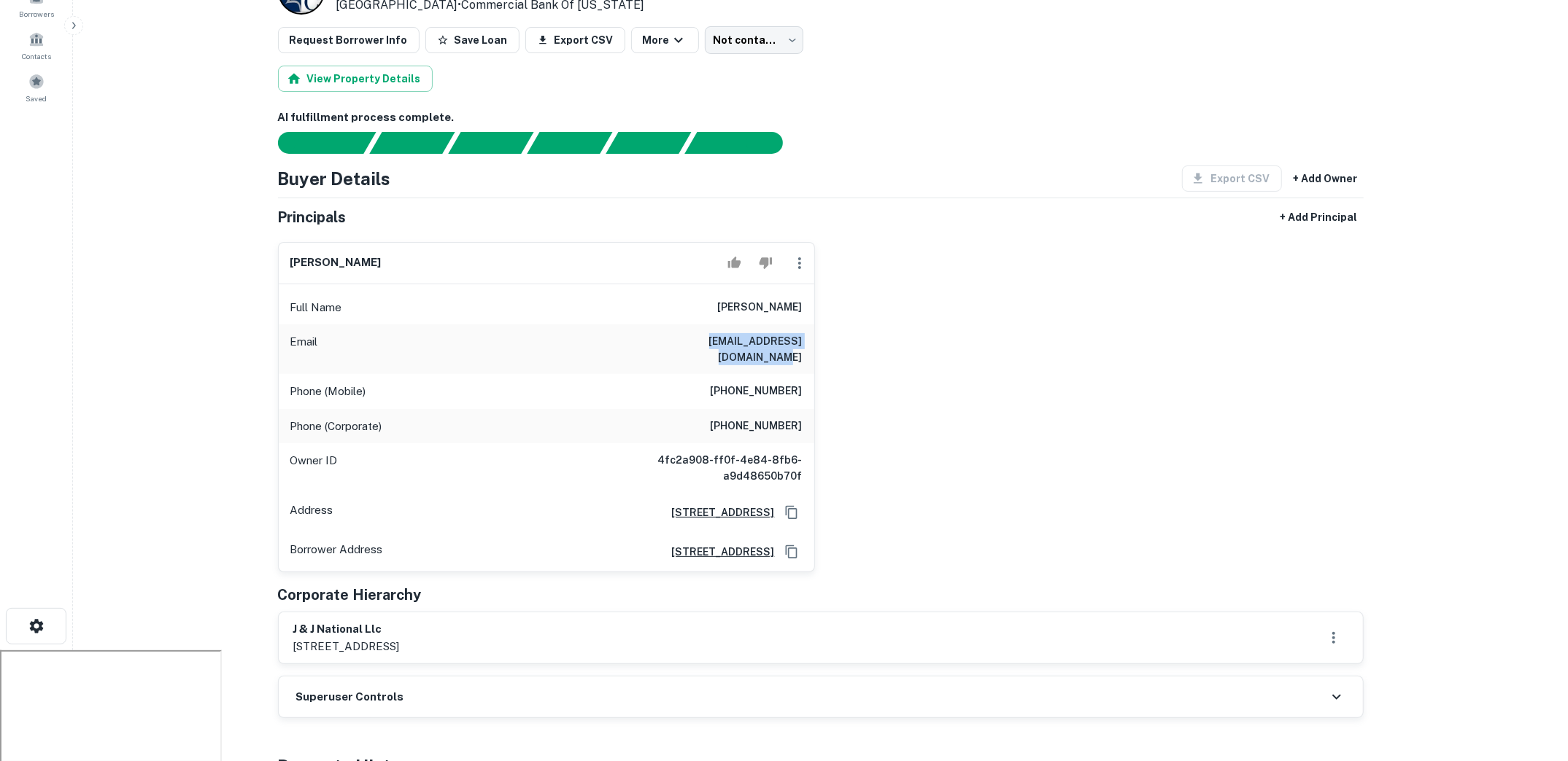
click at [818, 339] on div "kaizad najmi Full Name kaizad najmi Email knajmi@excelhotelgroup.com Phone (Mob…" at bounding box center [815, 402] width 1097 height 343
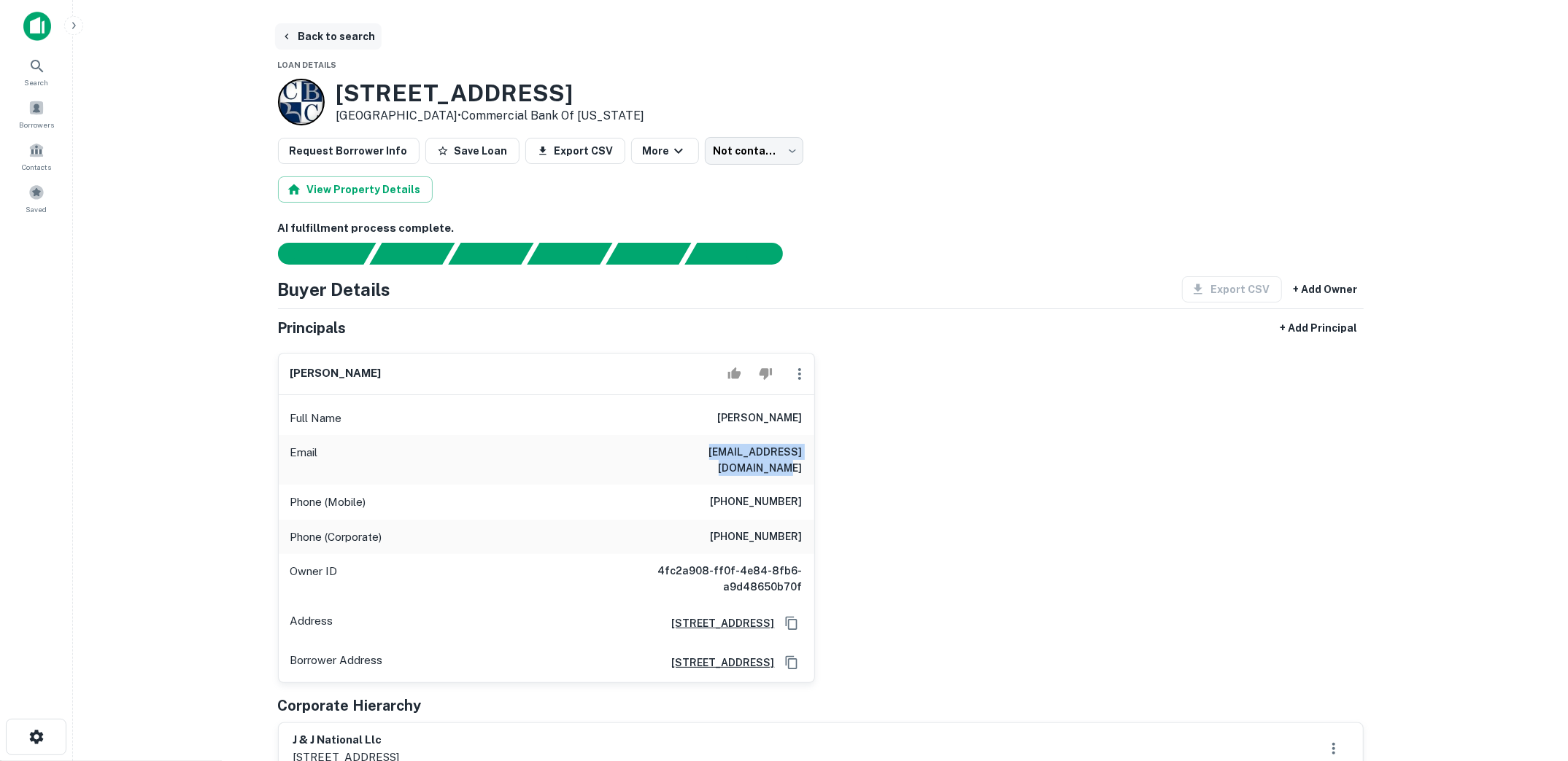
click at [333, 32] on button "Back to search" at bounding box center [329, 37] width 106 height 27
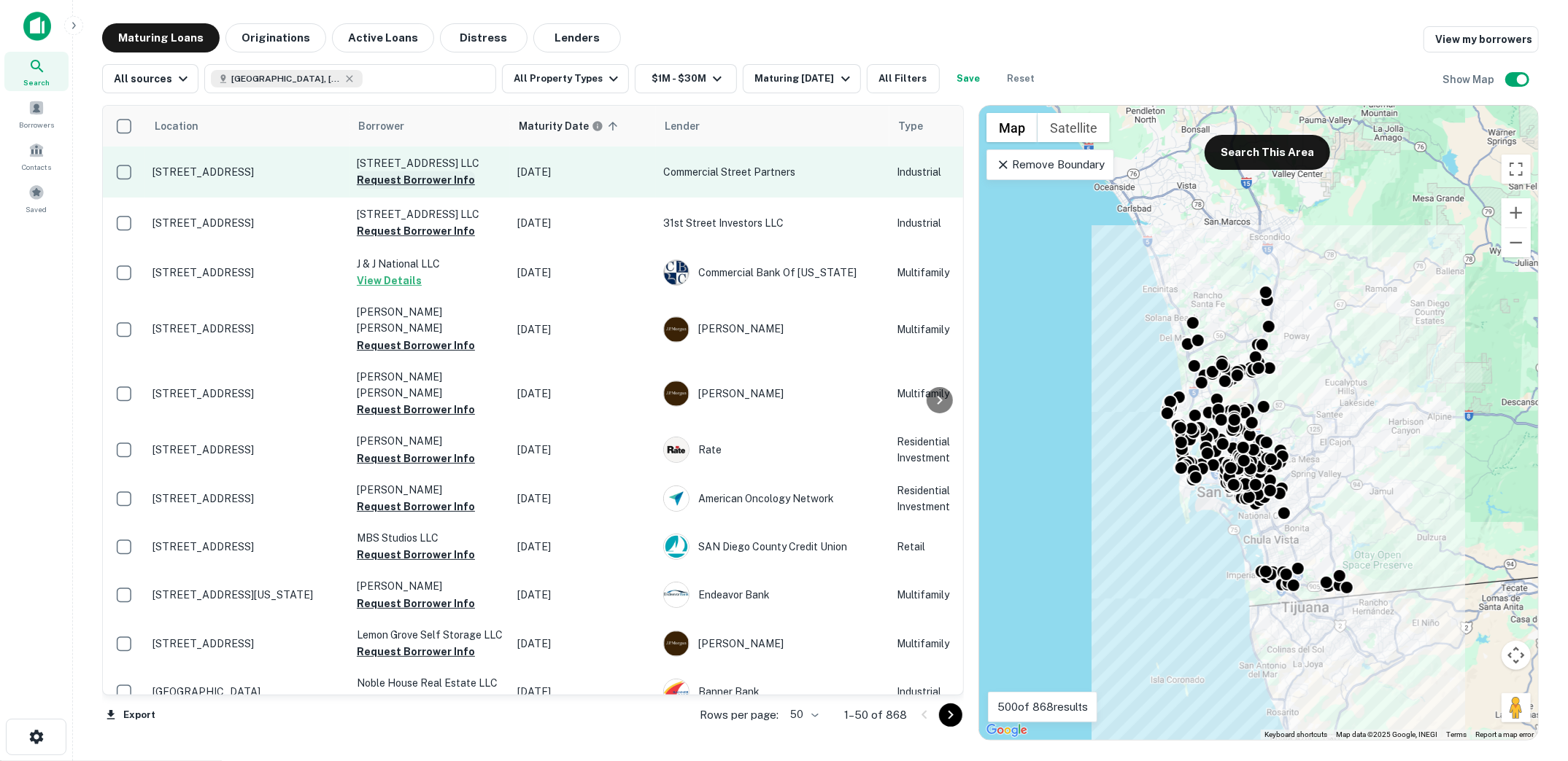
click at [442, 182] on button "Request Borrower Info" at bounding box center [415, 180] width 118 height 17
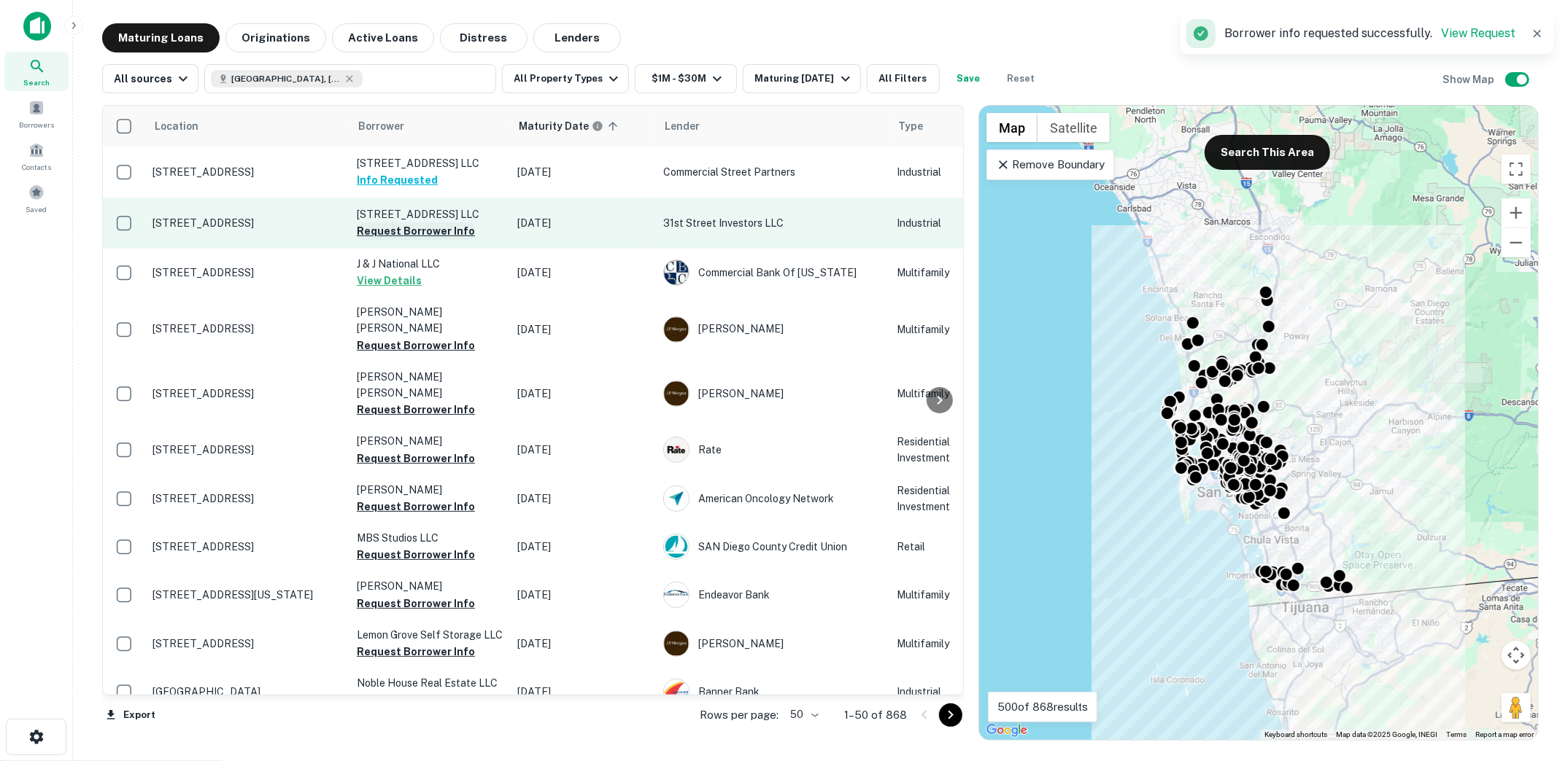
click at [433, 230] on button "Request Borrower Info" at bounding box center [415, 231] width 118 height 17
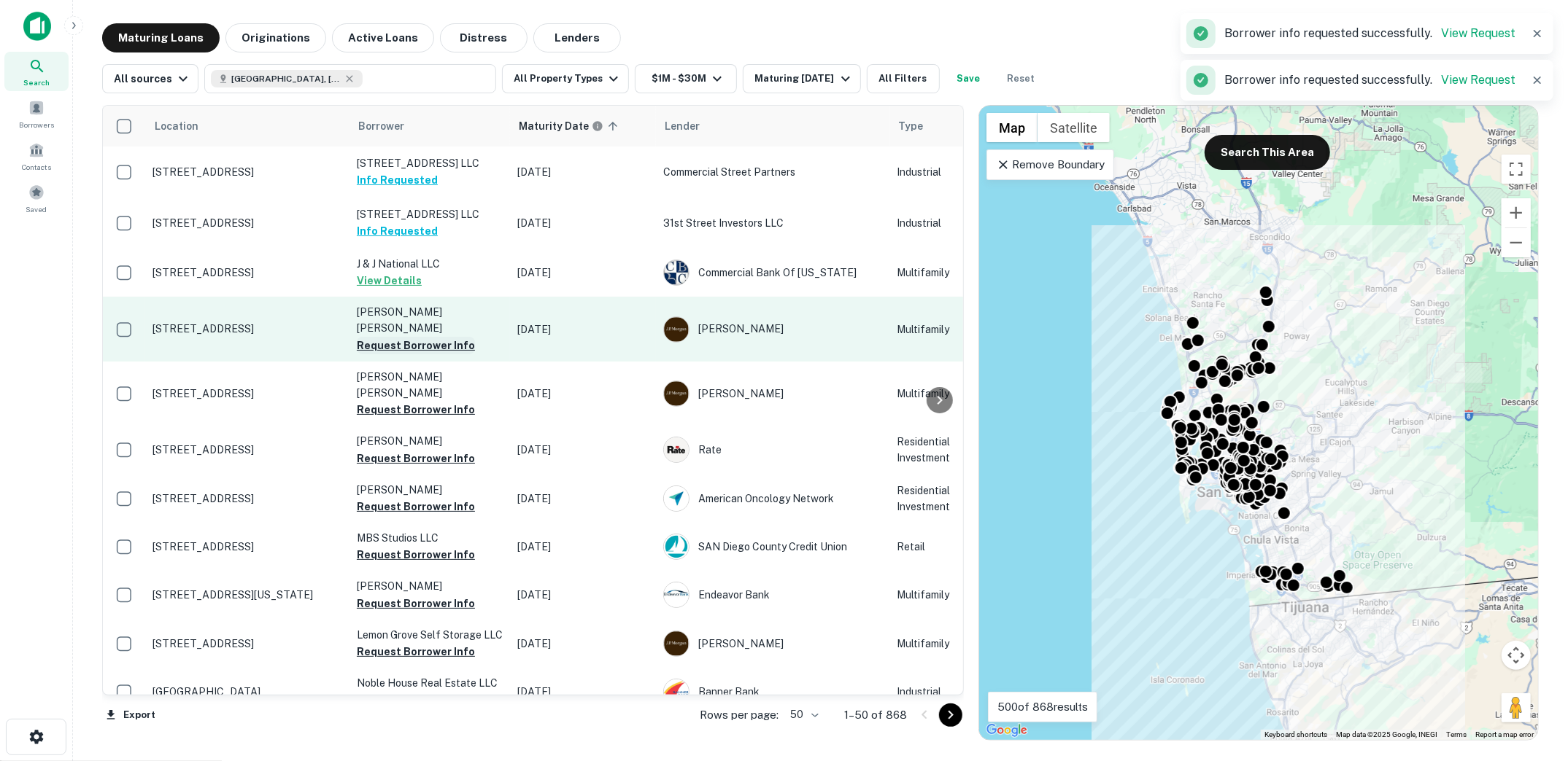
click at [415, 337] on button "Request Borrower Info" at bounding box center [415, 346] width 118 height 17
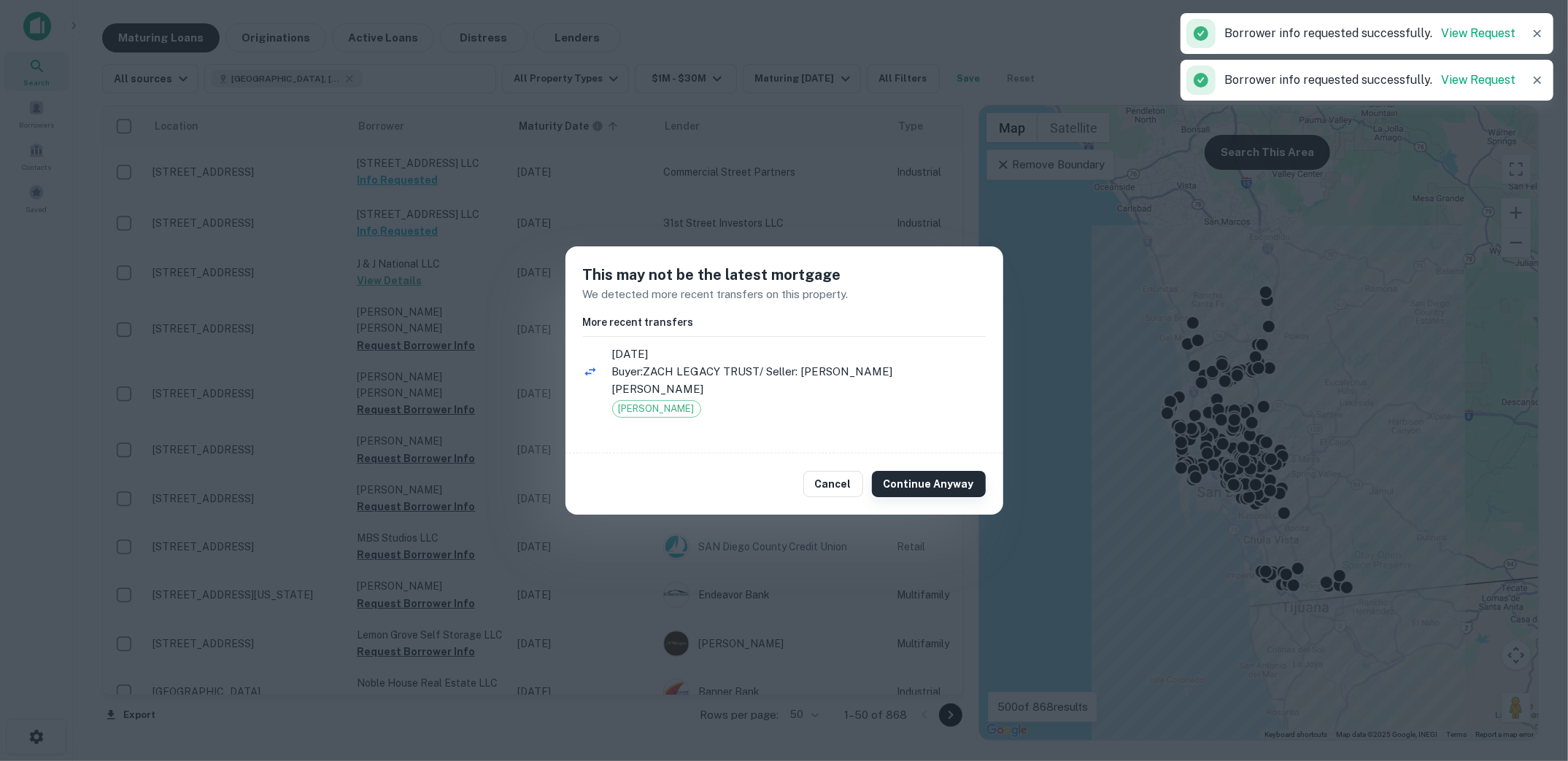
click at [906, 483] on button "Continue Anyway" at bounding box center [928, 484] width 113 height 27
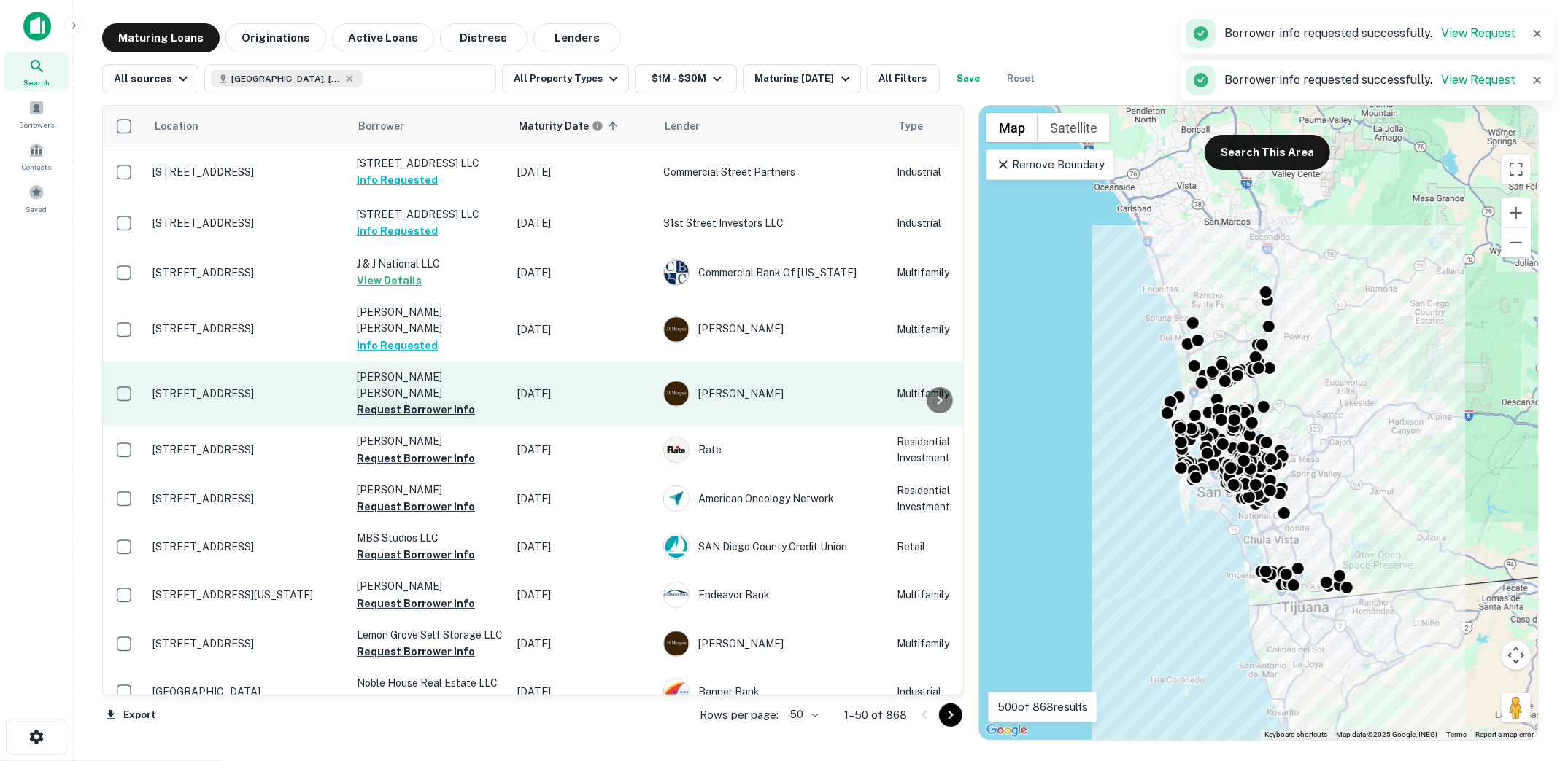
click at [405, 401] on button "Request Borrower Info" at bounding box center [415, 410] width 118 height 17
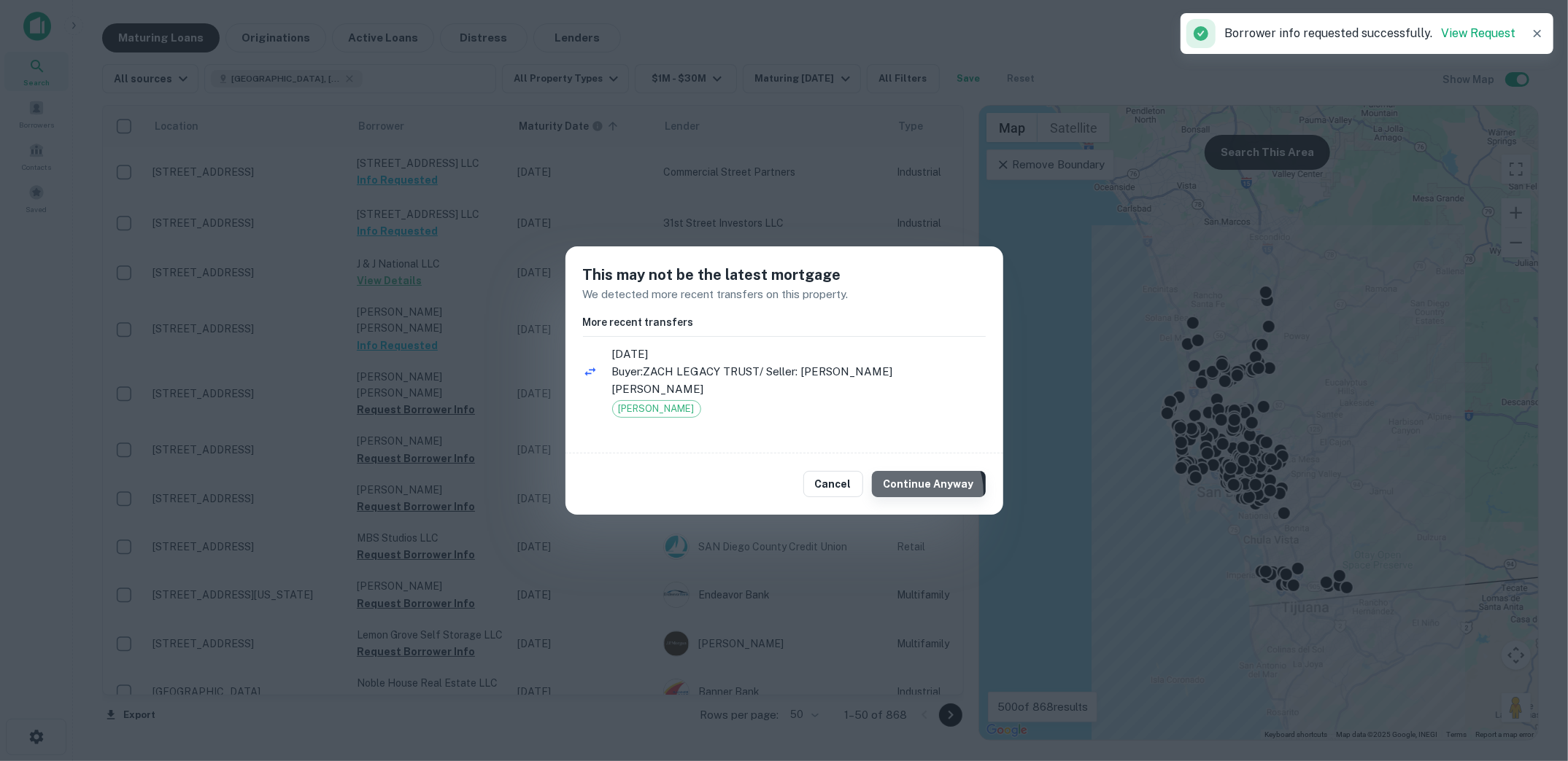
click at [918, 483] on button "Continue Anyway" at bounding box center [928, 484] width 113 height 27
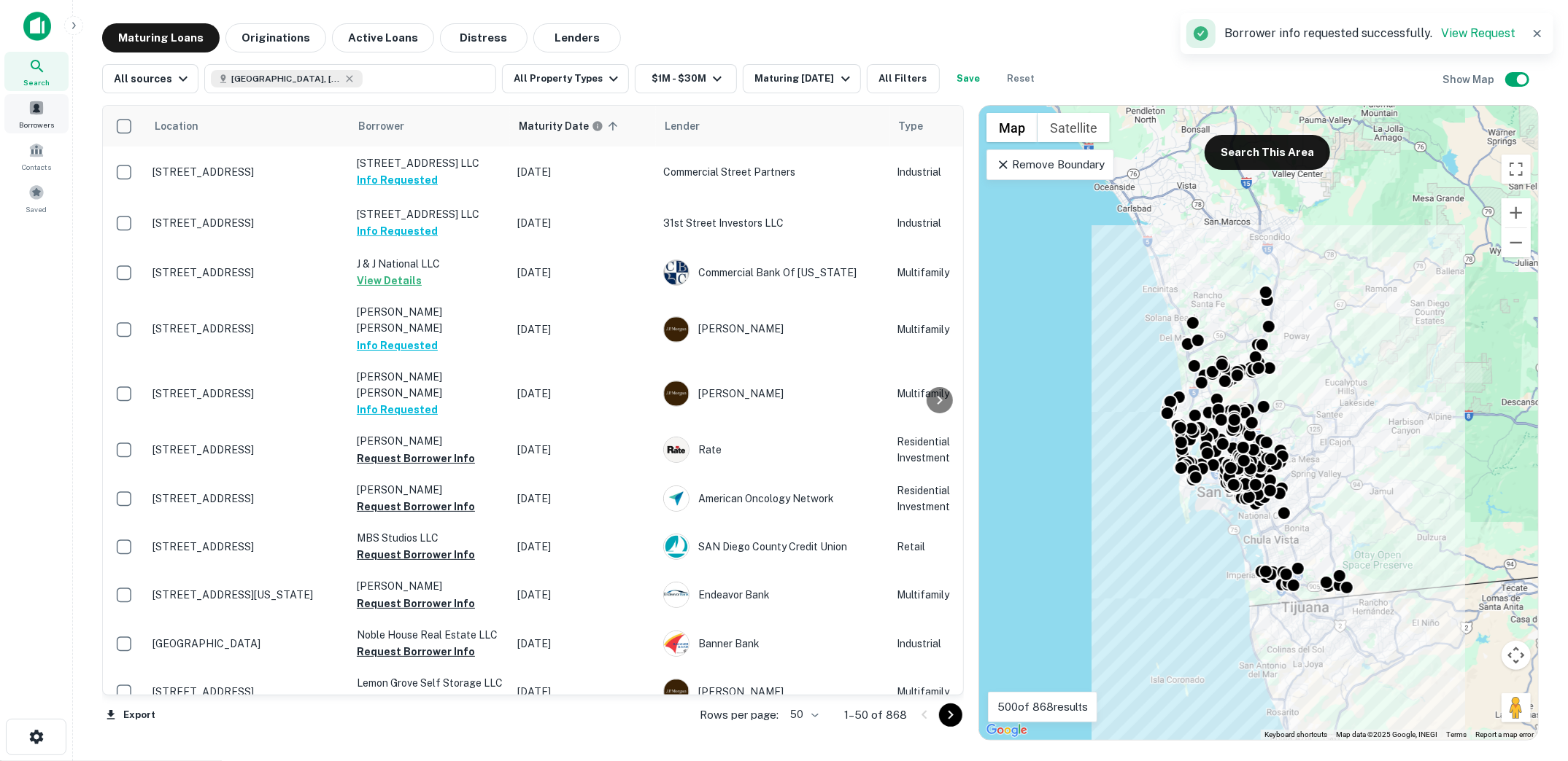
click at [44, 104] on span at bounding box center [36, 108] width 16 height 16
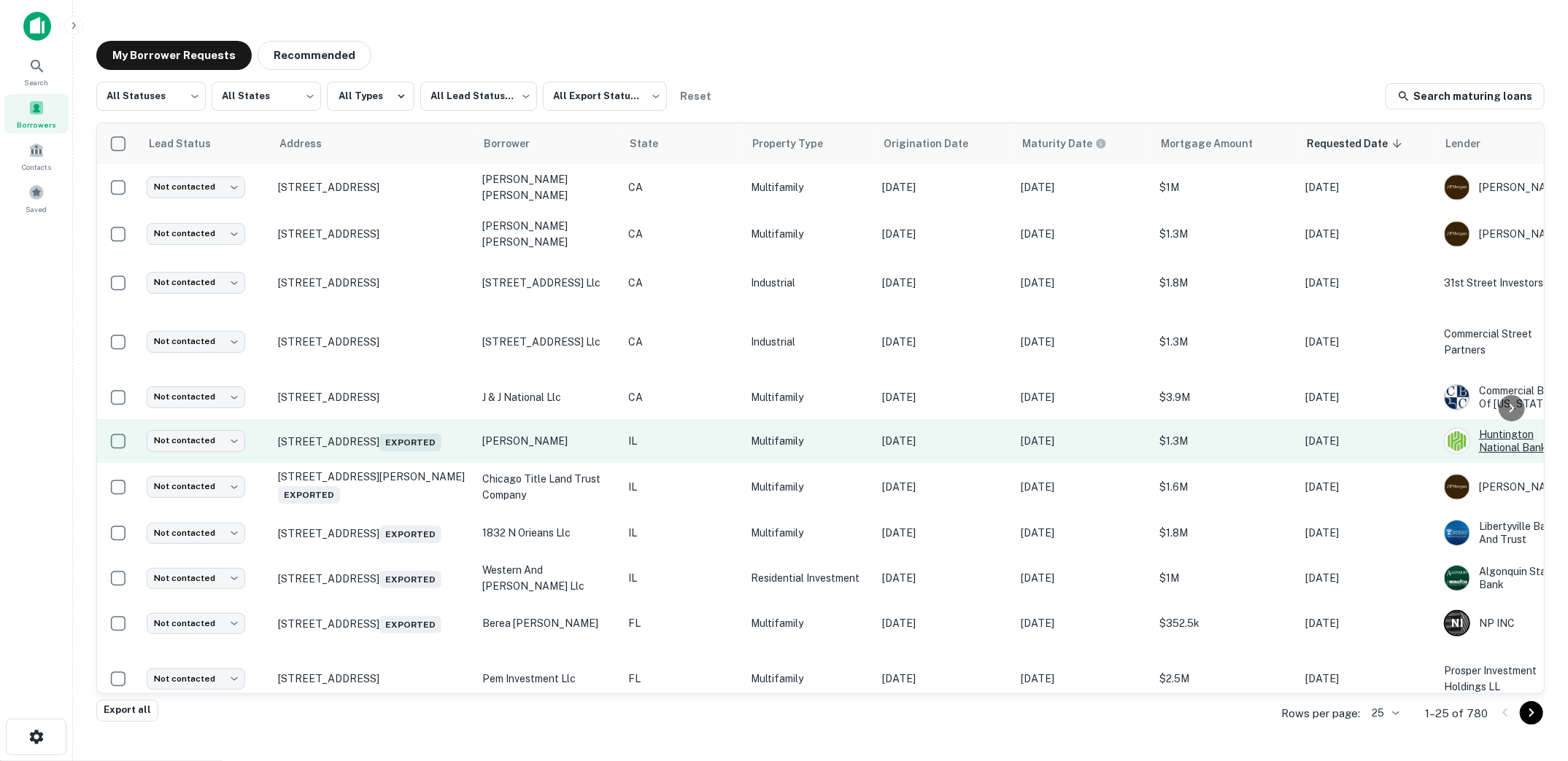
click at [1447, 432] on div "Huntington National Bank" at bounding box center [1509, 441] width 131 height 27
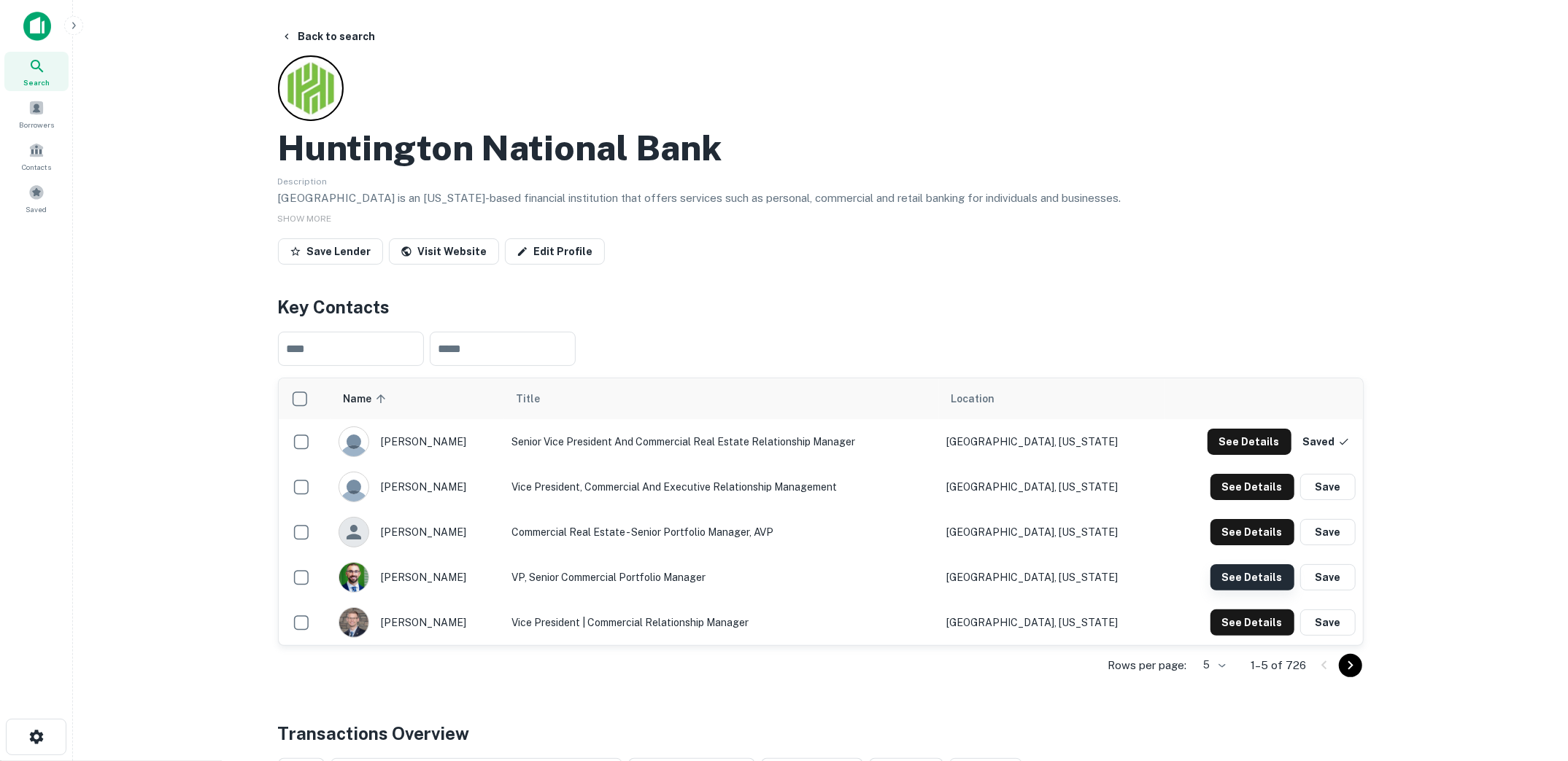
click at [1237, 581] on button "See Details" at bounding box center [1252, 578] width 84 height 27
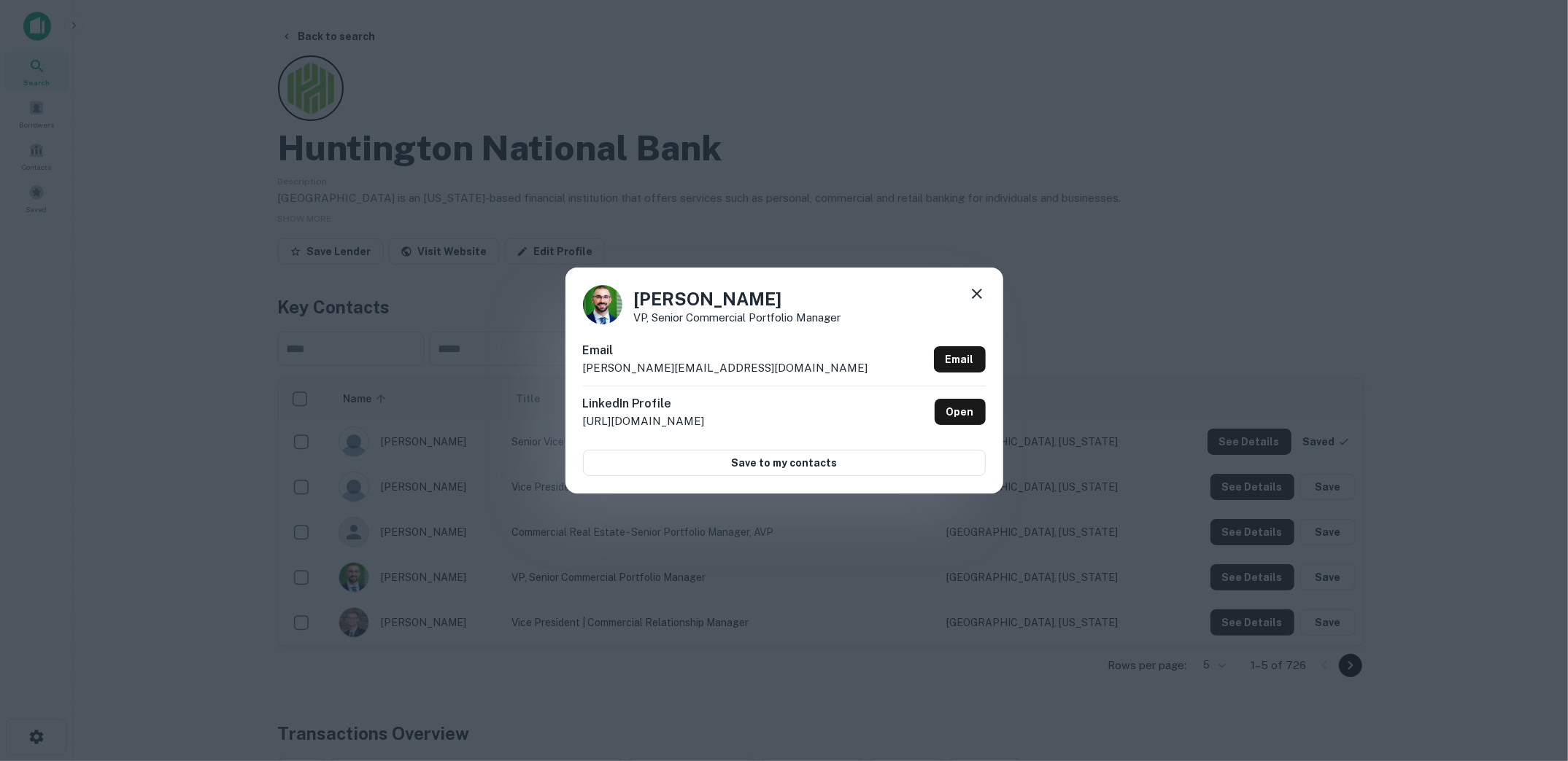
click at [977, 297] on icon at bounding box center [976, 294] width 17 height 17
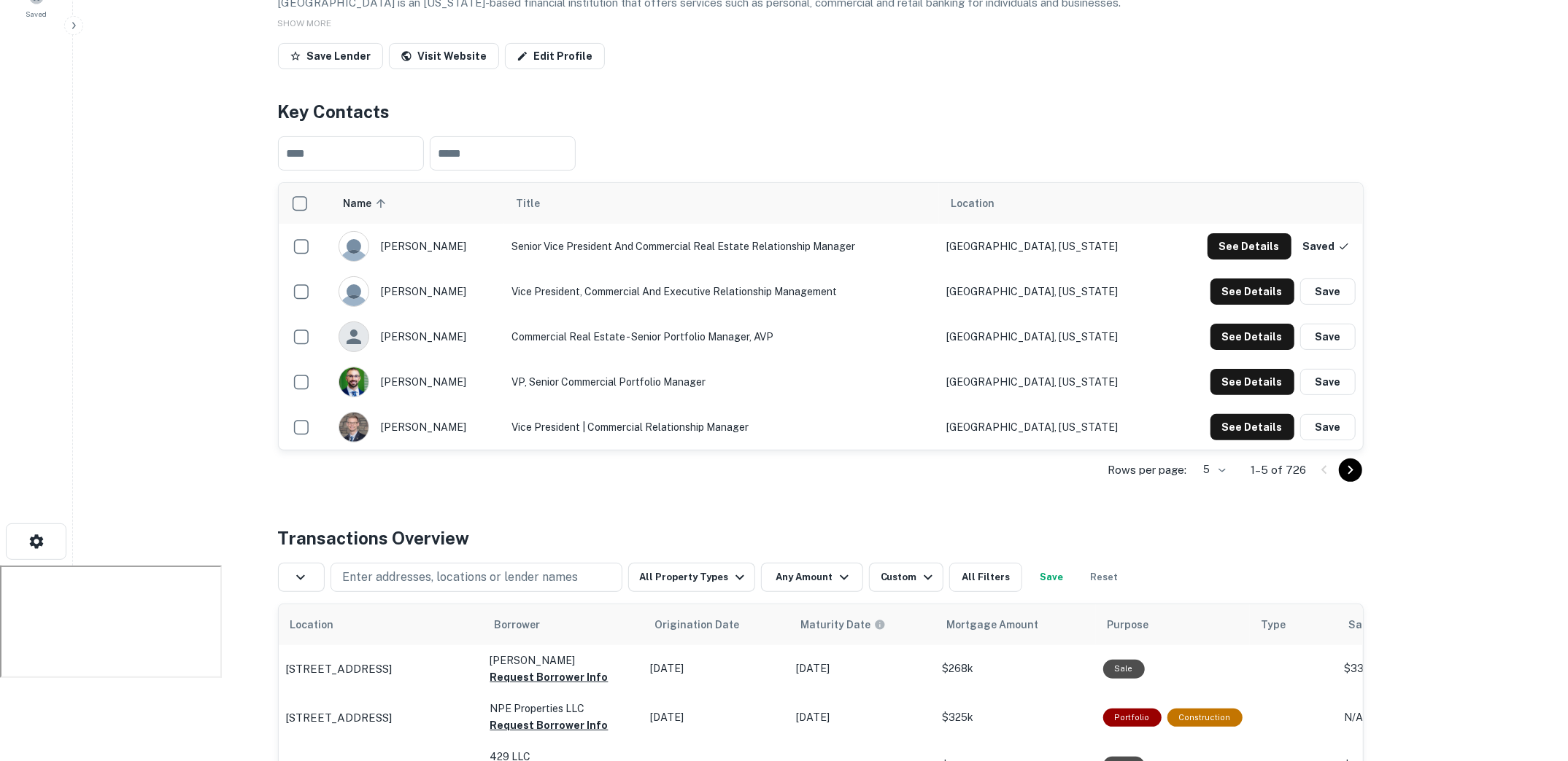
scroll to position [193, 0]
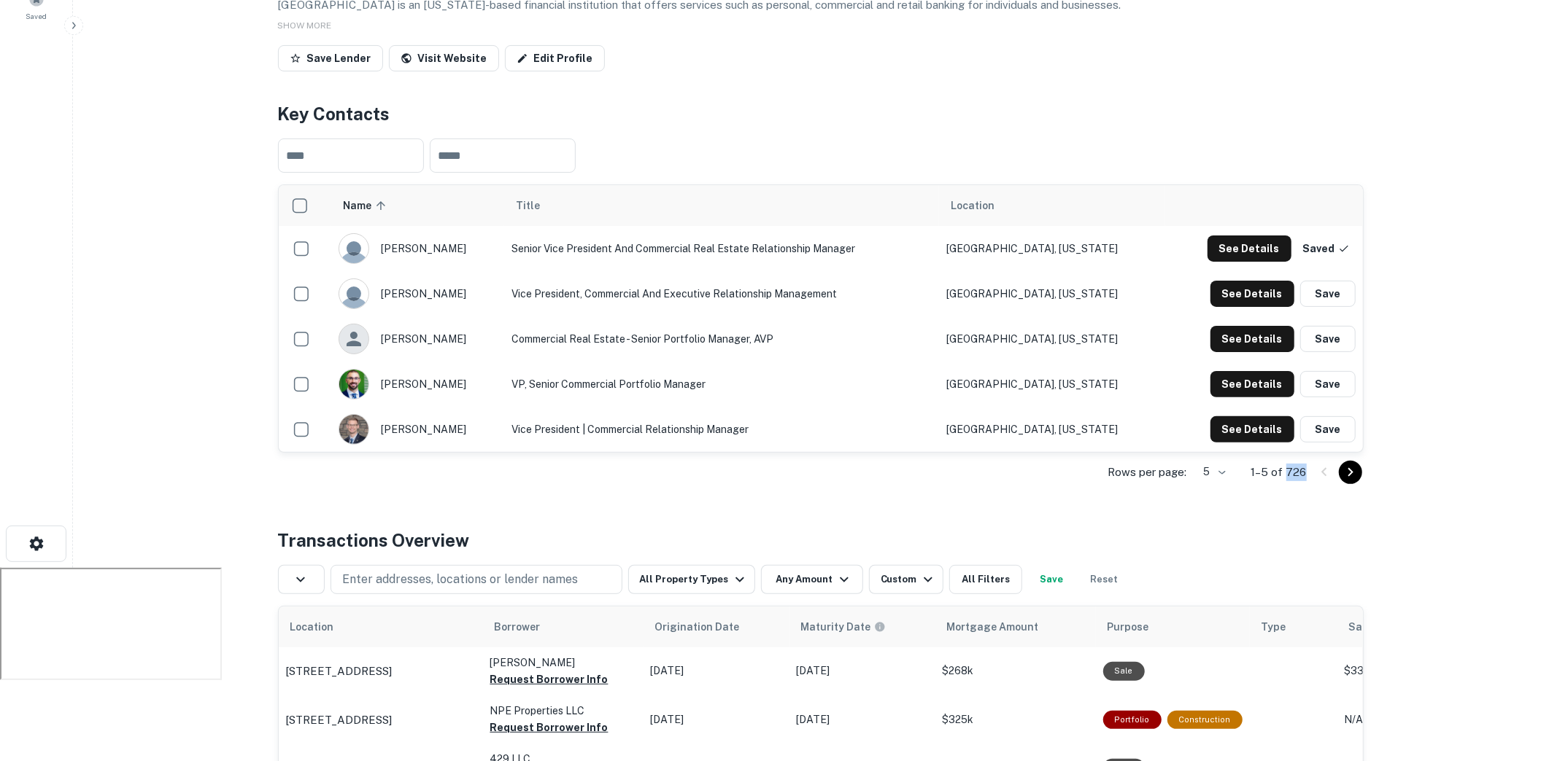
drag, startPoint x: 1287, startPoint y: 475, endPoint x: 1305, endPoint y: 475, distance: 18.0
click at [1305, 475] on p "1–5 of 726" at bounding box center [1278, 472] width 56 height 17
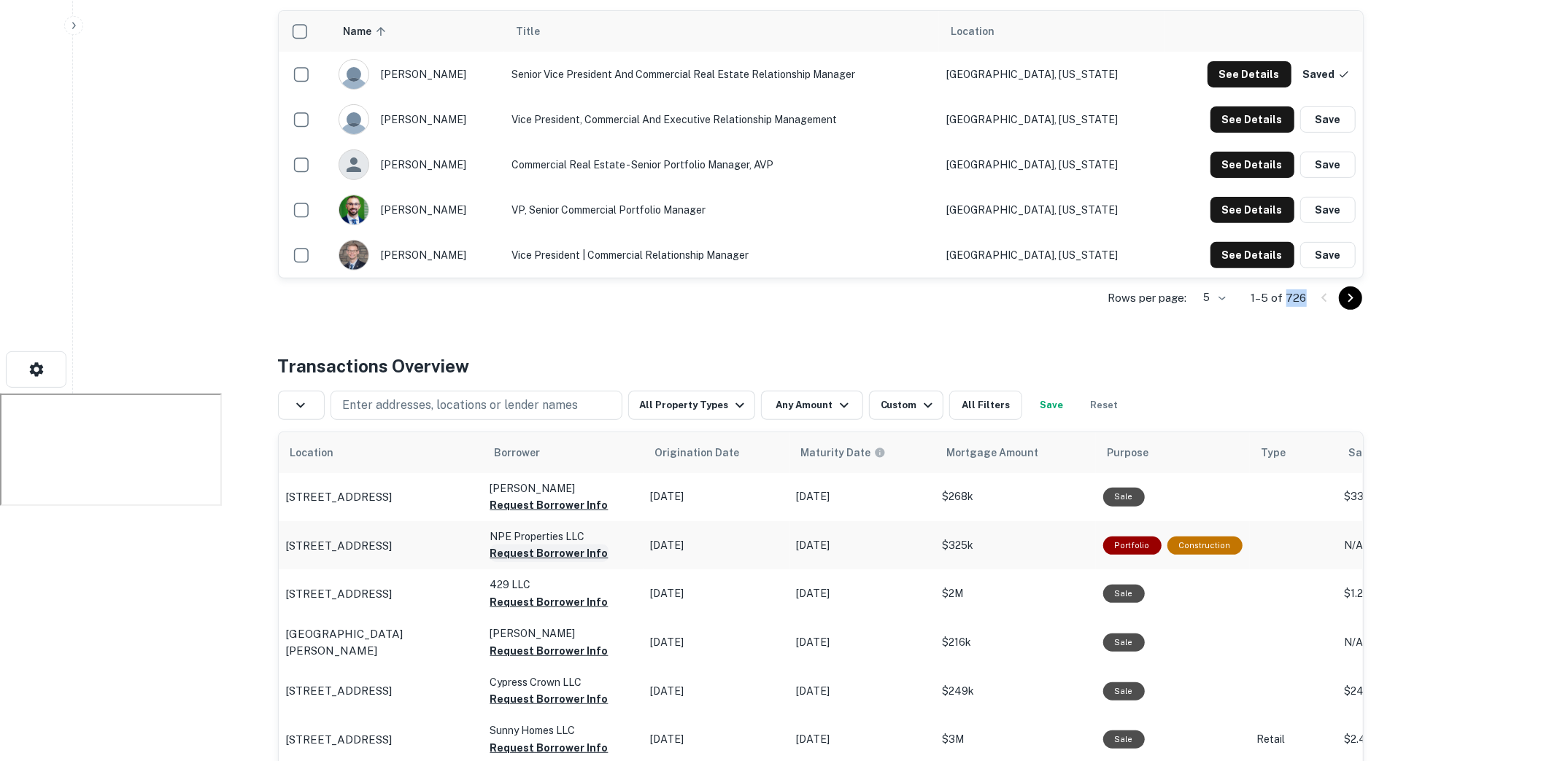
scroll to position [357, 0]
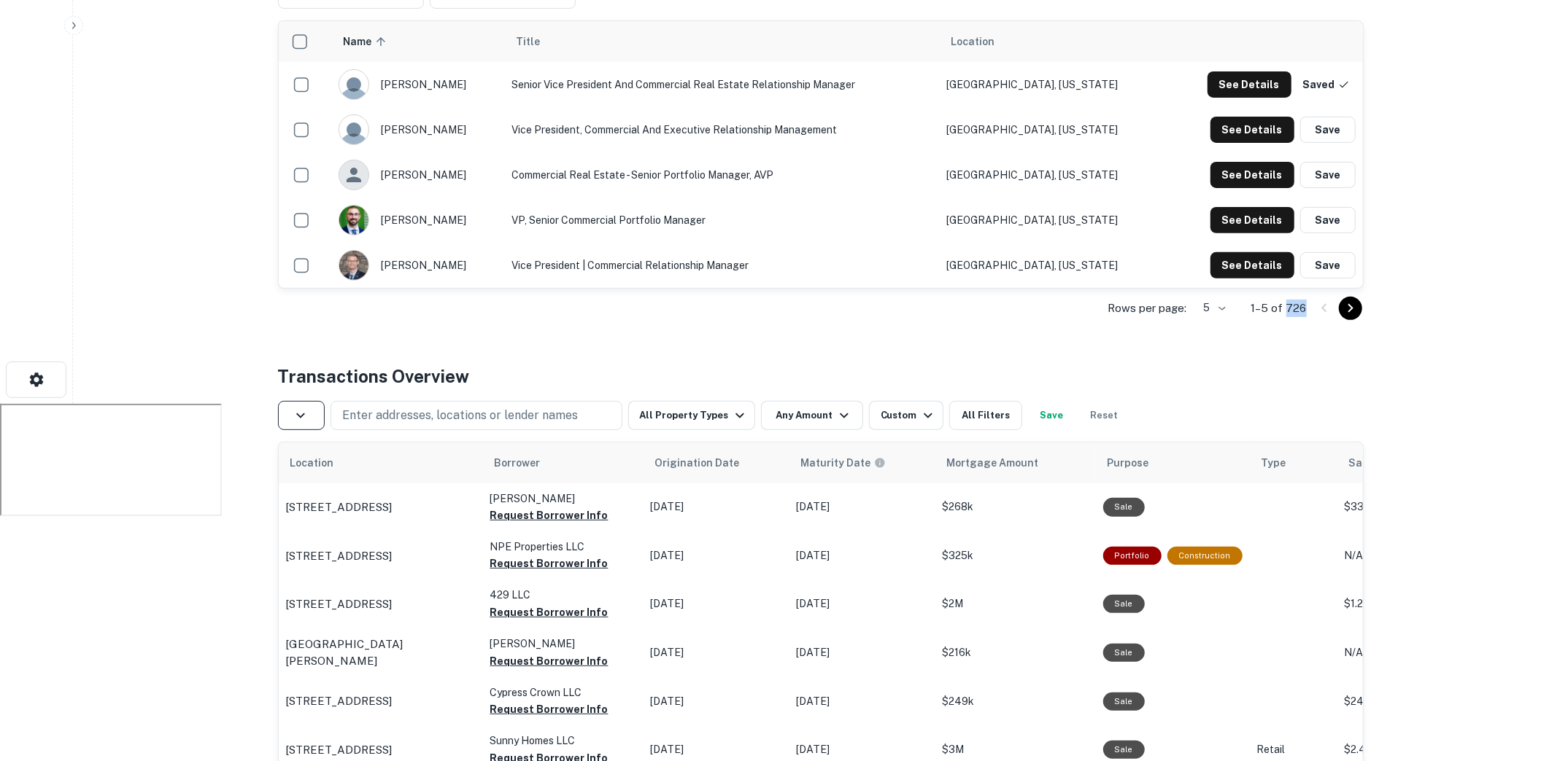
click at [309, 407] on div "button" at bounding box center [304, 415] width 28 height 17
click at [559, 336] on div at bounding box center [784, 380] width 1568 height 761
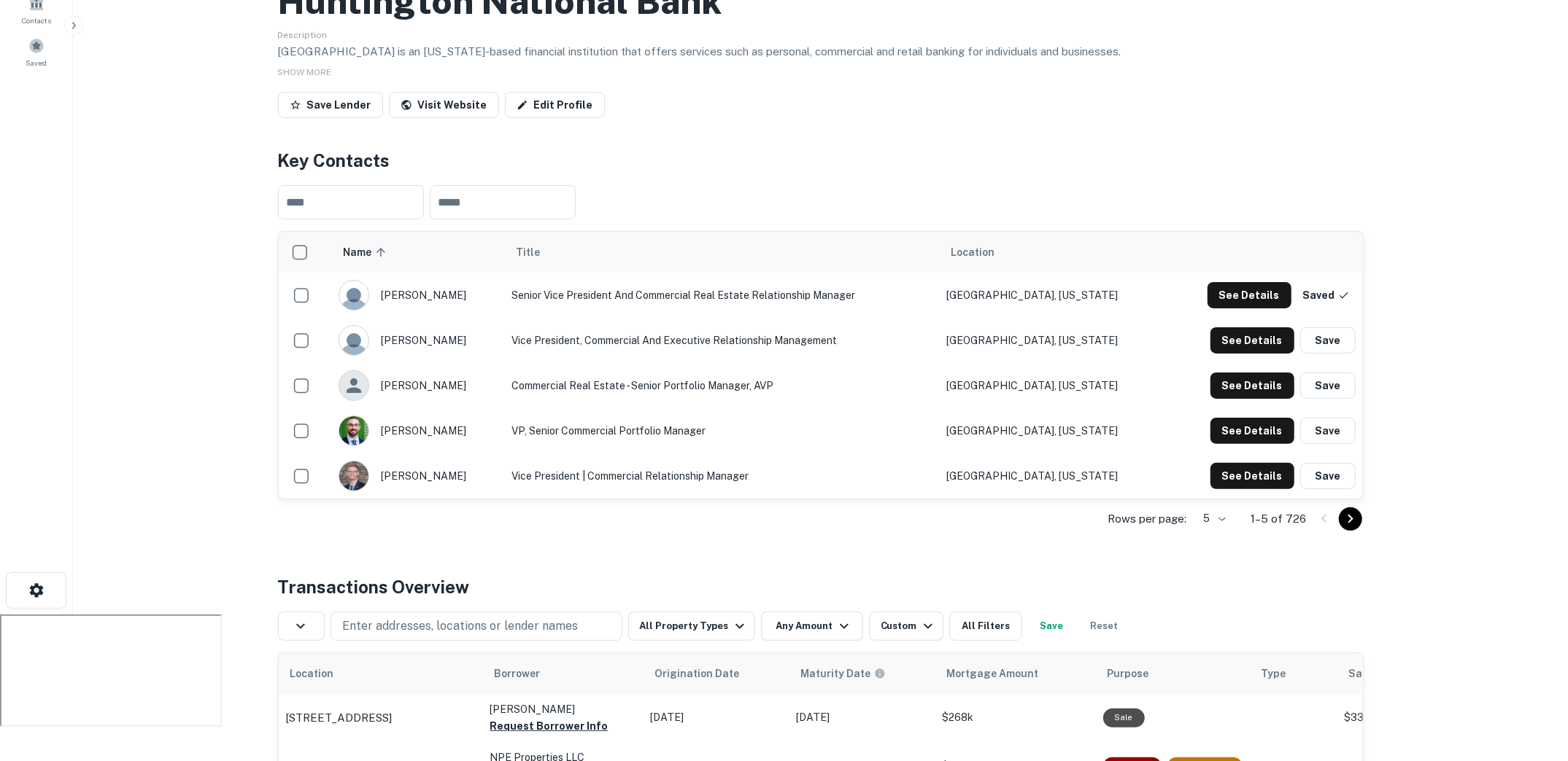
scroll to position [0, 0]
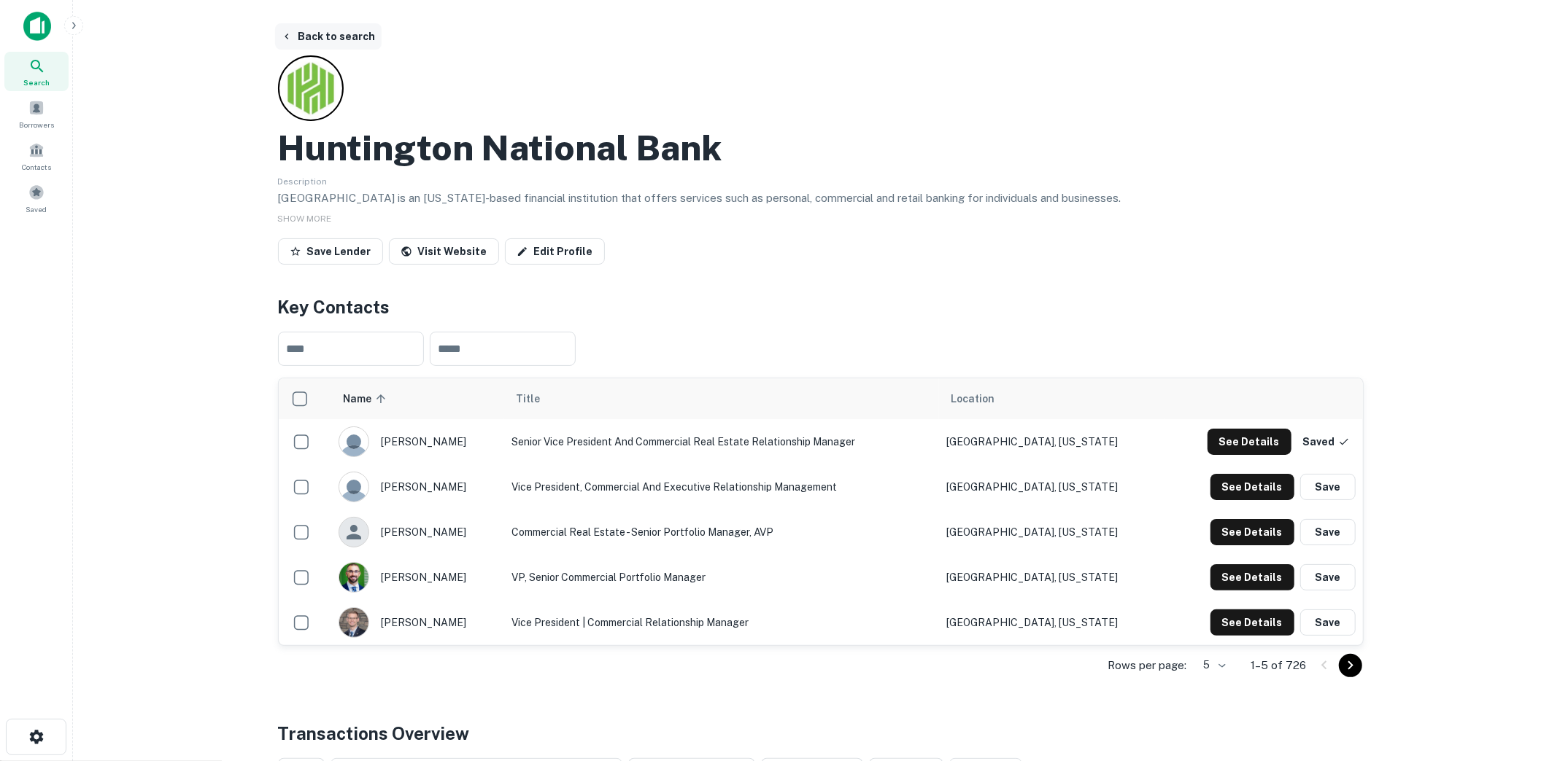
click at [346, 30] on button "Back to search" at bounding box center [329, 37] width 106 height 27
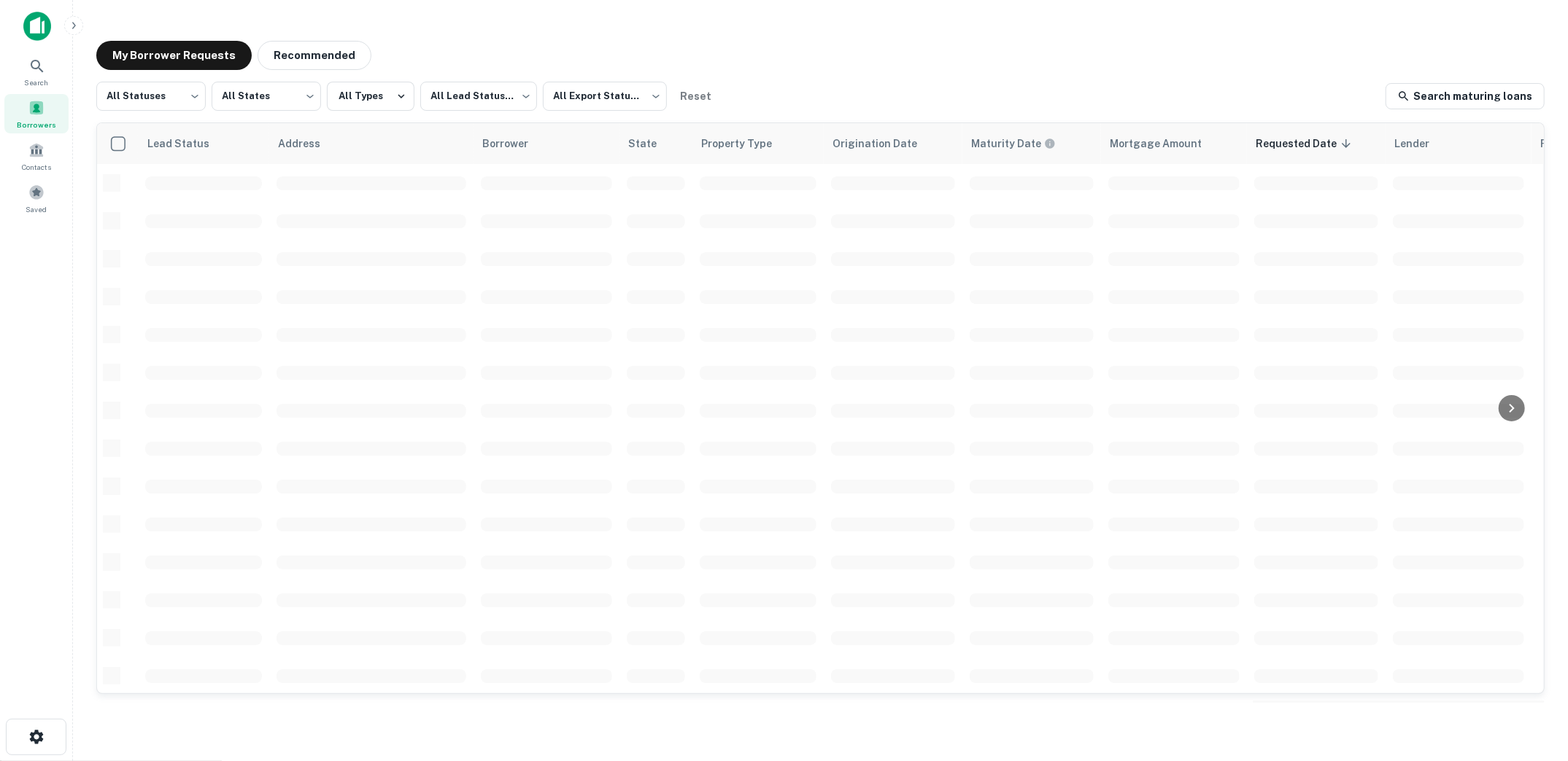
click at [38, 48] on div at bounding box center [36, 31] width 73 height 40
click at [40, 60] on icon at bounding box center [37, 66] width 17 height 17
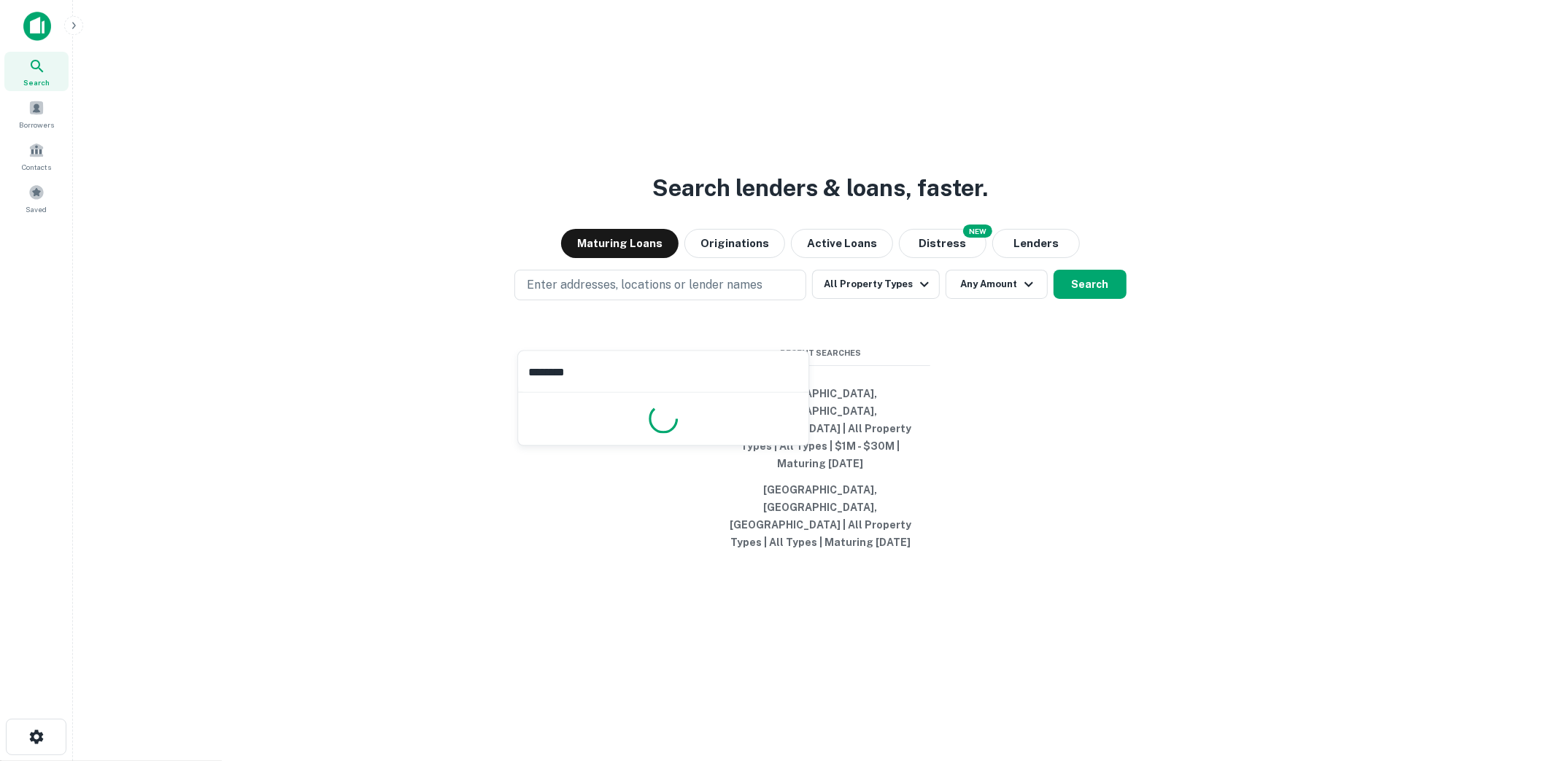
type input "*********"
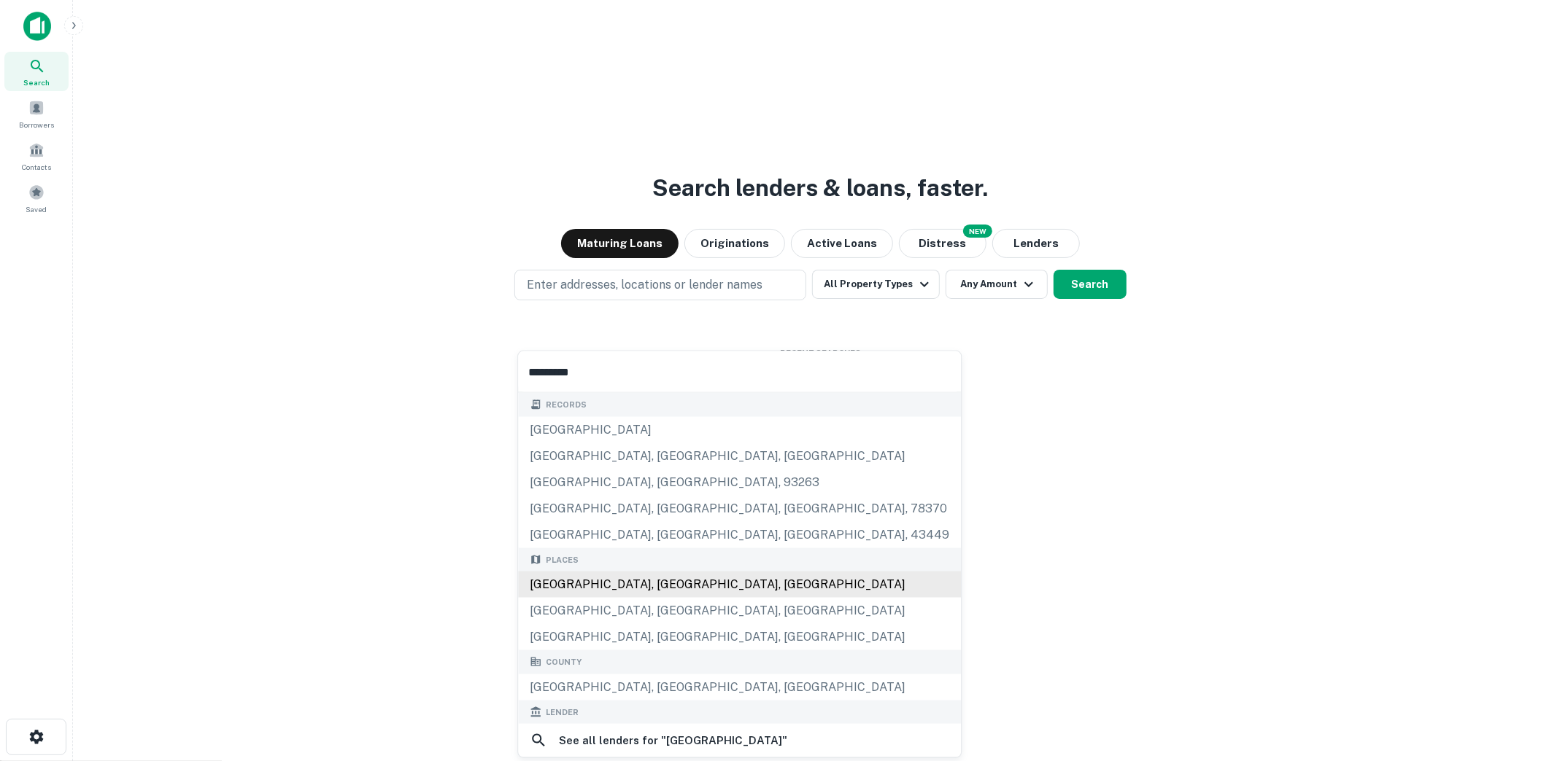
click at [652, 578] on div "[GEOGRAPHIC_DATA], [GEOGRAPHIC_DATA], [GEOGRAPHIC_DATA]" at bounding box center [739, 585] width 443 height 27
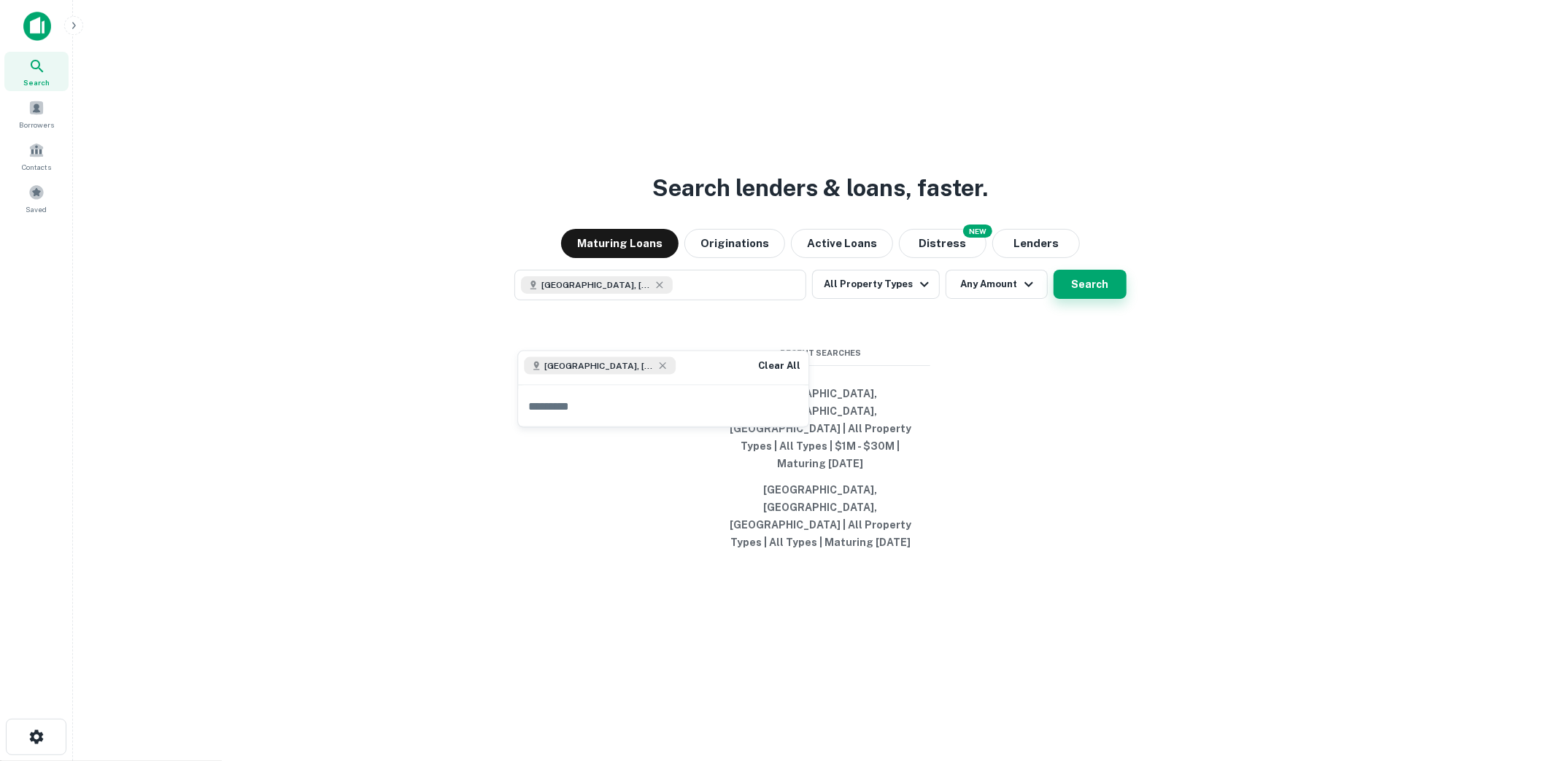
click at [1059, 299] on button "Search" at bounding box center [1089, 284] width 73 height 29
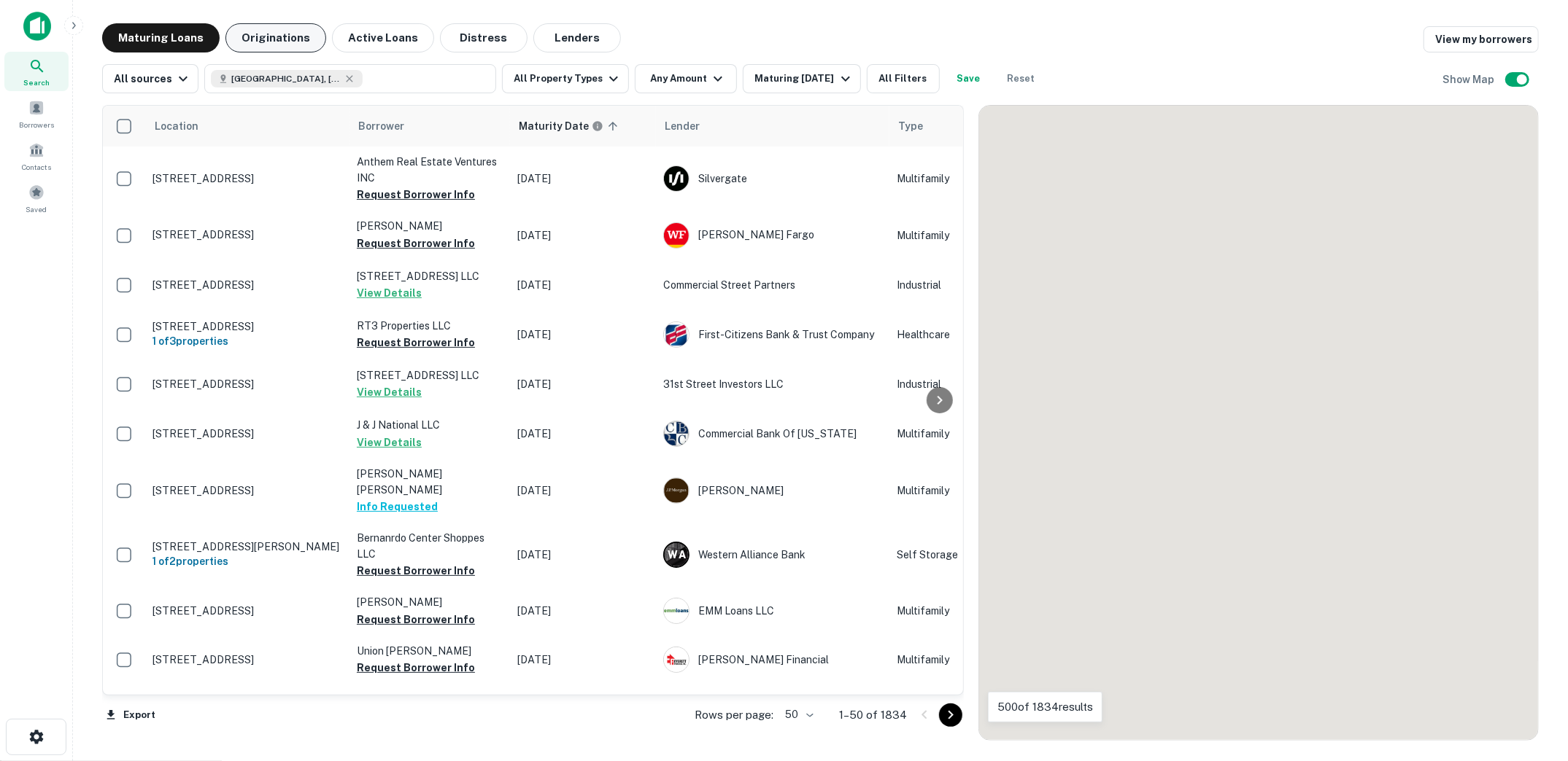
click at [275, 36] on button "Originations" at bounding box center [275, 38] width 101 height 29
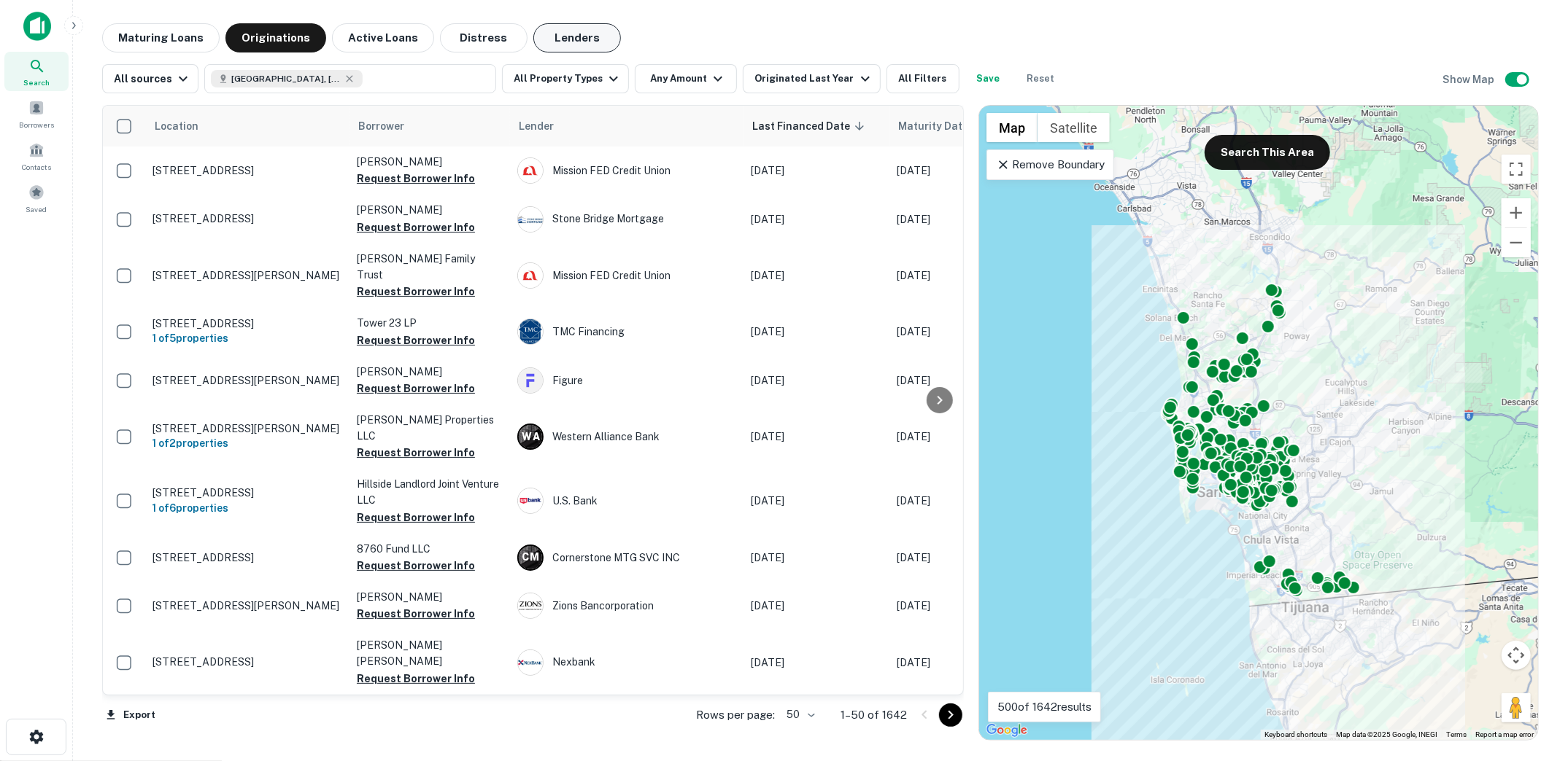
click at [570, 36] on button "Lenders" at bounding box center [577, 38] width 88 height 29
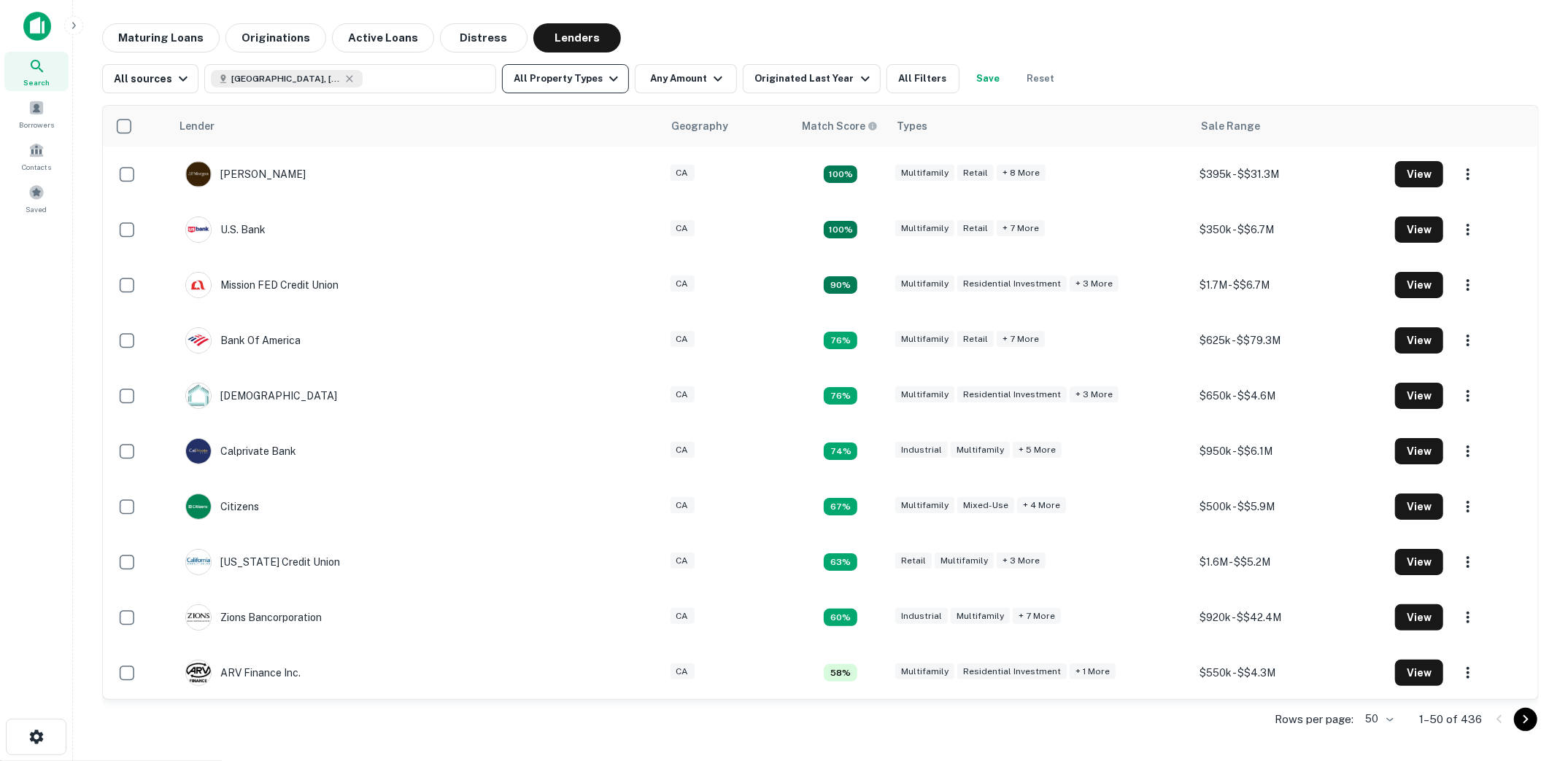
click at [611, 89] on button "All Property Types" at bounding box center [566, 78] width 127 height 29
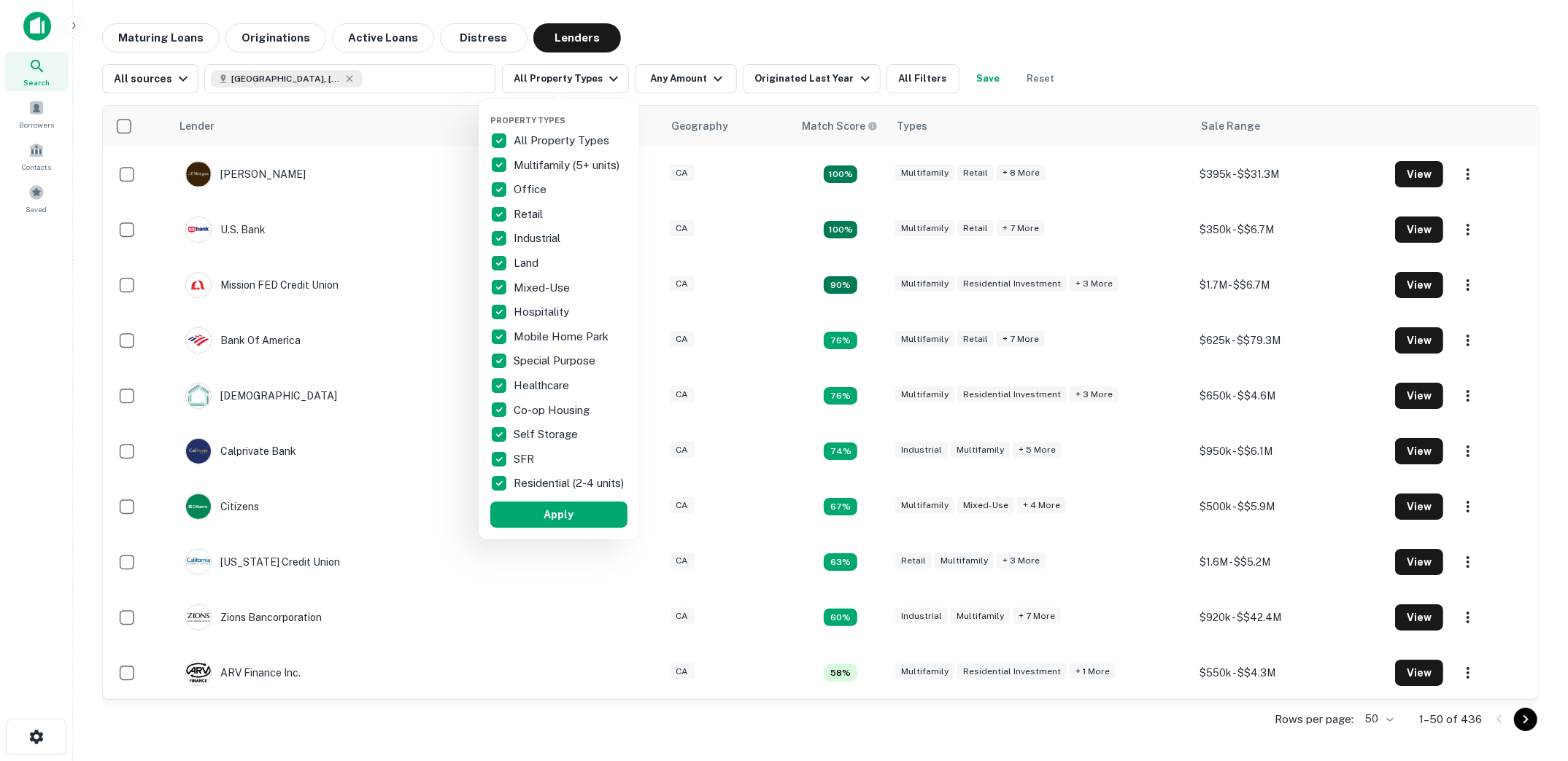
click at [524, 143] on p "All Property Types" at bounding box center [563, 141] width 99 height 17
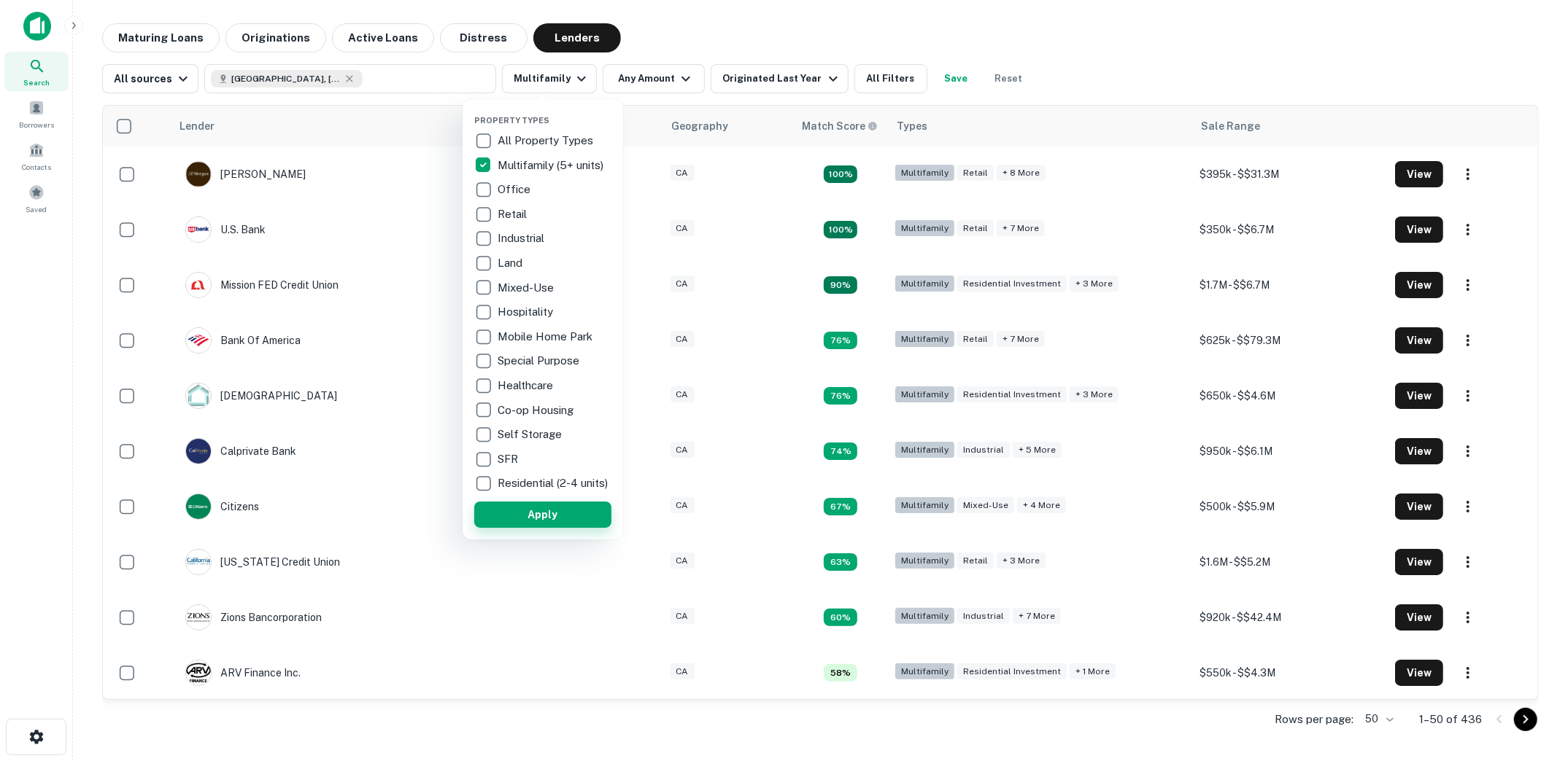
click at [548, 524] on button "Apply" at bounding box center [542, 515] width 137 height 27
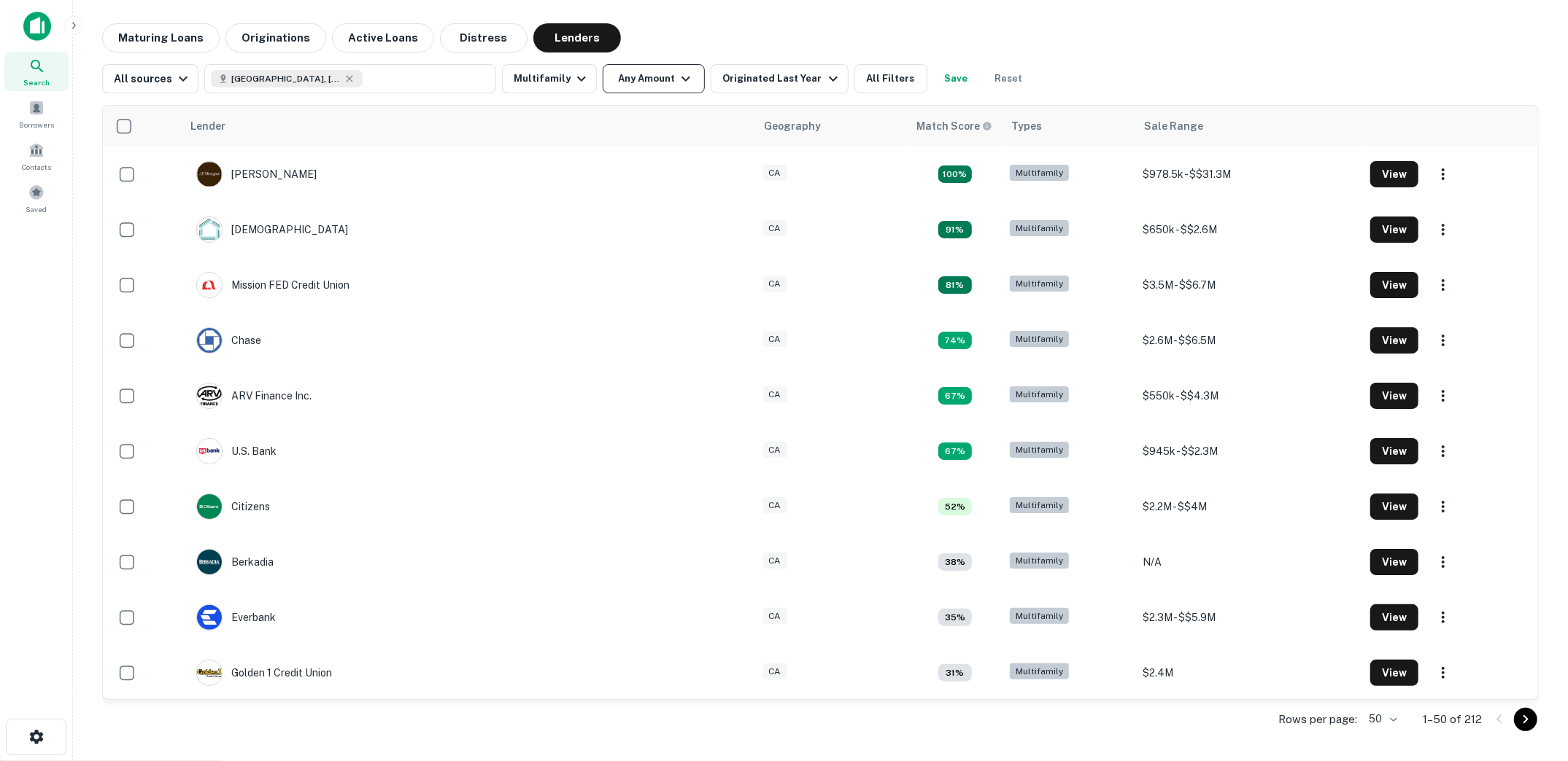
click at [677, 79] on icon "button" at bounding box center [685, 79] width 17 height 17
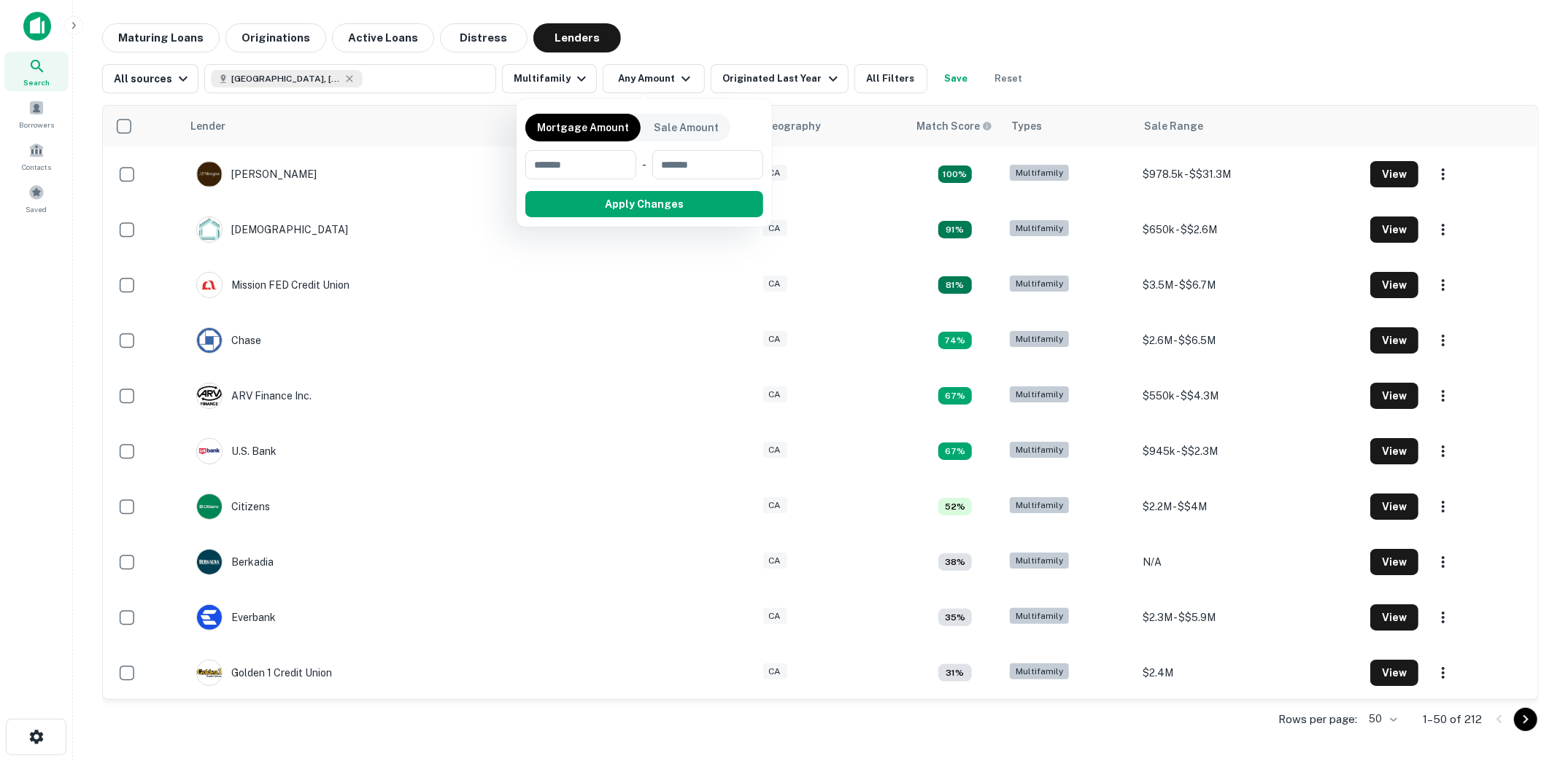
click at [574, 85] on div at bounding box center [784, 380] width 1568 height 761
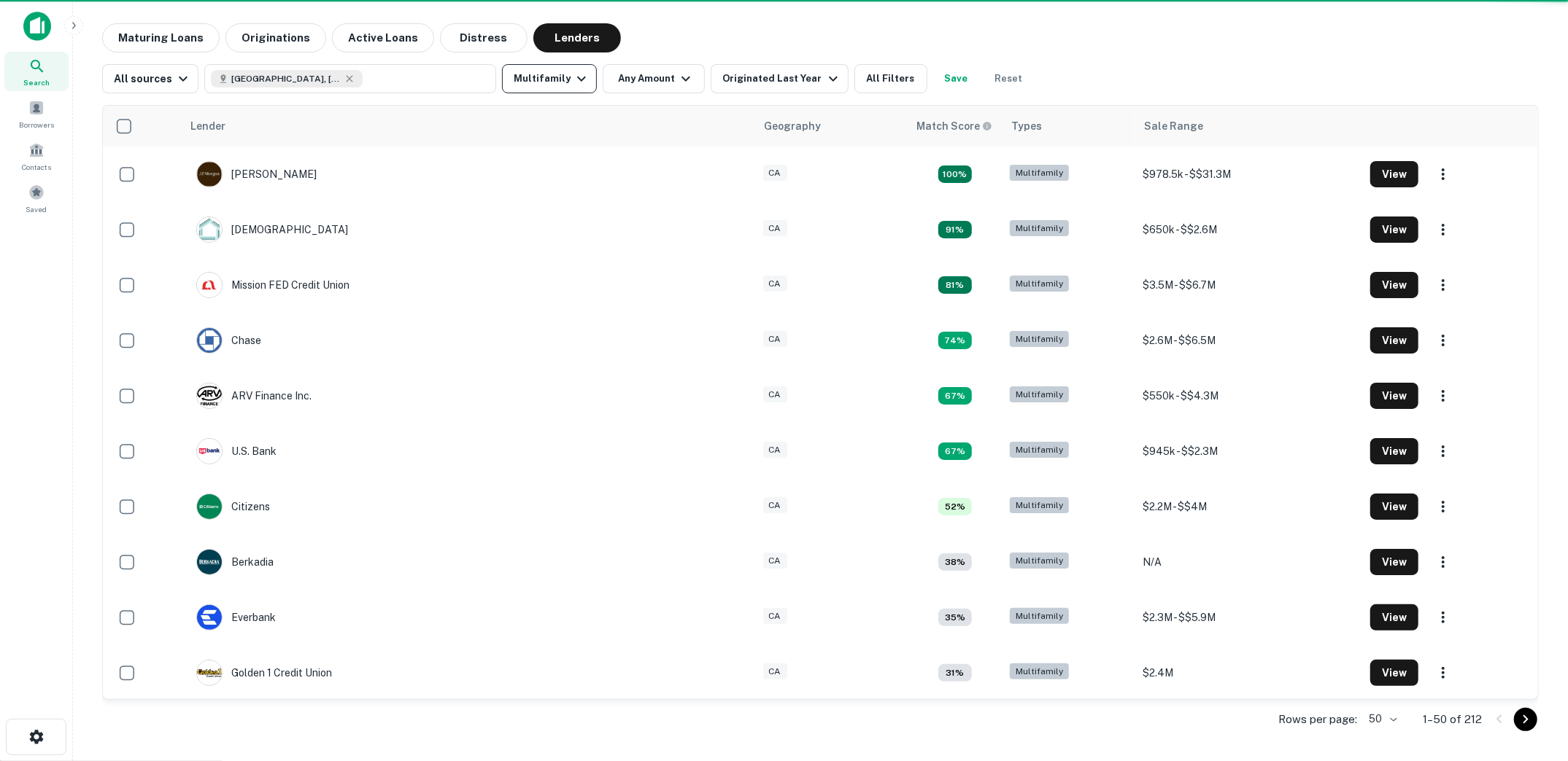
click at [577, 79] on icon "button" at bounding box center [581, 79] width 9 height 5
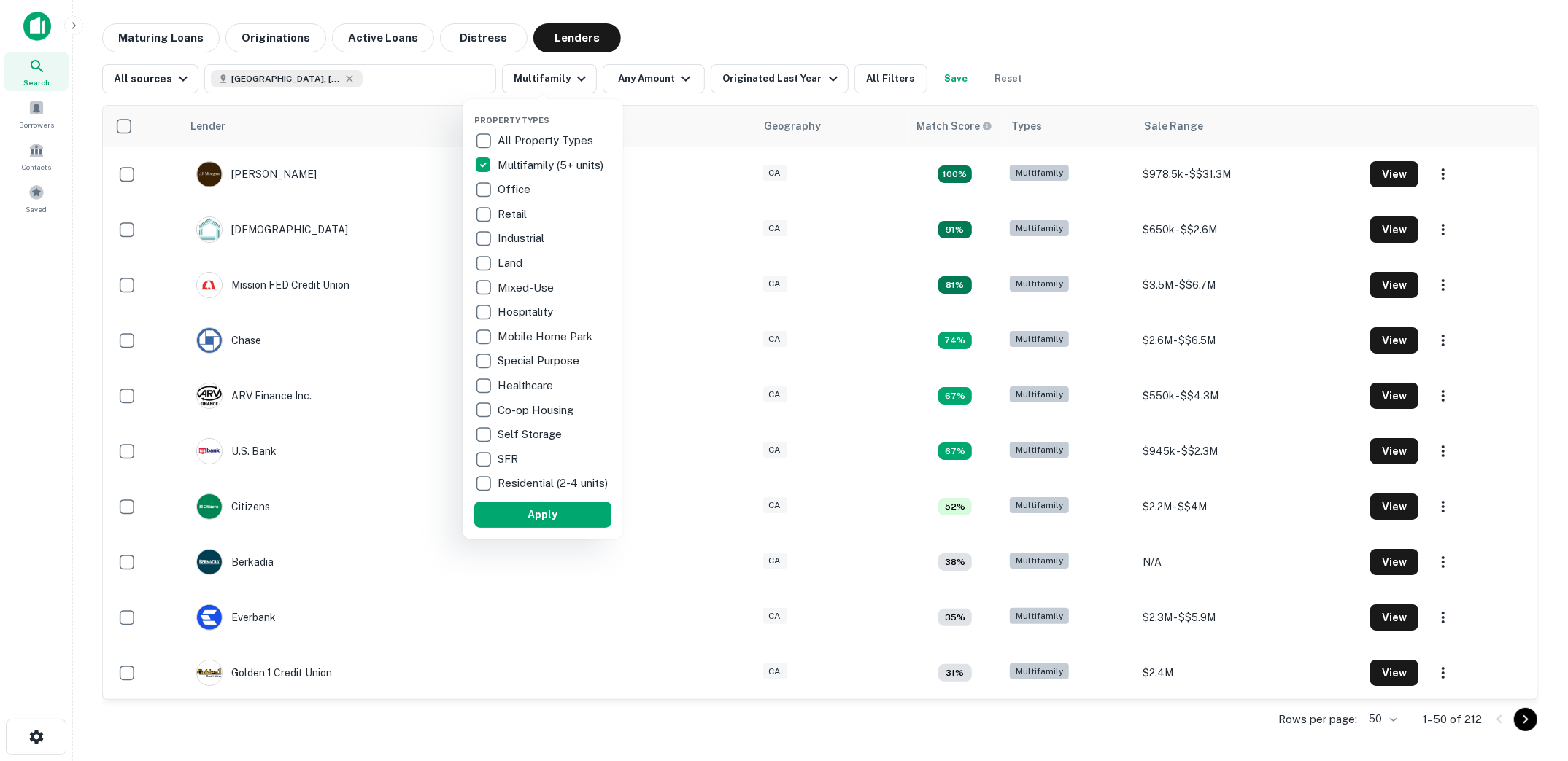
click at [498, 166] on p "Multifamily (5+ units)" at bounding box center [552, 165] width 109 height 17
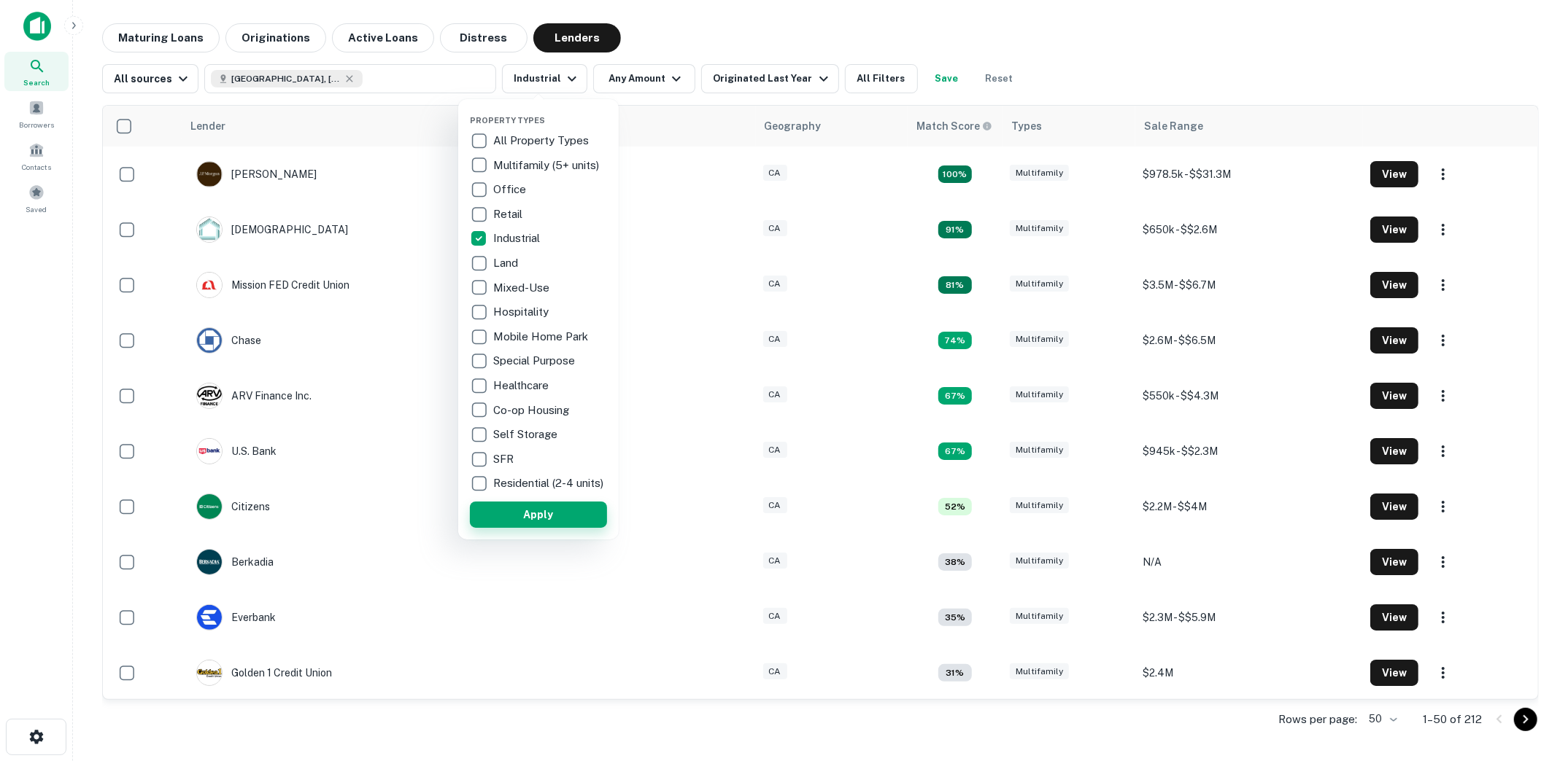
click at [538, 528] on button "Apply" at bounding box center [538, 515] width 137 height 27
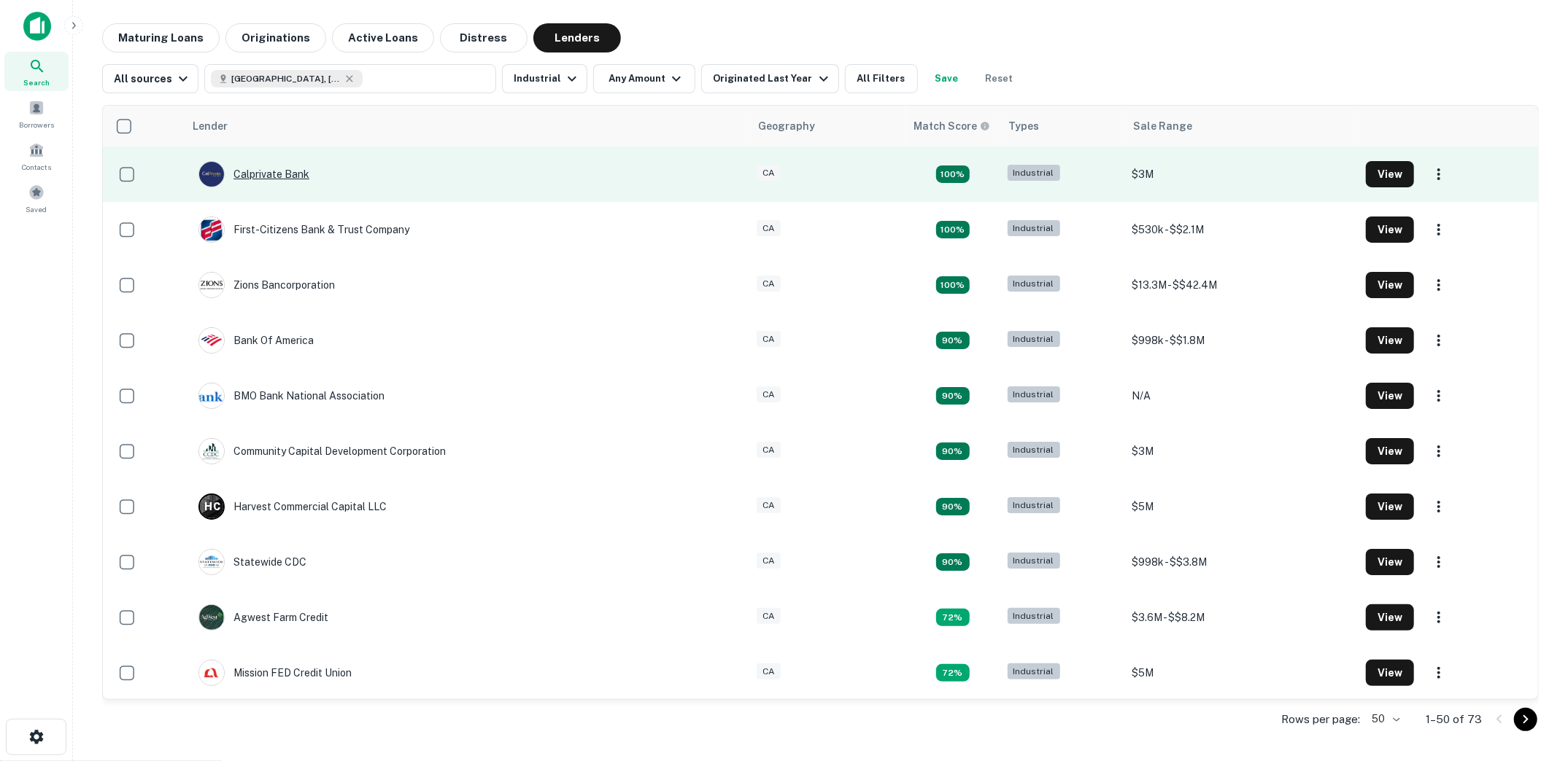
click at [284, 176] on div "Calprivate Bank" at bounding box center [254, 174] width 111 height 27
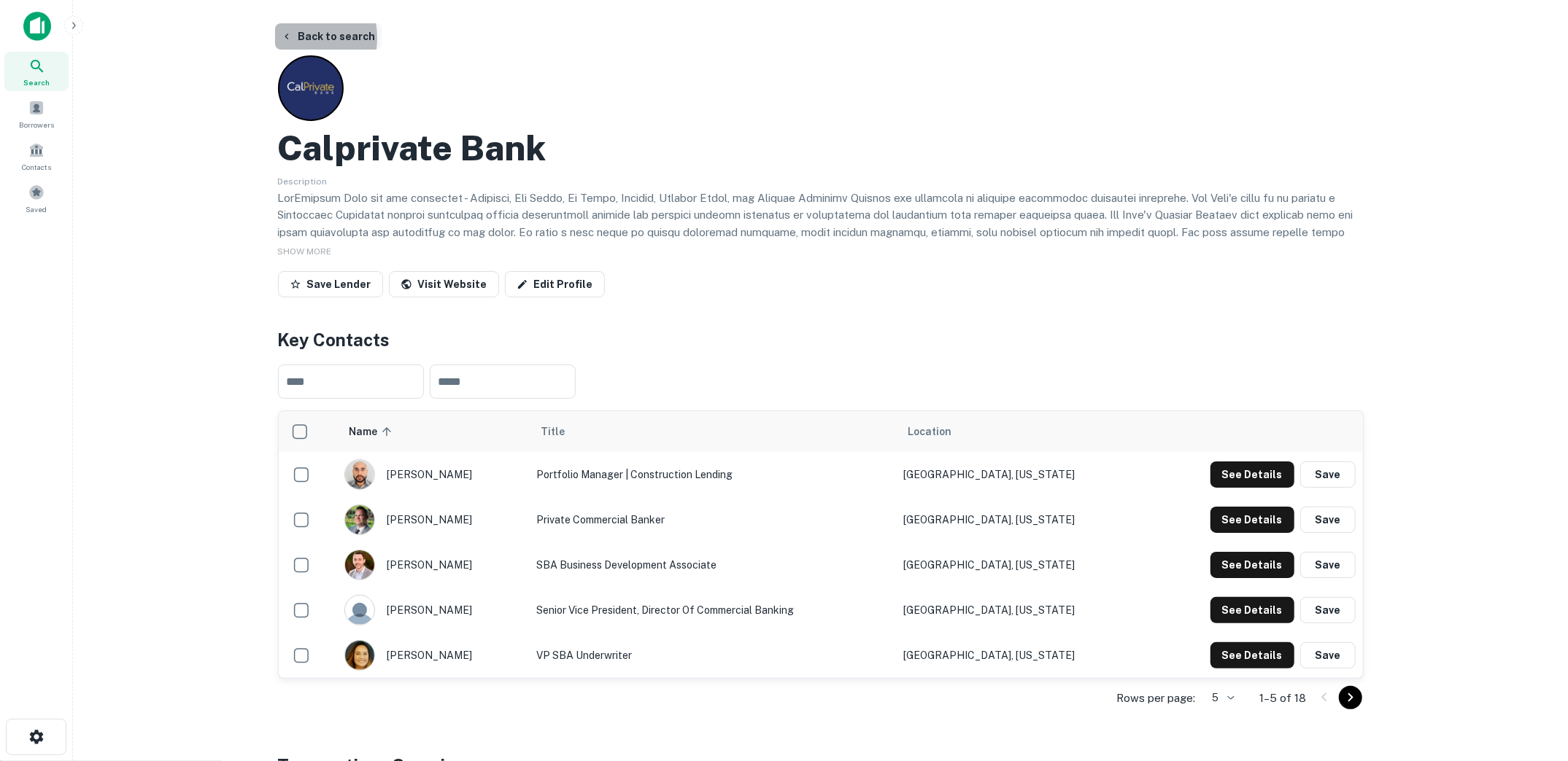
click at [292, 38] on icon "button" at bounding box center [286, 36] width 12 height 12
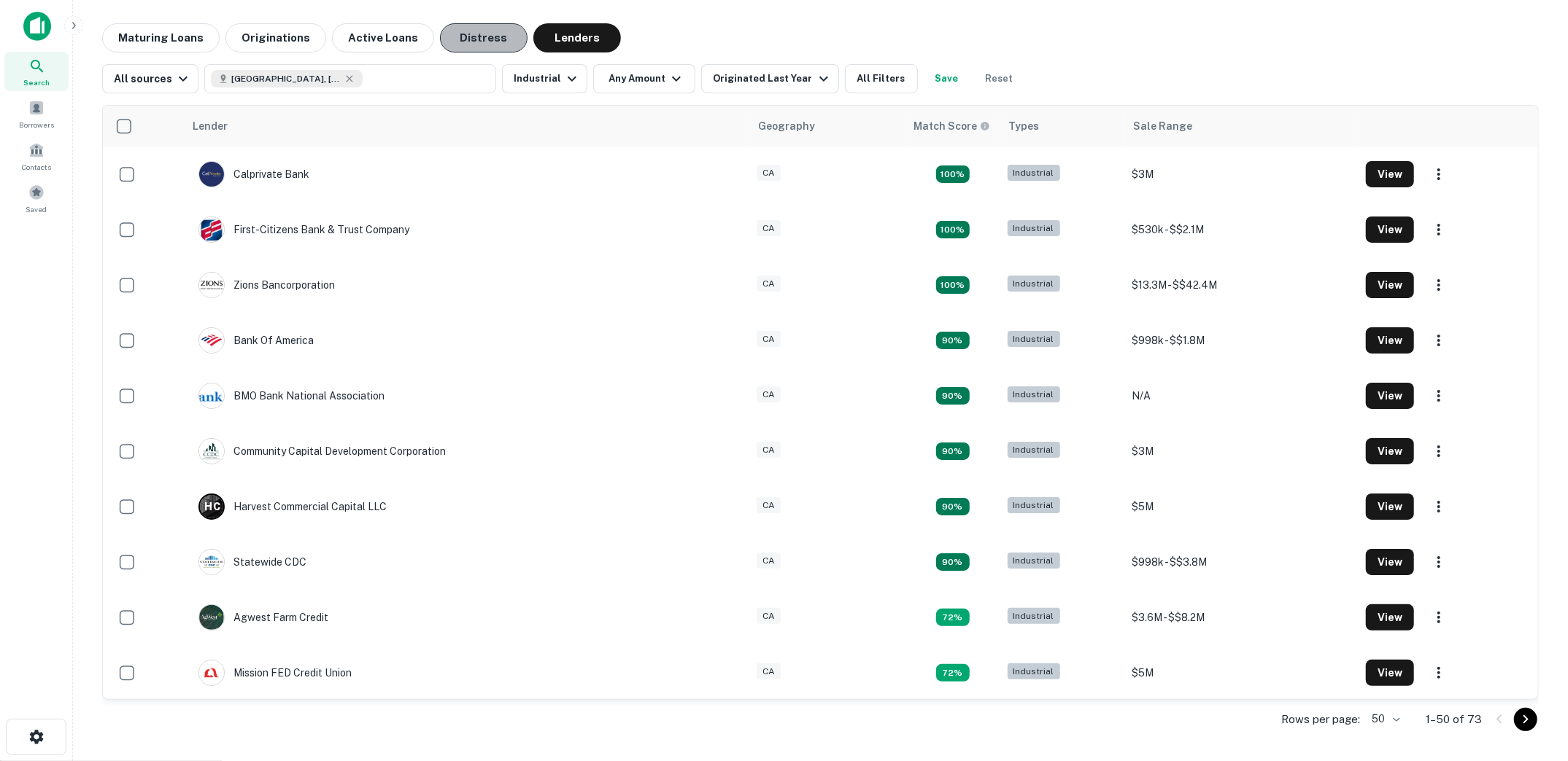
click at [452, 43] on button "Distress" at bounding box center [484, 38] width 88 height 29
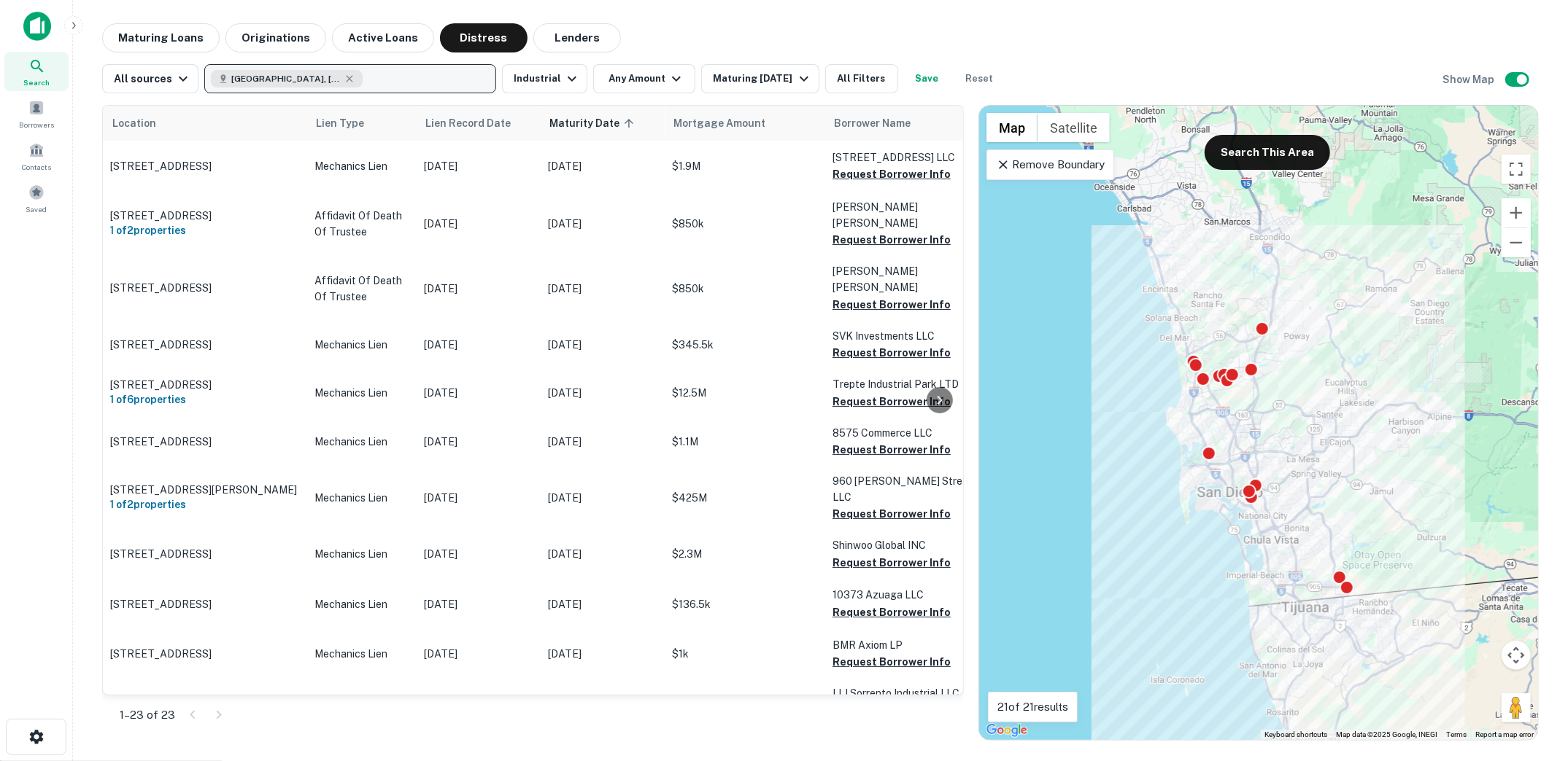
click at [400, 66] on button "San Diego, CA, USA" at bounding box center [350, 78] width 292 height 29
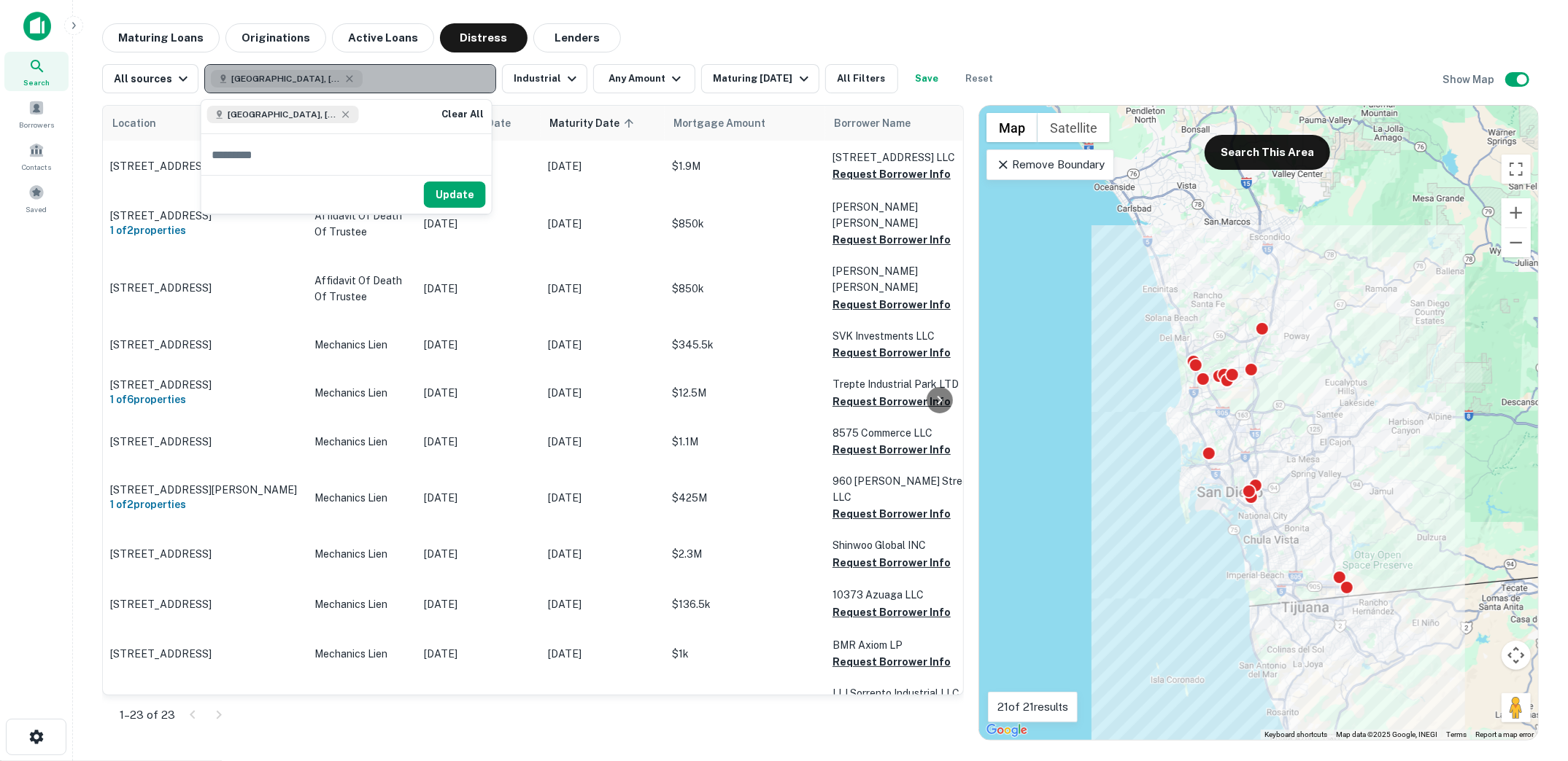
click at [400, 66] on button "San Diego, CA, USA" at bounding box center [350, 78] width 292 height 29
click at [343, 74] on icon "button" at bounding box center [349, 78] width 12 height 12
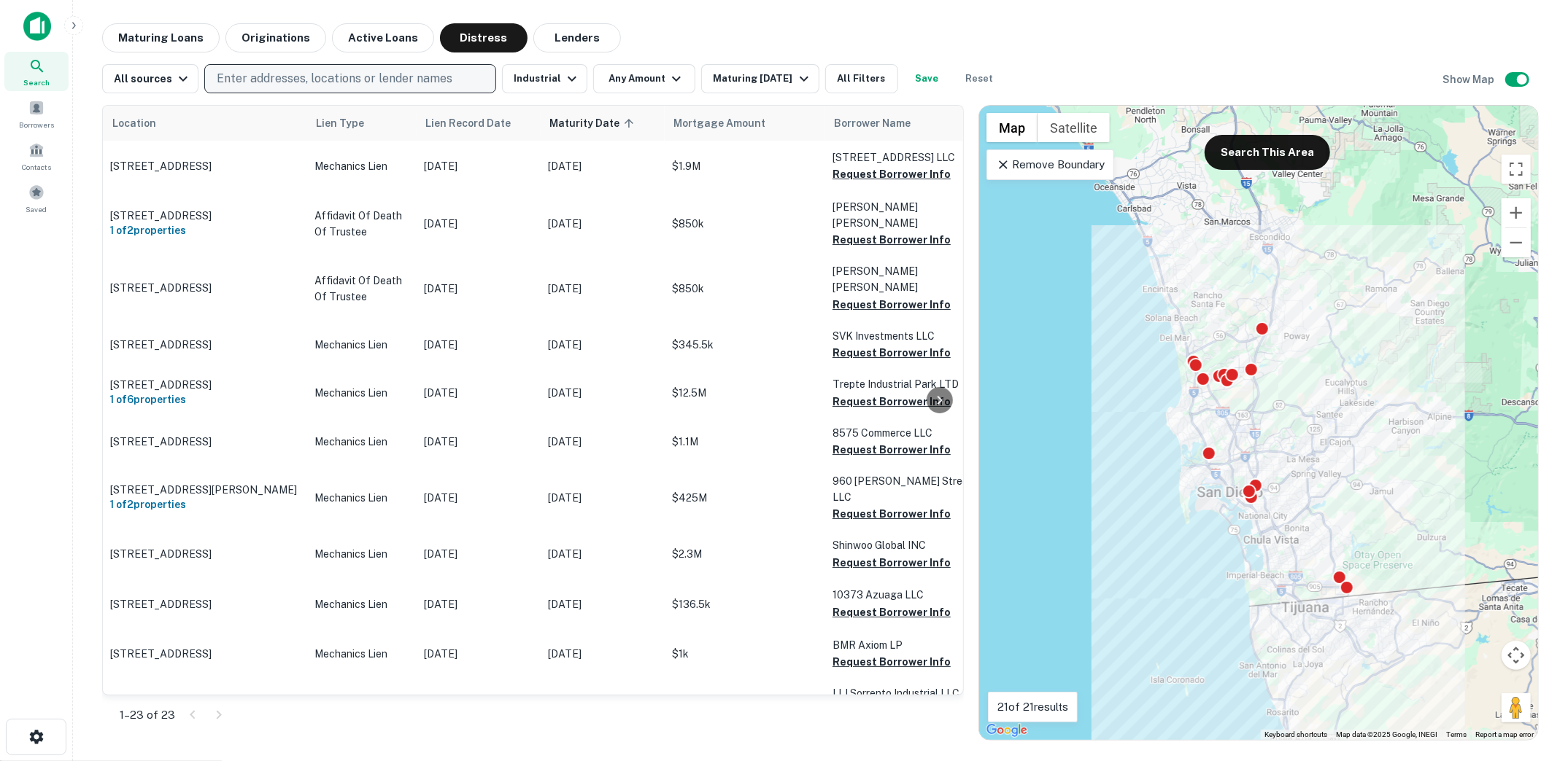
click at [318, 74] on p "Enter addresses, locations or lender names" at bounding box center [334, 79] width 236 height 17
type input "*******"
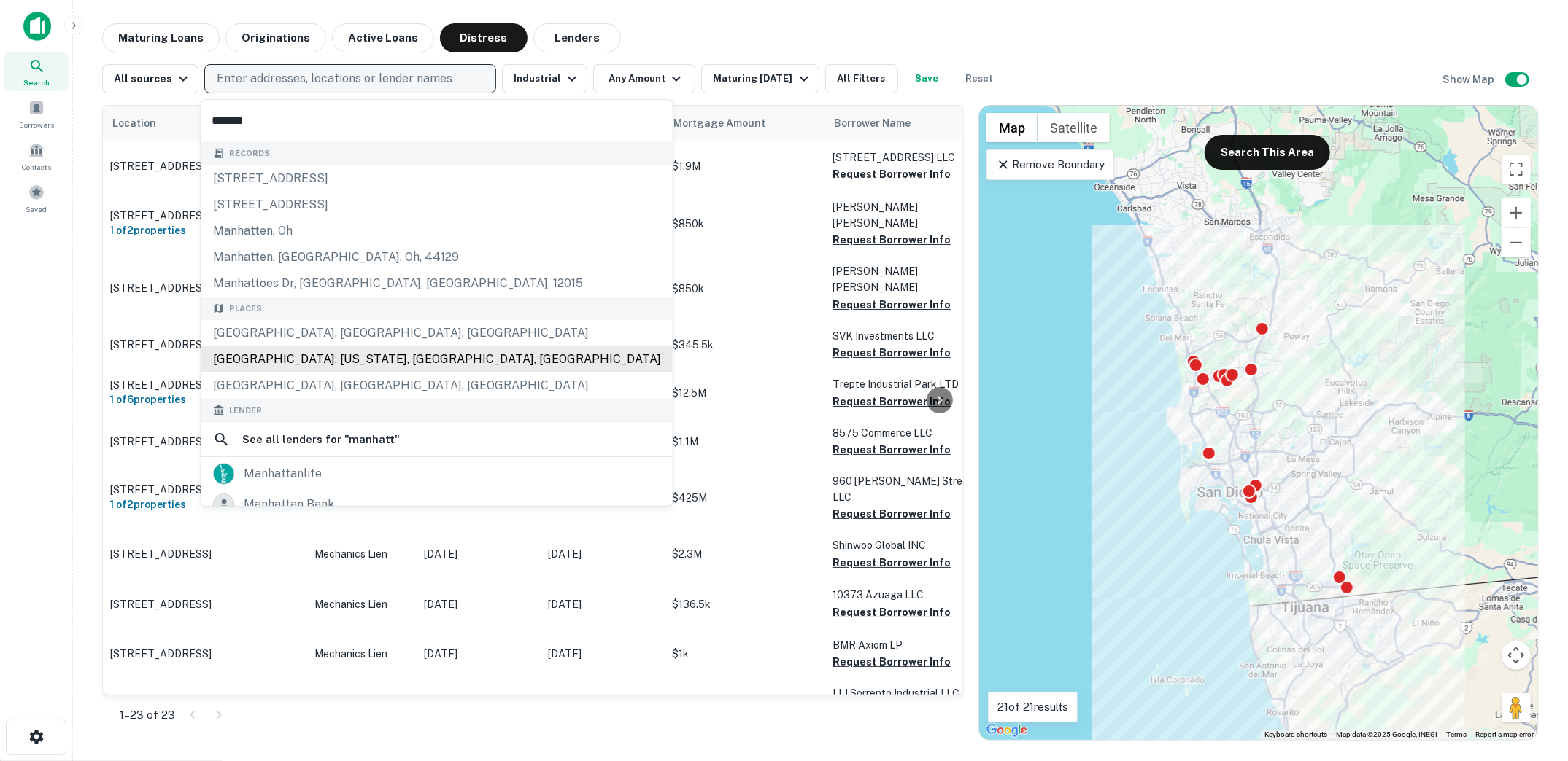
click at [328, 355] on div "Manhattan, New York, NY, USA" at bounding box center [437, 360] width 471 height 27
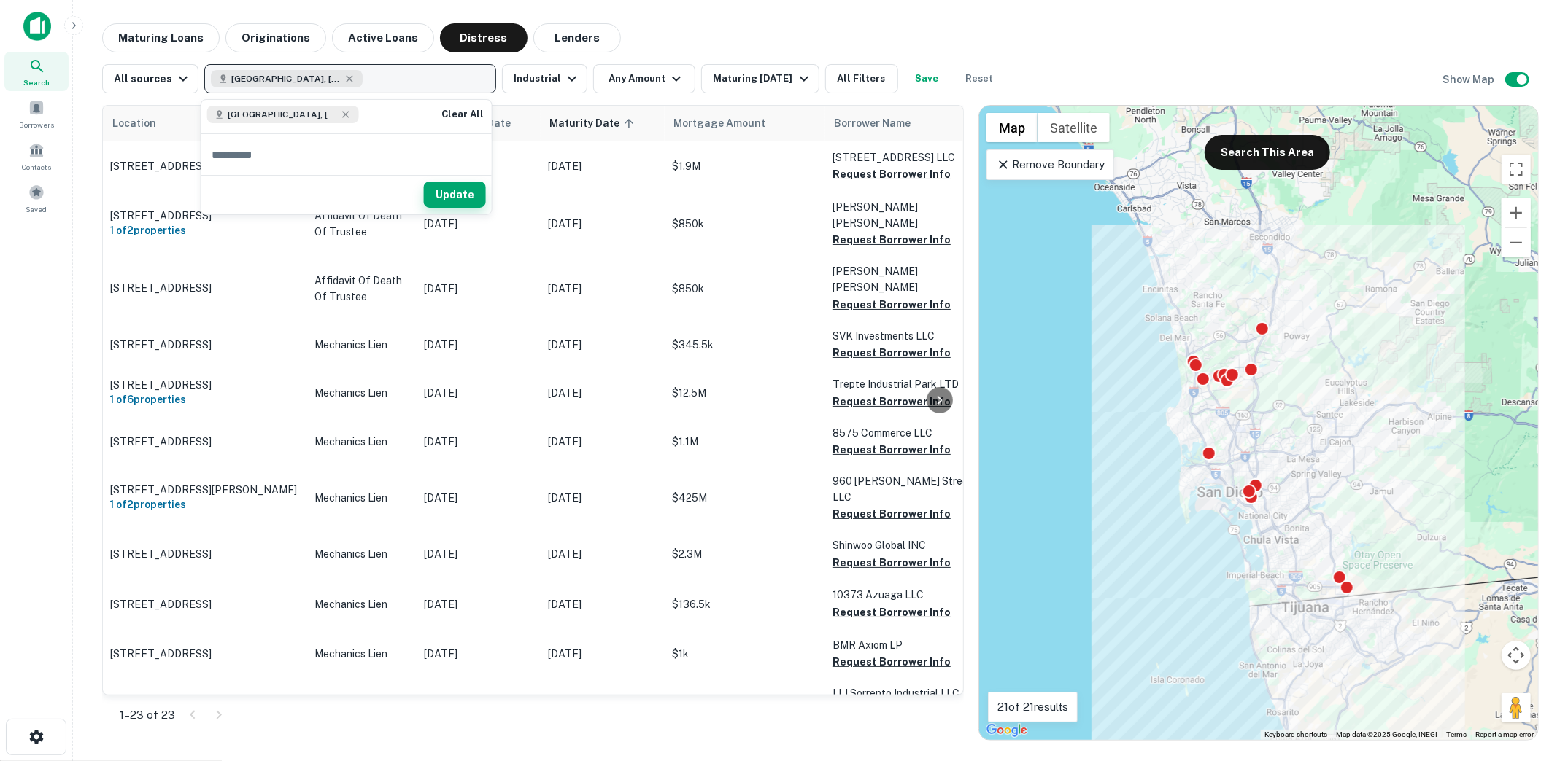
click at [459, 197] on button "Update" at bounding box center [455, 195] width 62 height 27
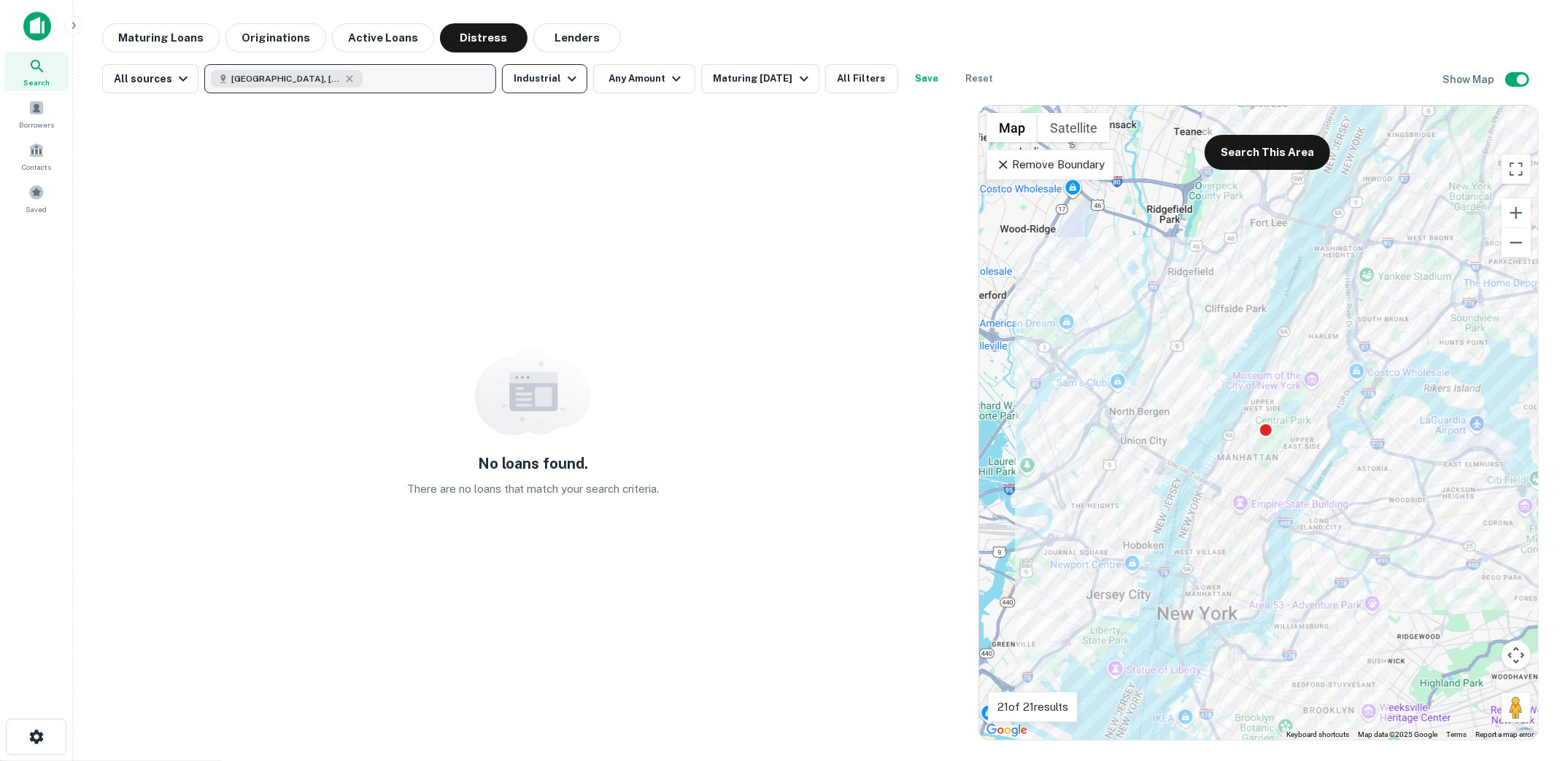
click at [567, 78] on icon "button" at bounding box center [571, 79] width 9 height 5
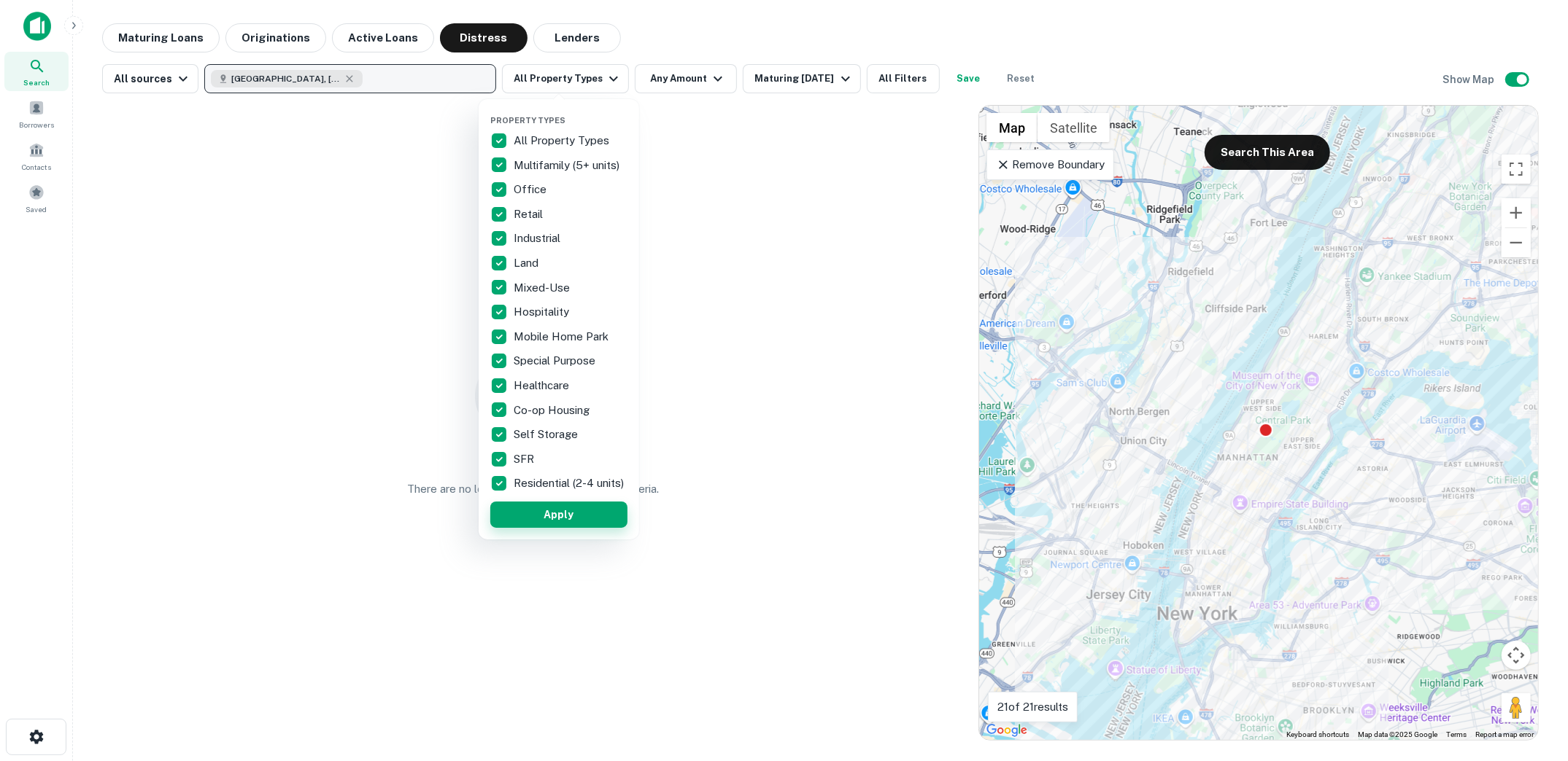
click at [549, 519] on button "Apply" at bounding box center [559, 515] width 137 height 27
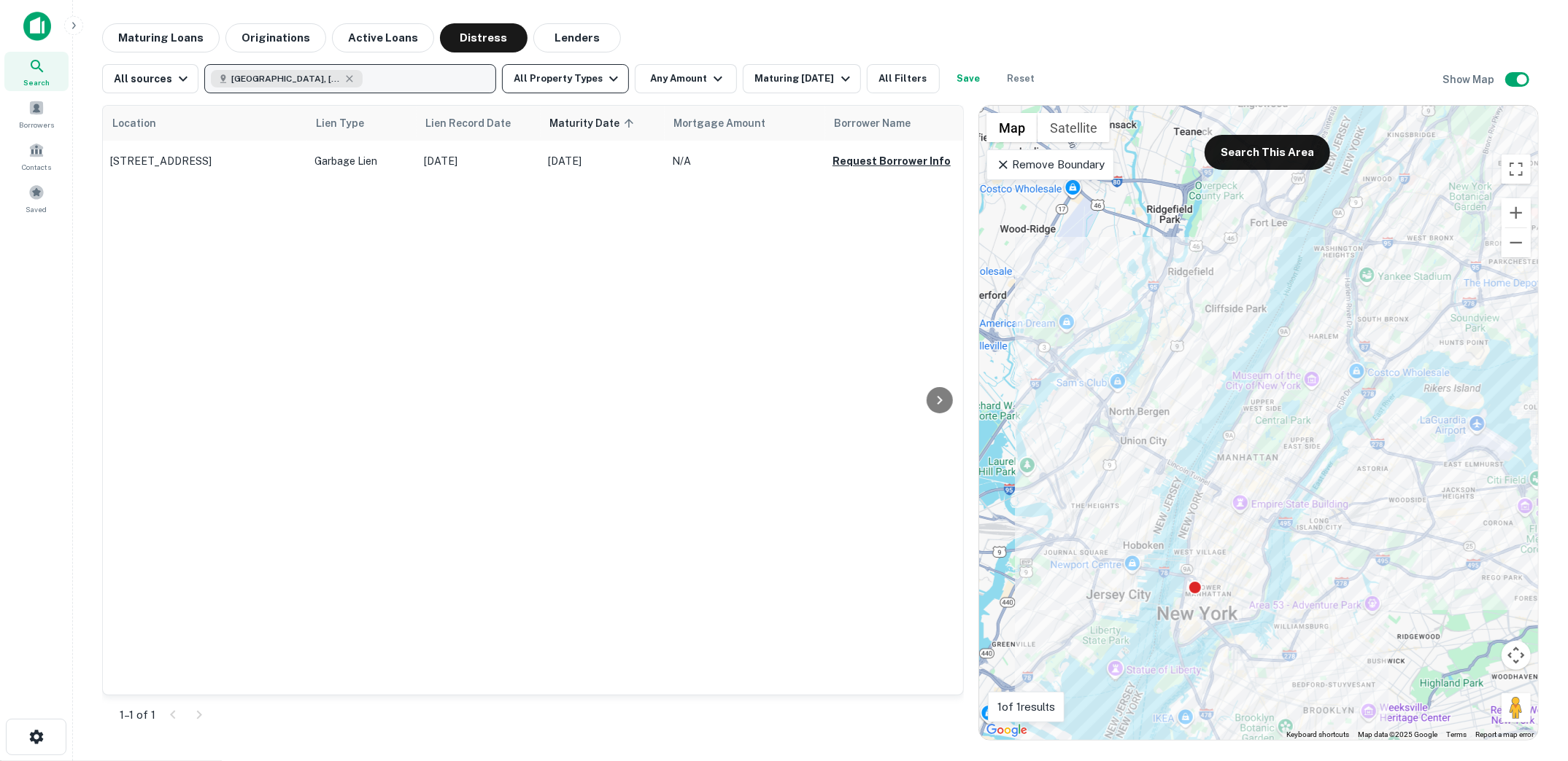
click at [605, 82] on icon "button" at bounding box center [613, 79] width 17 height 17
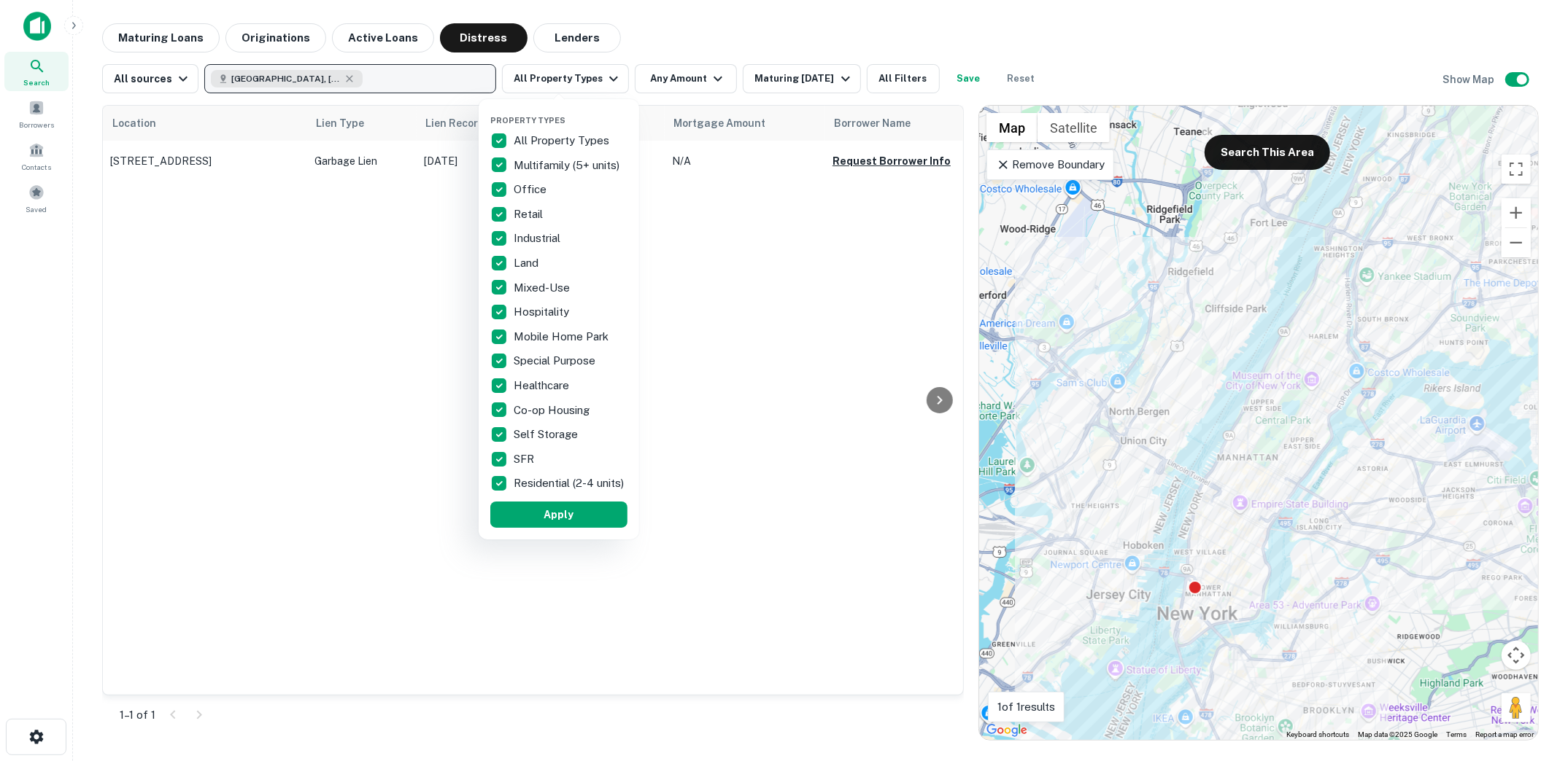
click at [812, 314] on div at bounding box center [784, 380] width 1568 height 761
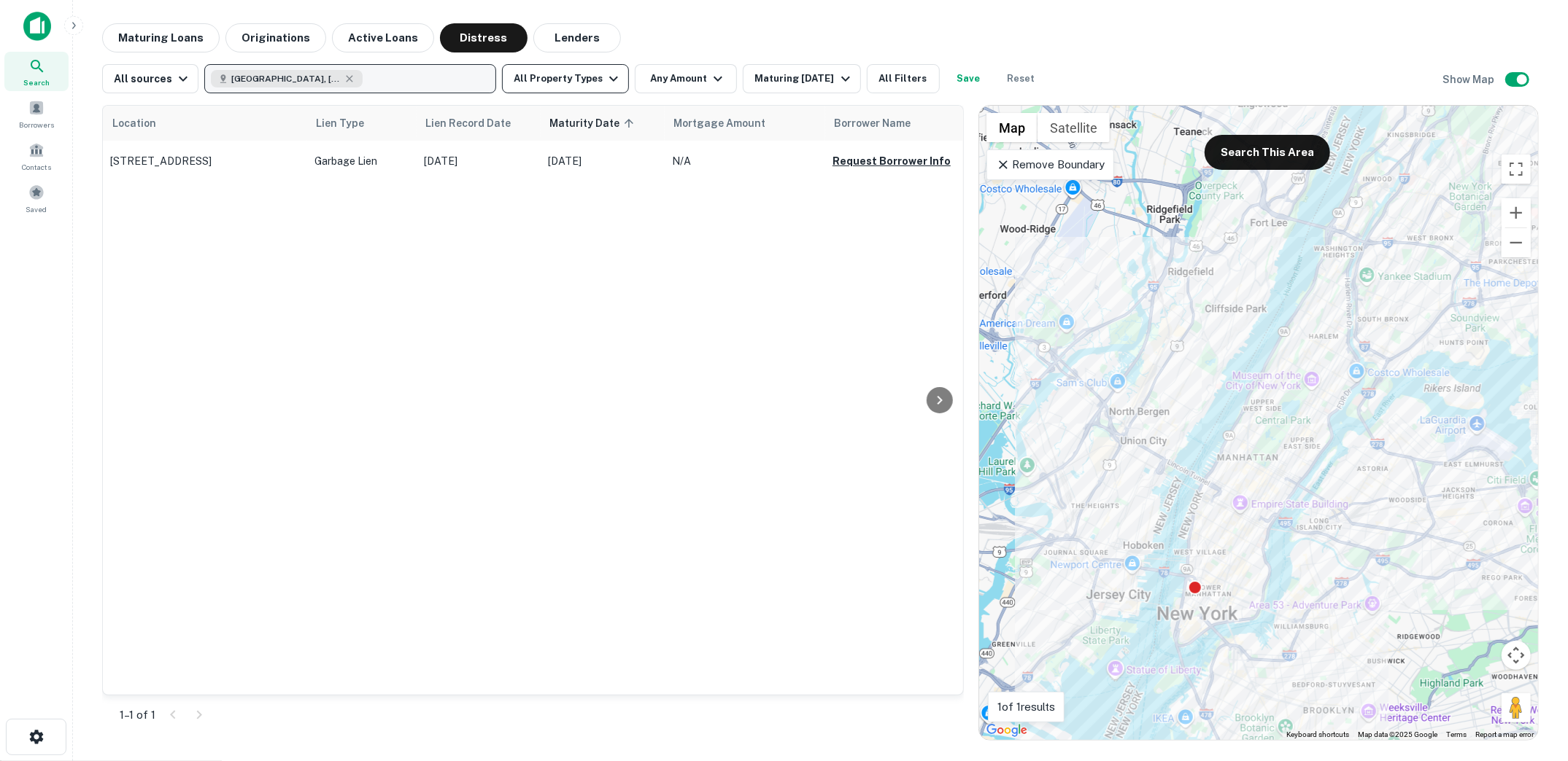
click at [578, 78] on button "All Property Types" at bounding box center [566, 78] width 127 height 29
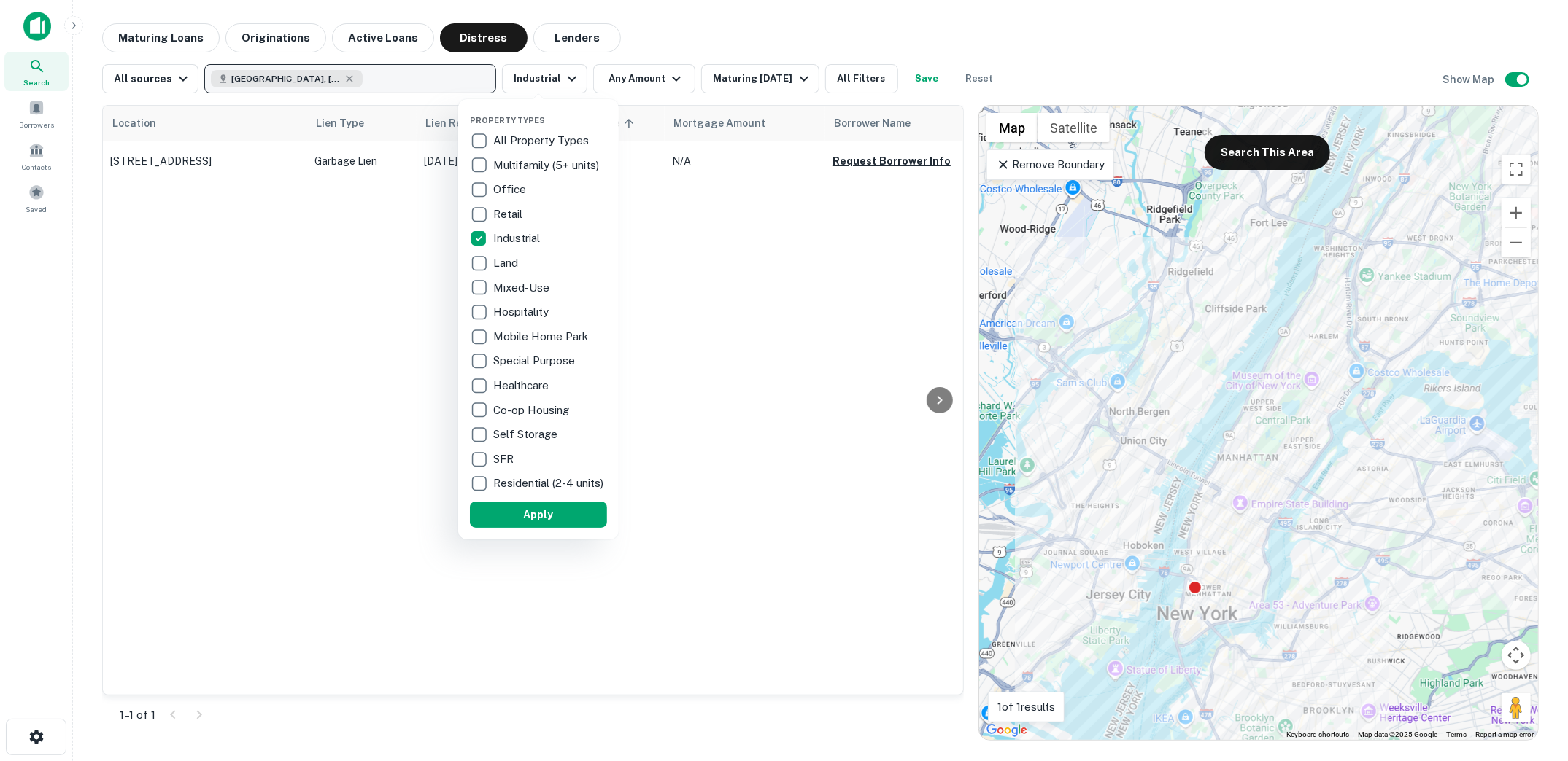
click at [519, 524] on button "Apply" at bounding box center [538, 515] width 137 height 27
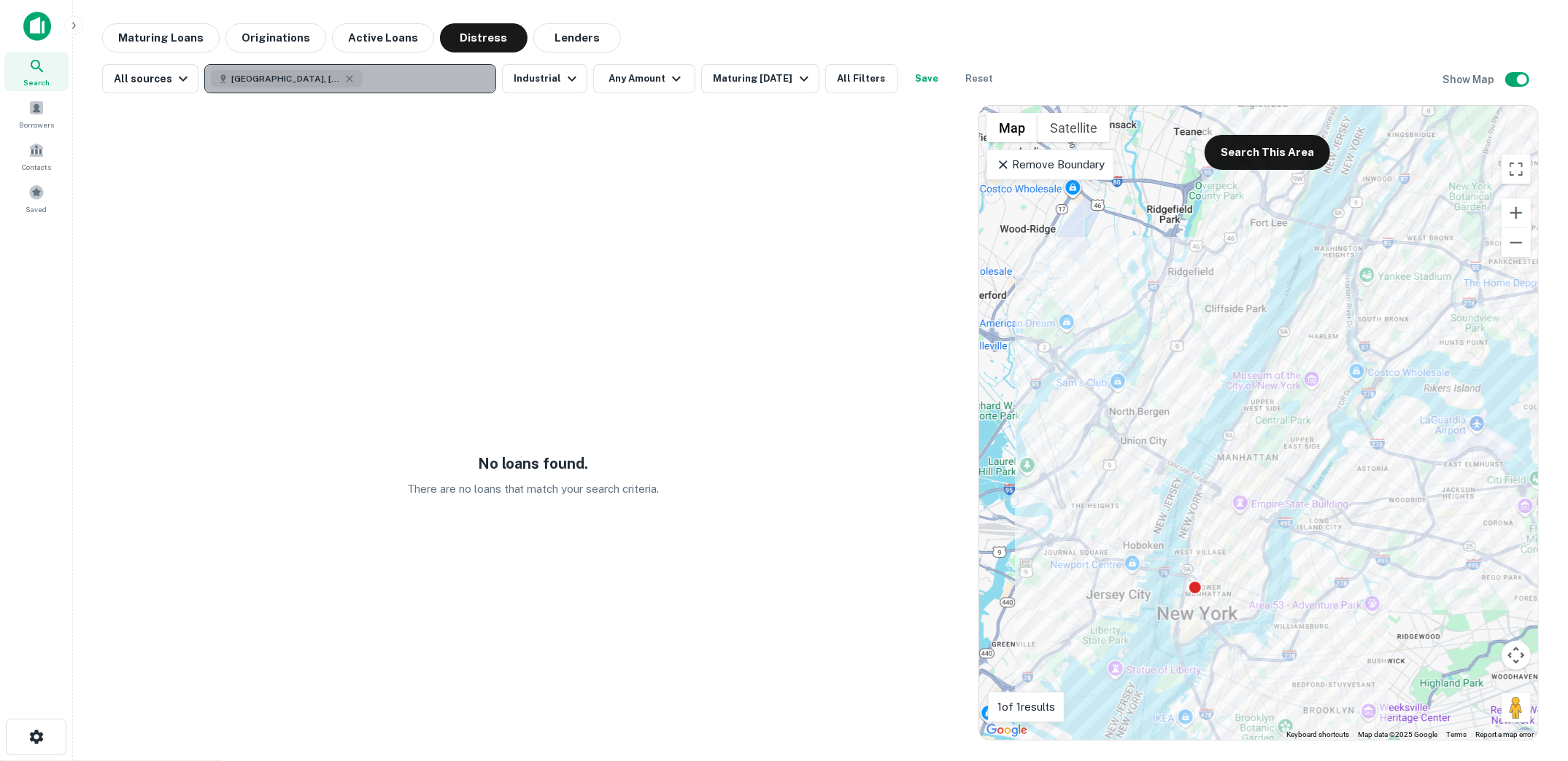
click at [405, 77] on button "Manhattan, New York, NY, USA" at bounding box center [350, 78] width 292 height 29
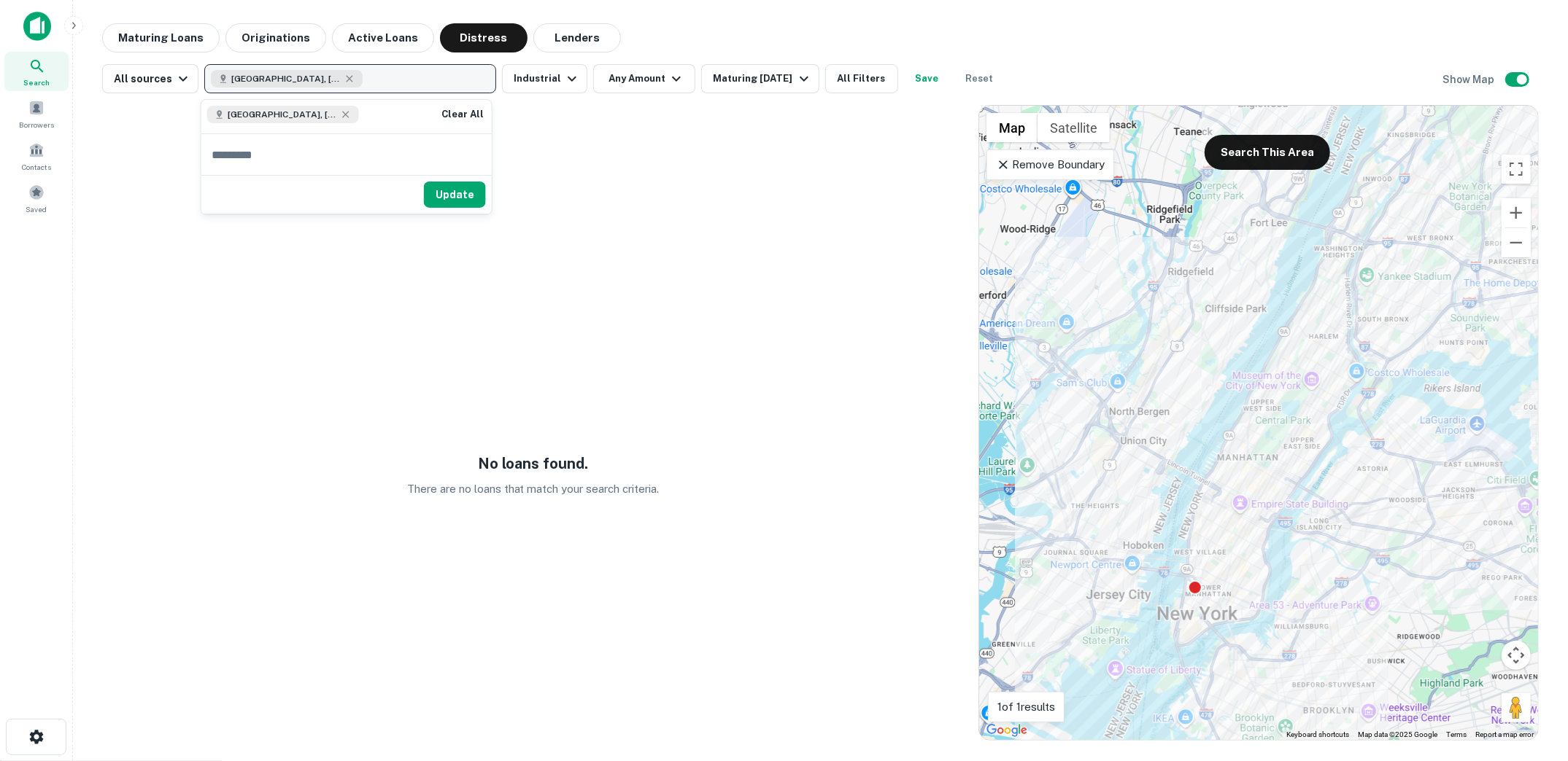
click at [405, 77] on button "Manhattan, New York, NY, USA" at bounding box center [350, 78] width 292 height 29
click at [342, 113] on icon at bounding box center [346, 114] width 12 height 12
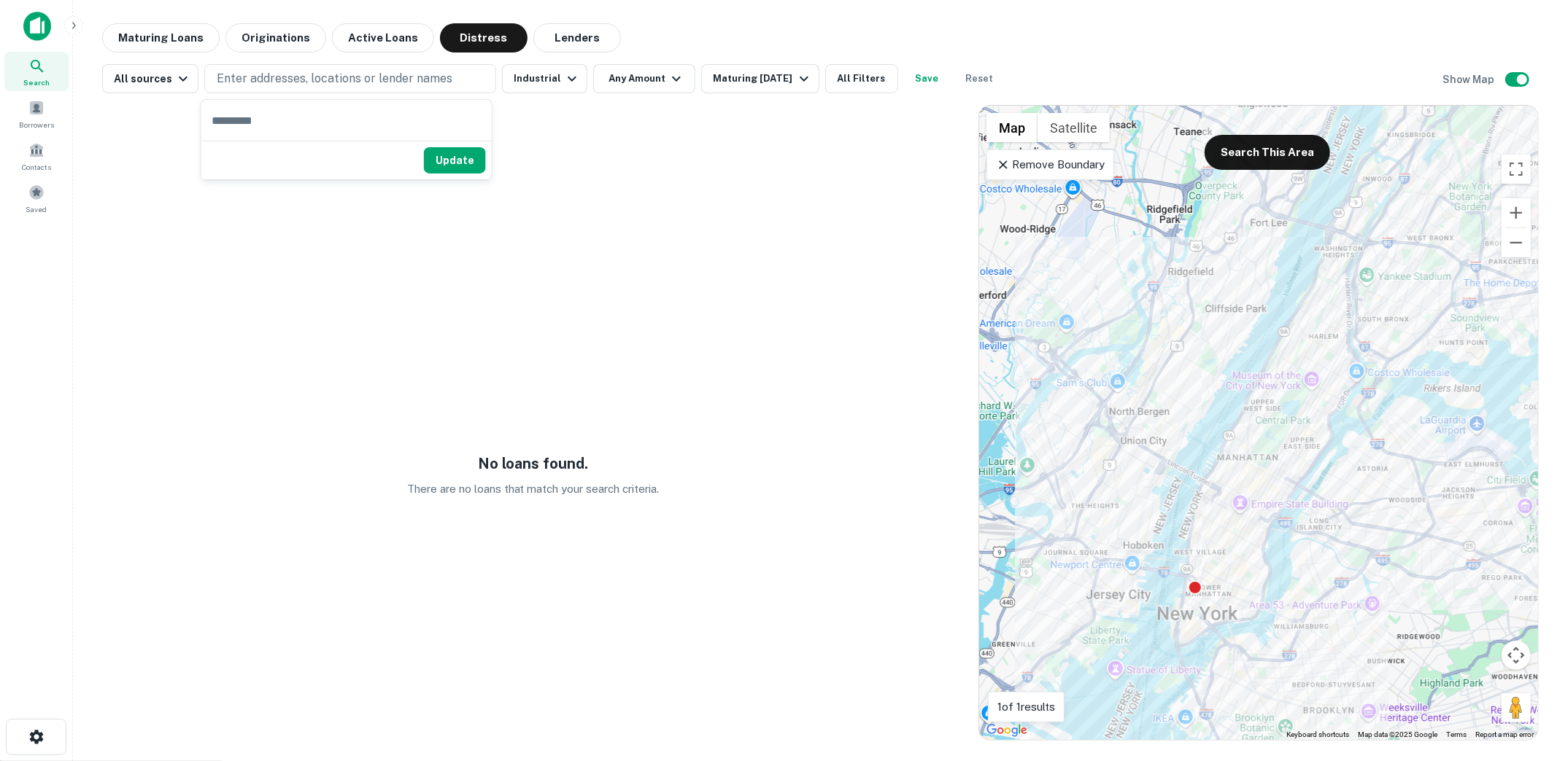
click at [335, 125] on input "text" at bounding box center [346, 120] width 290 height 41
type input "******"
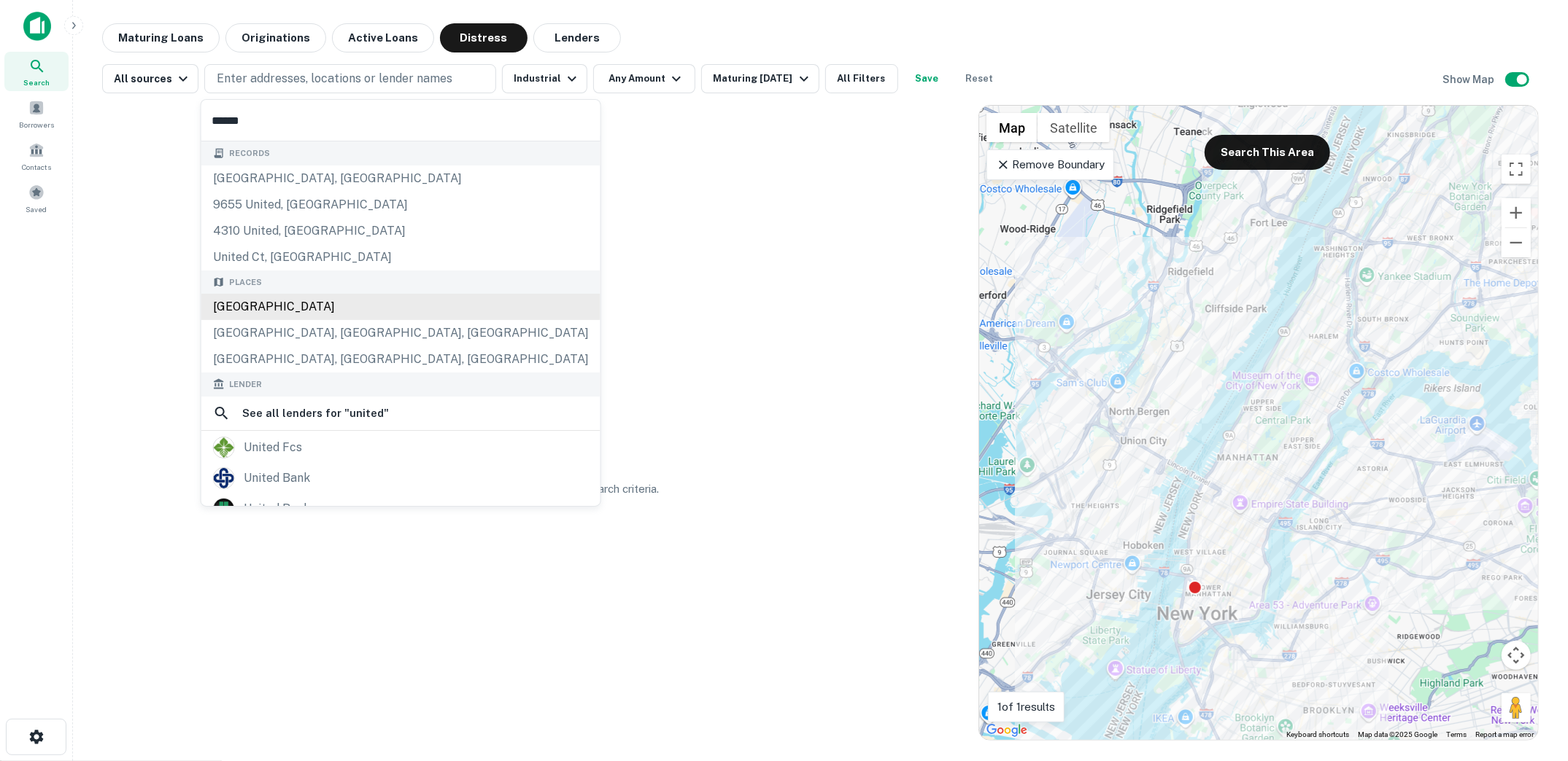
click at [363, 315] on div "United States" at bounding box center [401, 307] width 399 height 27
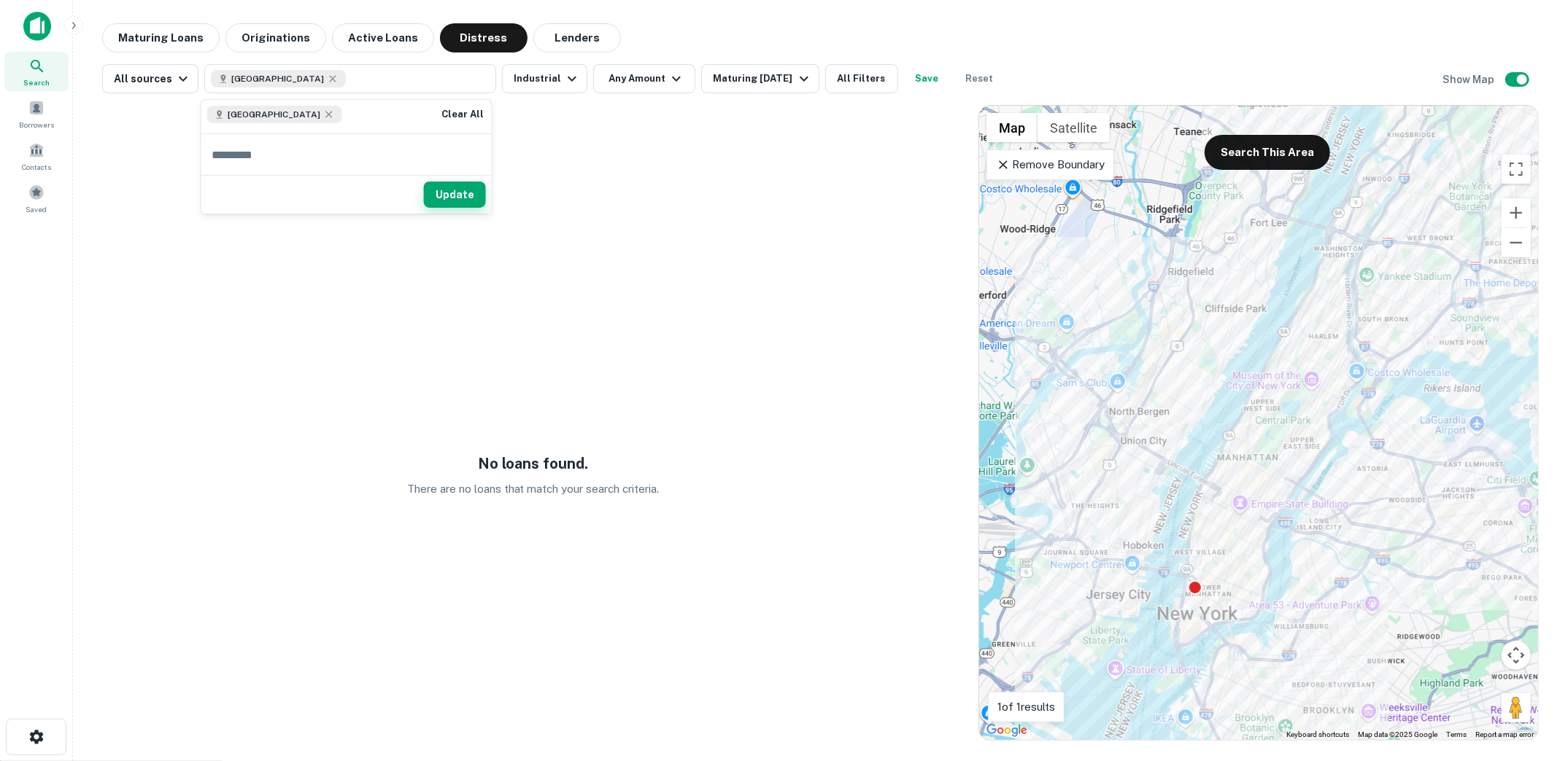
click at [451, 196] on button "Update" at bounding box center [455, 195] width 62 height 27
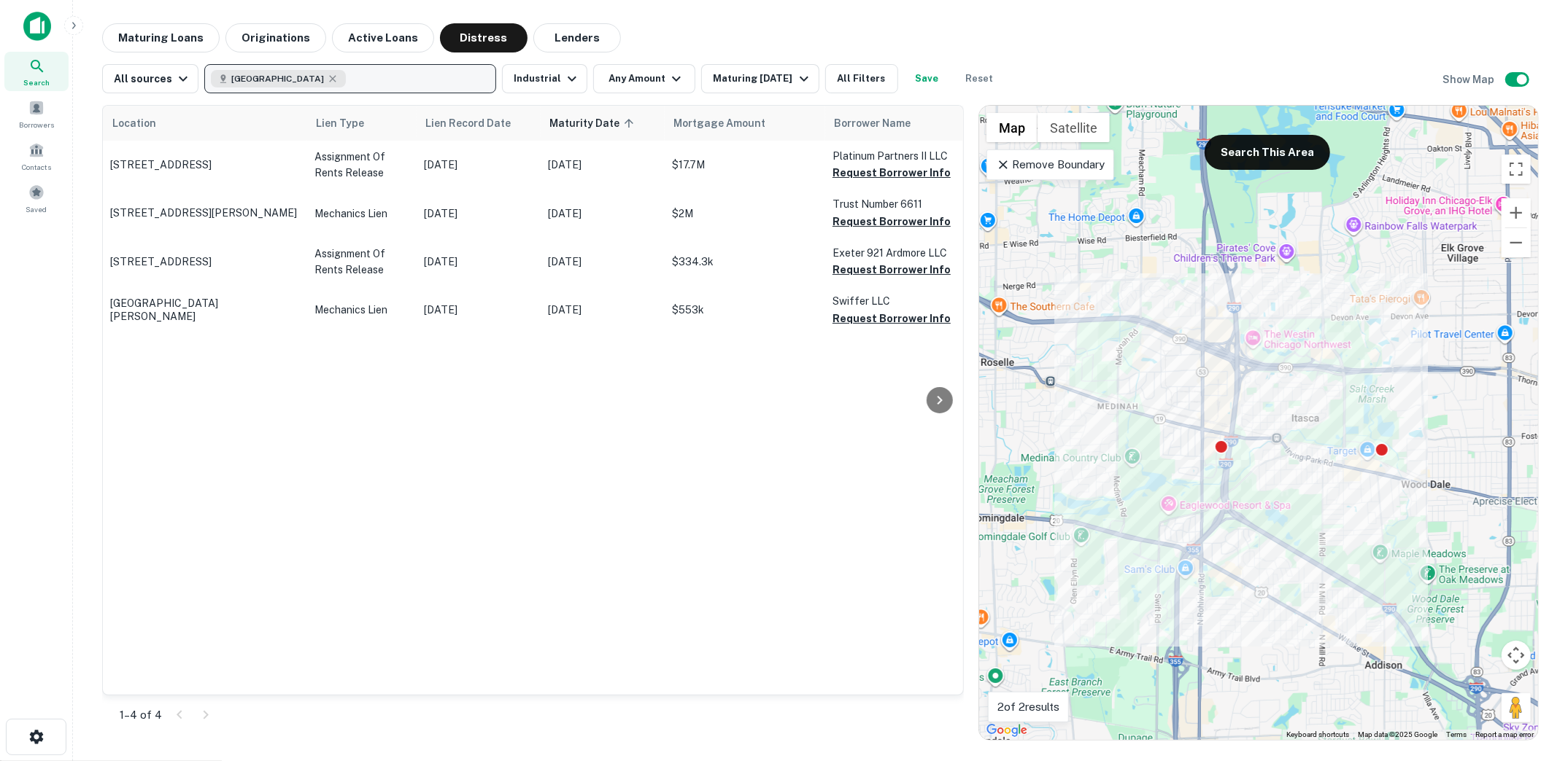
click at [336, 68] on button "United States" at bounding box center [350, 78] width 292 height 29
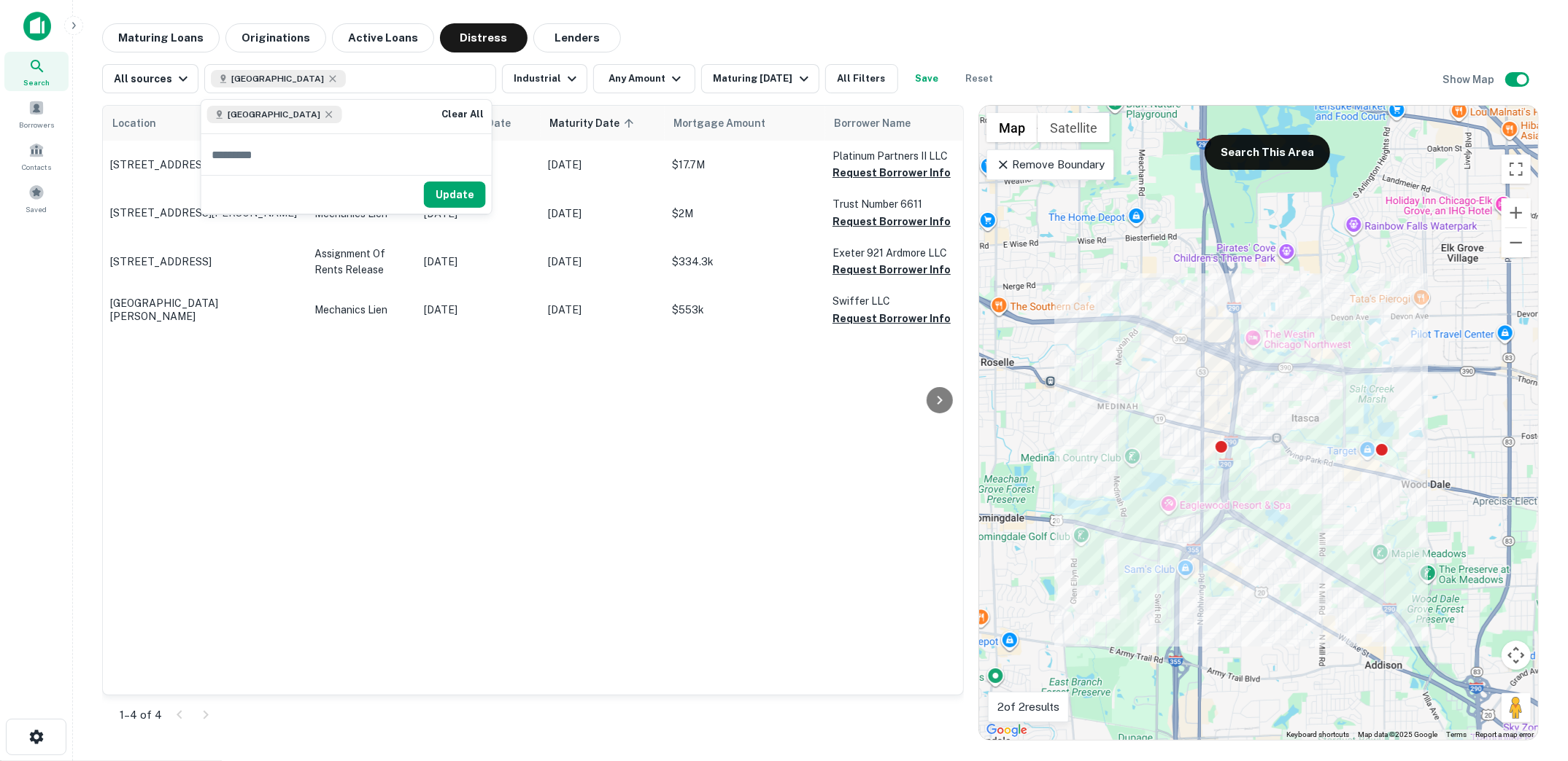
click at [464, 101] on div "Clear All" at bounding box center [462, 117] width 59 height 34
click at [459, 120] on button "Clear All" at bounding box center [462, 114] width 47 height 17
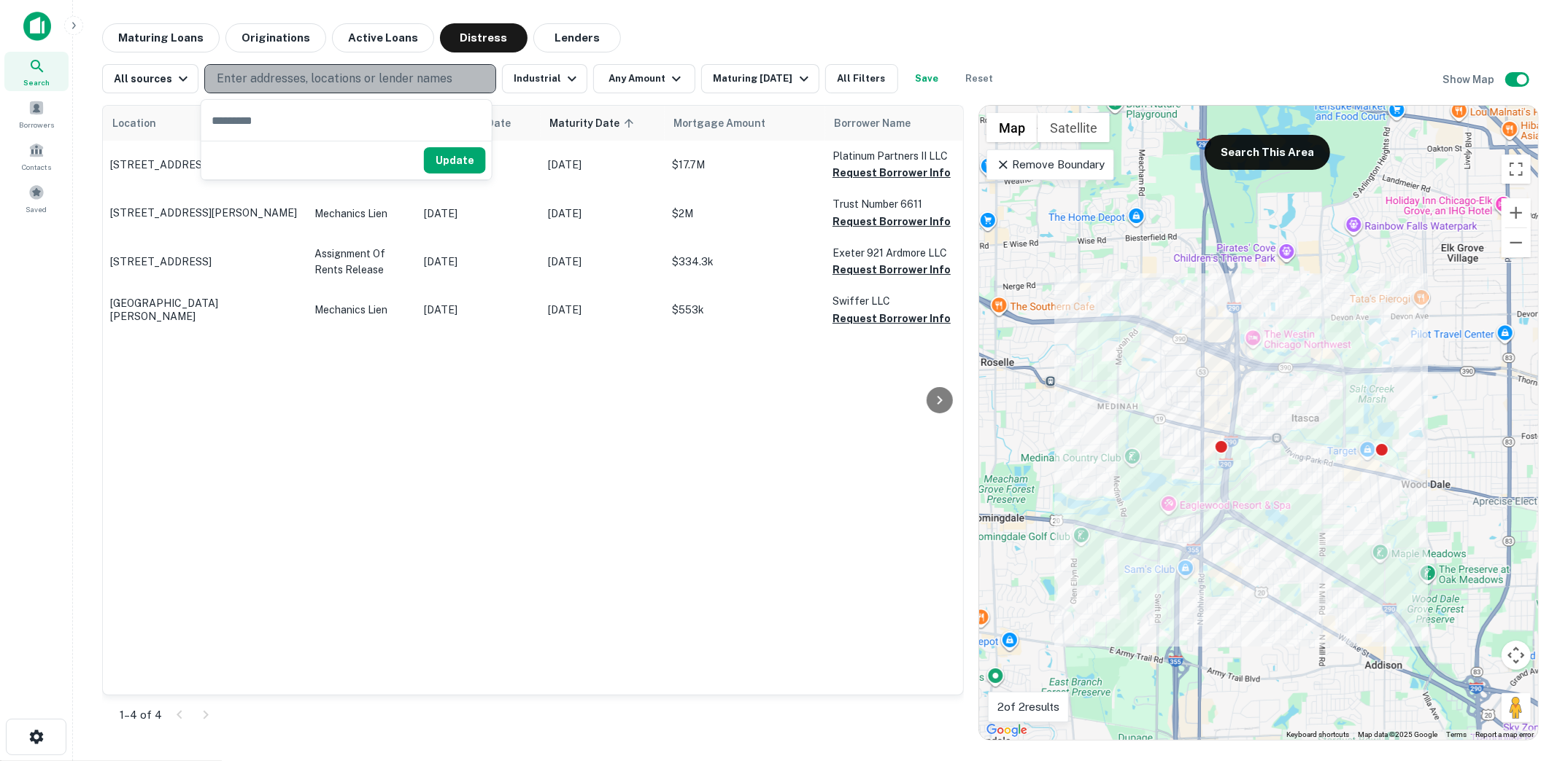
click at [386, 90] on button "Enter addresses, locations or lender names" at bounding box center [350, 78] width 292 height 29
click at [386, 87] on p "Enter addresses, locations or lender names" at bounding box center [334, 79] width 236 height 17
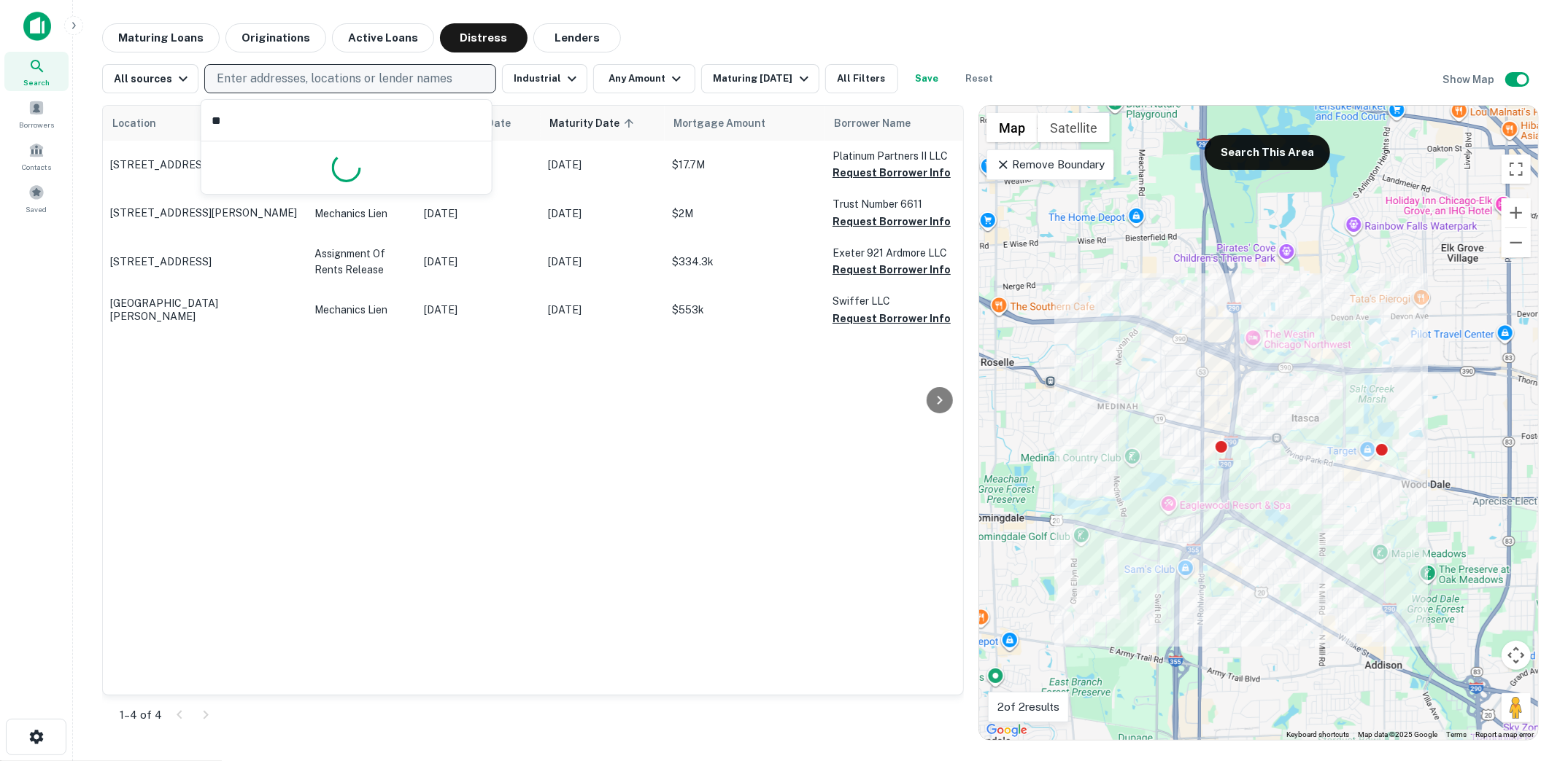
type input "***"
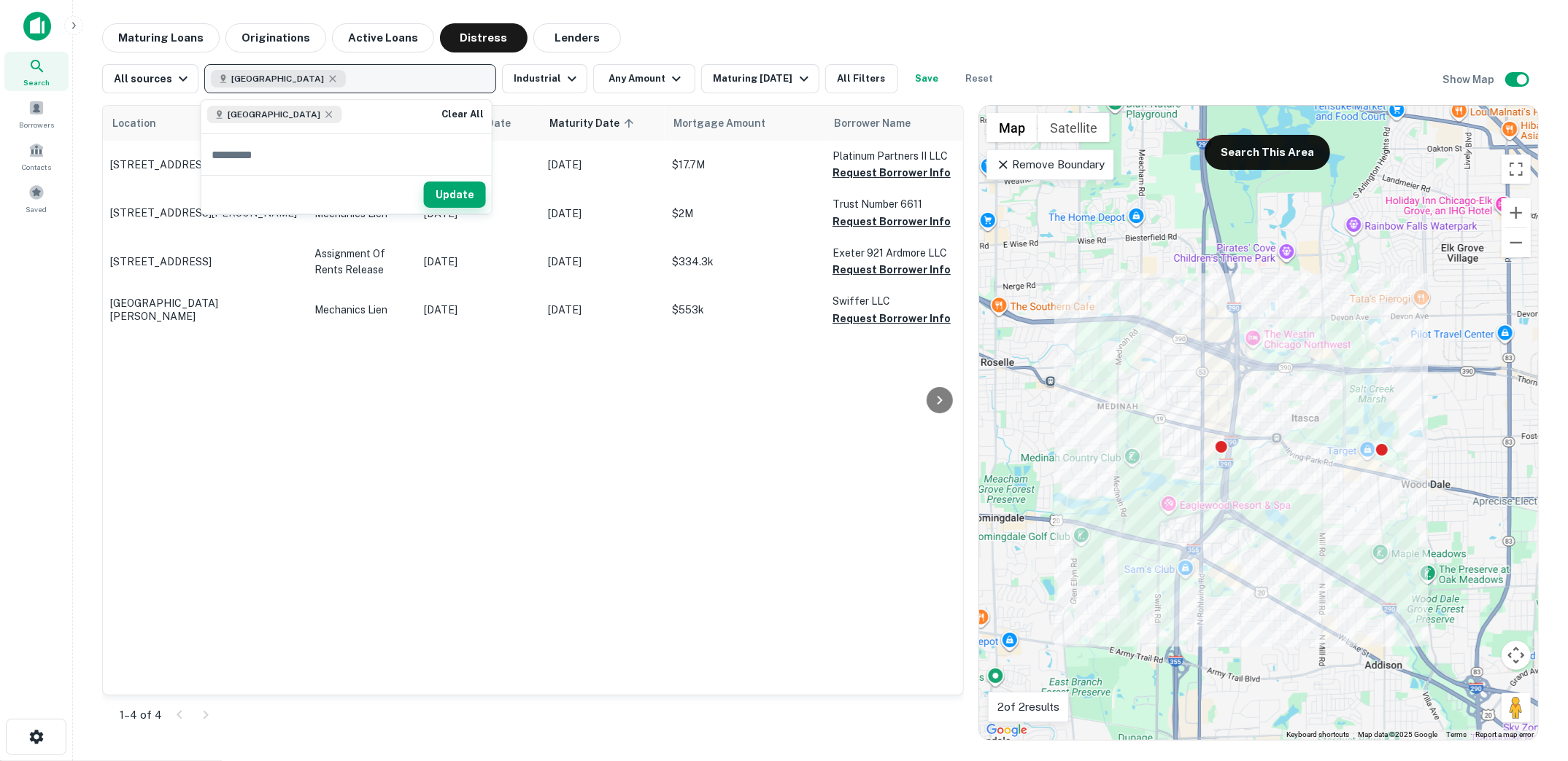
click at [448, 196] on button "Update" at bounding box center [455, 195] width 62 height 27
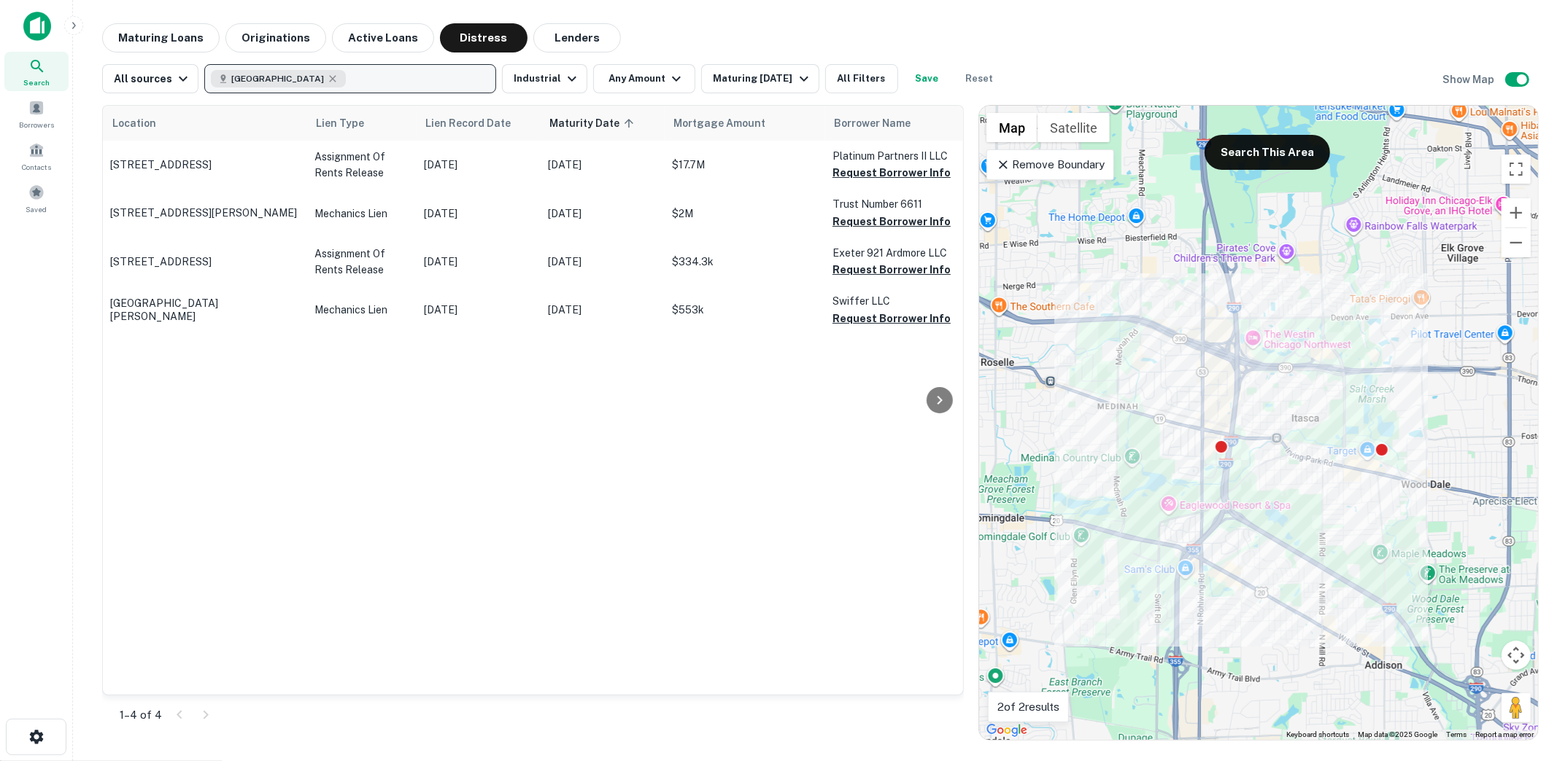
click at [1005, 172] on p "Remove Boundary" at bounding box center [1050, 165] width 109 height 17
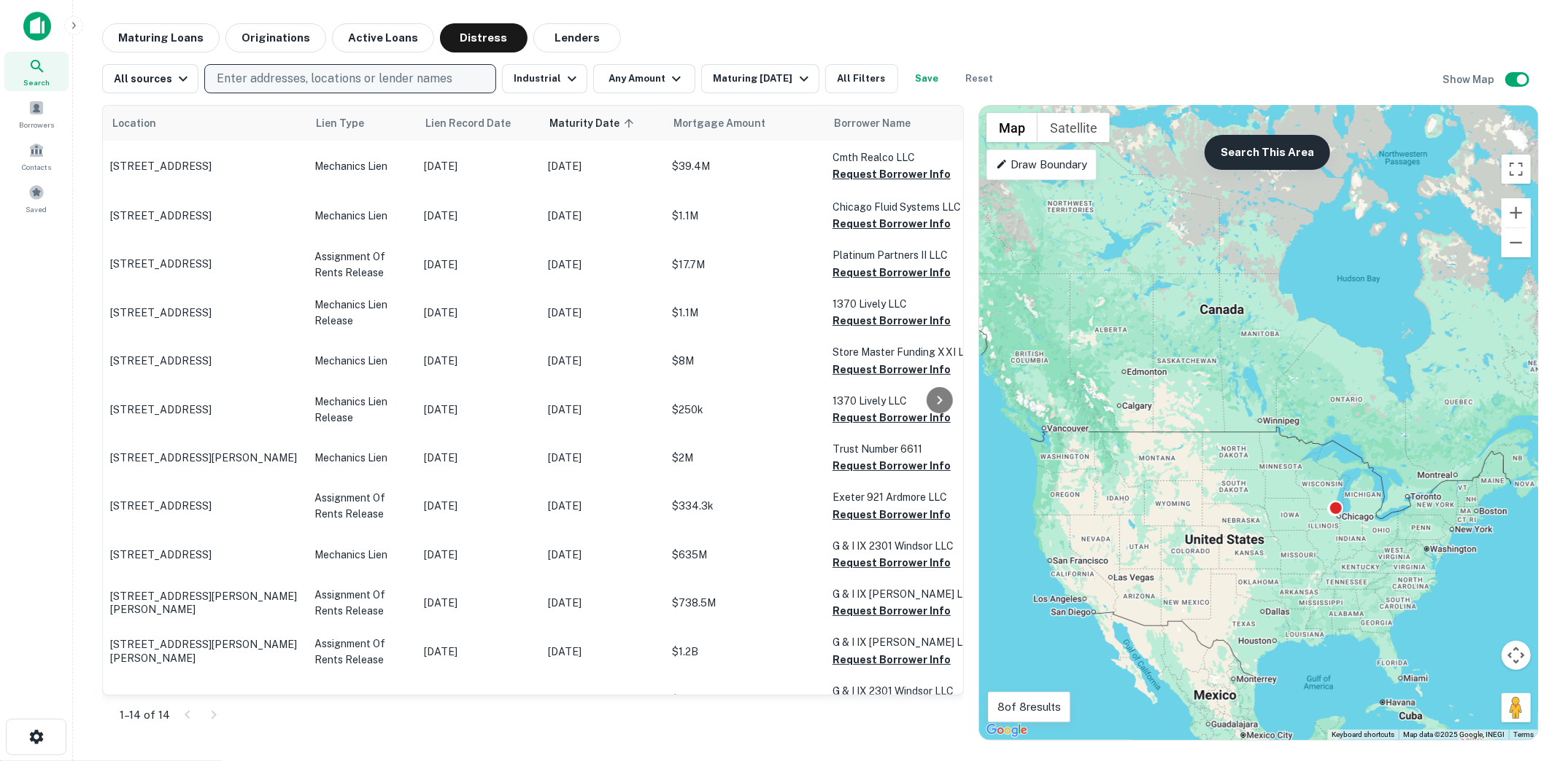
click at [1261, 152] on button "Search This Area" at bounding box center [1267, 153] width 125 height 35
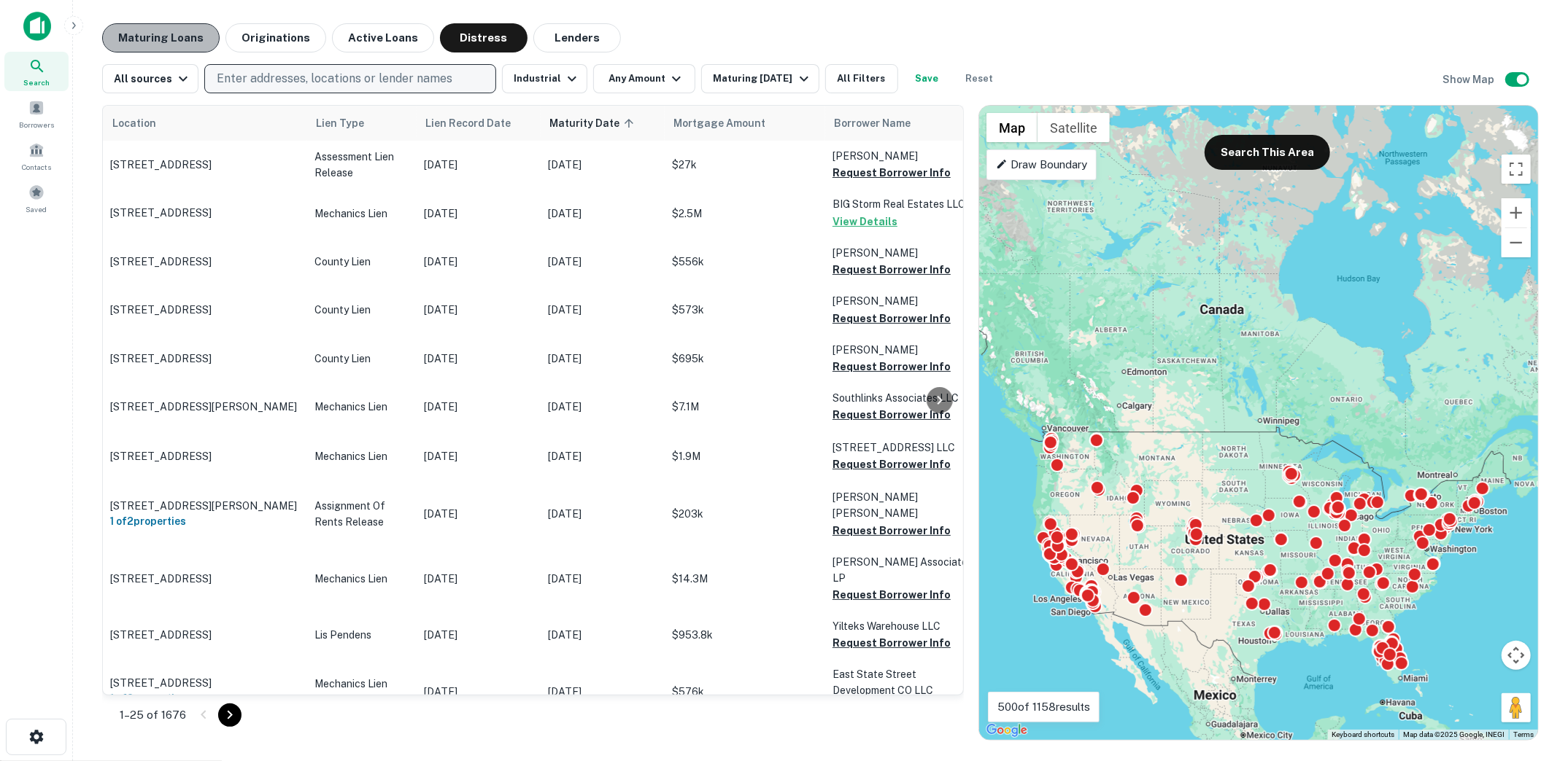
click at [177, 29] on button "Maturing Loans" at bounding box center [161, 38] width 117 height 29
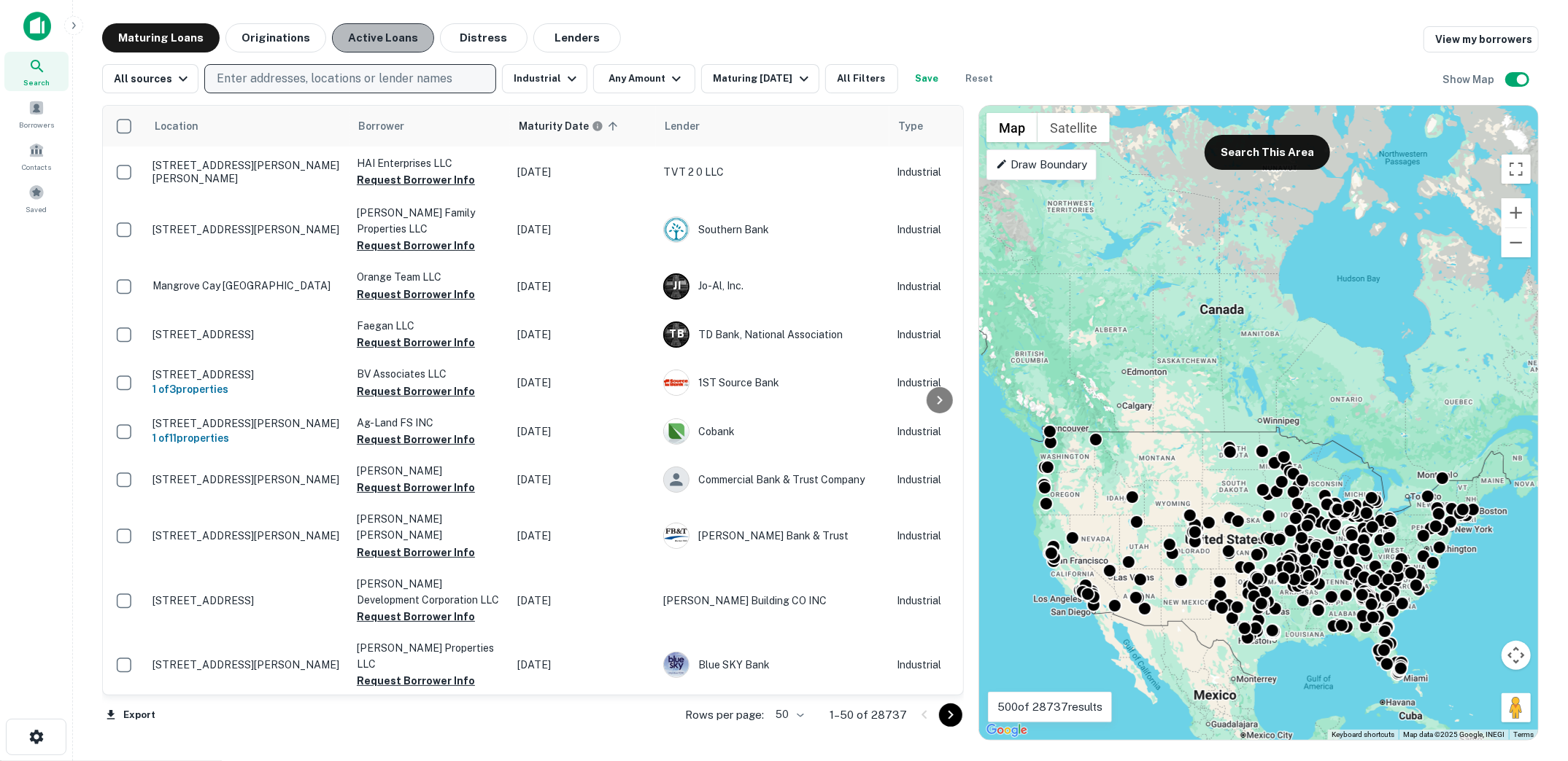
click at [394, 32] on button "Active Loans" at bounding box center [383, 38] width 102 height 29
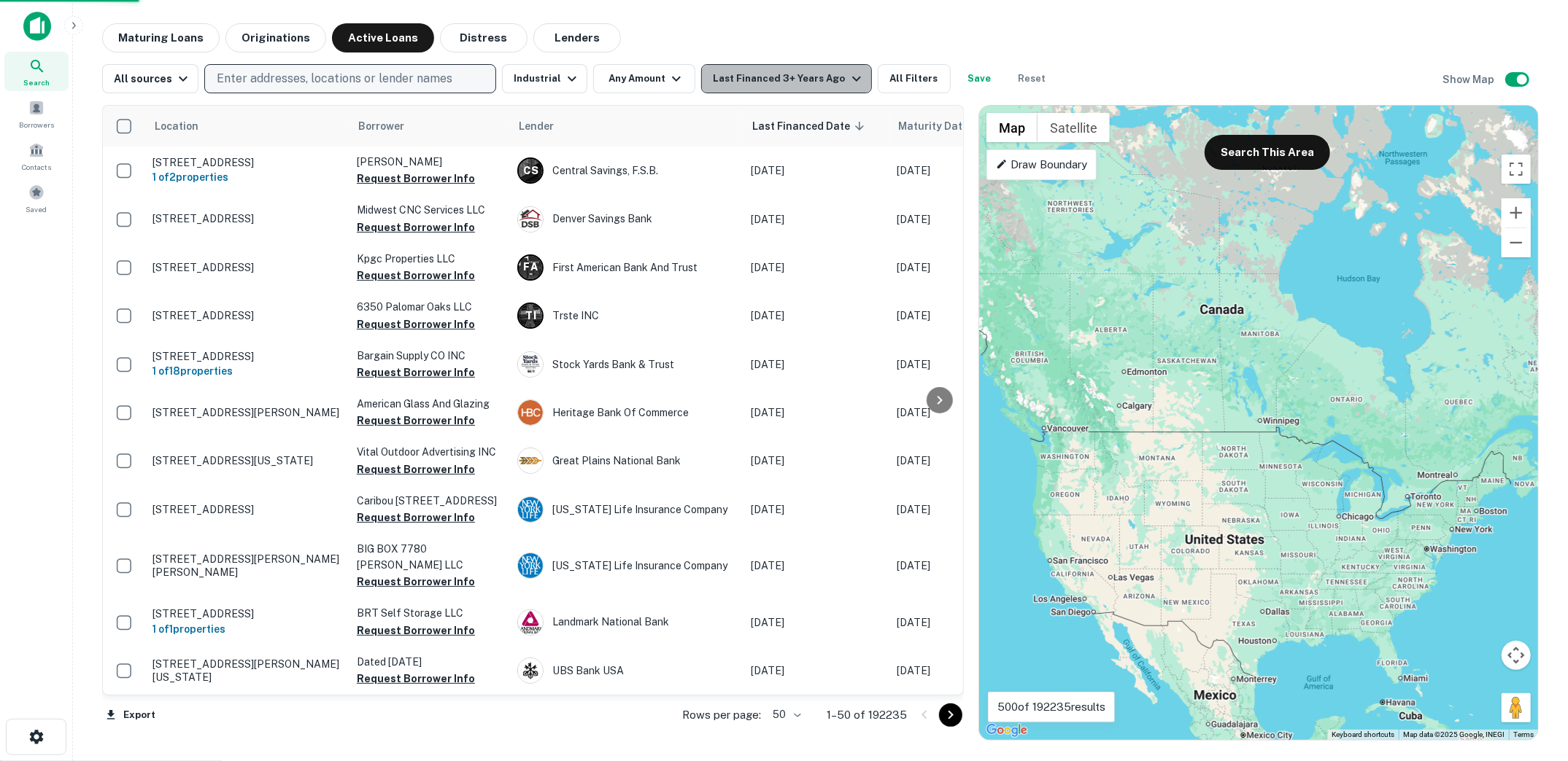
click at [851, 84] on button "Last Financed 3+ Years Ago" at bounding box center [786, 78] width 170 height 29
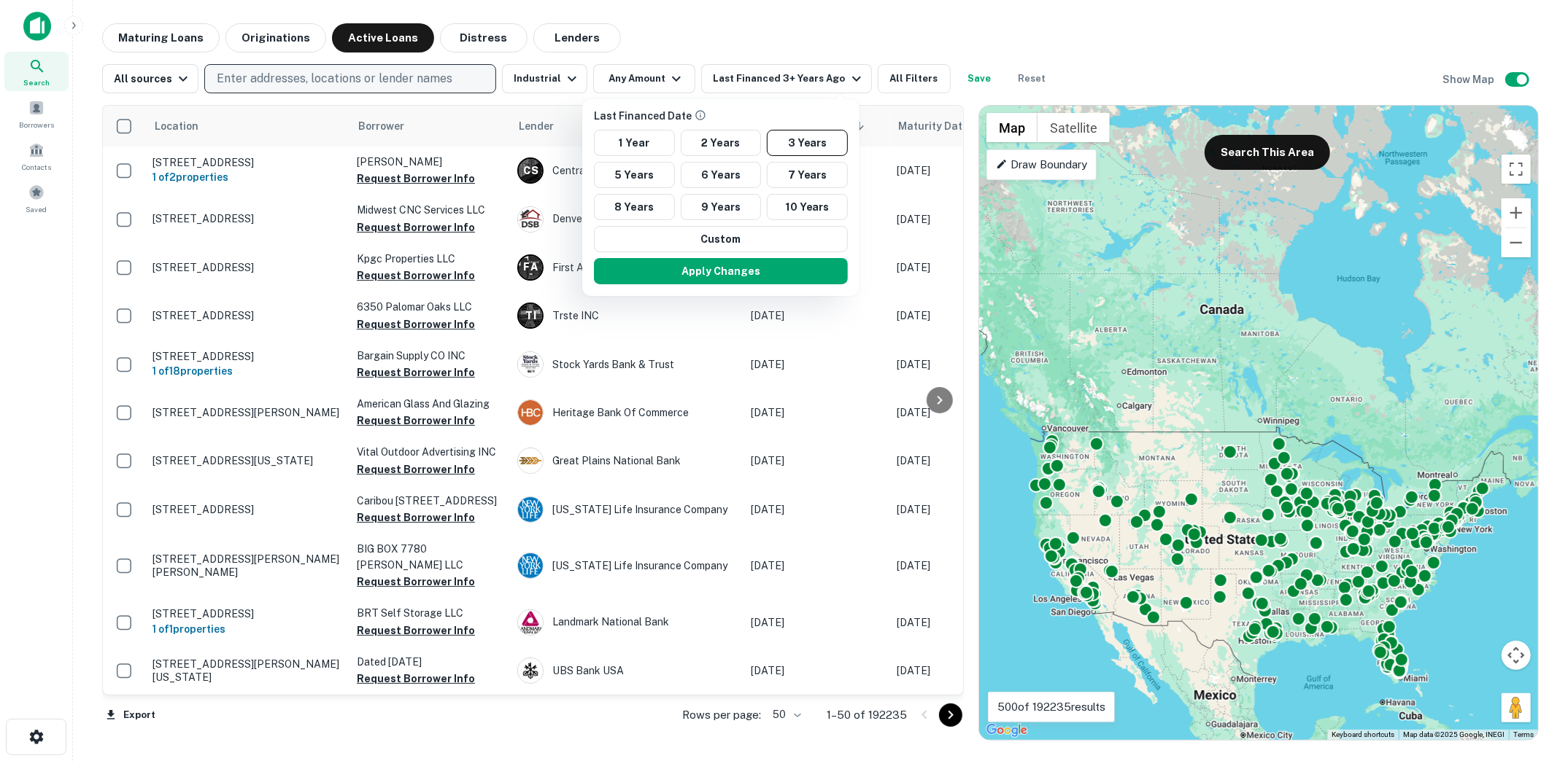
click at [764, 22] on div at bounding box center [784, 380] width 1568 height 761
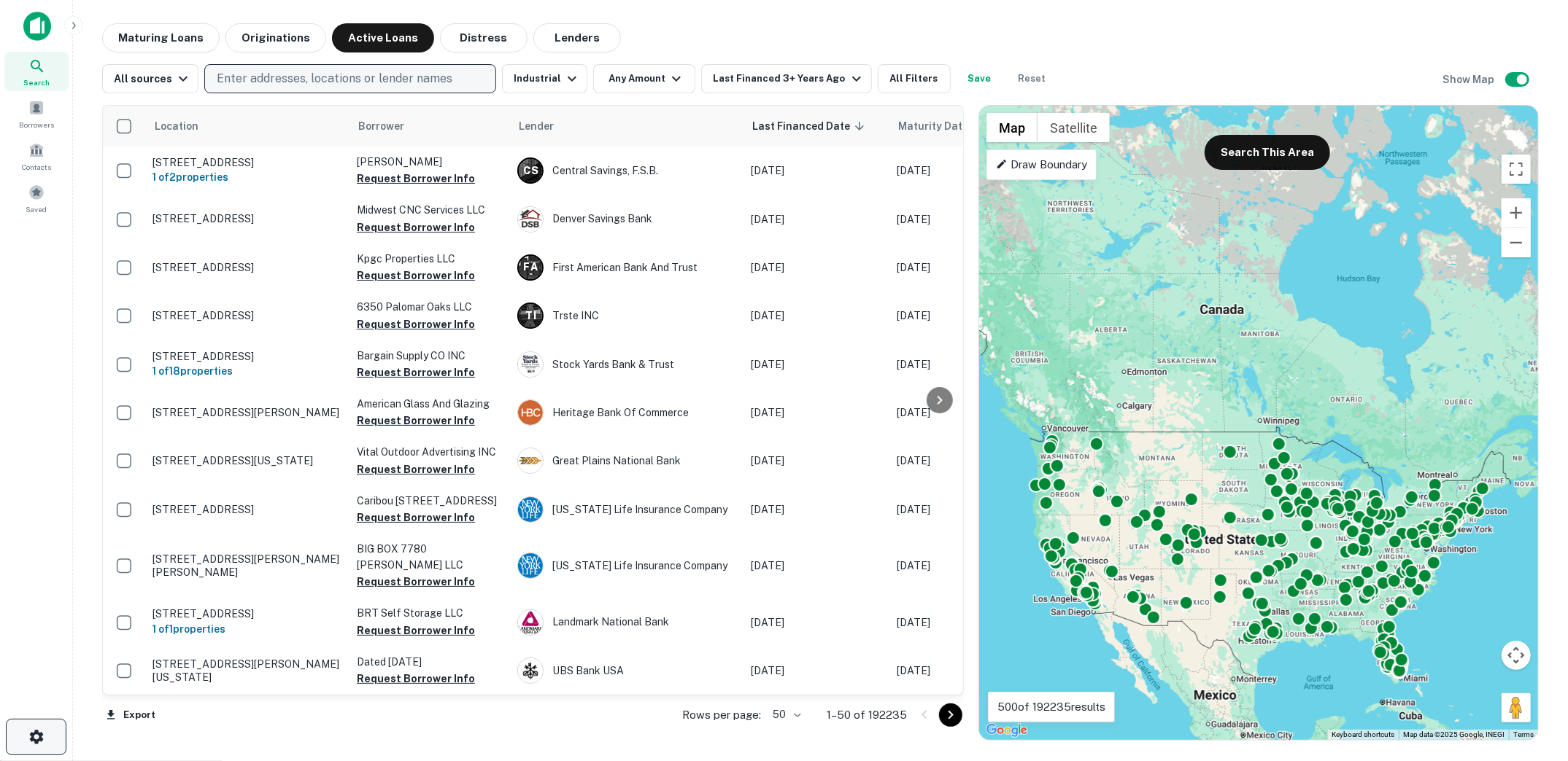
click at [52, 732] on button "button" at bounding box center [35, 737] width 60 height 37
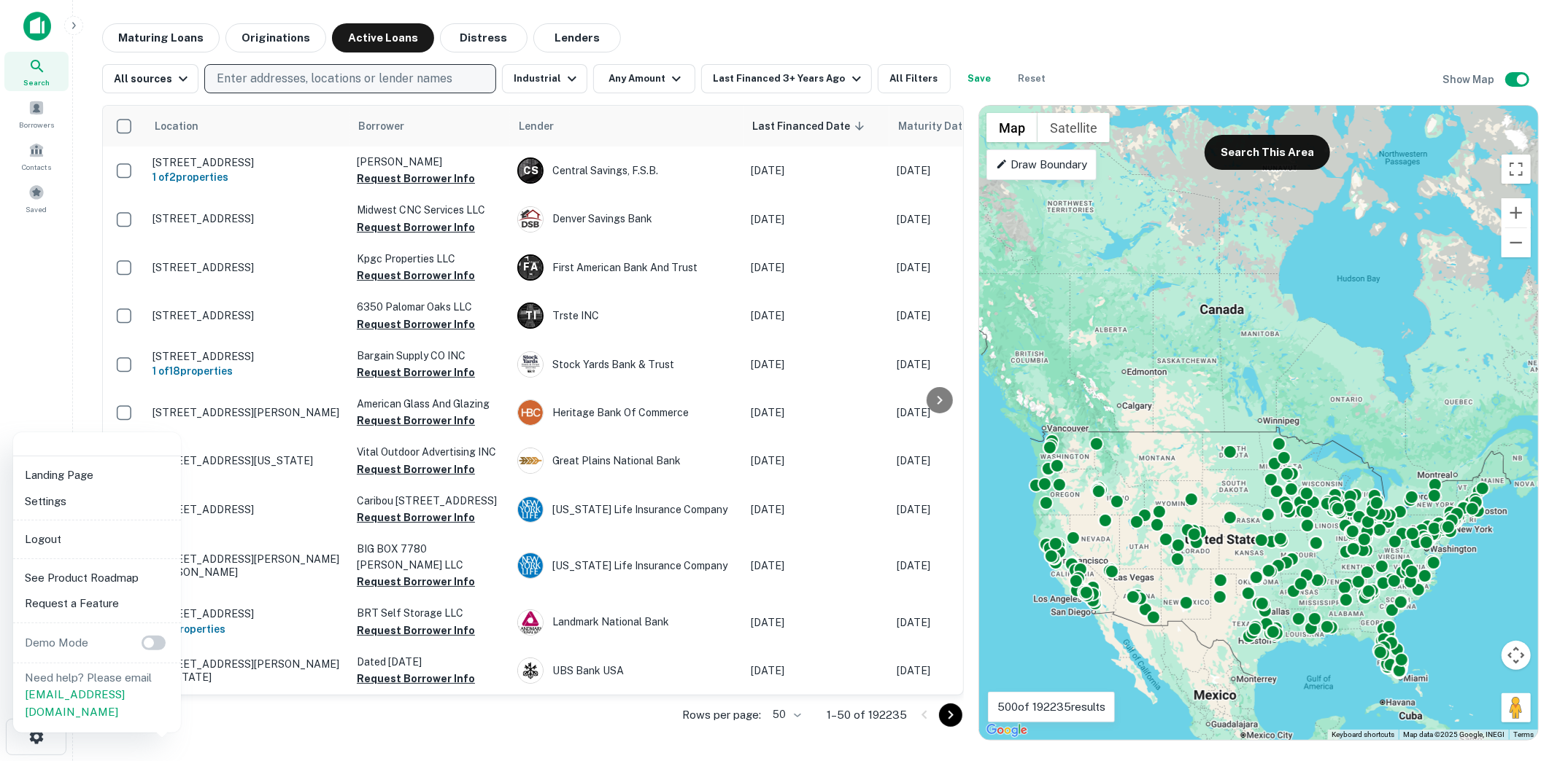
click at [63, 549] on li "Logout" at bounding box center [97, 540] width 156 height 27
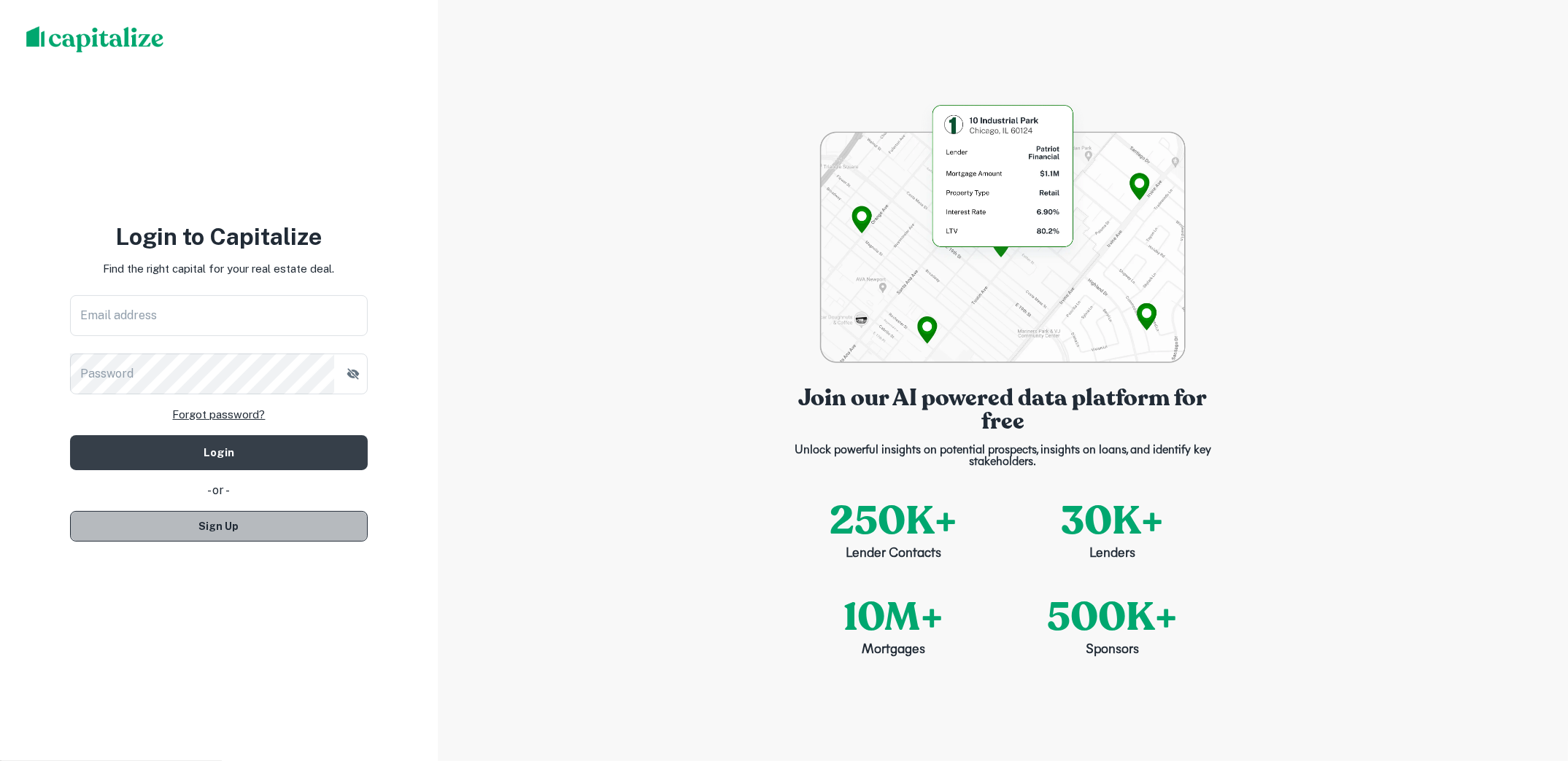
click at [307, 524] on button "Sign Up" at bounding box center [219, 526] width 297 height 31
select select "**"
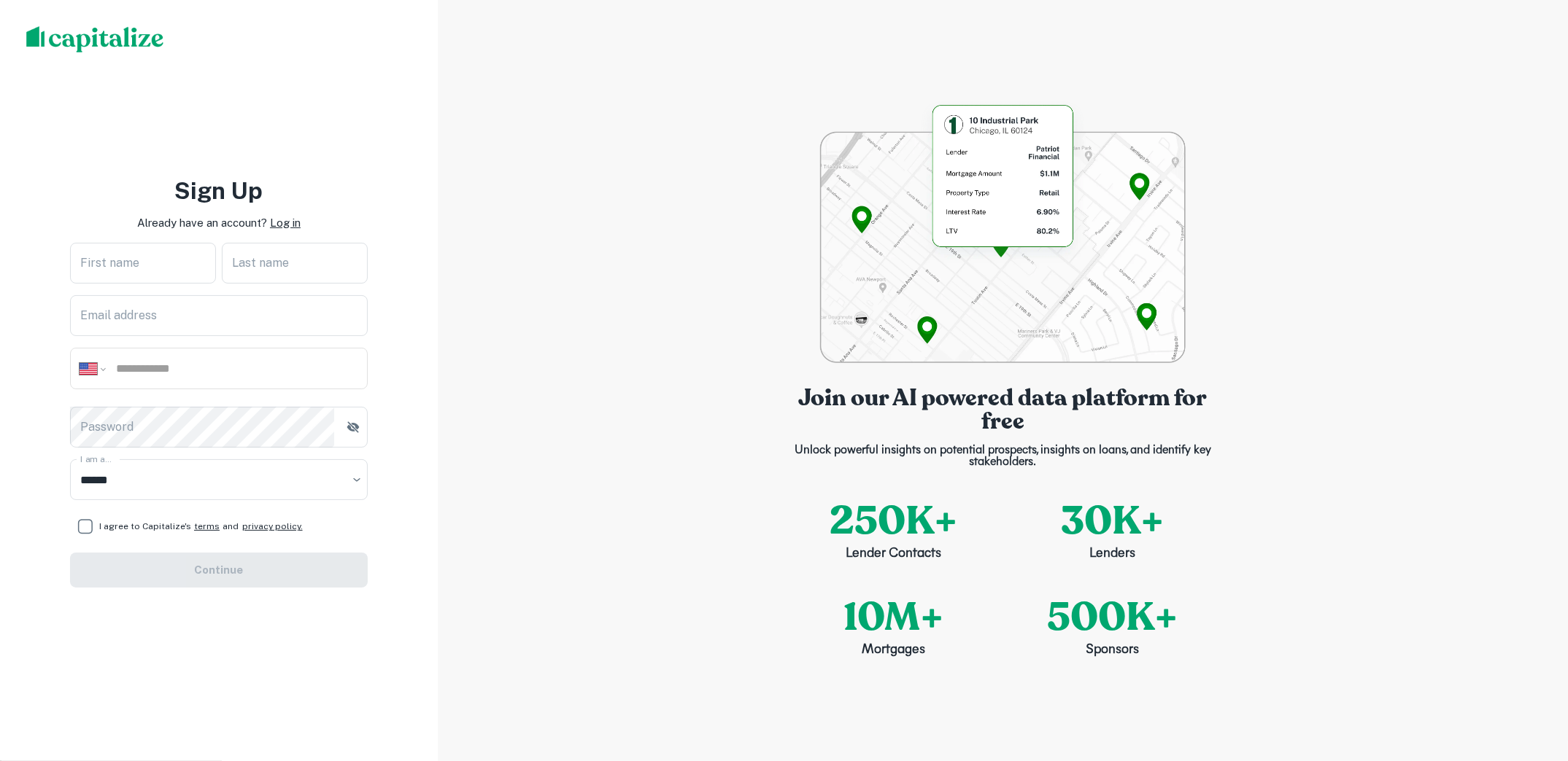
click at [294, 224] on p "Log in" at bounding box center [285, 223] width 31 height 17
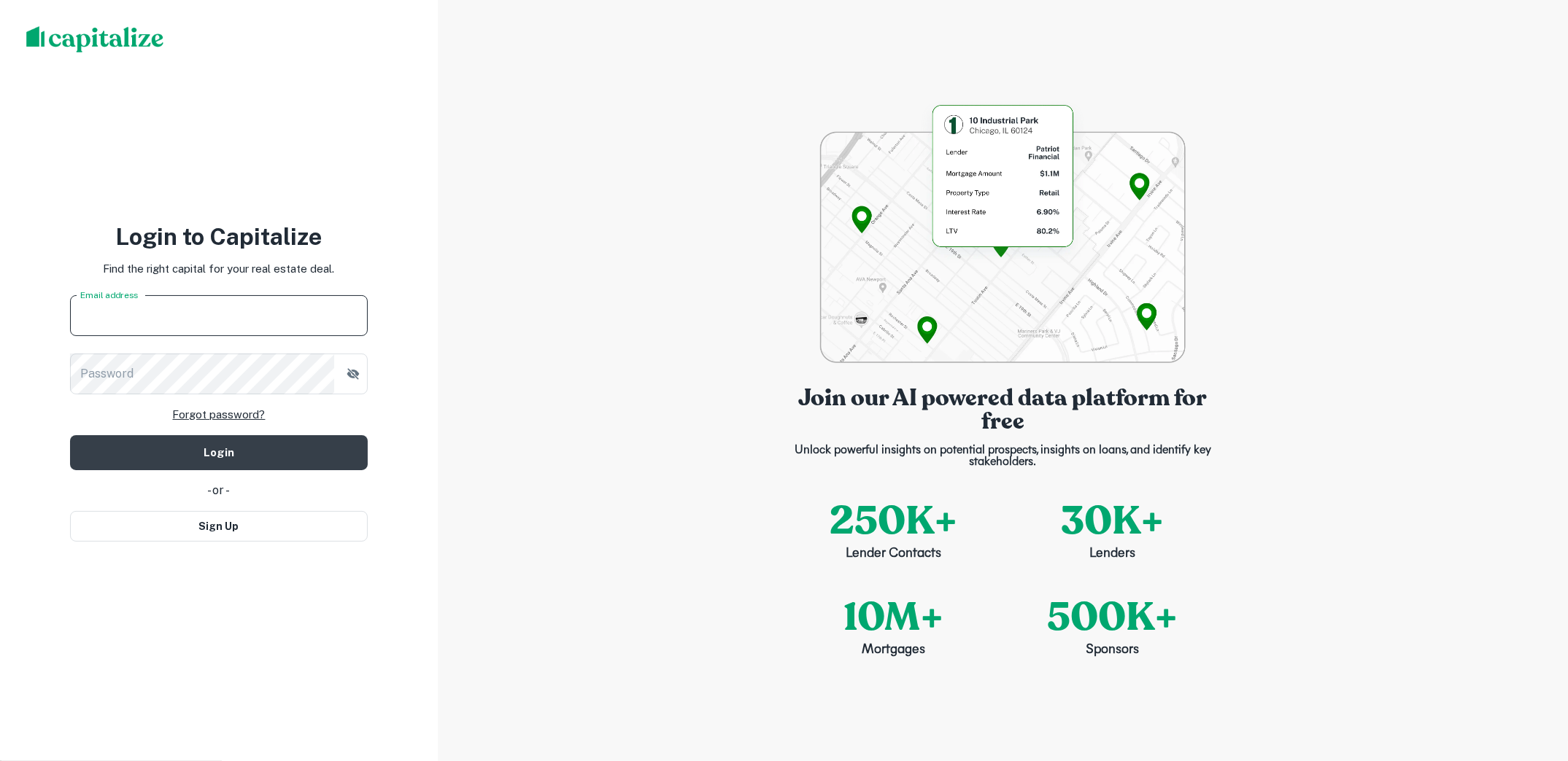
click at [272, 311] on input "Email address" at bounding box center [219, 316] width 297 height 41
paste input "**********"
type input "**********"
click at [272, 311] on input "**********" at bounding box center [219, 316] width 297 height 41
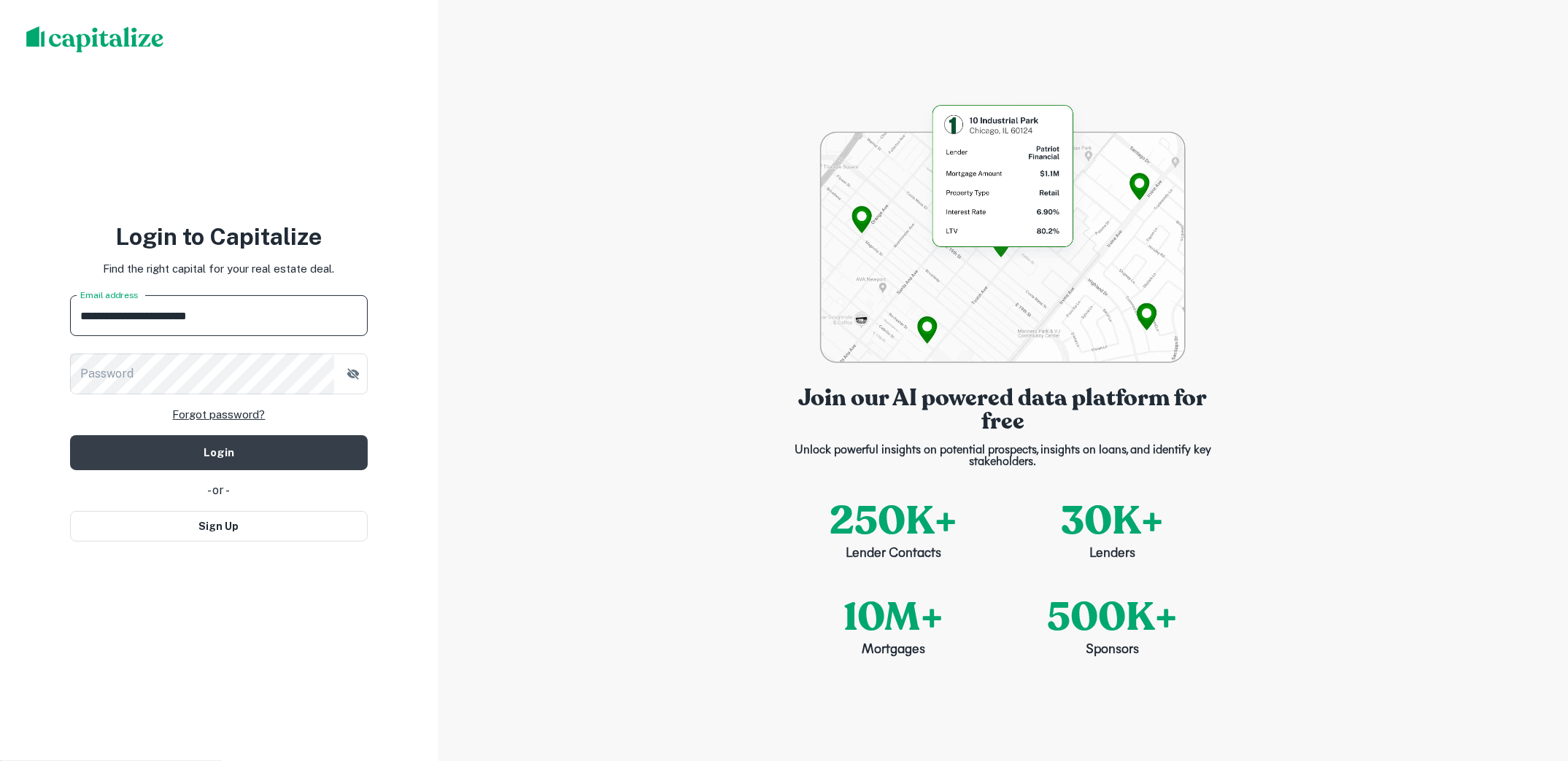
click at [272, 311] on input "**********" at bounding box center [219, 316] width 297 height 41
click at [254, 316] on input "Email address" at bounding box center [219, 316] width 297 height 41
type input "**********"
click at [340, 437] on button "Login" at bounding box center [219, 453] width 297 height 35
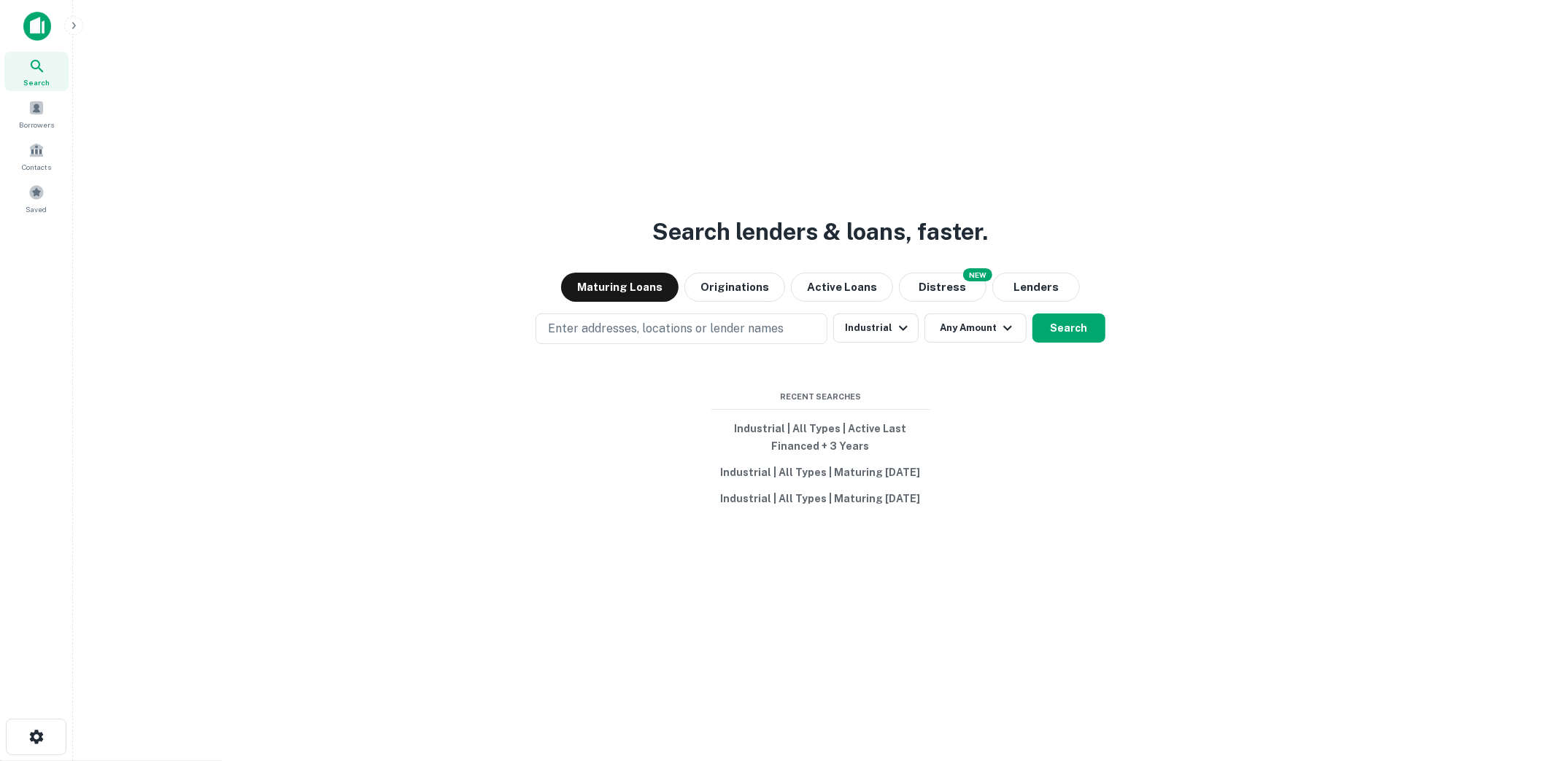
click at [70, 21] on icon "button" at bounding box center [74, 25] width 12 height 12
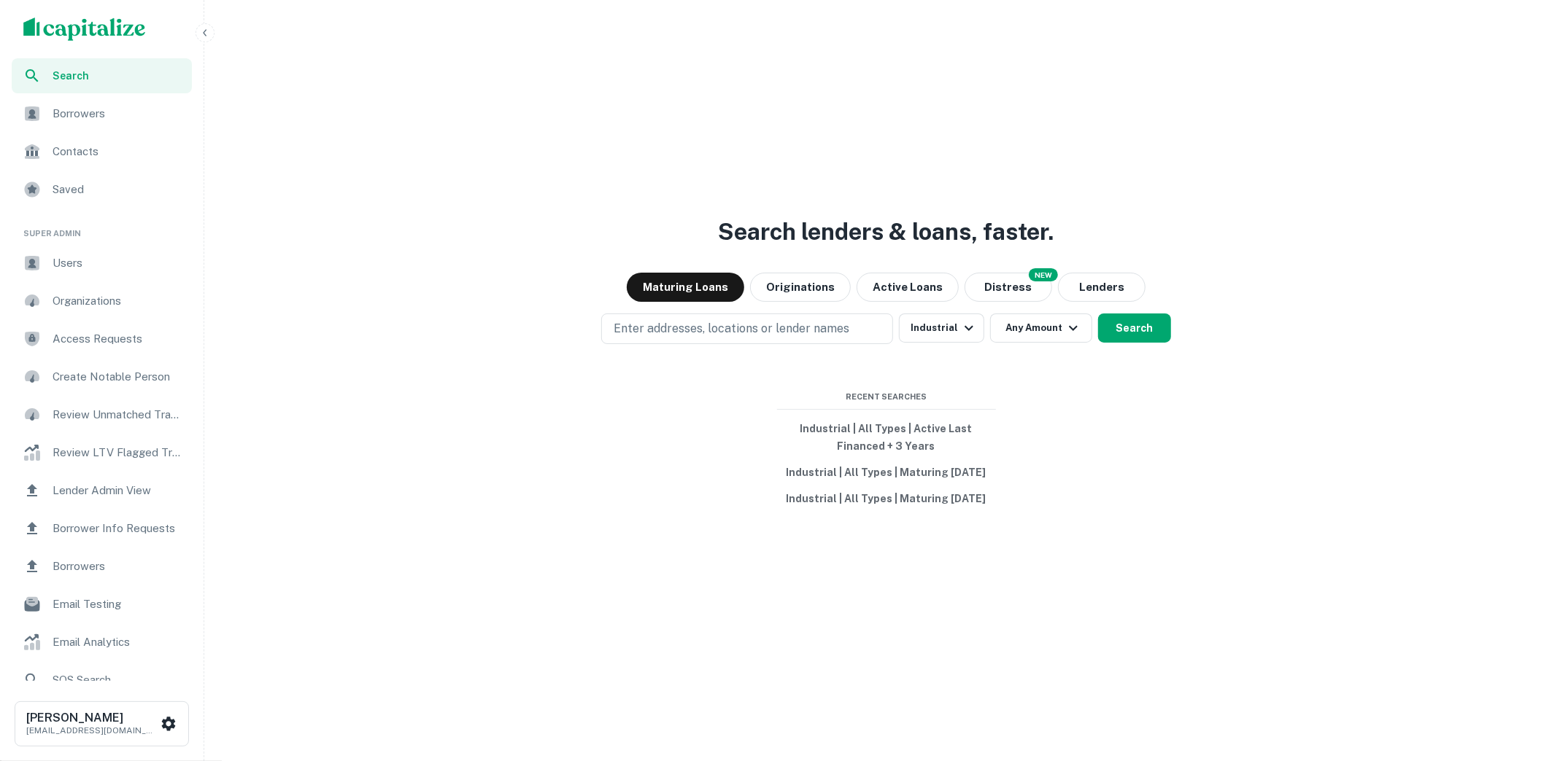
click at [91, 262] on span "Users" at bounding box center [117, 263] width 131 height 17
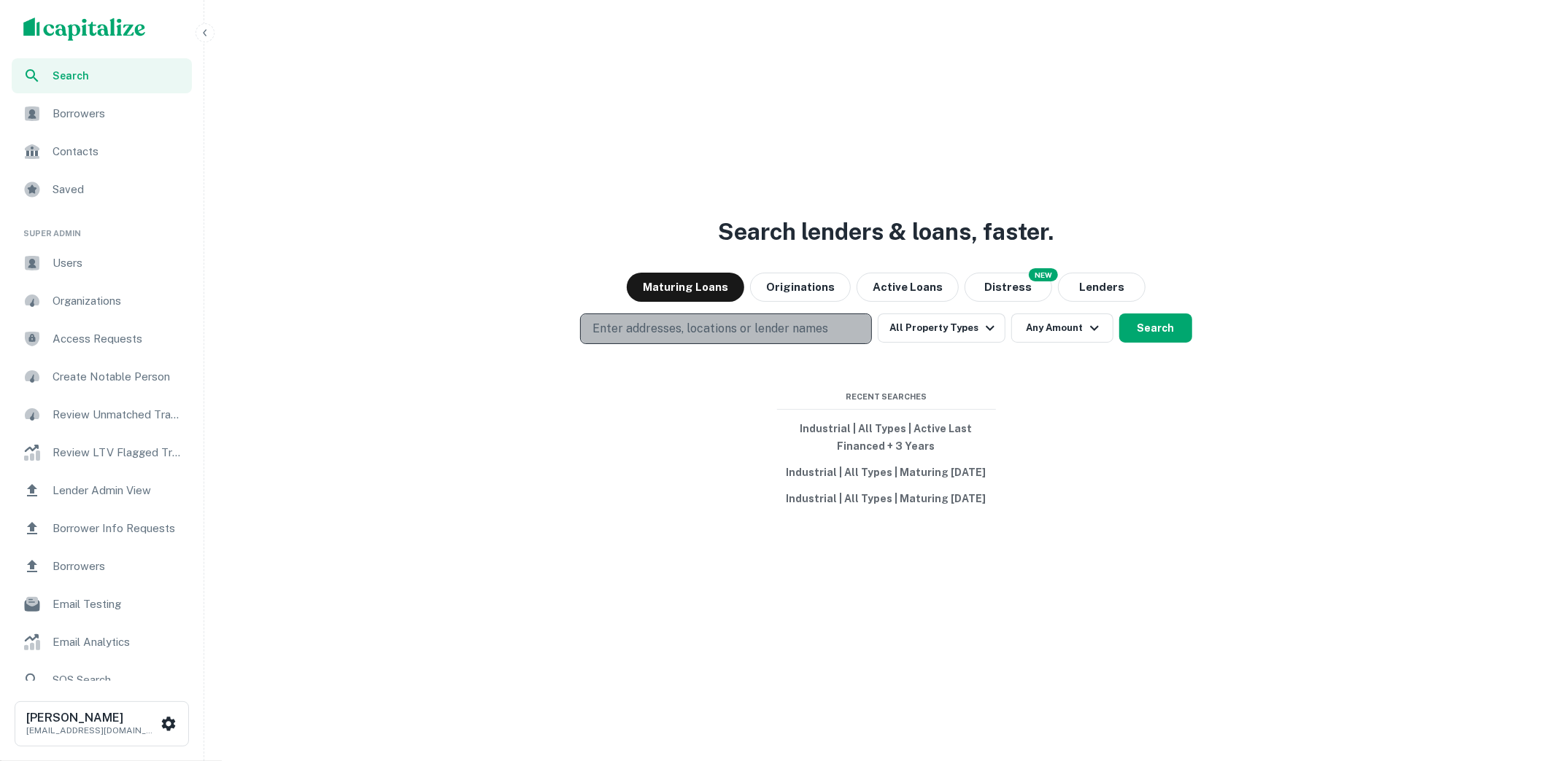
click at [753, 336] on p "Enter addresses, locations or lender names" at bounding box center [710, 328] width 236 height 17
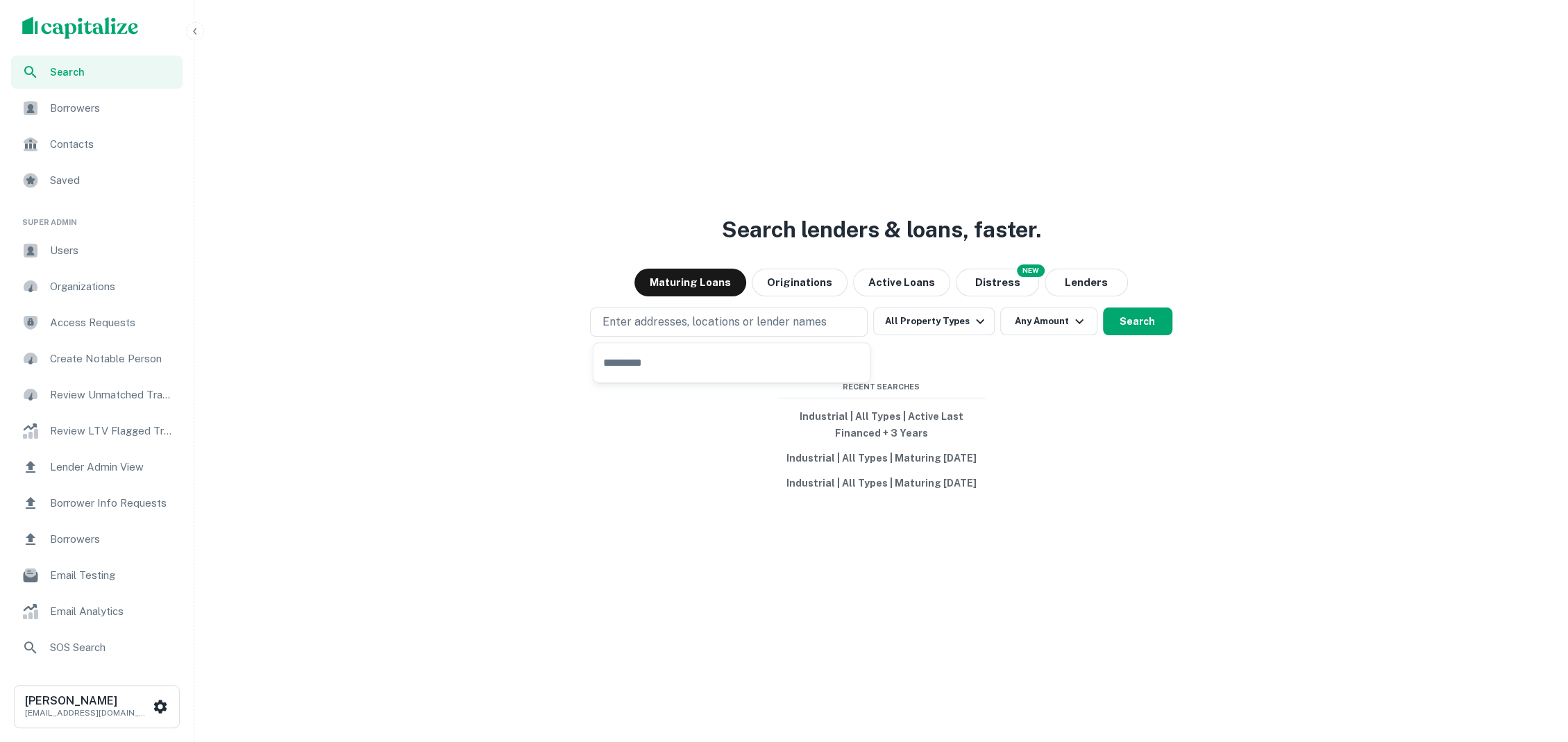
click at [1145, 463] on div "Search lenders & loans, faster. Maturing Loans Originations Active Loans NEW Di…" at bounding box center [882, 404] width 1363 height 742
click at [812, 323] on p "Enter addresses, locations or lender names" at bounding box center [713, 322] width 224 height 16
type input "*****"
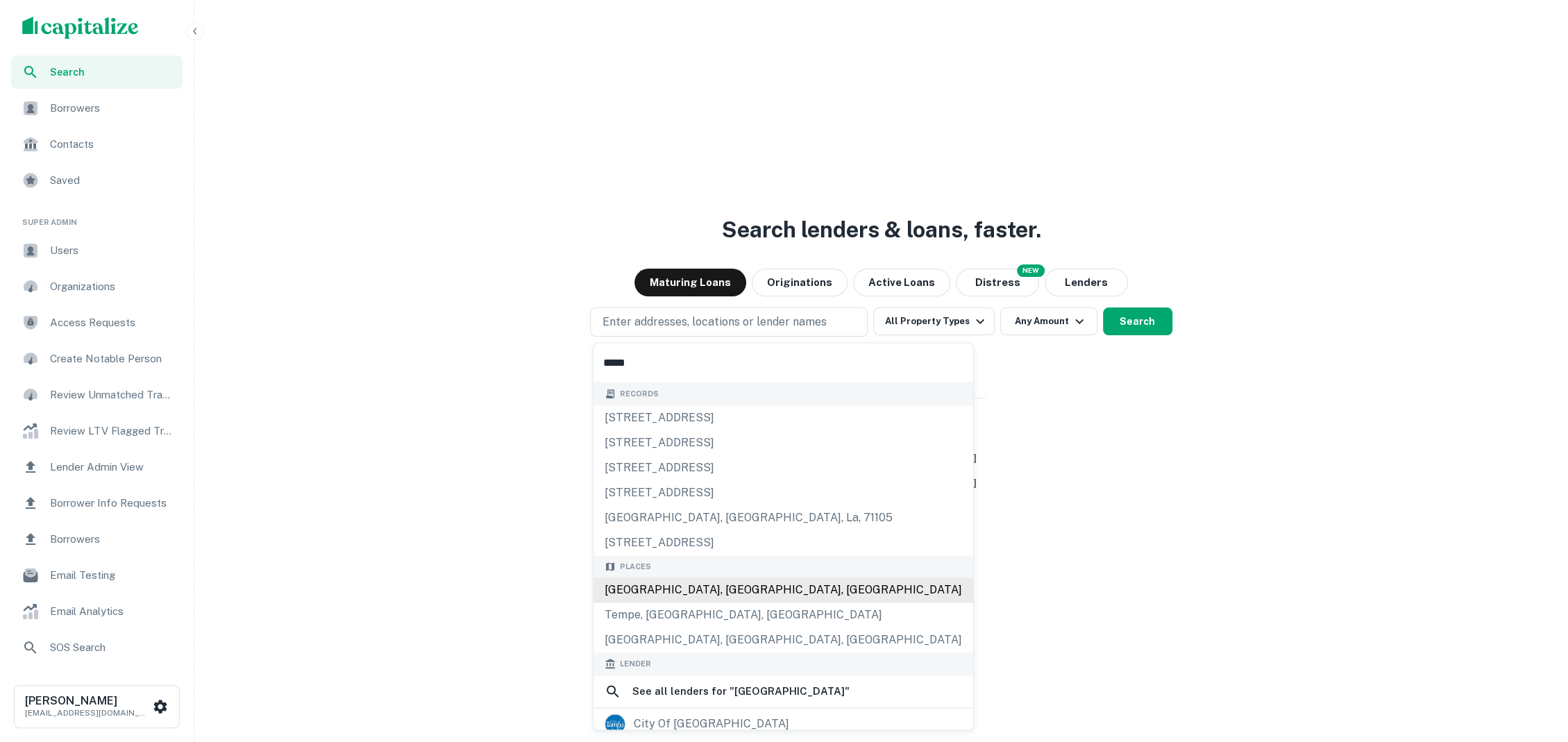
click at [686, 586] on div "[GEOGRAPHIC_DATA], [GEOGRAPHIC_DATA], [GEOGRAPHIC_DATA]" at bounding box center [783, 590] width 380 height 25
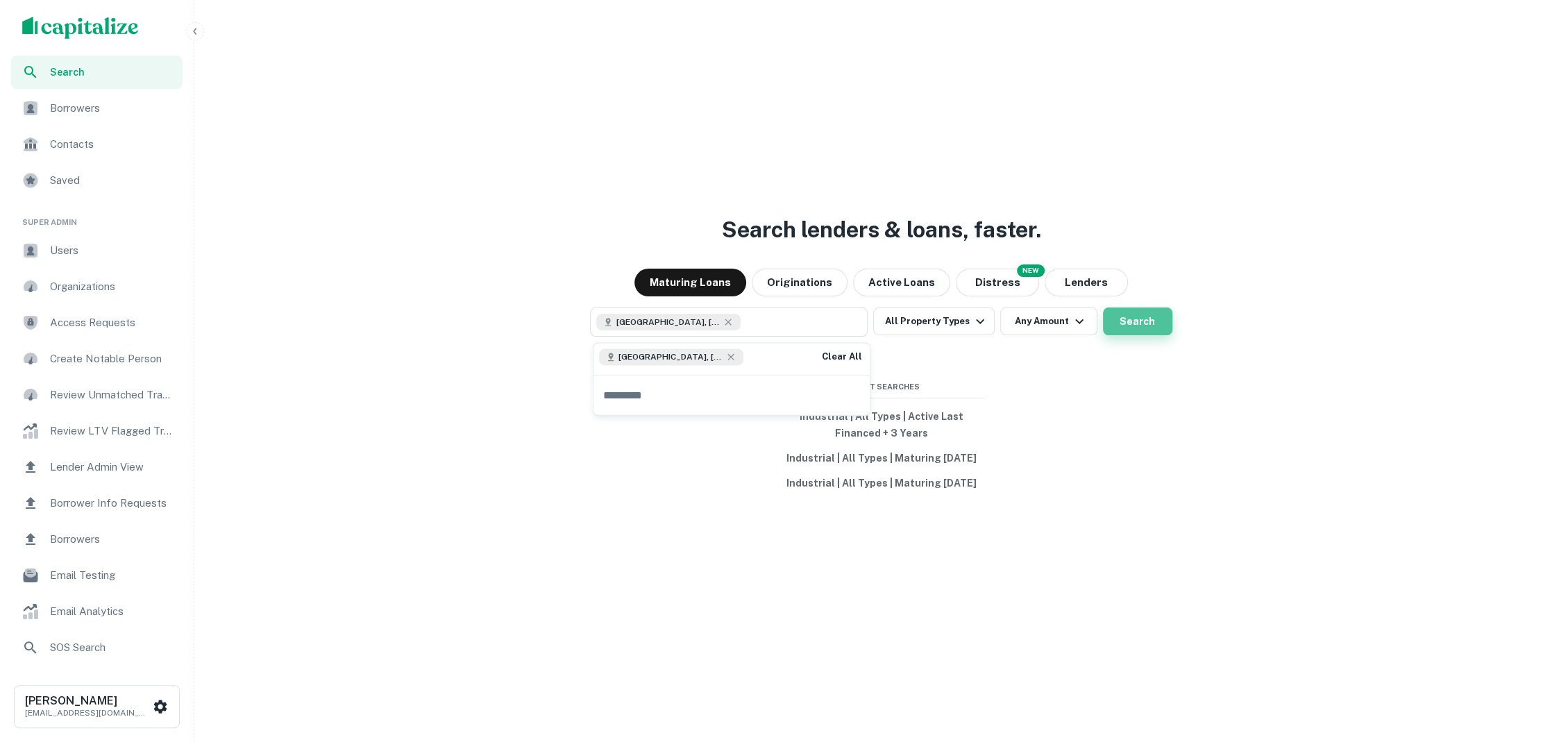
click at [1138, 324] on button "Search" at bounding box center [1138, 321] width 69 height 28
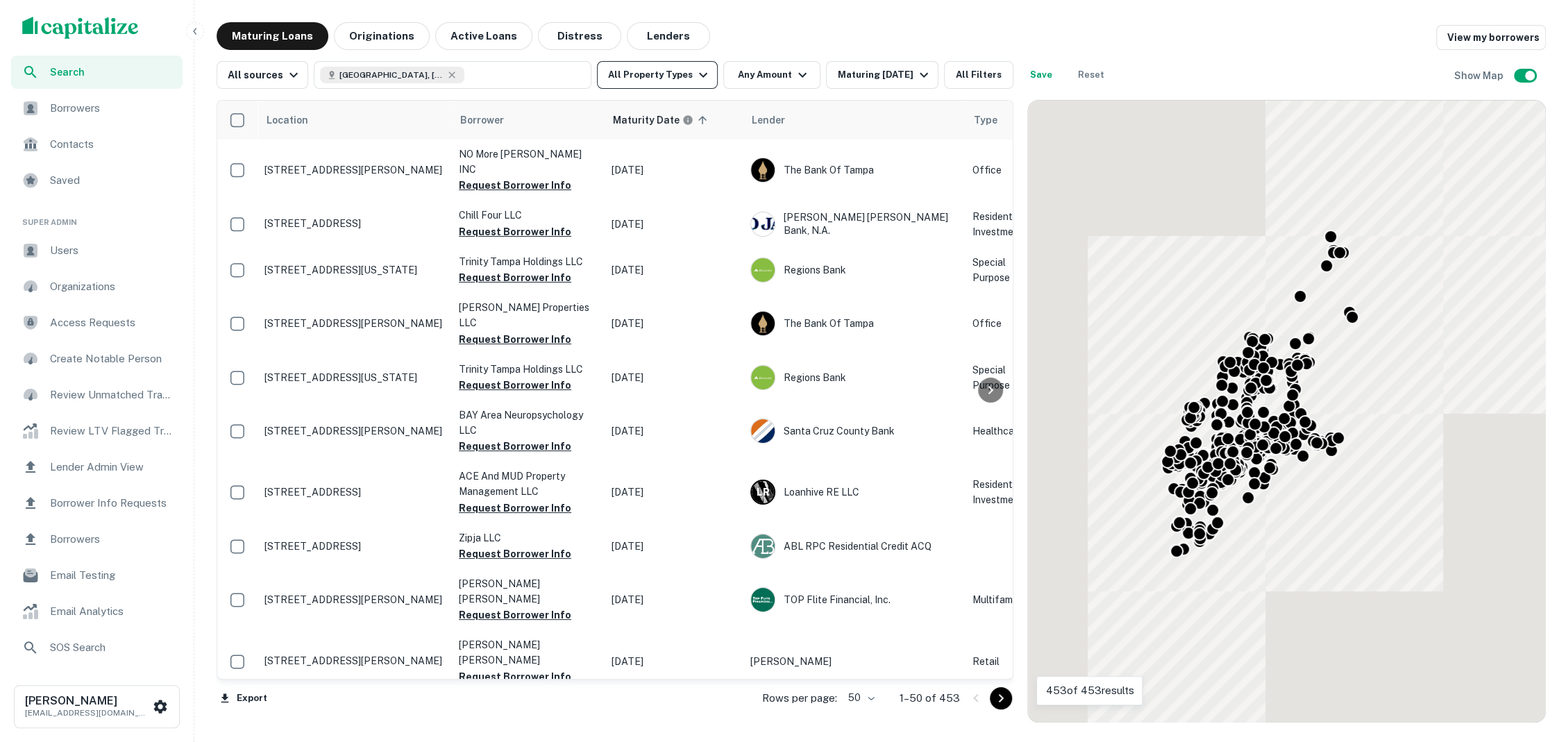
click at [695, 77] on icon "button" at bounding box center [703, 75] width 16 height 16
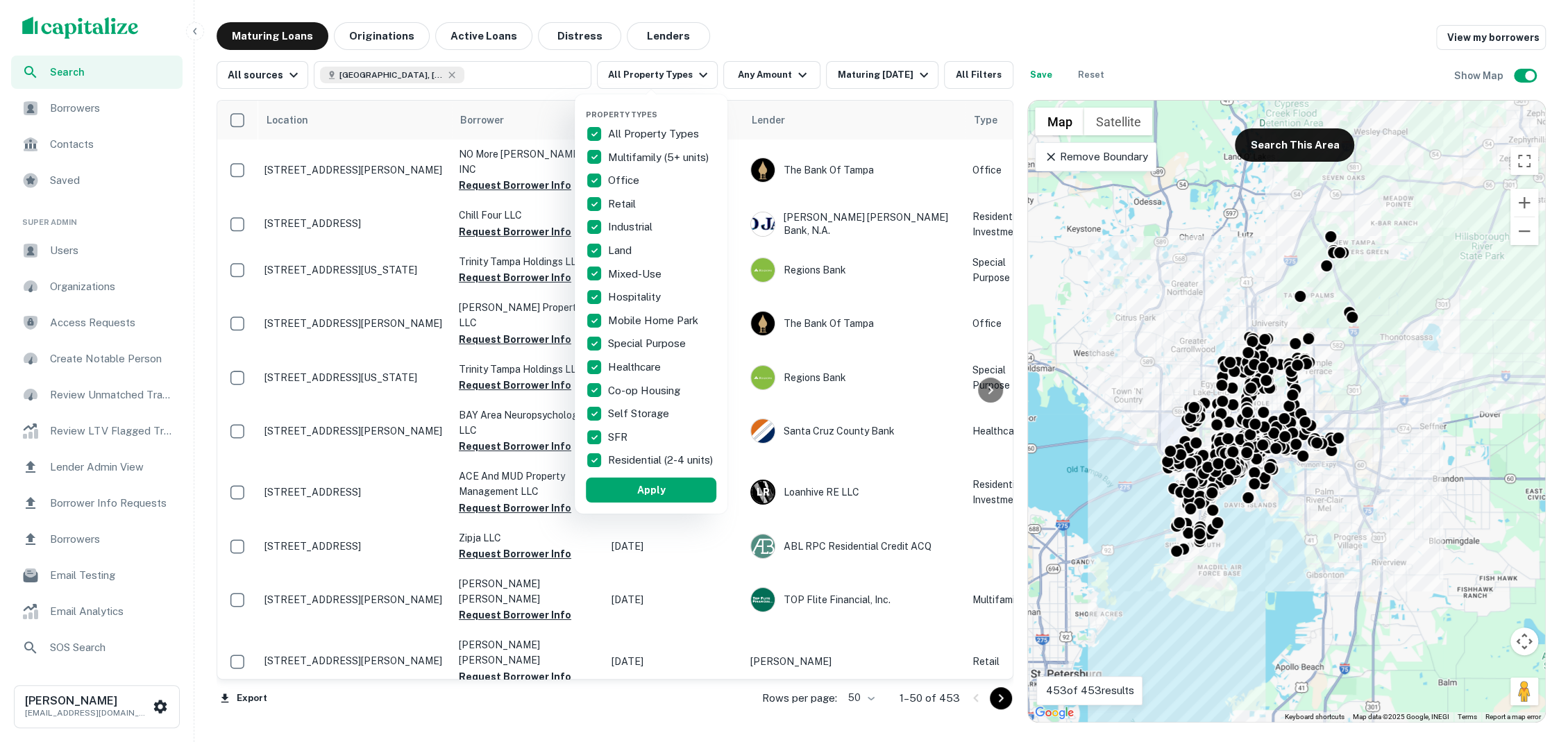
click at [753, 36] on div at bounding box center [784, 371] width 1568 height 742
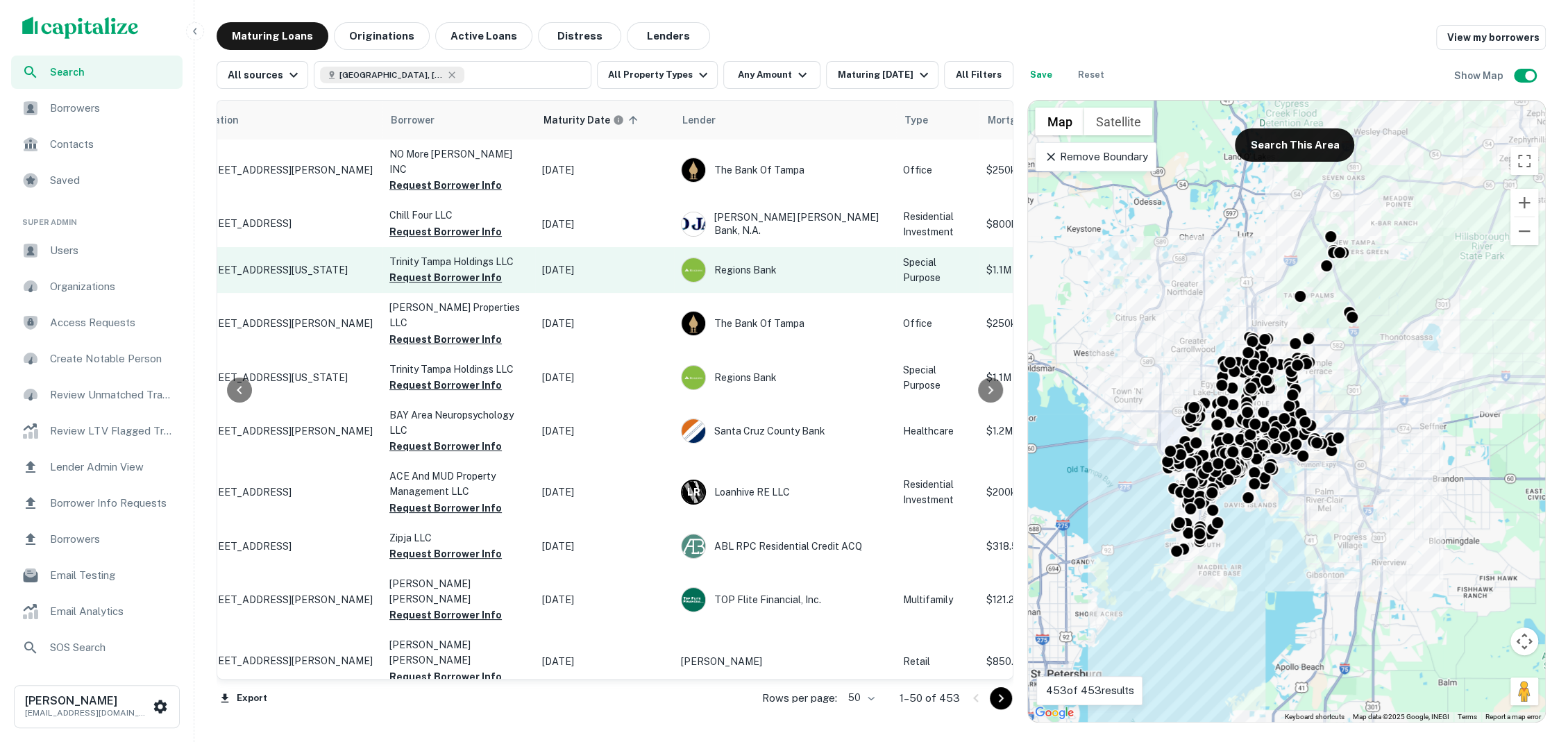
scroll to position [0, 66]
click at [334, 263] on p "[STREET_ADDRESS][US_STATE]" at bounding box center [290, 269] width 180 height 13
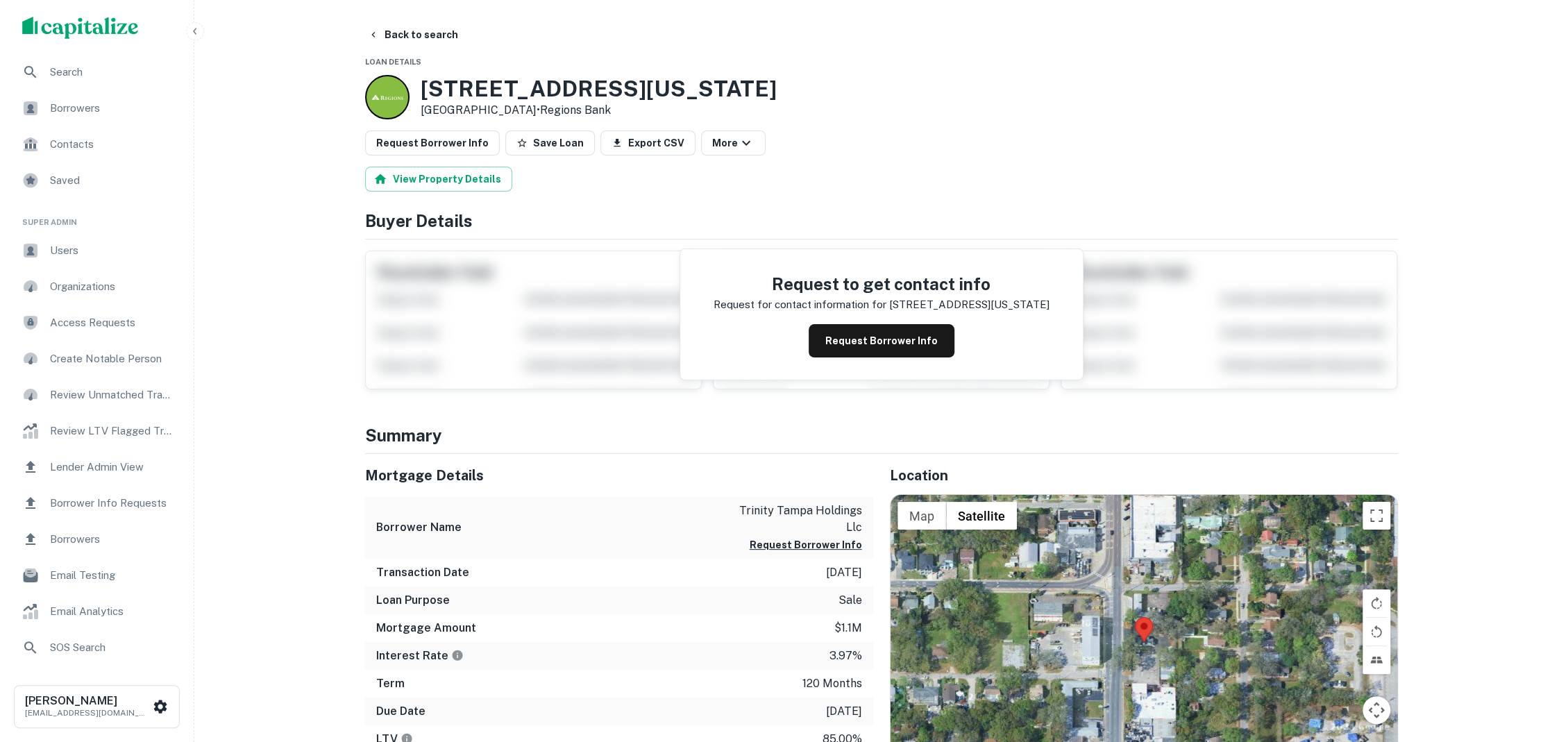
scroll to position [214, 0]
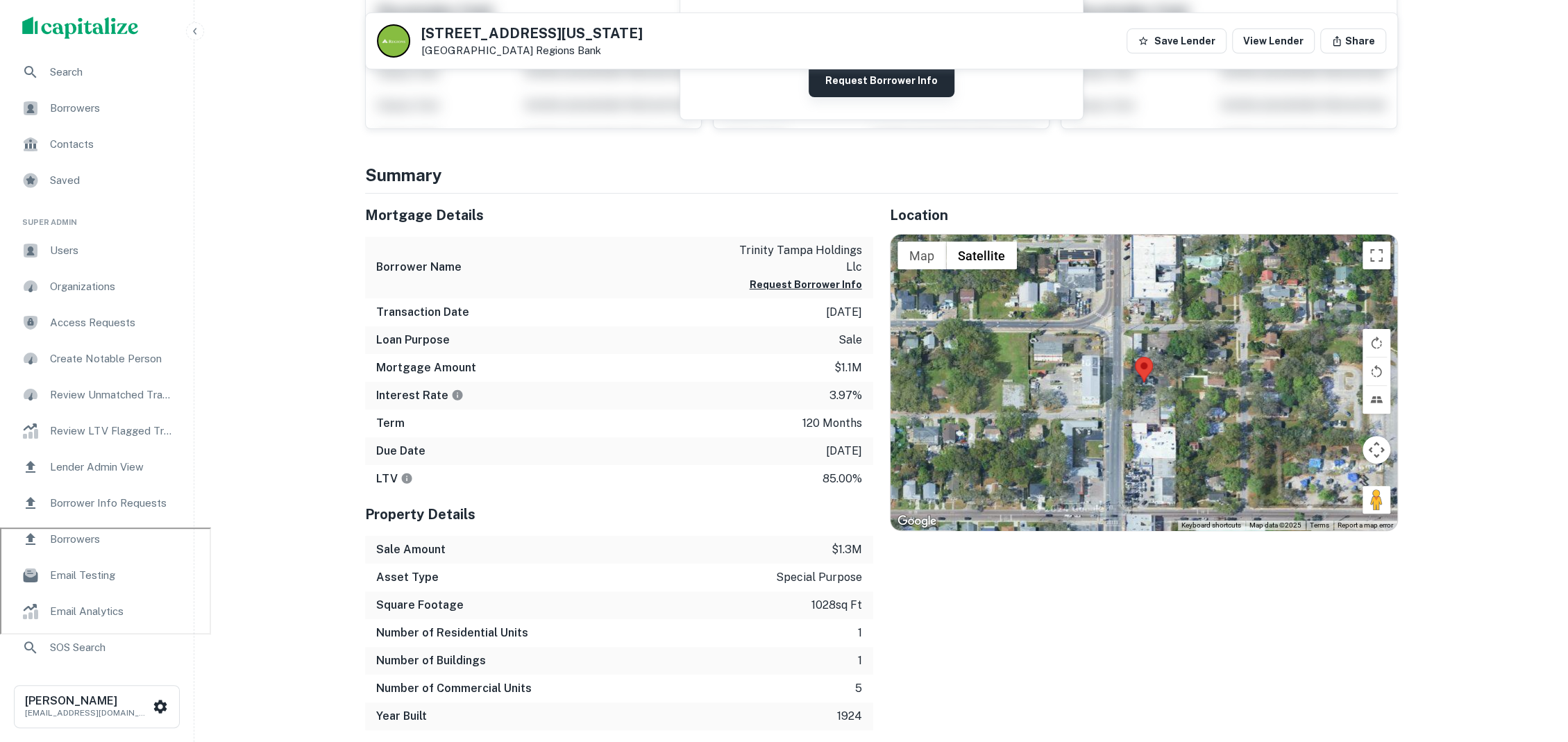
click at [898, 80] on button "Request Borrower Info" at bounding box center [882, 80] width 146 height 33
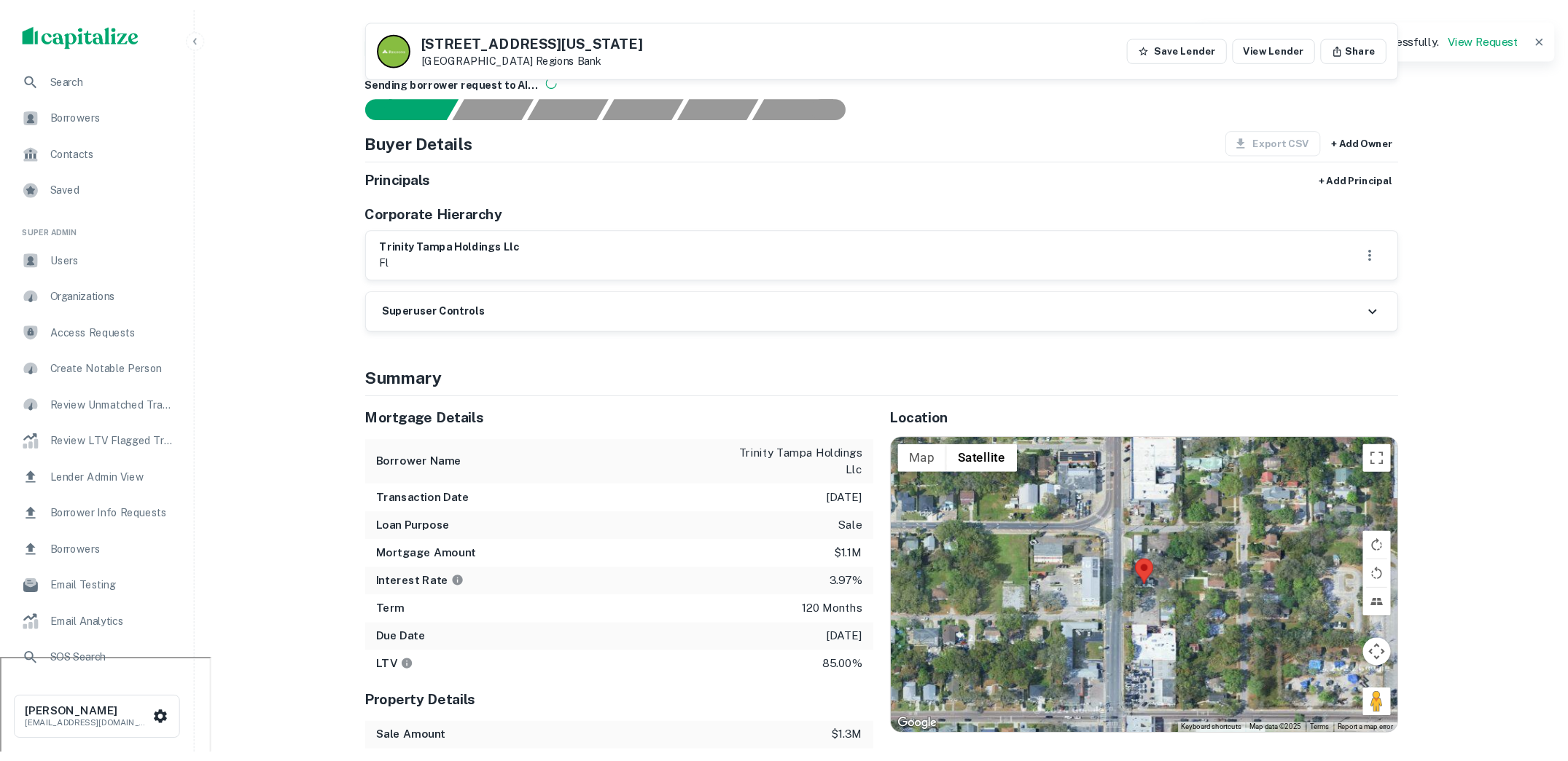
scroll to position [0, 0]
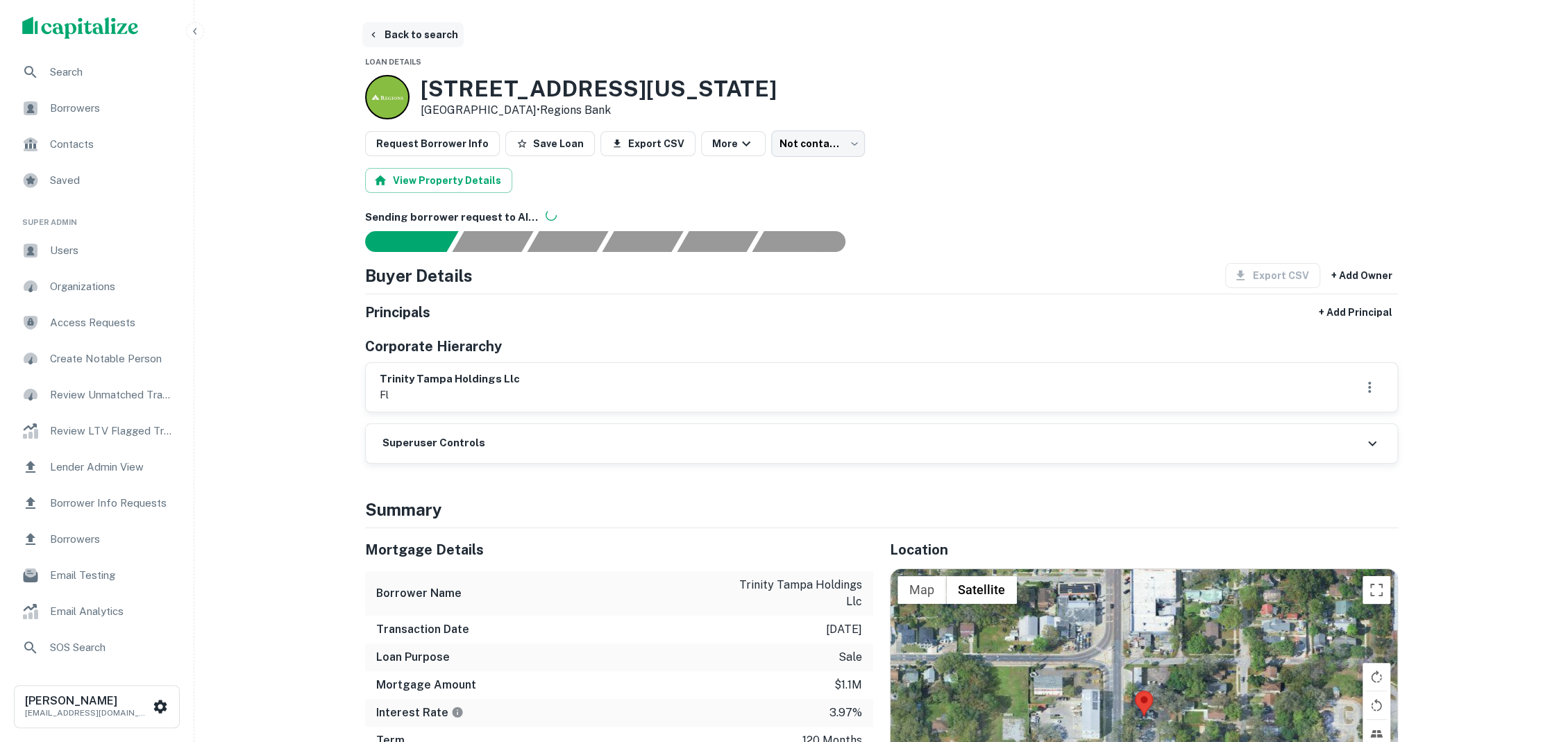
click at [412, 34] on button "Back to search" at bounding box center [413, 35] width 101 height 25
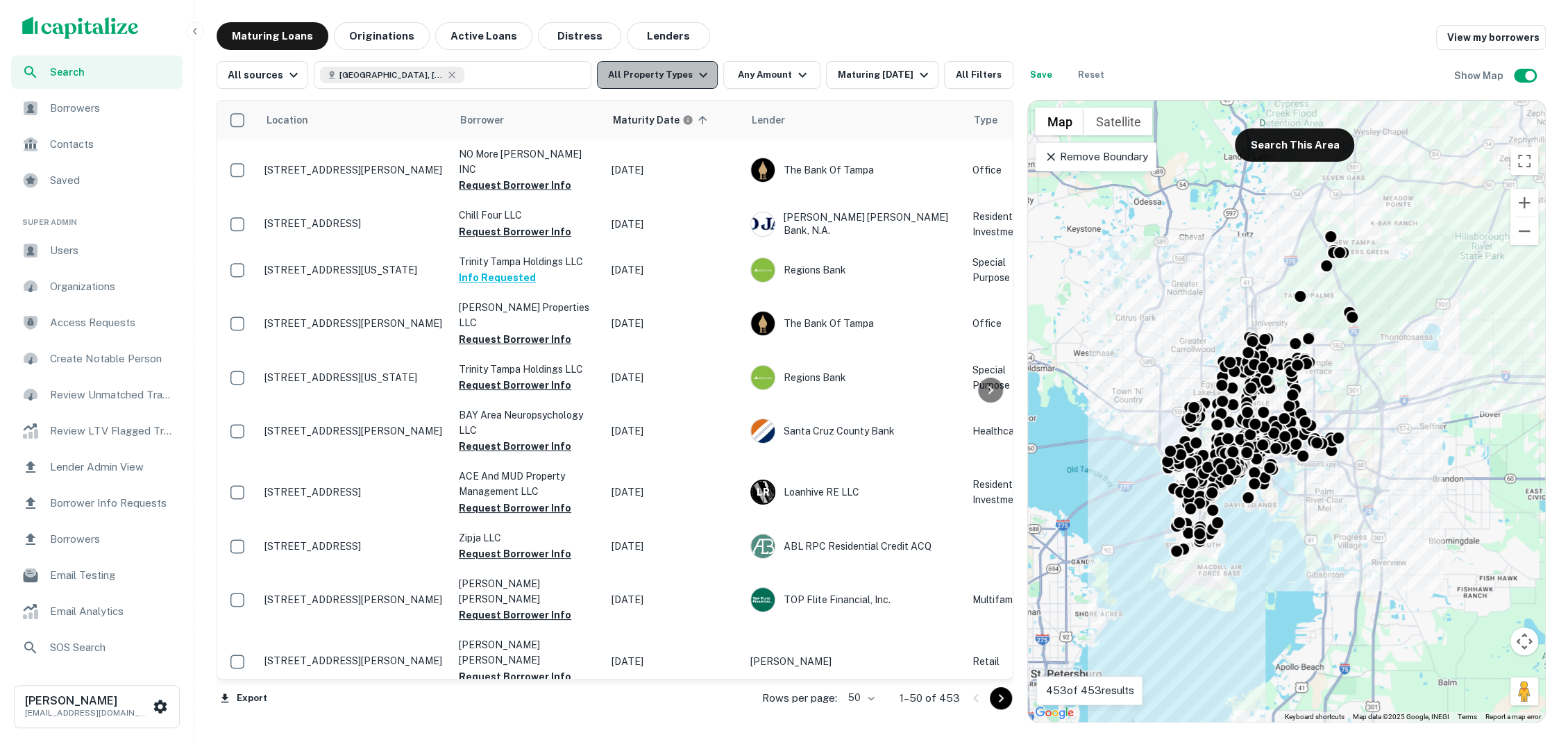
click at [695, 81] on icon "button" at bounding box center [703, 75] width 16 height 16
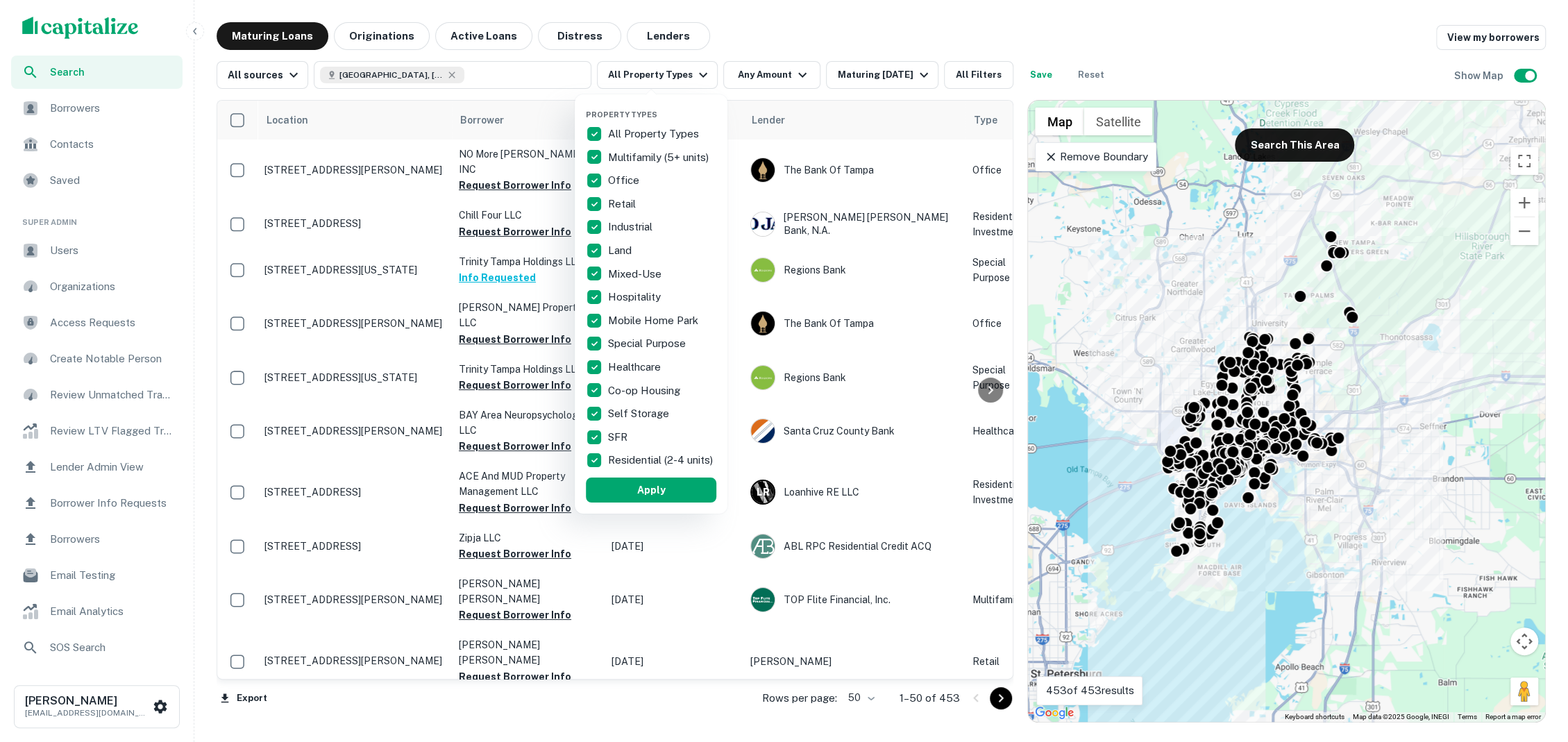
click at [760, 48] on div at bounding box center [784, 371] width 1568 height 742
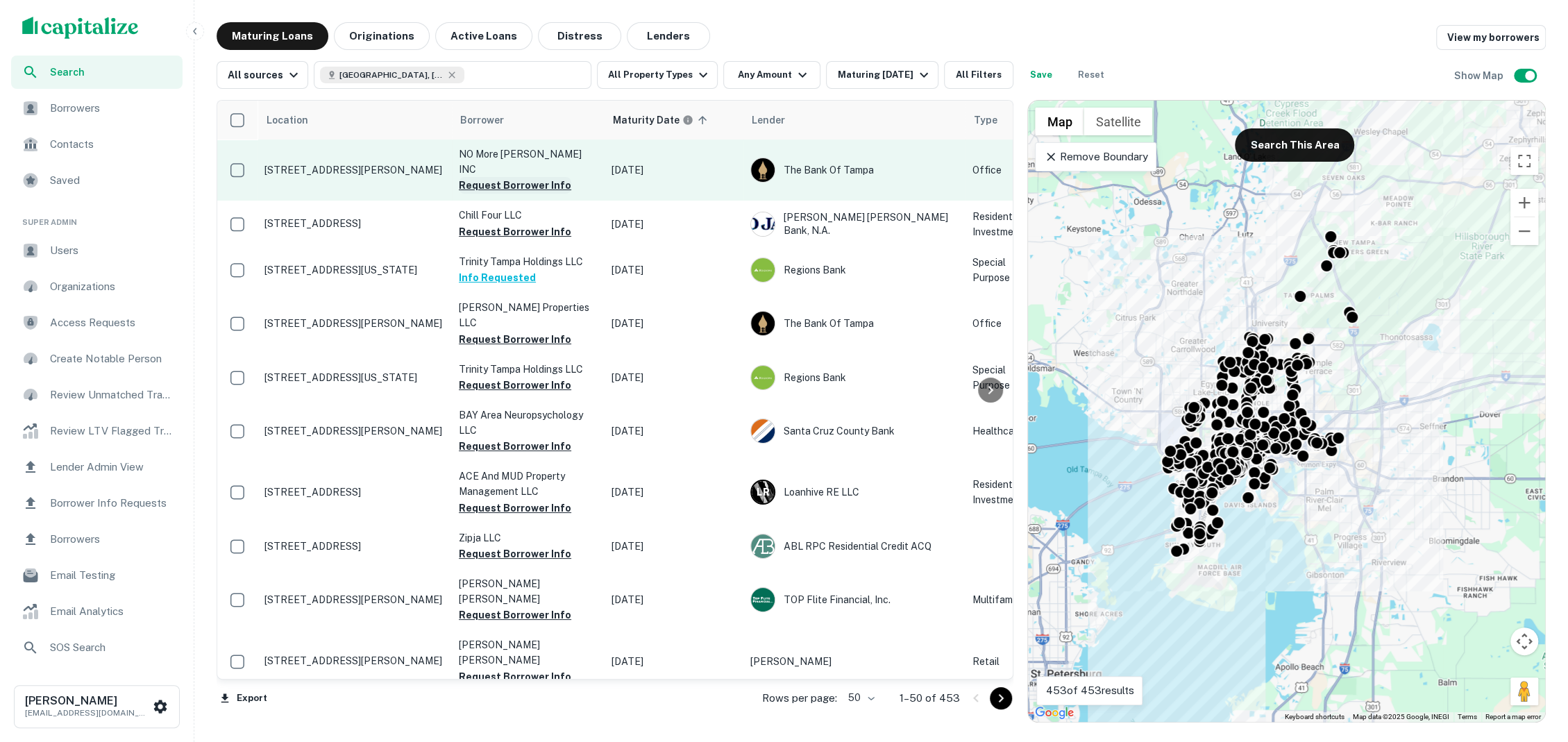
click at [549, 177] on button "Request Borrower Info" at bounding box center [514, 185] width 112 height 16
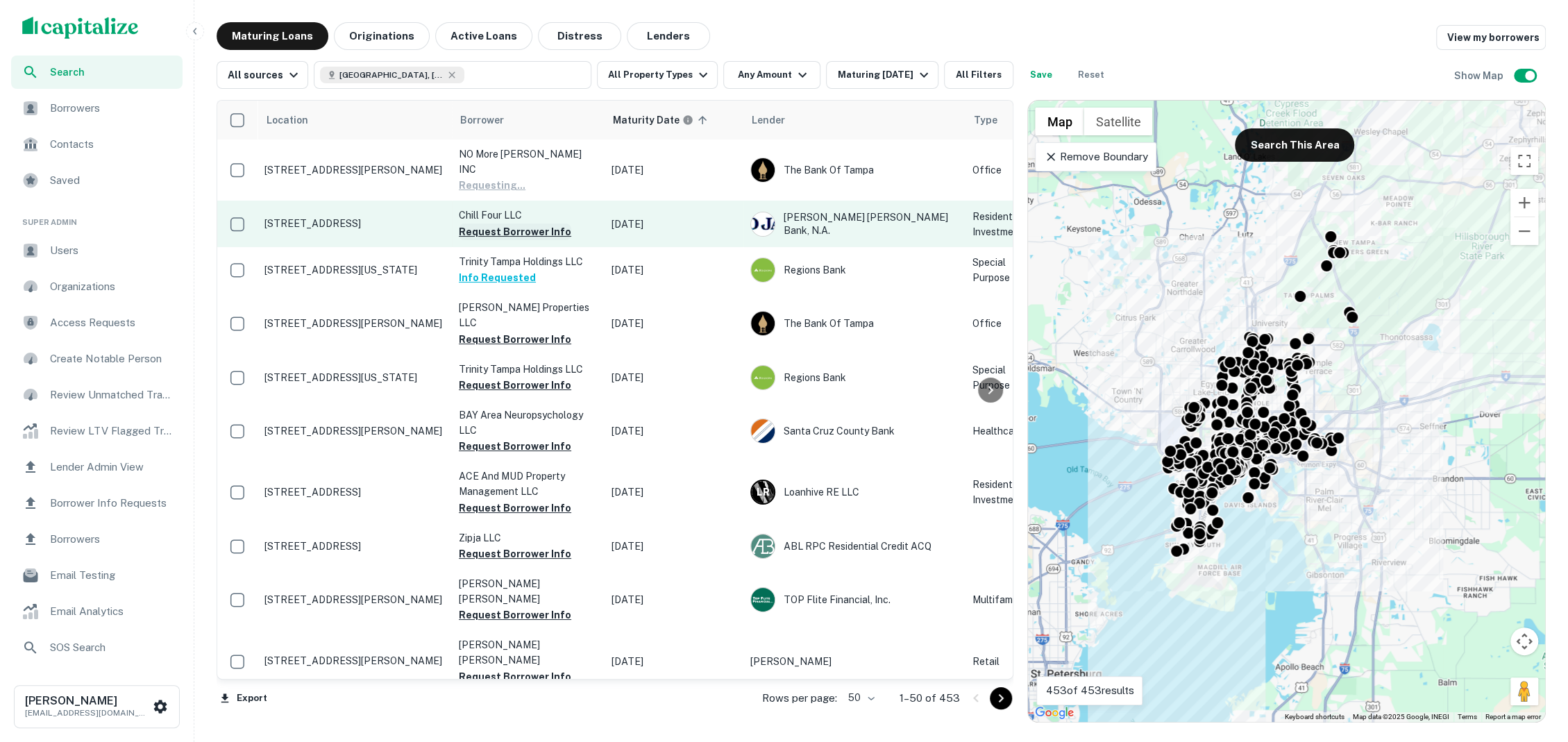
click at [534, 223] on button "Request Borrower Info" at bounding box center [514, 231] width 112 height 16
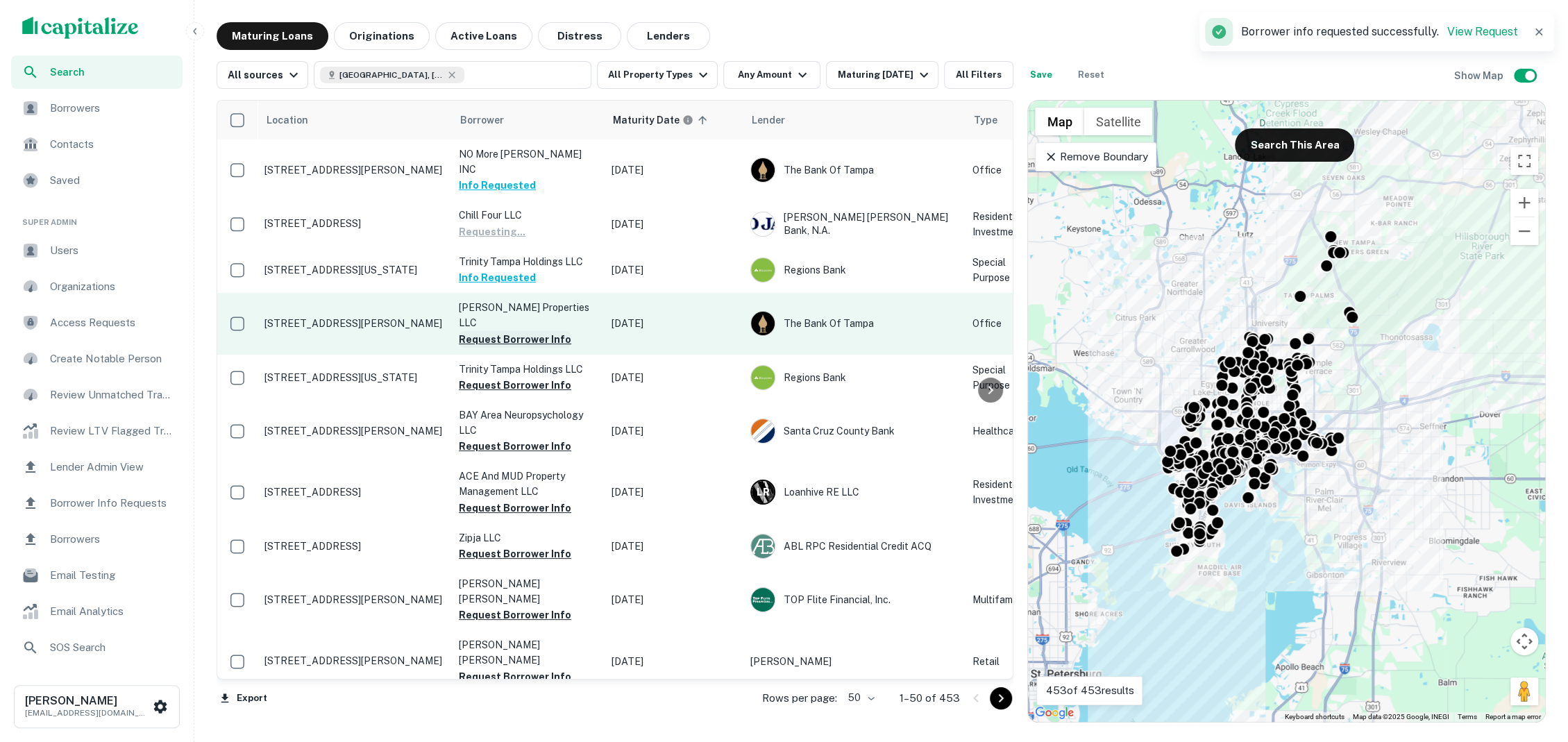
click at [518, 331] on button "Request Borrower Info" at bounding box center [514, 339] width 112 height 16
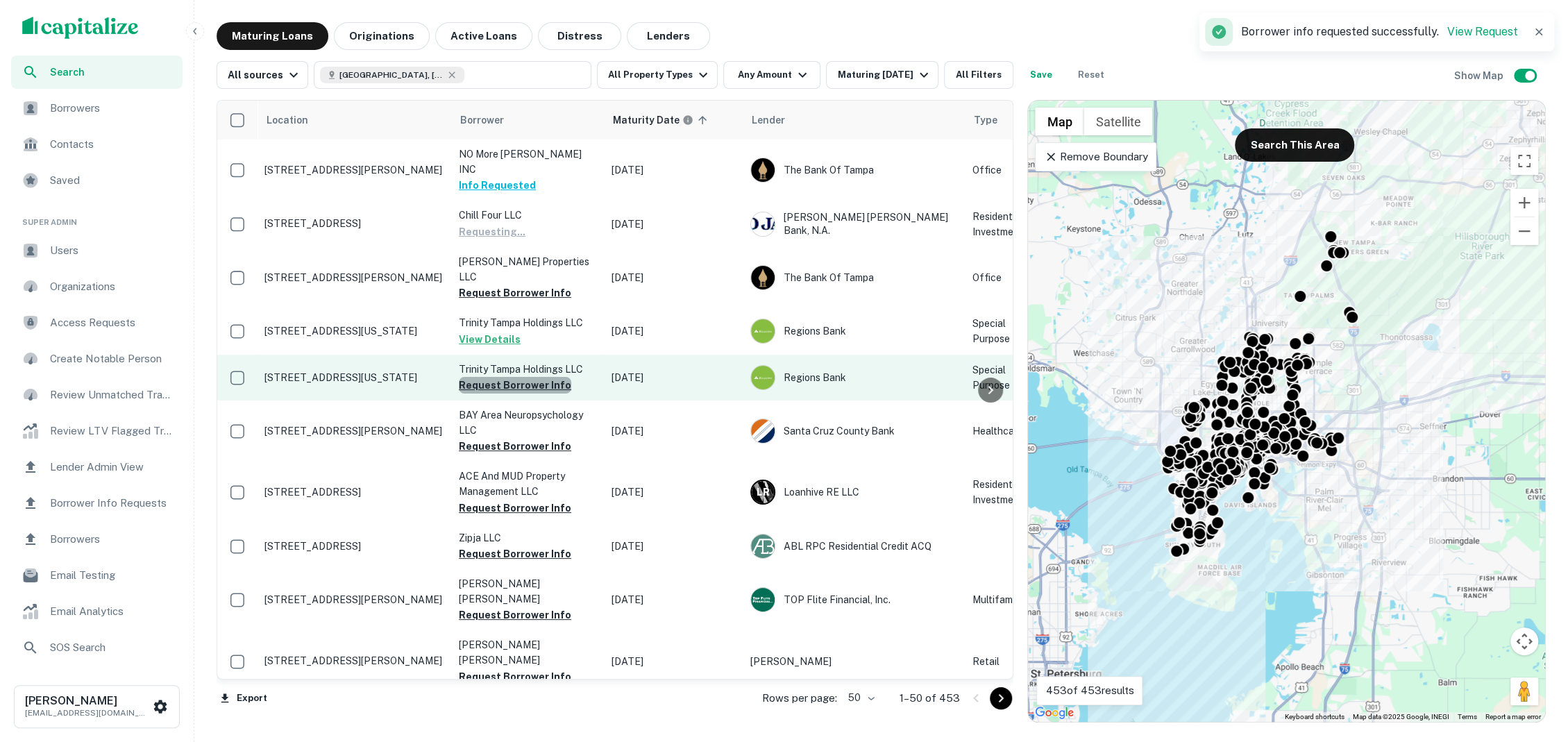
click at [514, 377] on button "Request Borrower Info" at bounding box center [514, 385] width 112 height 16
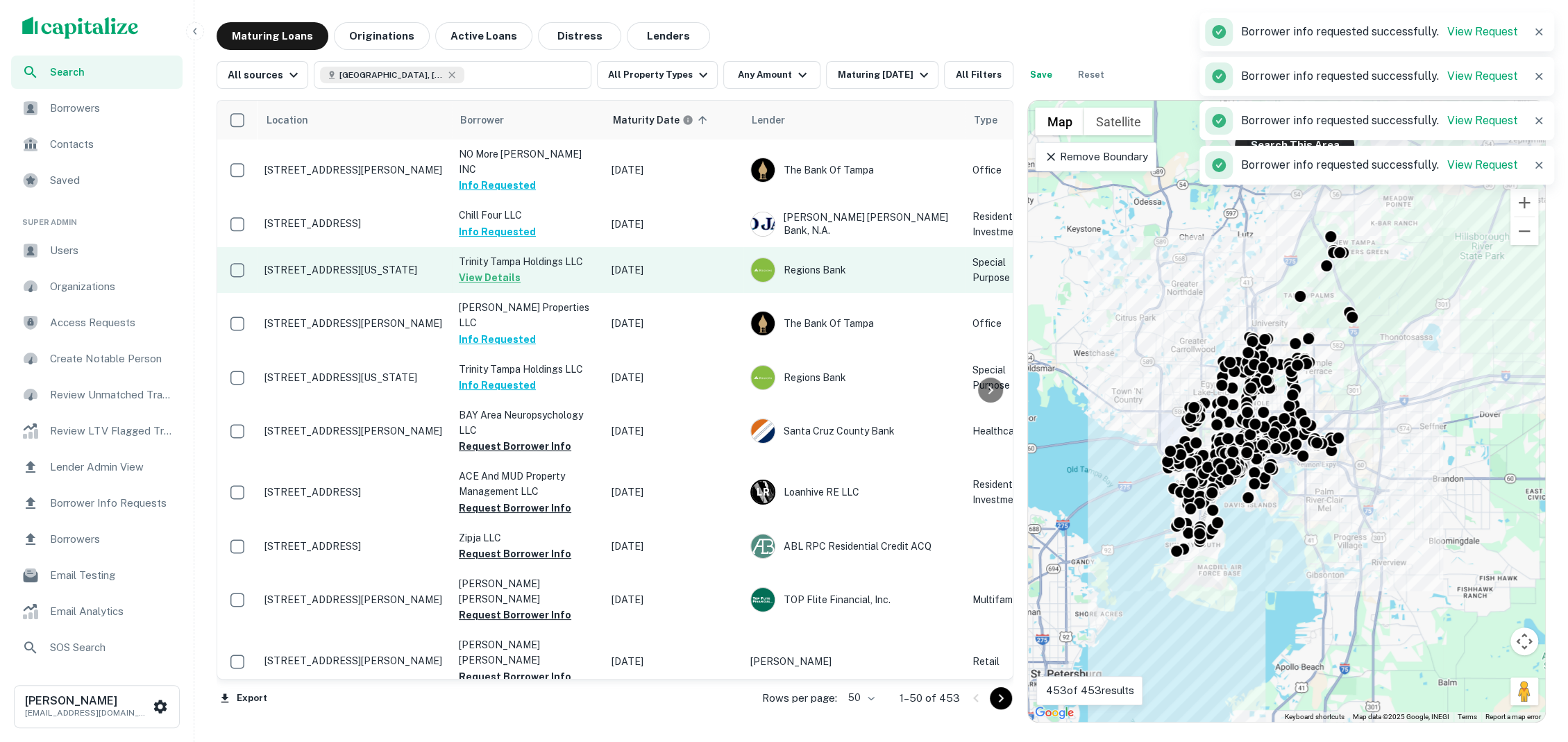
click at [565, 262] on td "Trinity Tampa Holdings LLC View Details" at bounding box center [528, 270] width 153 height 46
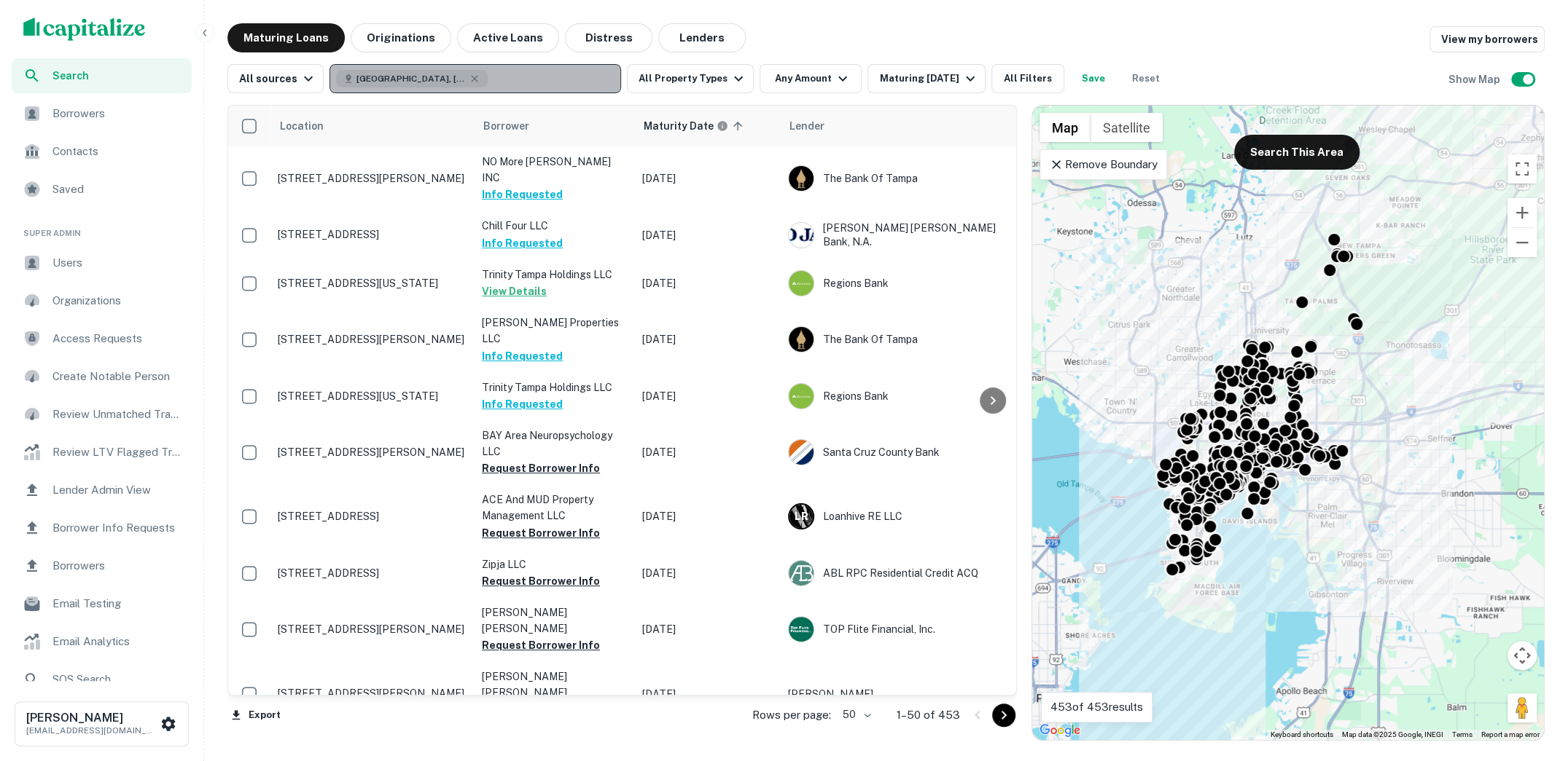
click at [481, 84] on button "Tampa, FL, USA" at bounding box center [474, 78] width 292 height 29
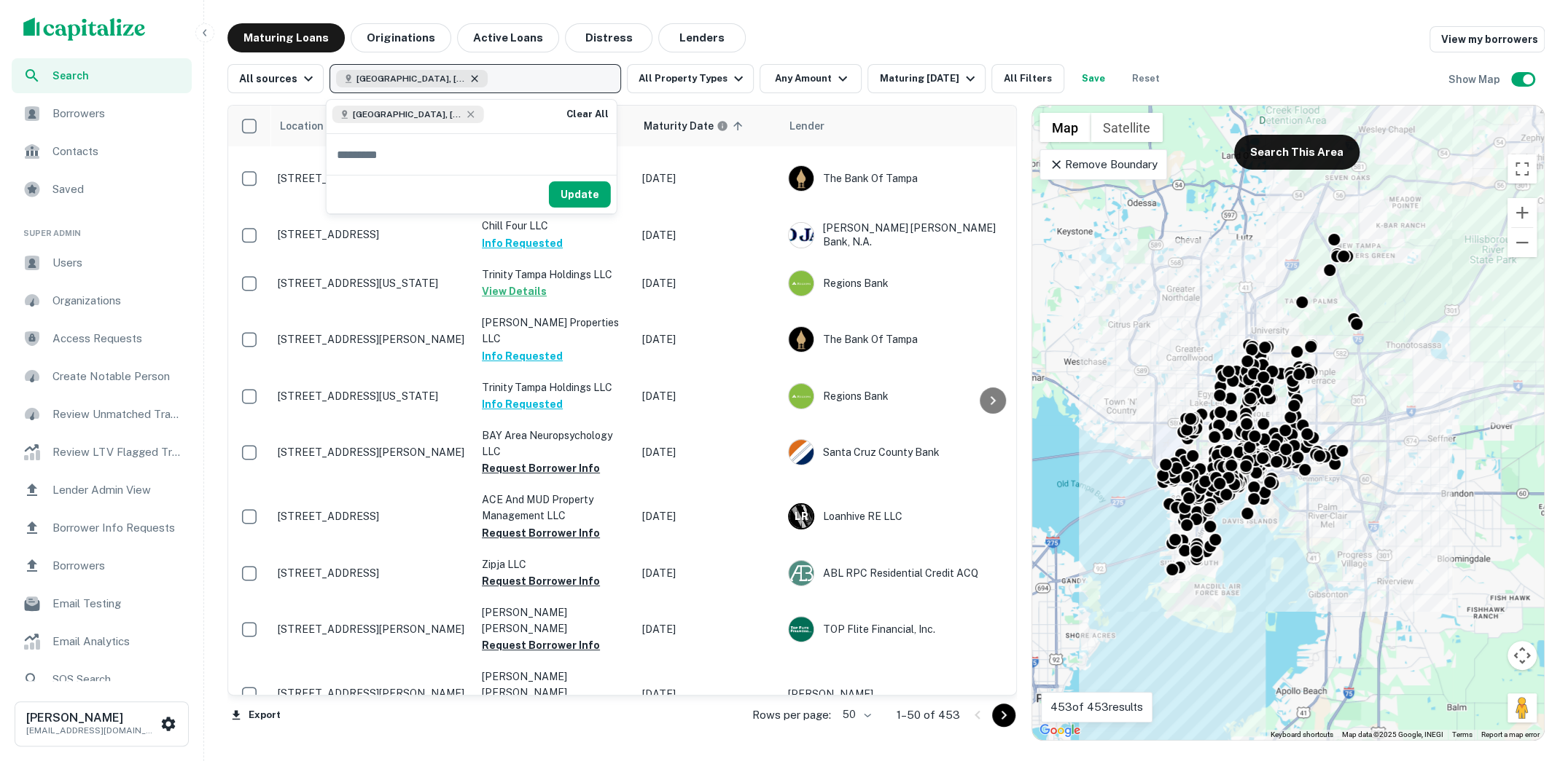
click at [469, 78] on icon "button" at bounding box center [474, 78] width 12 height 12
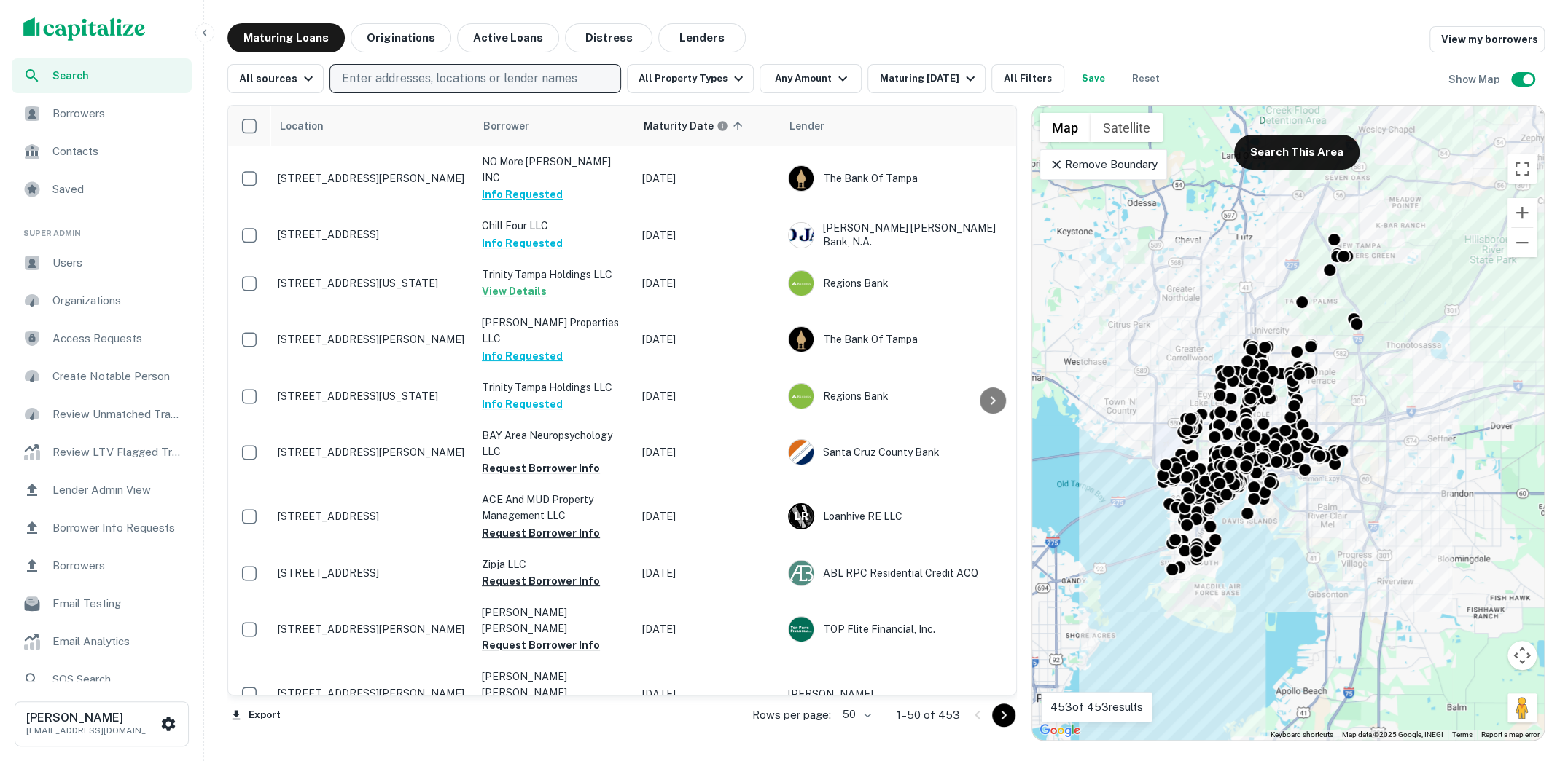
click at [421, 78] on p "Enter addresses, locations or lender names" at bounding box center [459, 79] width 235 height 17
type input "*******"
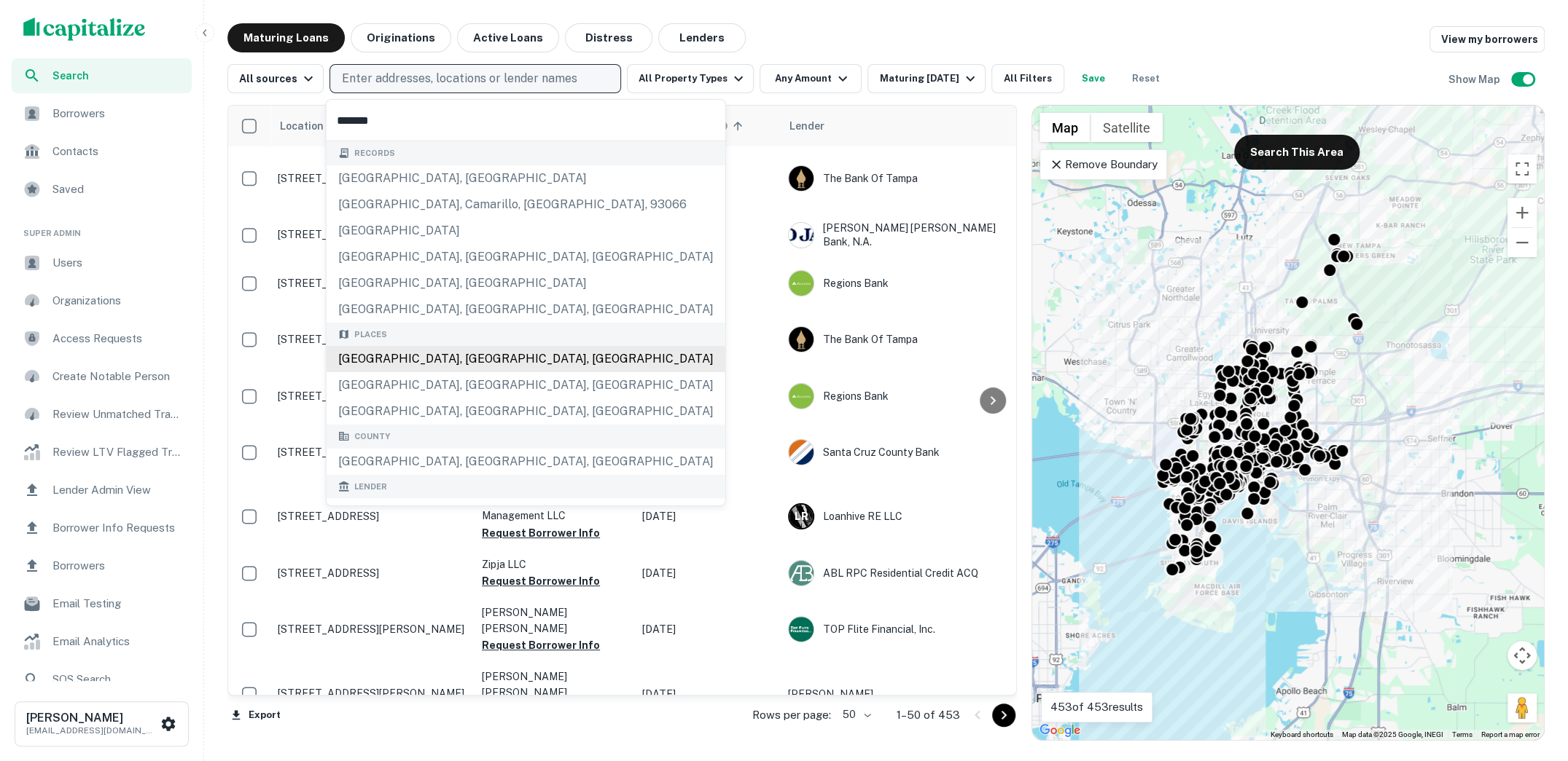
click at [437, 352] on div "Los Angeles, CA, USA" at bounding box center [526, 359] width 399 height 27
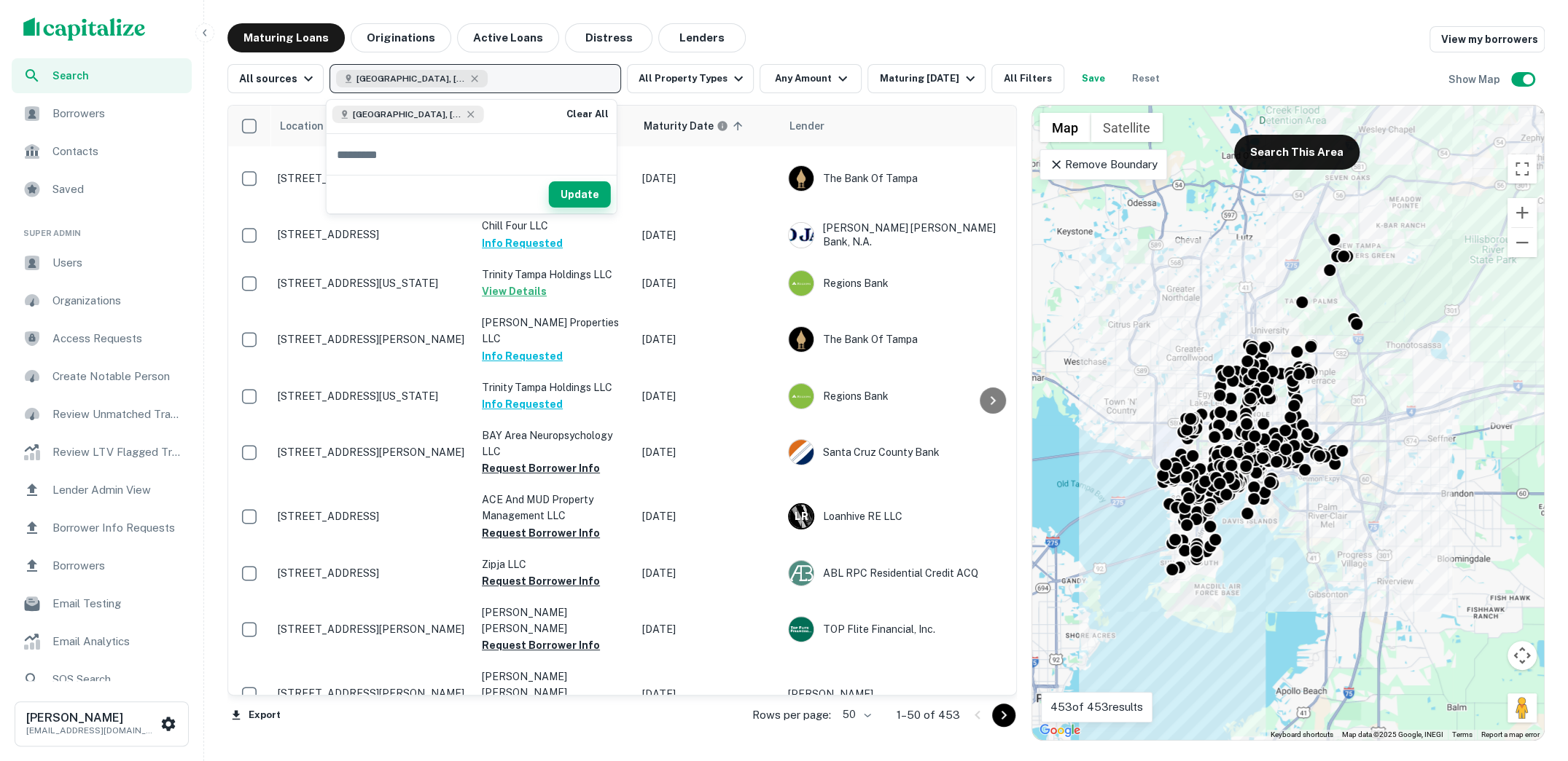
click at [593, 198] on button "Update" at bounding box center [579, 195] width 62 height 27
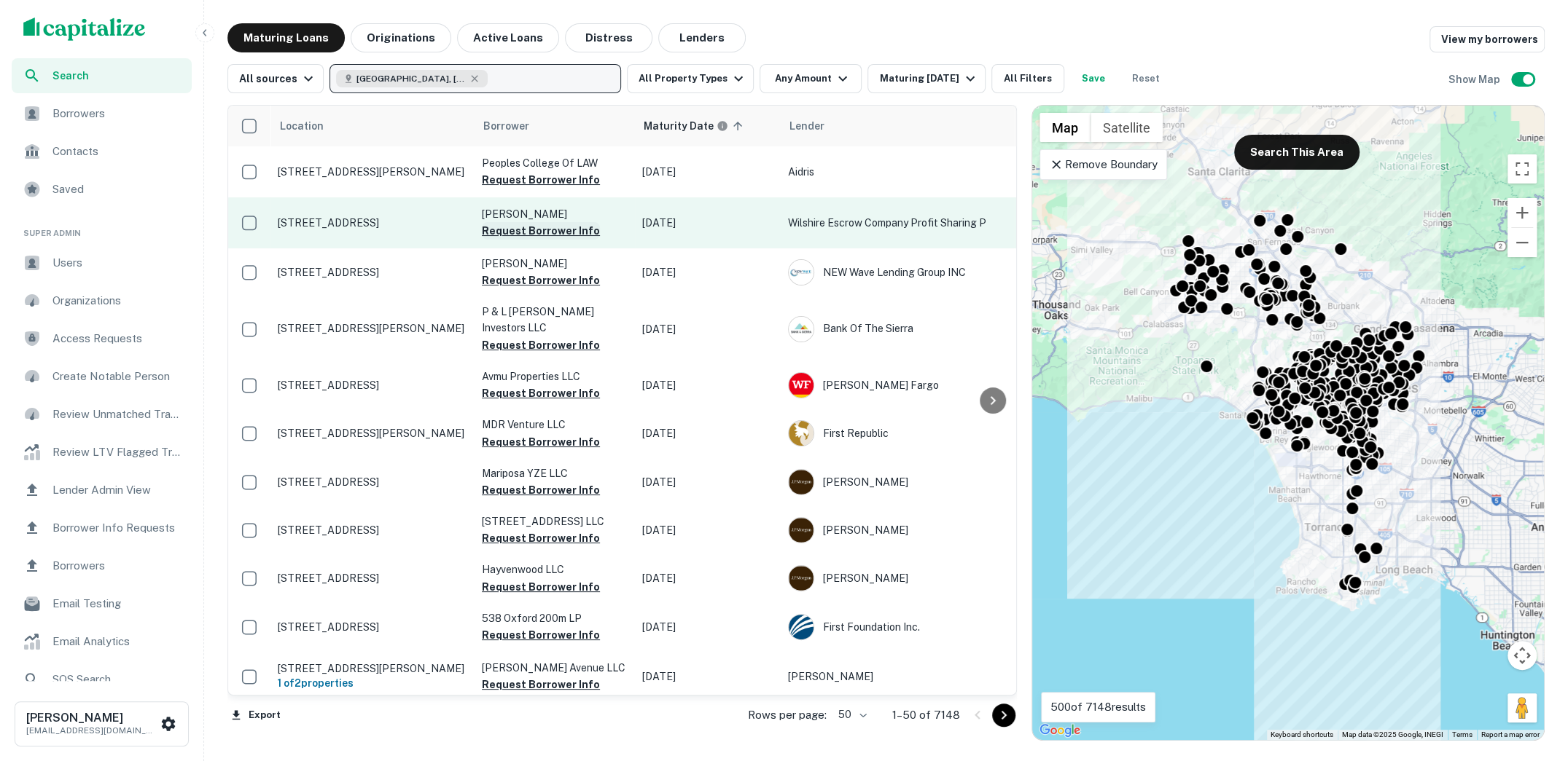
click at [526, 230] on button "Request Borrower Info" at bounding box center [540, 230] width 118 height 17
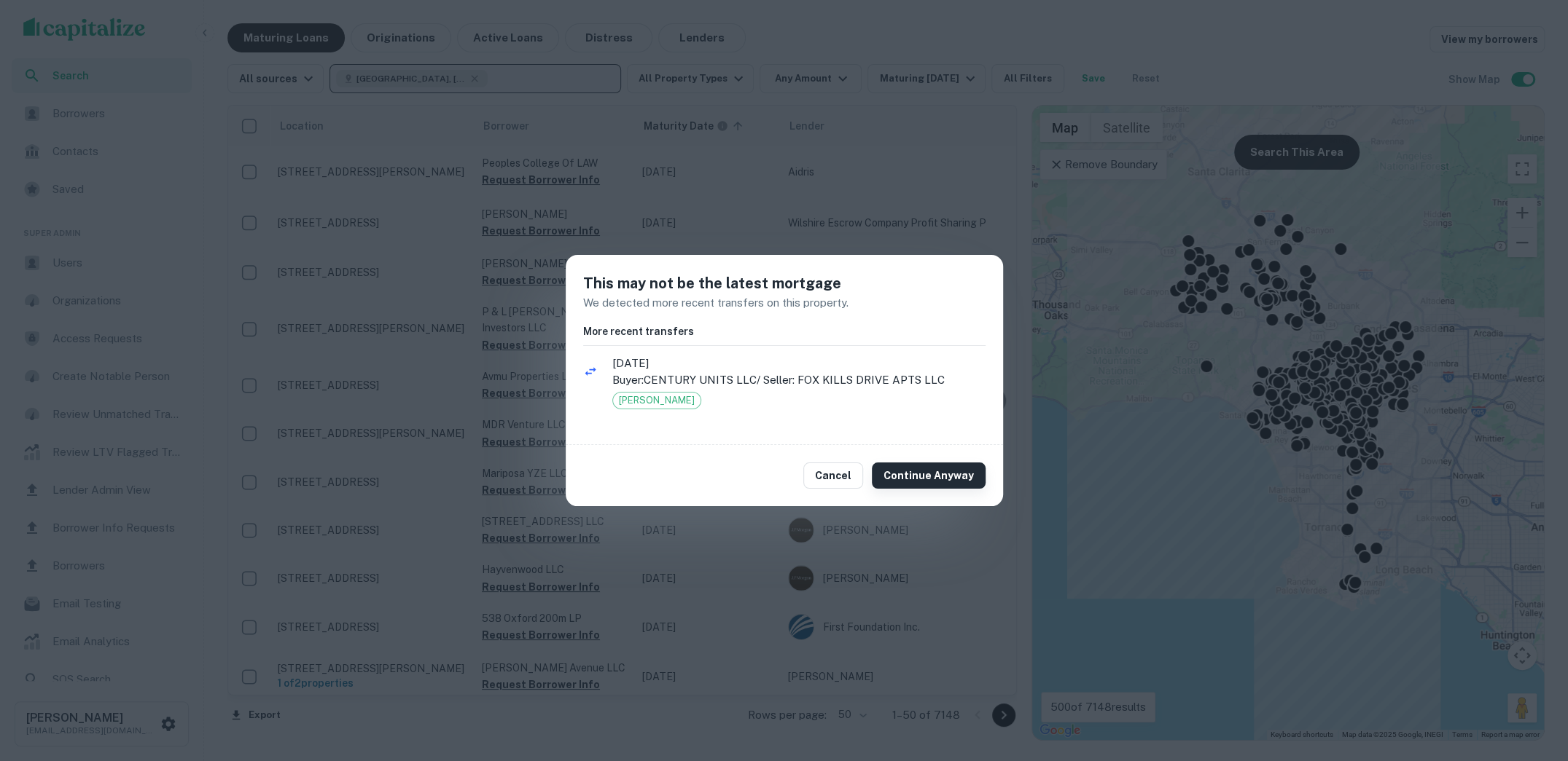
click at [908, 470] on button "Continue Anyway" at bounding box center [928, 476] width 113 height 27
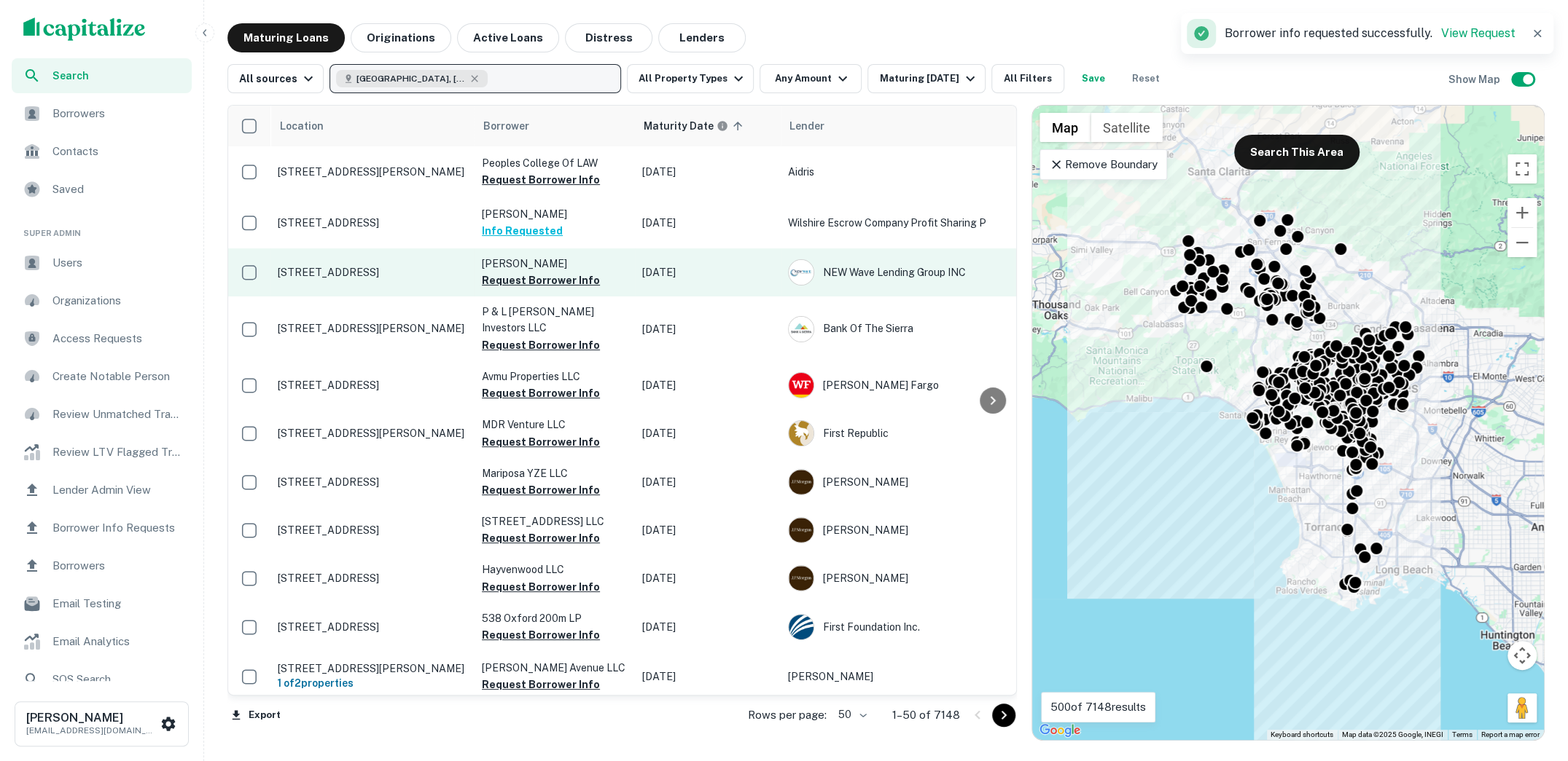
click at [388, 277] on p "1820 Cimarron St Los Angeles, CA 90019" at bounding box center [372, 272] width 189 height 13
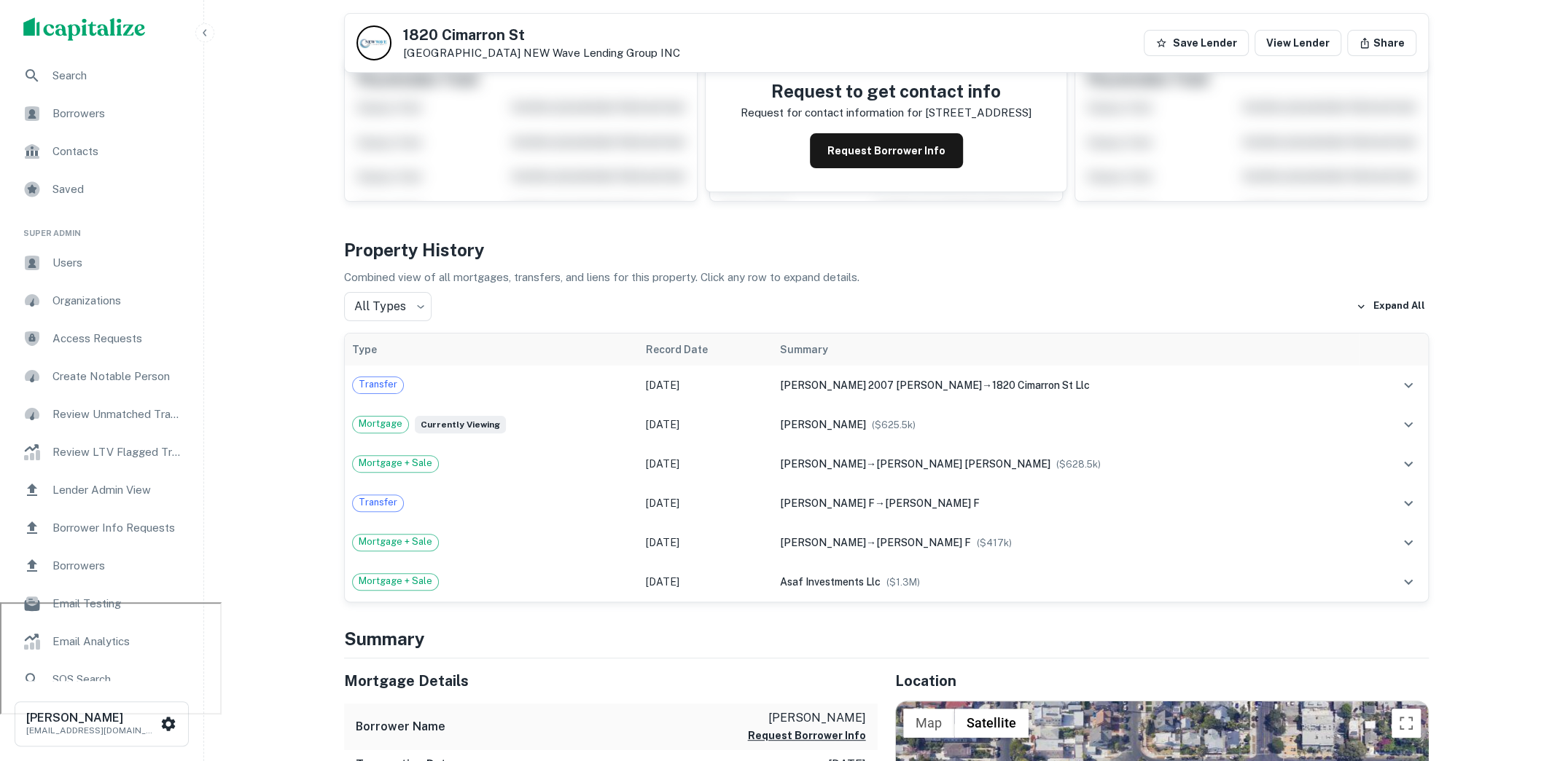
scroll to position [152, 0]
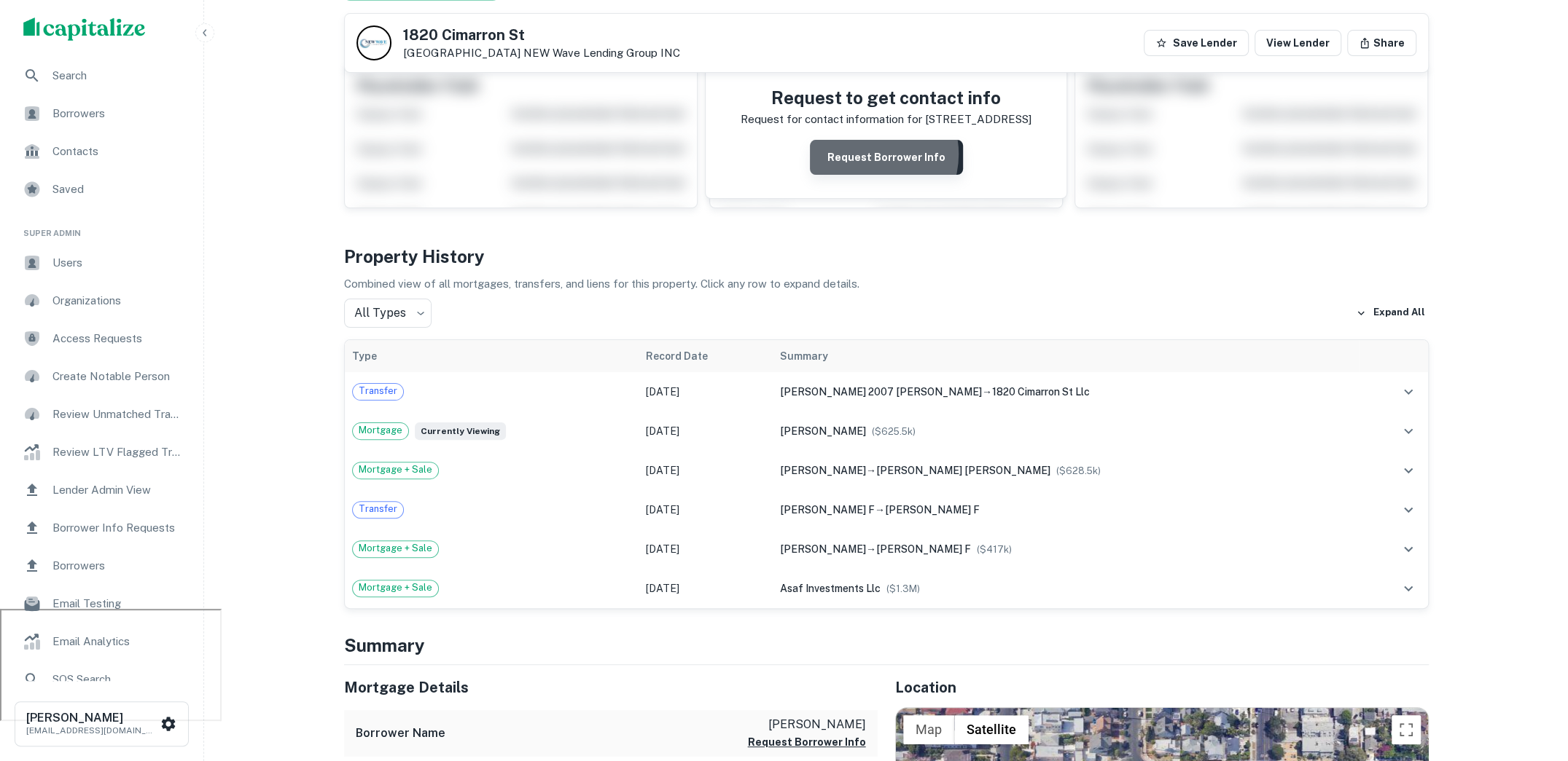
click at [868, 153] on button "Request Borrower Info" at bounding box center [886, 157] width 153 height 35
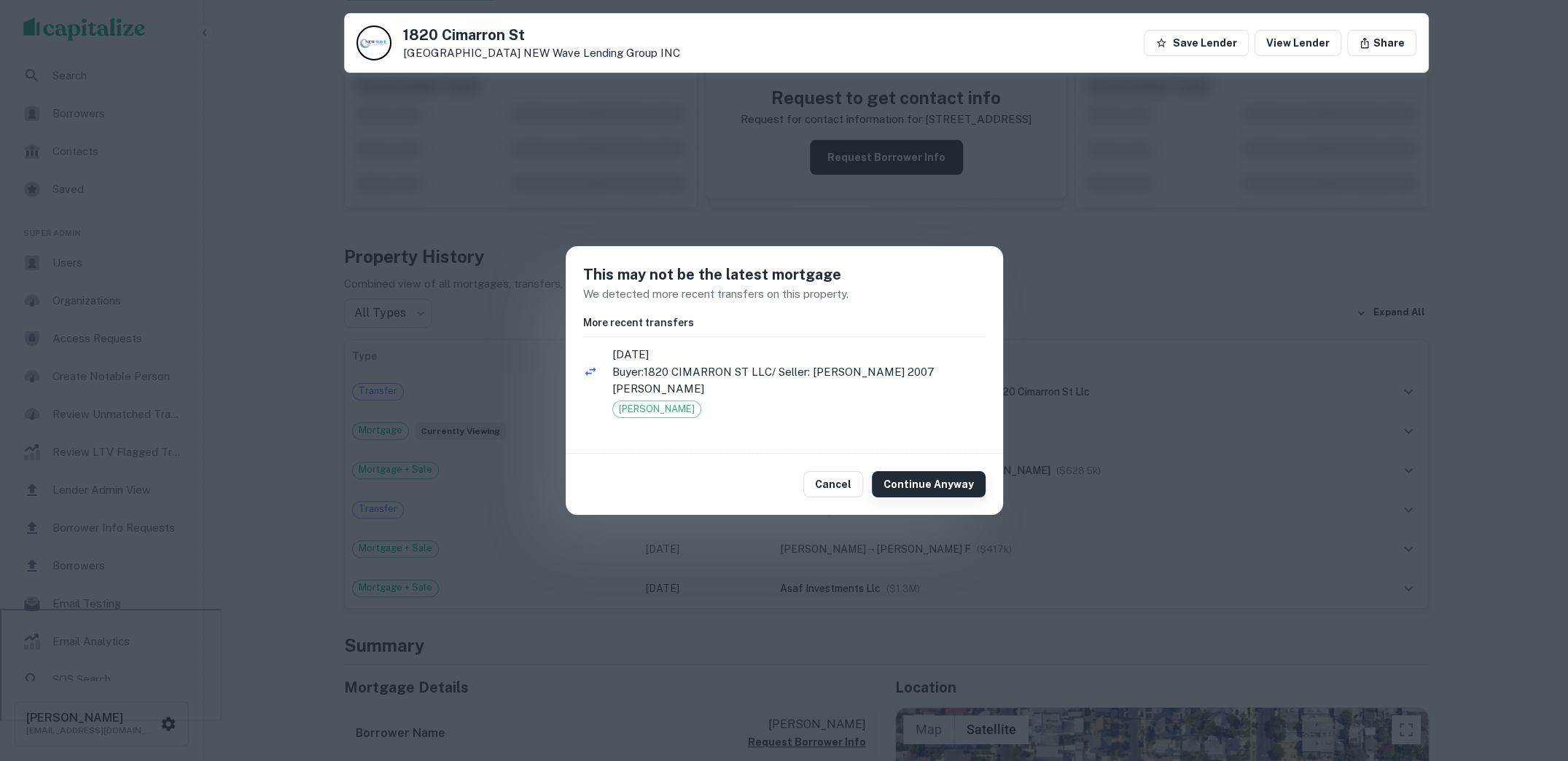
click at [947, 480] on button "Continue Anyway" at bounding box center [928, 484] width 113 height 27
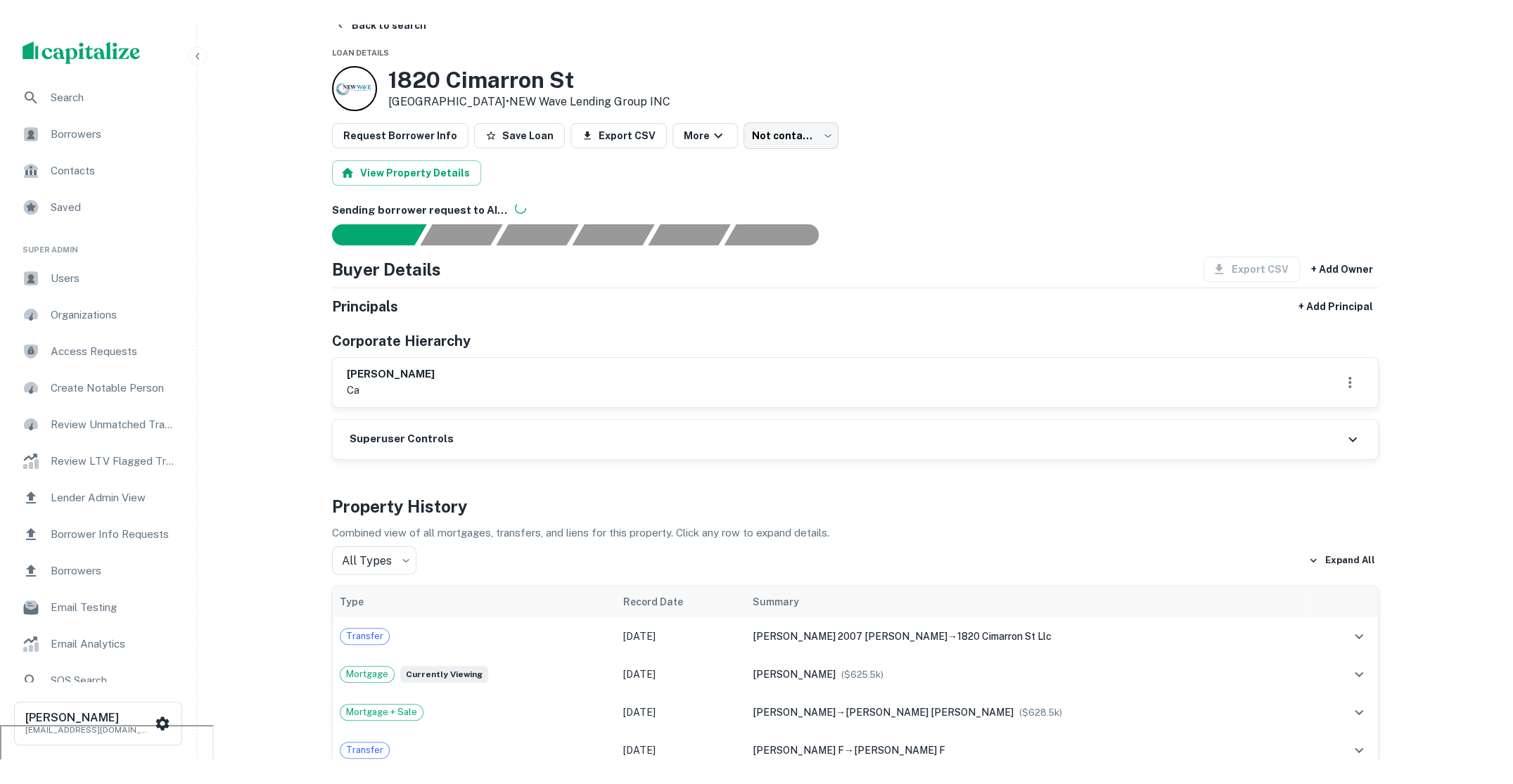
scroll to position [0, 0]
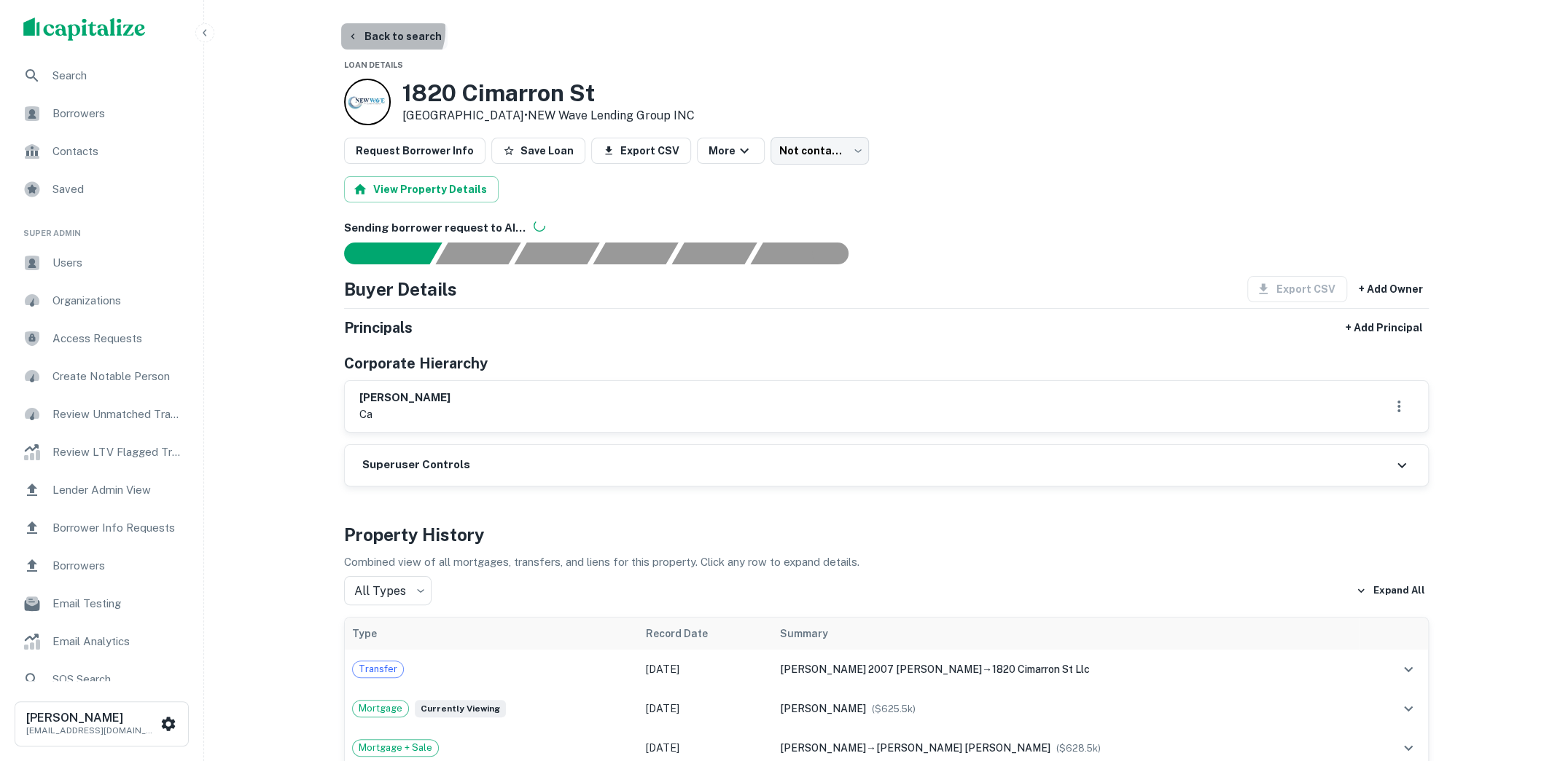
click at [385, 30] on button "Back to search" at bounding box center [394, 37] width 106 height 27
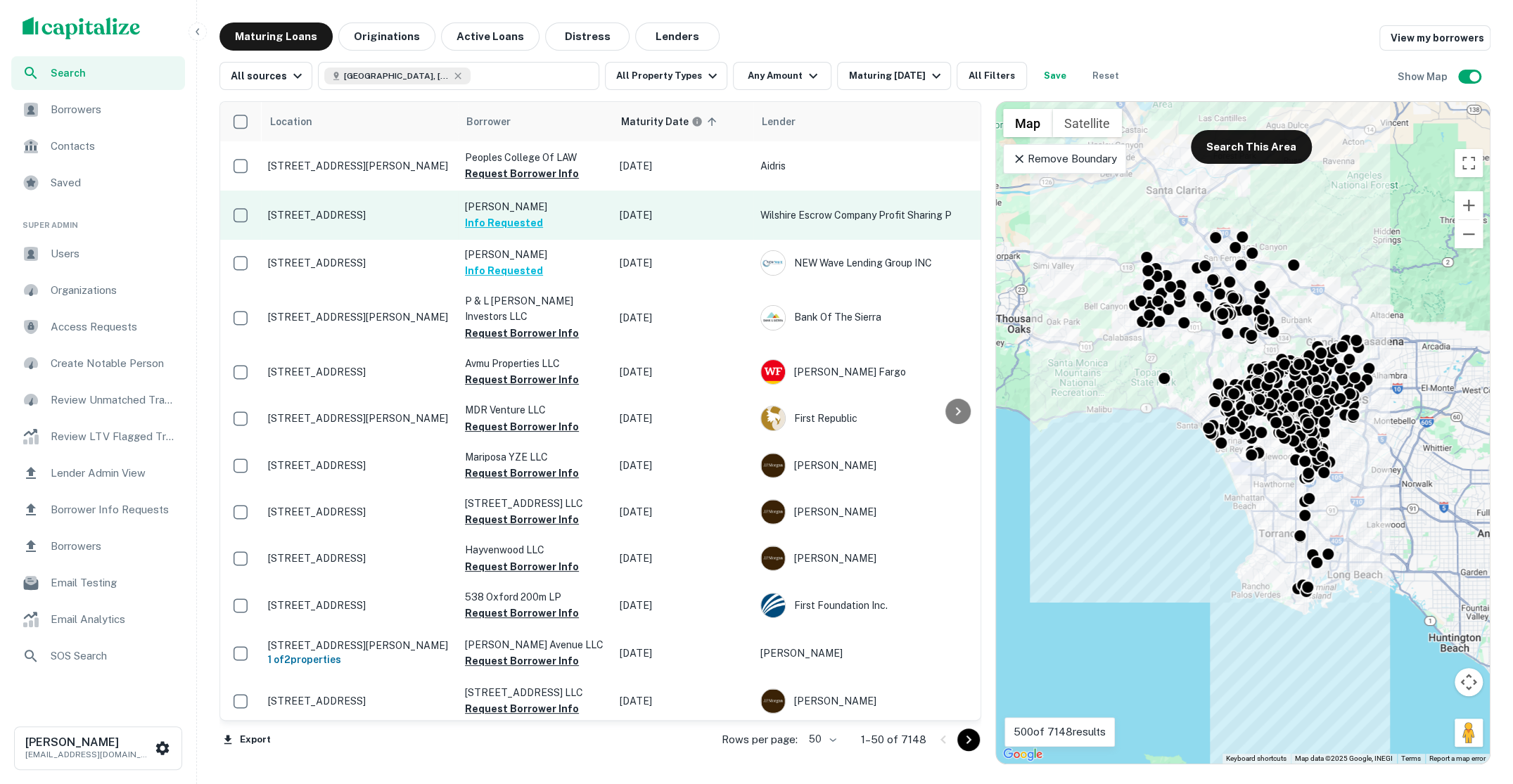
click at [126, 248] on span "Users" at bounding box center [113, 253] width 126 height 17
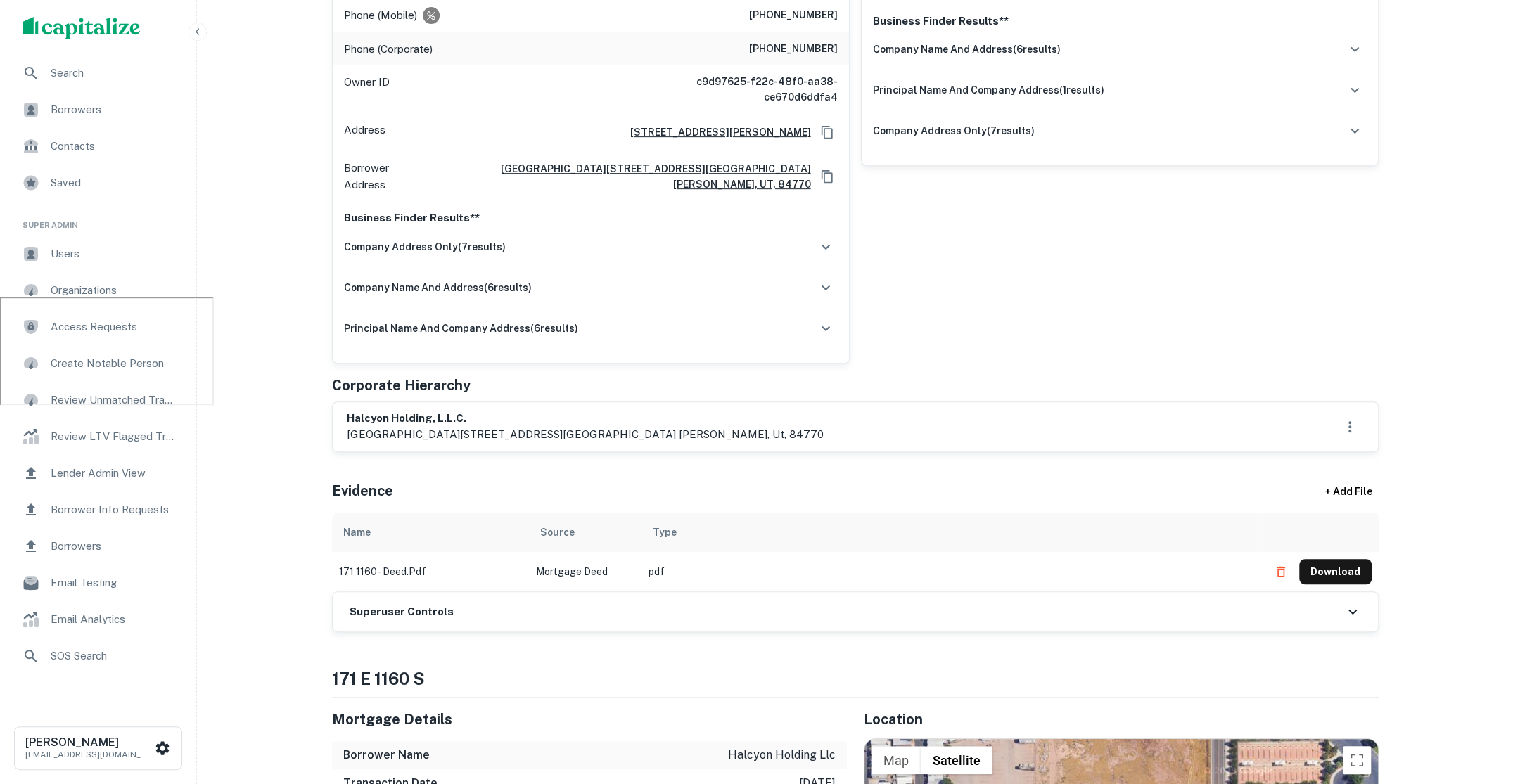
scroll to position [48, 0]
